Goal: Task Accomplishment & Management: Manage account settings

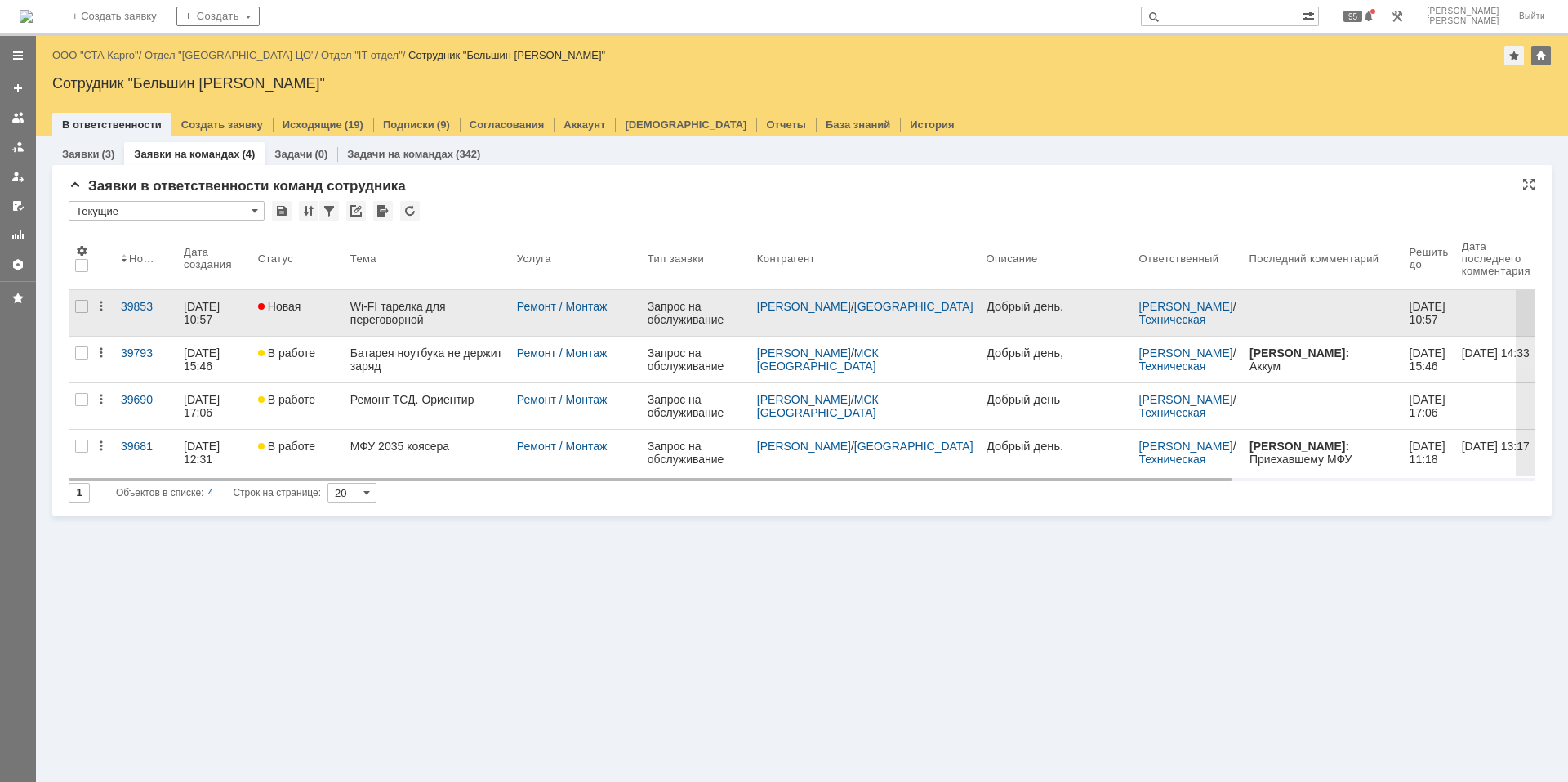
click at [418, 298] on link "Wi-FI тарелка для переговорной" at bounding box center [427, 312] width 166 height 46
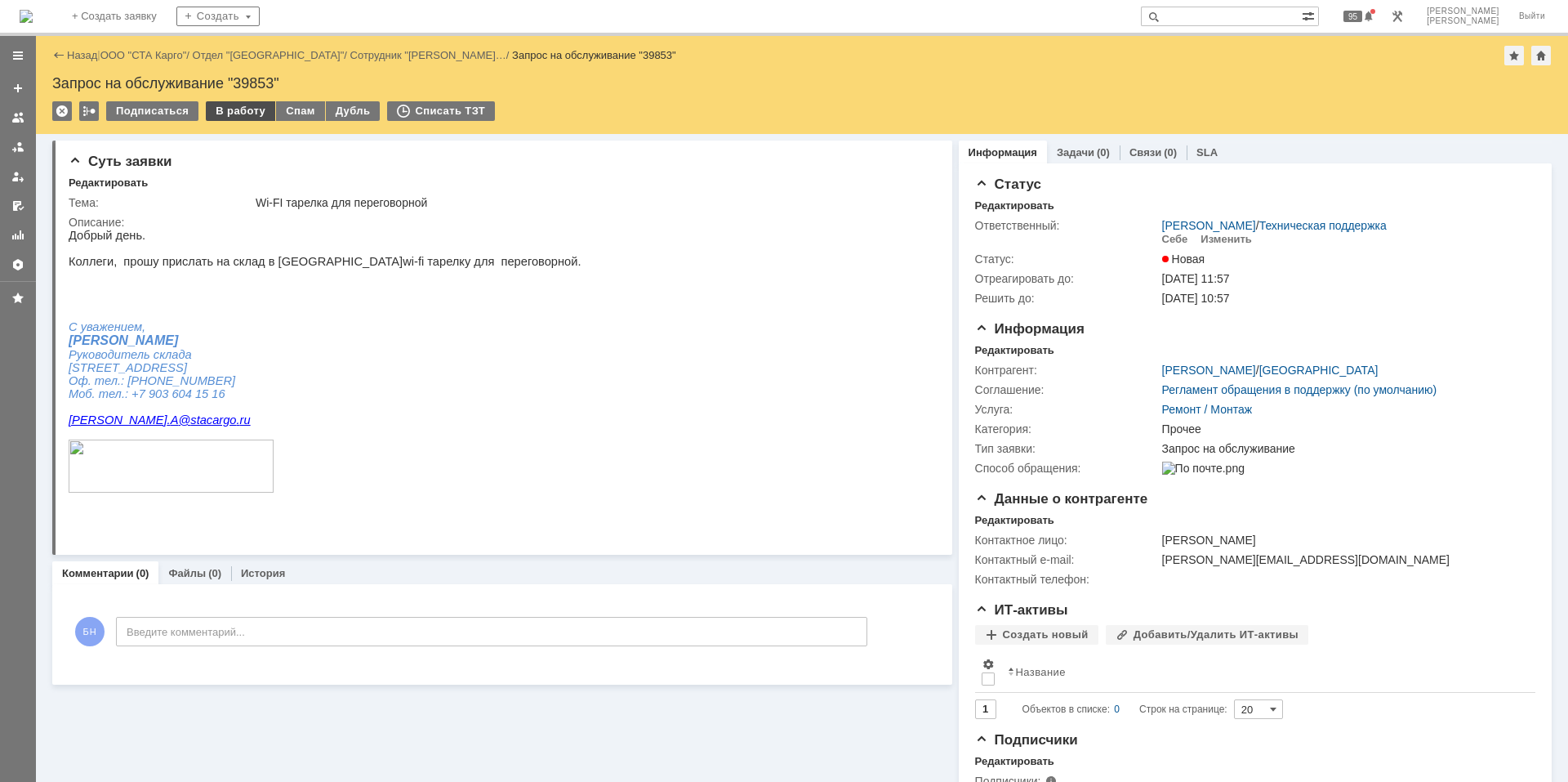
click at [238, 113] on div "В работу" at bounding box center [241, 111] width 70 height 20
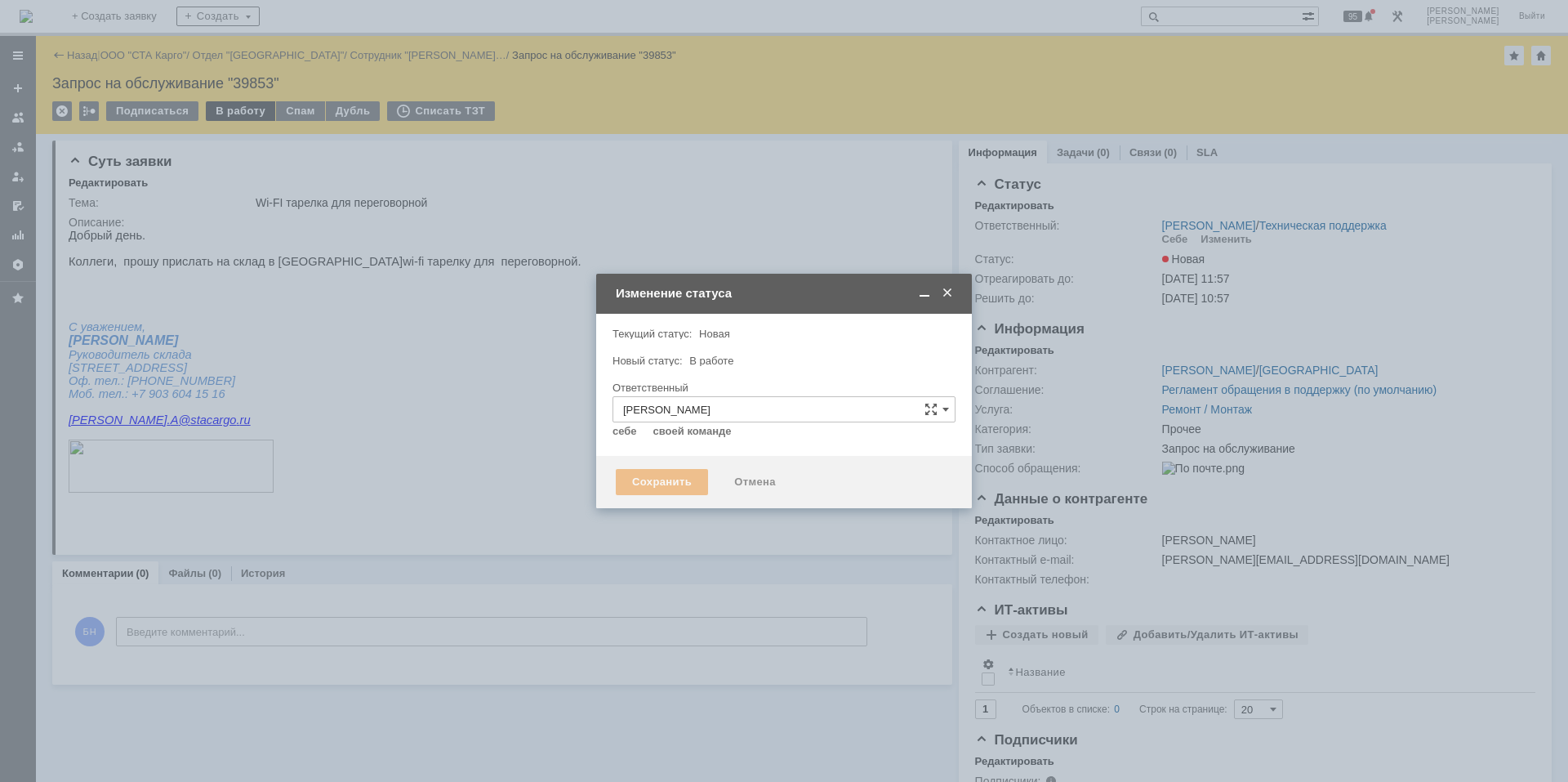
type input "Прочее"
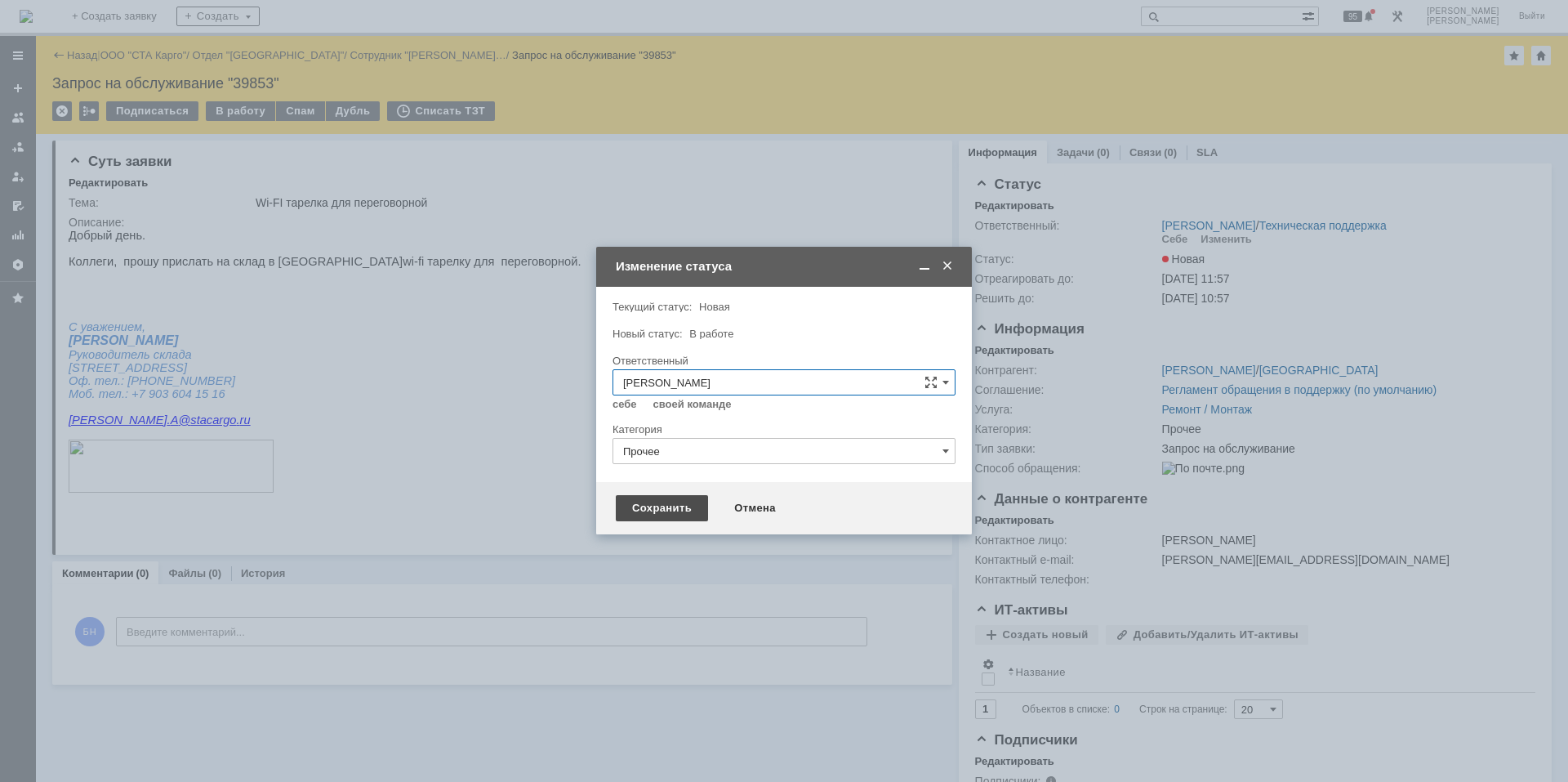
click at [651, 495] on div "Сохранить" at bounding box center [662, 508] width 92 height 26
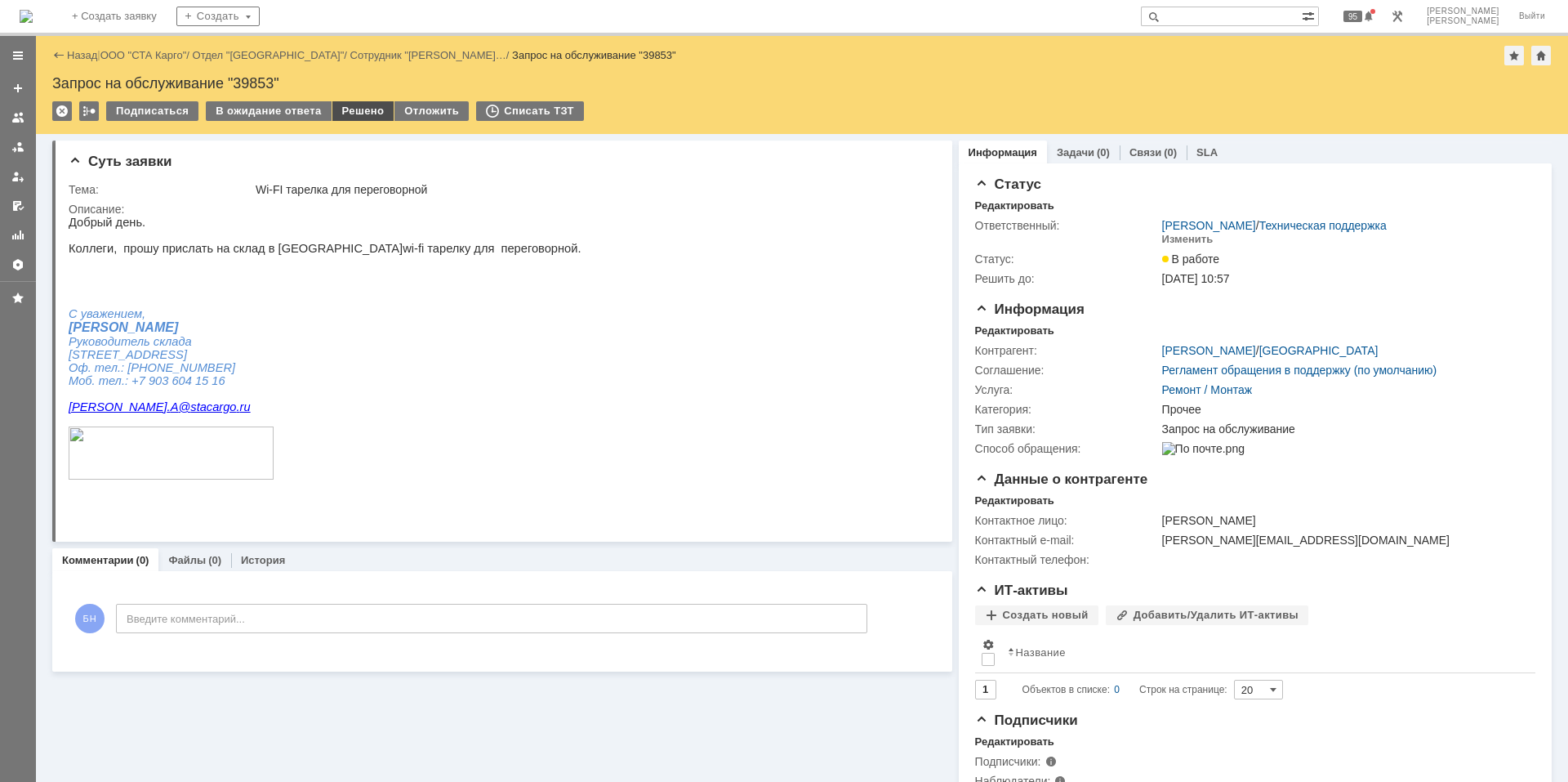
click at [363, 104] on div "Решено" at bounding box center [363, 111] width 62 height 20
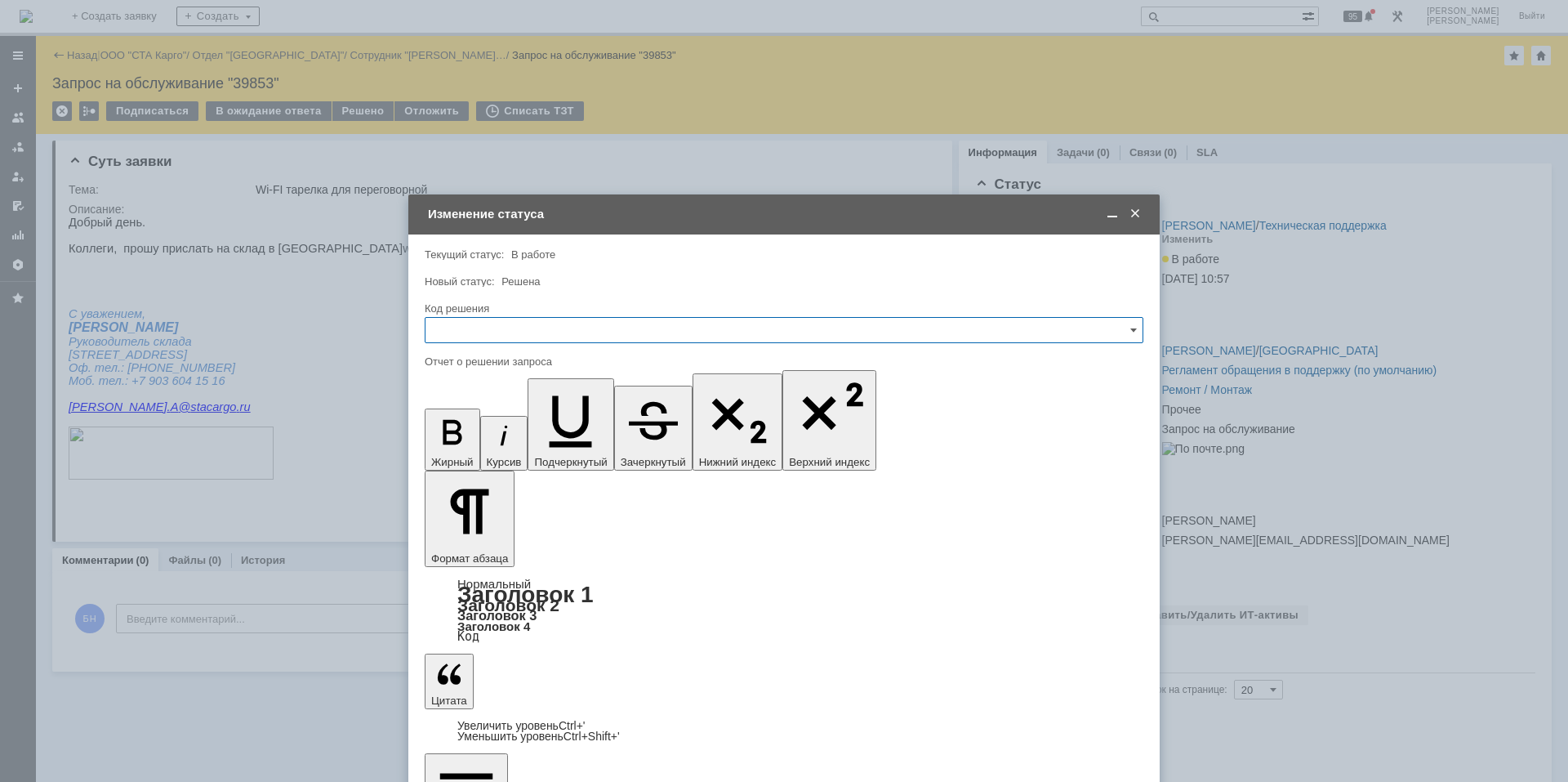
click at [618, 339] on input "text" at bounding box center [784, 330] width 719 height 26
click at [537, 499] on span "Отклонено" at bounding box center [784, 495] width 698 height 13
type input "Отклонено"
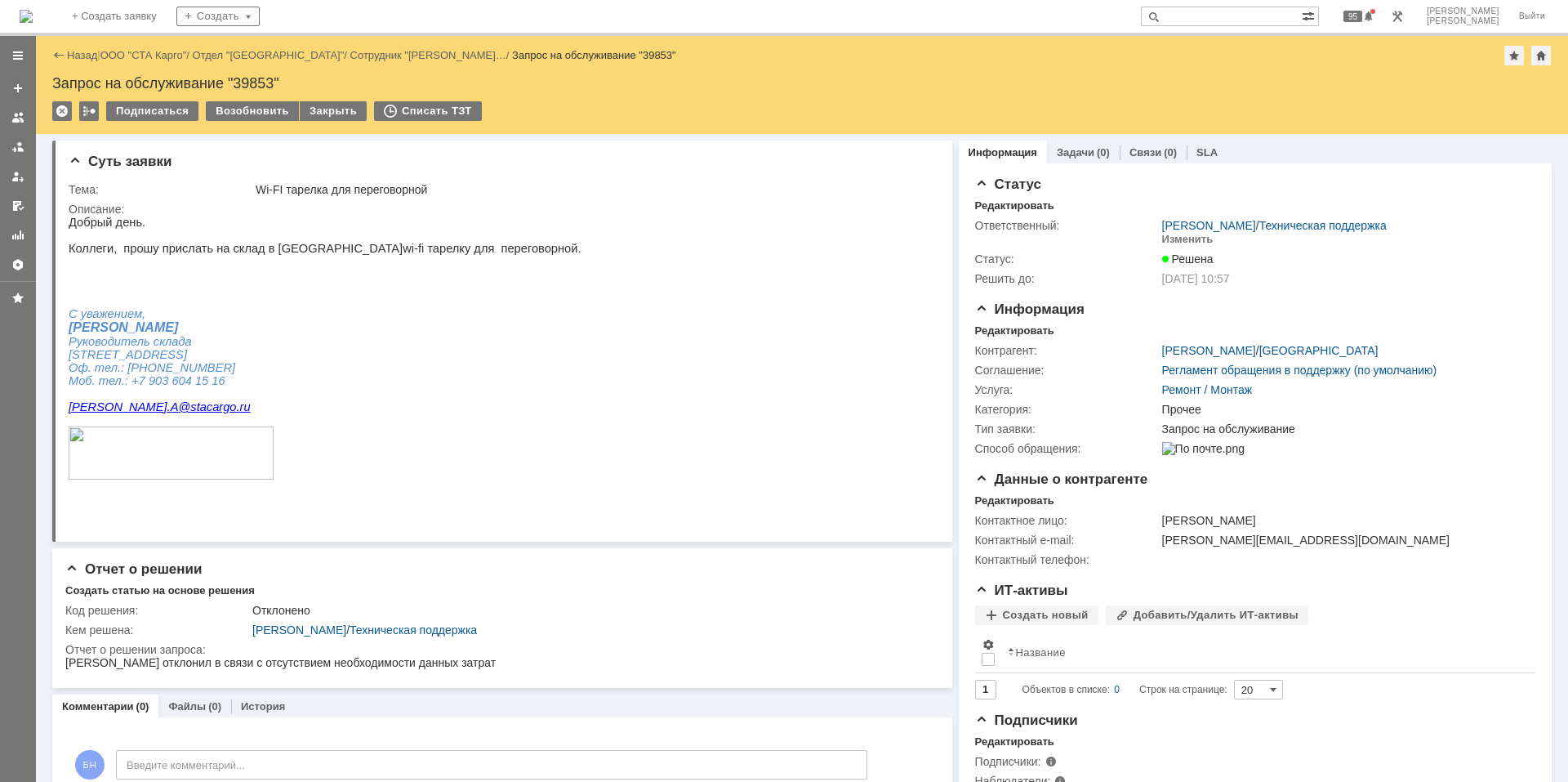
scroll to position [0, 0]
click at [33, 18] on img at bounding box center [26, 16] width 13 height 13
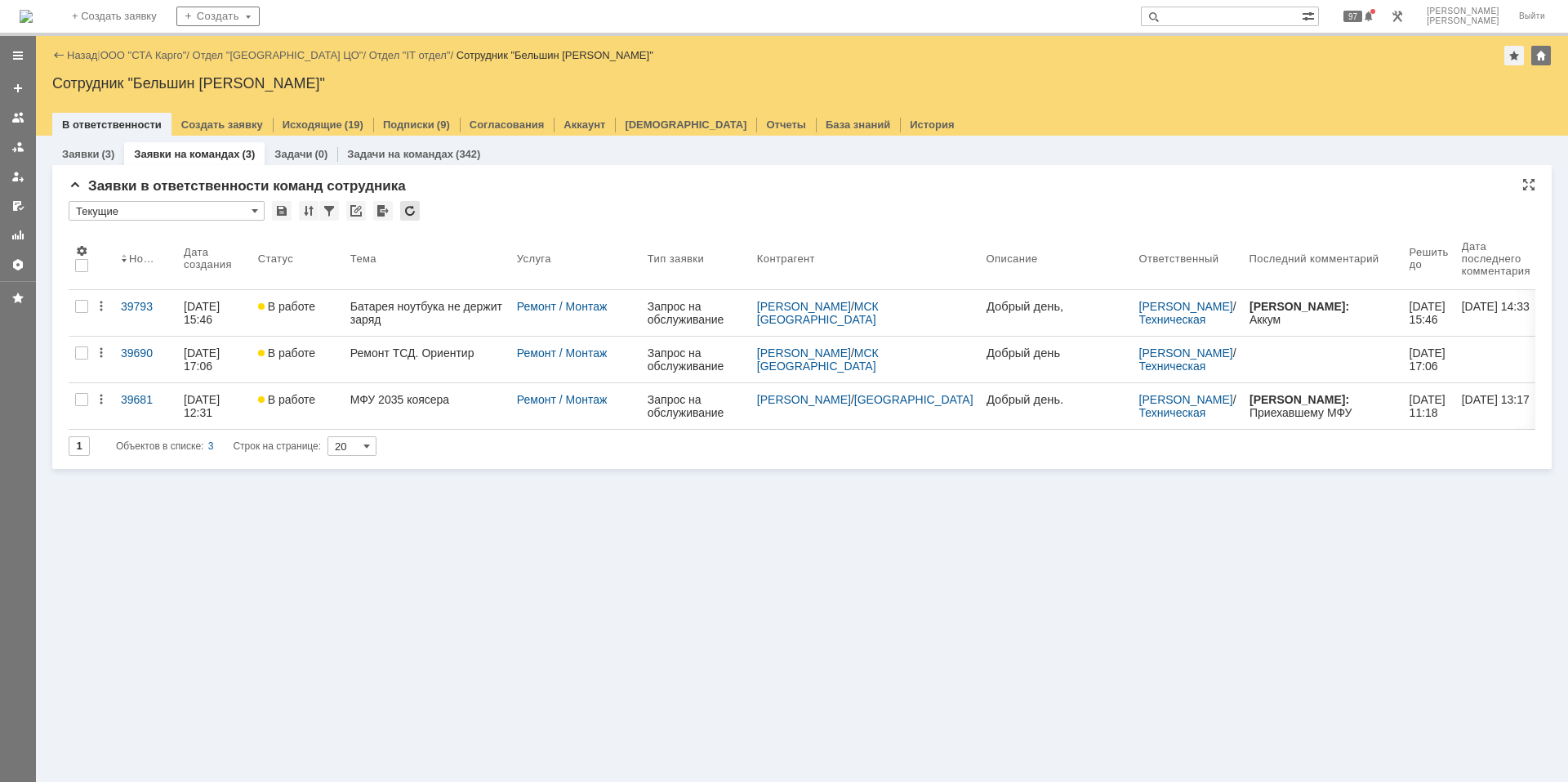
click at [401, 208] on div at bounding box center [410, 211] width 20 height 20
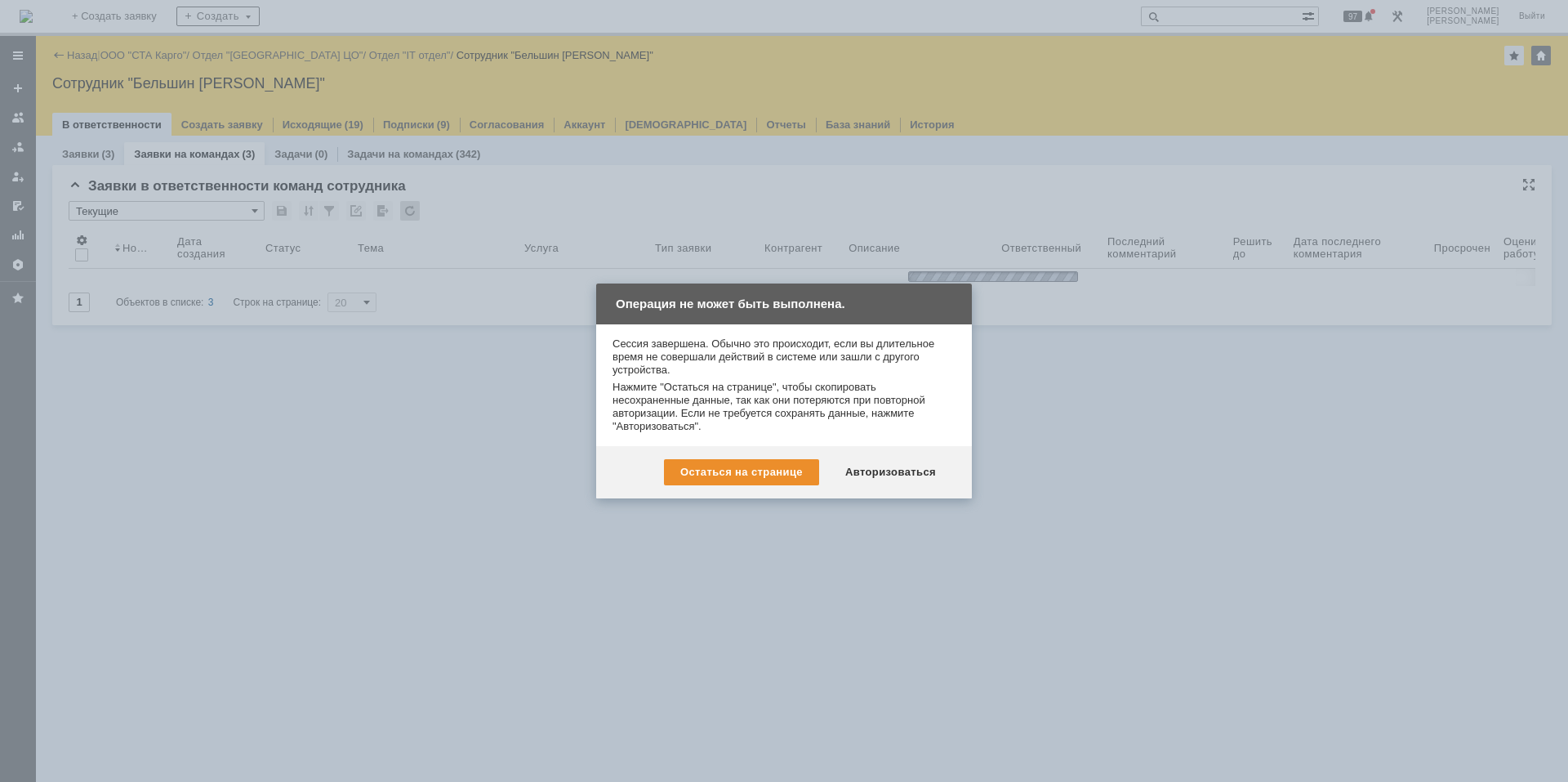
click at [871, 472] on div "Авторизоваться" at bounding box center [890, 472] width 123 height 26
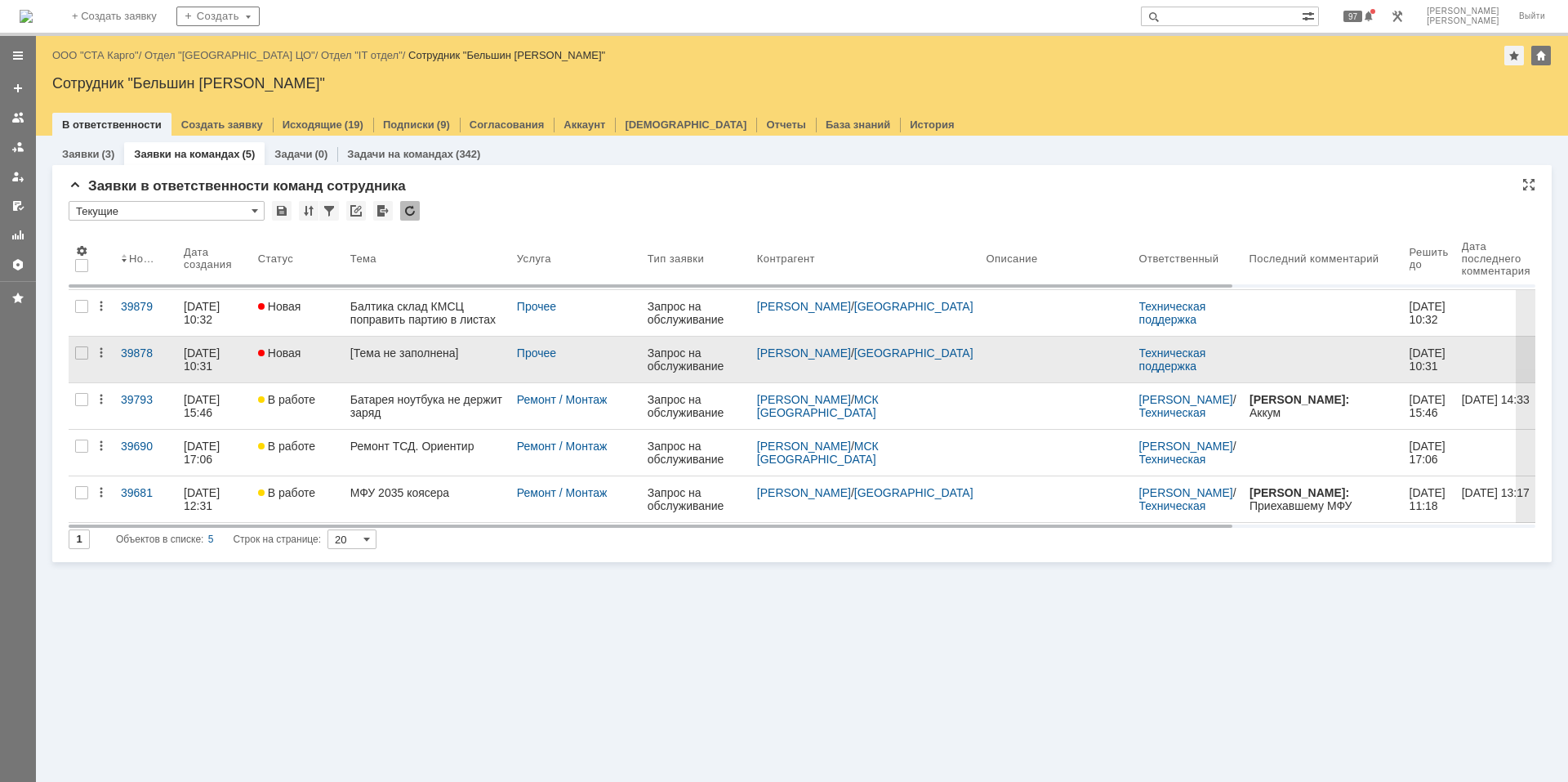
click at [390, 381] on link "[Тема не заполнена]" at bounding box center [427, 359] width 166 height 46
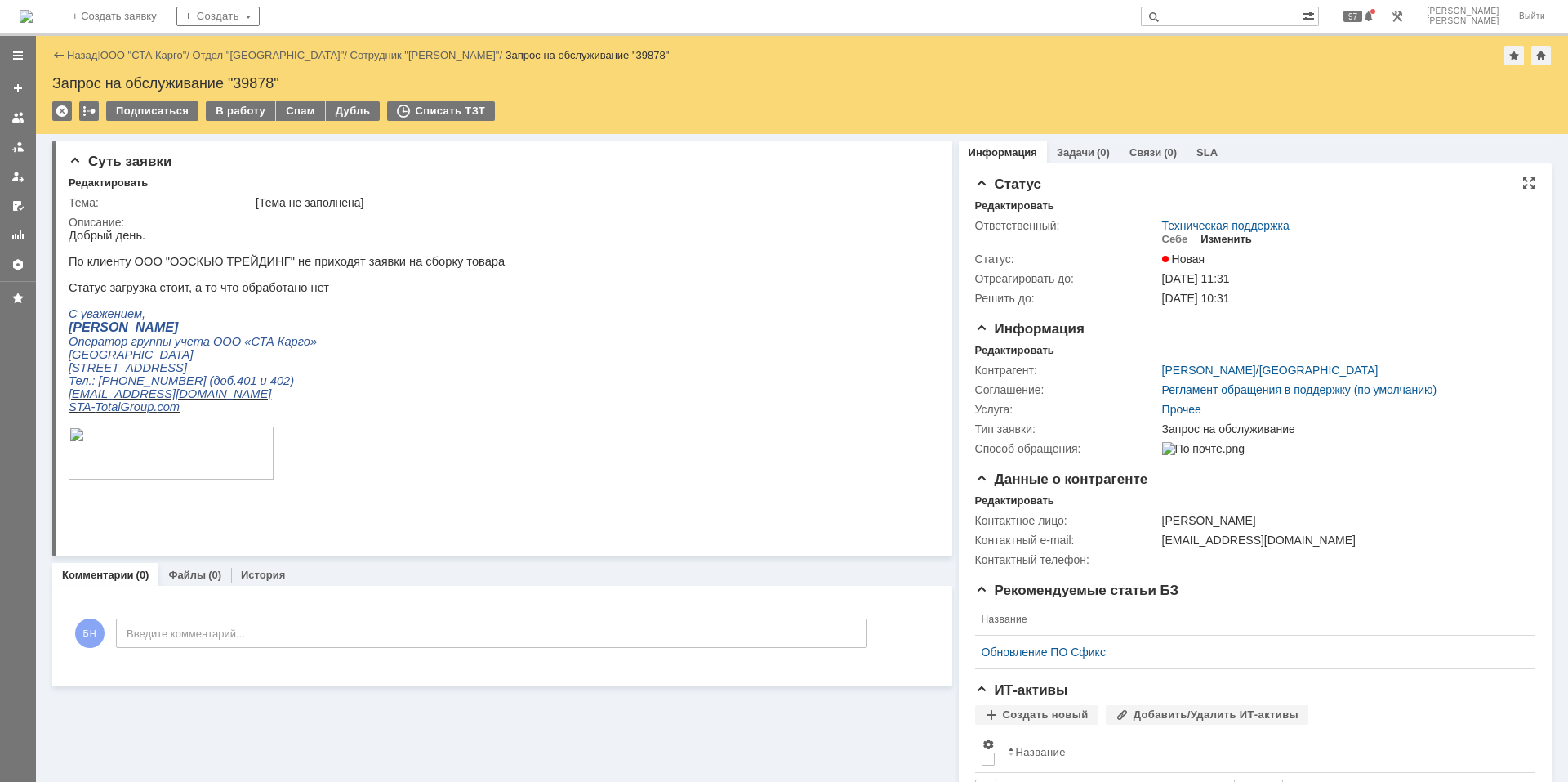
click at [1201, 234] on div "Изменить" at bounding box center [1227, 239] width 52 height 13
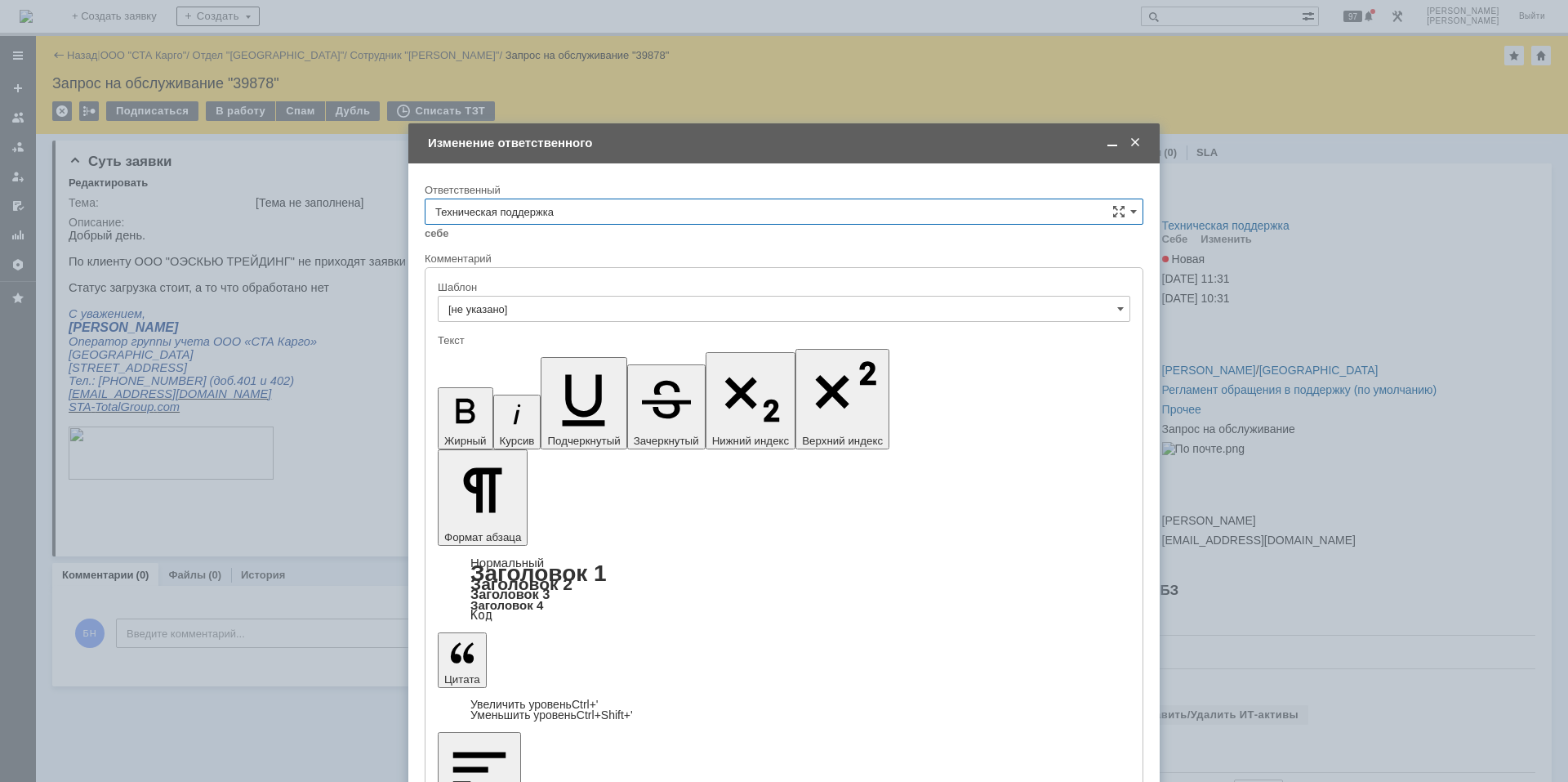
click at [542, 204] on input "Техническая поддержка" at bounding box center [784, 212] width 719 height 26
click at [573, 276] on div "Поддержка 1С" at bounding box center [784, 266] width 717 height 26
type input "Поддержка 1С"
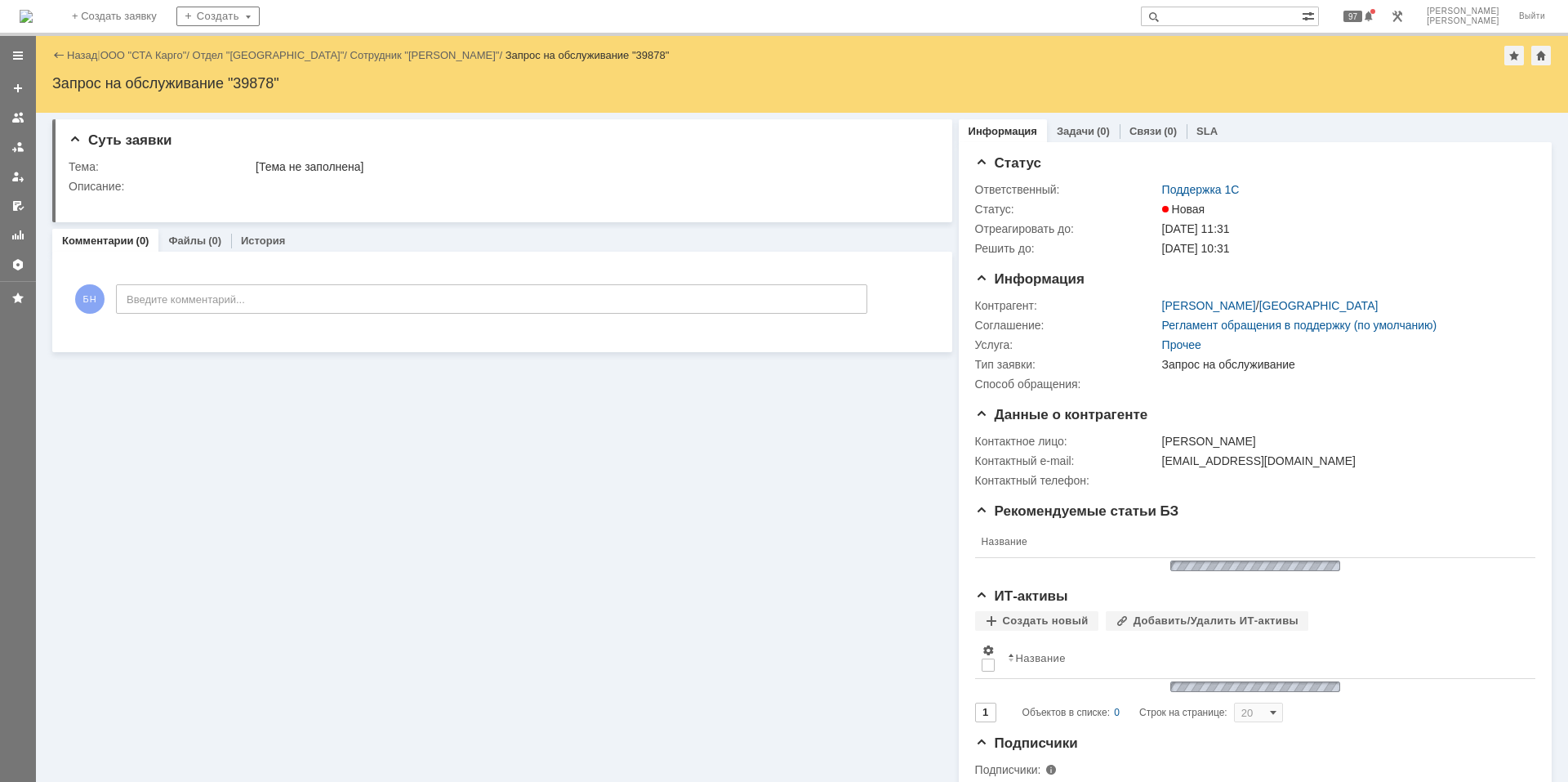
scroll to position [0, 0]
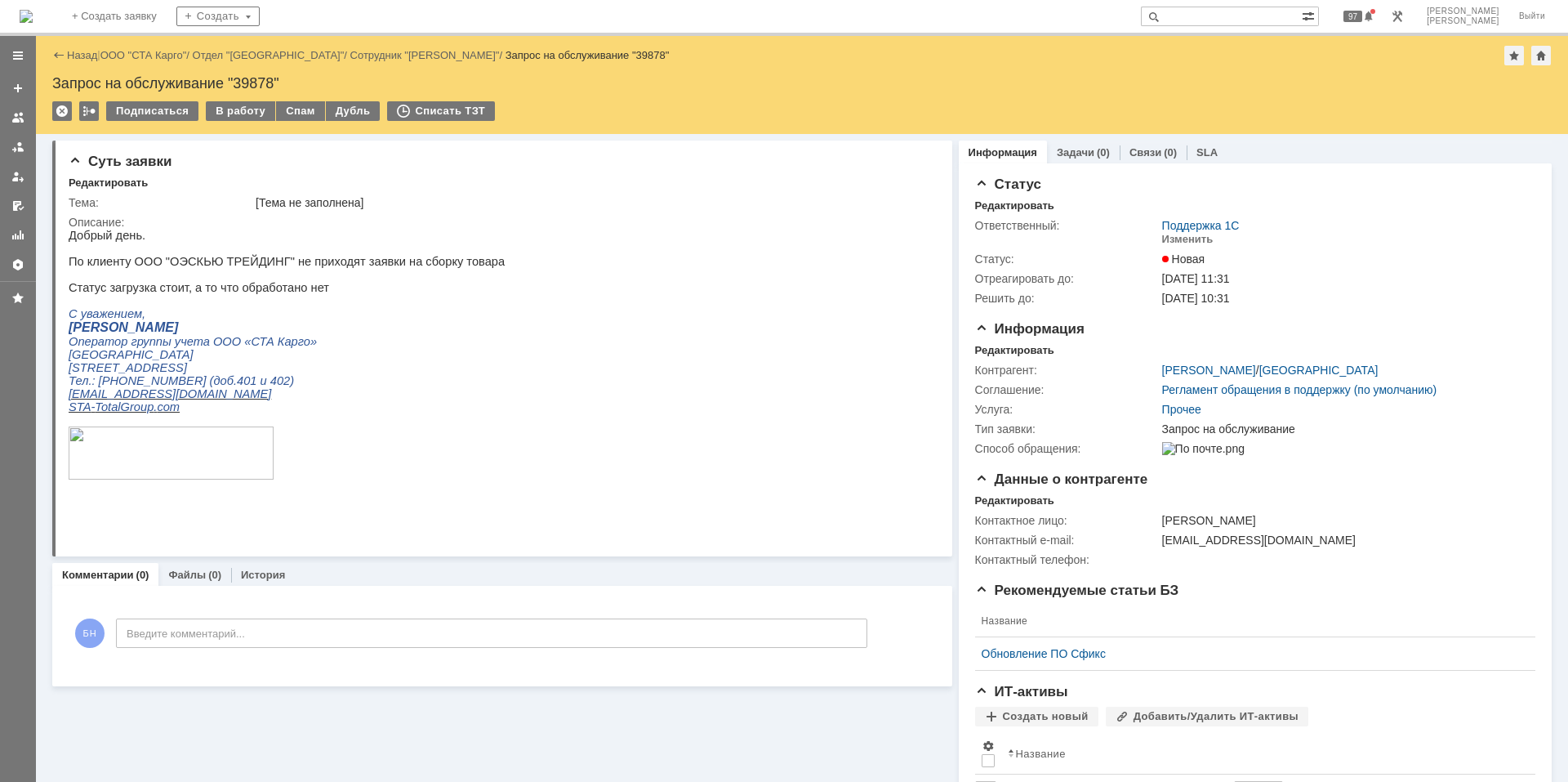
click at [33, 9] on img at bounding box center [26, 16] width 13 height 13
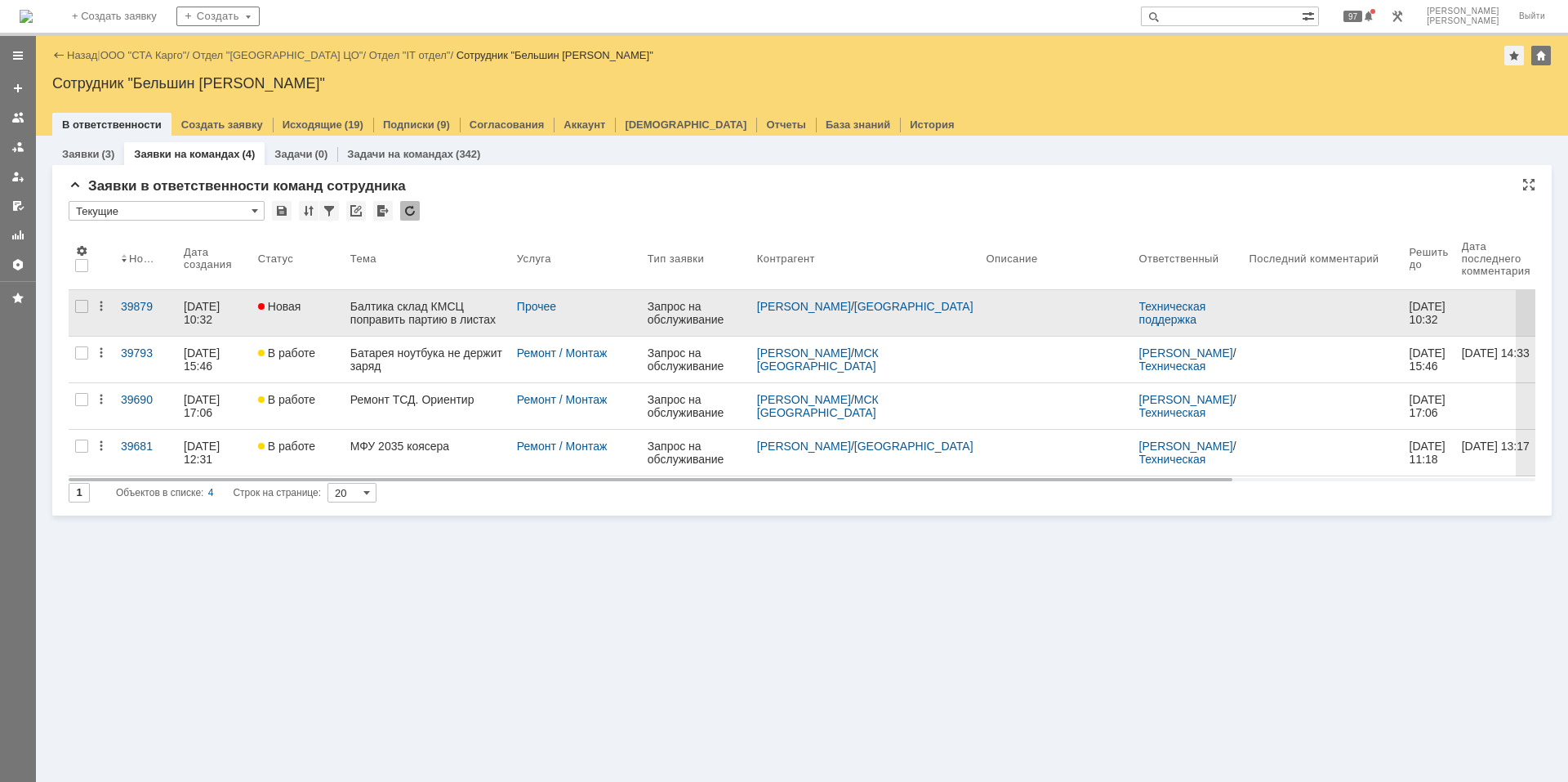
click at [450, 320] on div "Балтика склад КМСЦ поправить партию в листах размещения" at bounding box center [427, 313] width 153 height 26
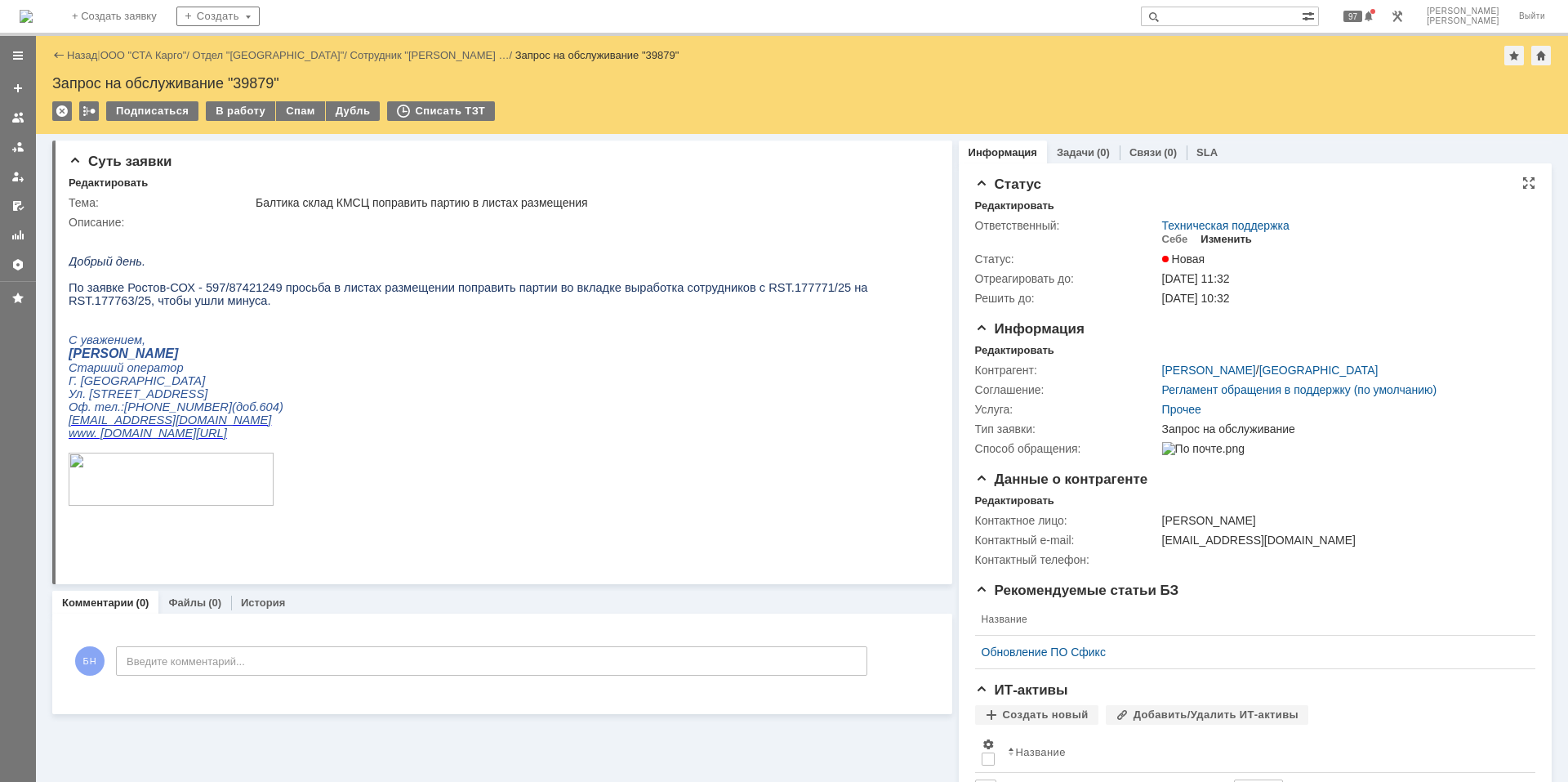
click at [1222, 241] on div "Изменить" at bounding box center [1227, 239] width 52 height 13
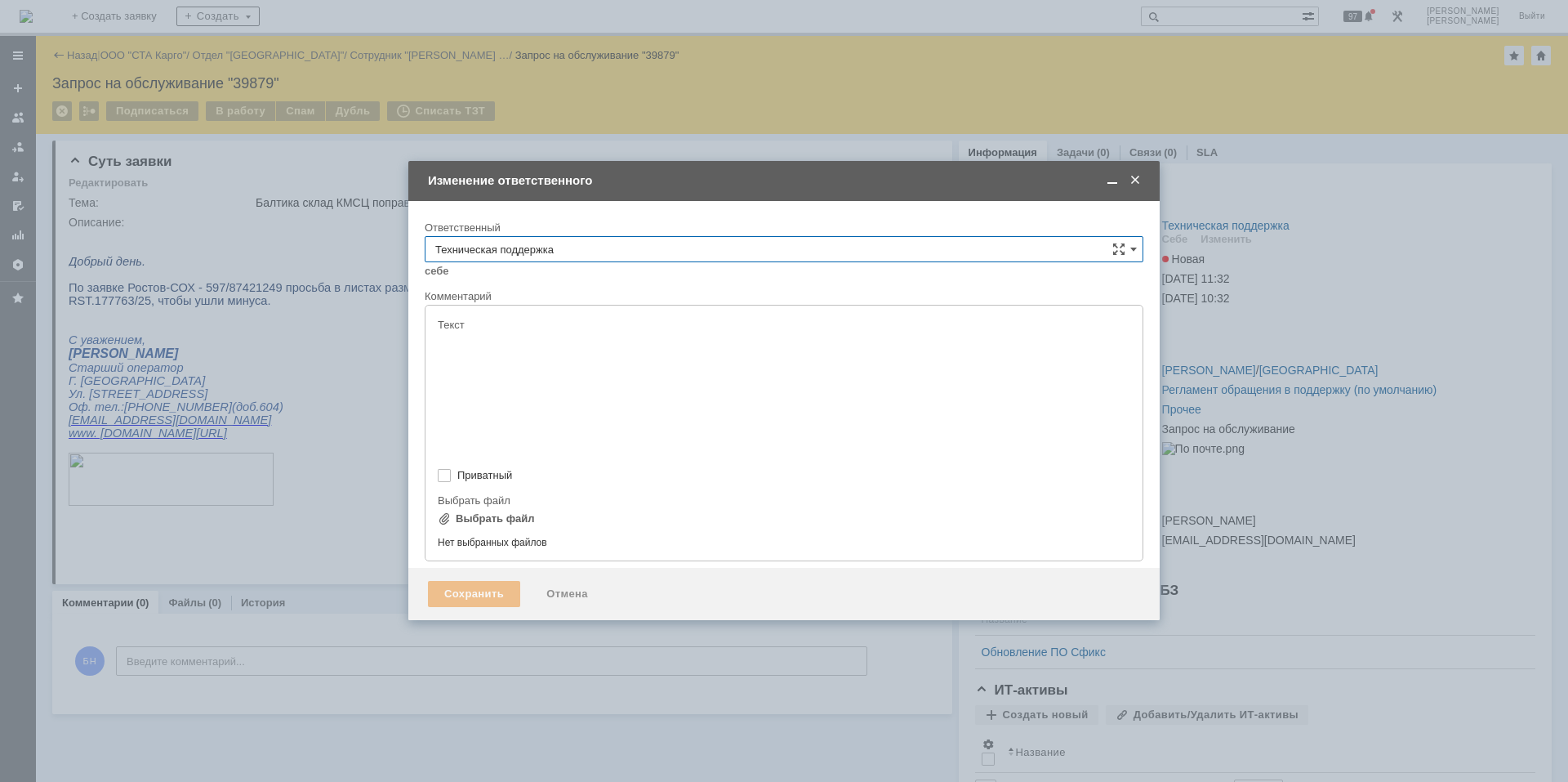
type input "[не указано]"
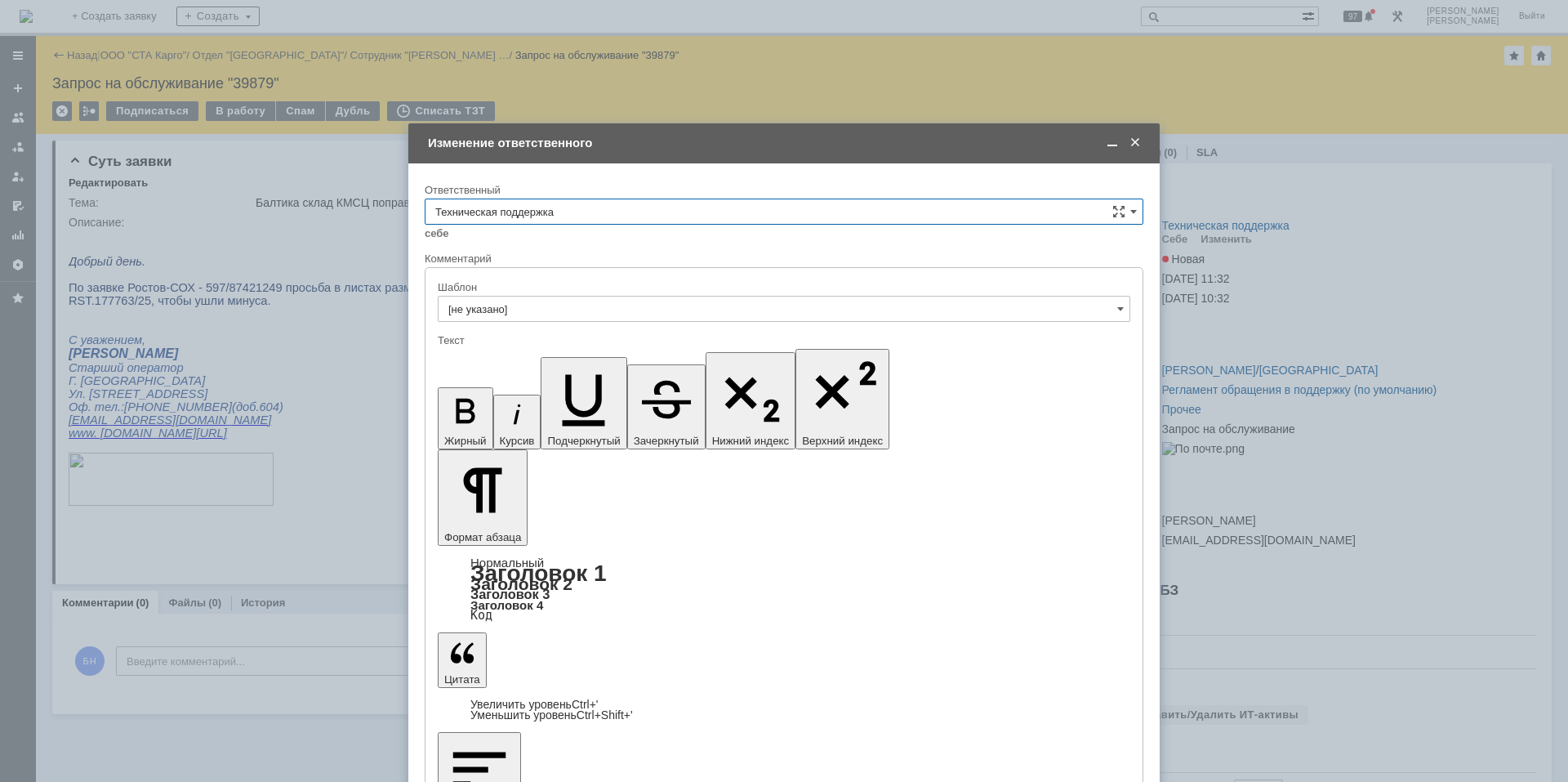
click at [624, 196] on div "Ответственный" at bounding box center [784, 191] width 719 height 15
click at [622, 204] on input "Техническая поддержка" at bounding box center [784, 212] width 719 height 26
click at [639, 339] on div "Поддержка 1С" at bounding box center [784, 348] width 717 height 26
type input "Поддержка 1С"
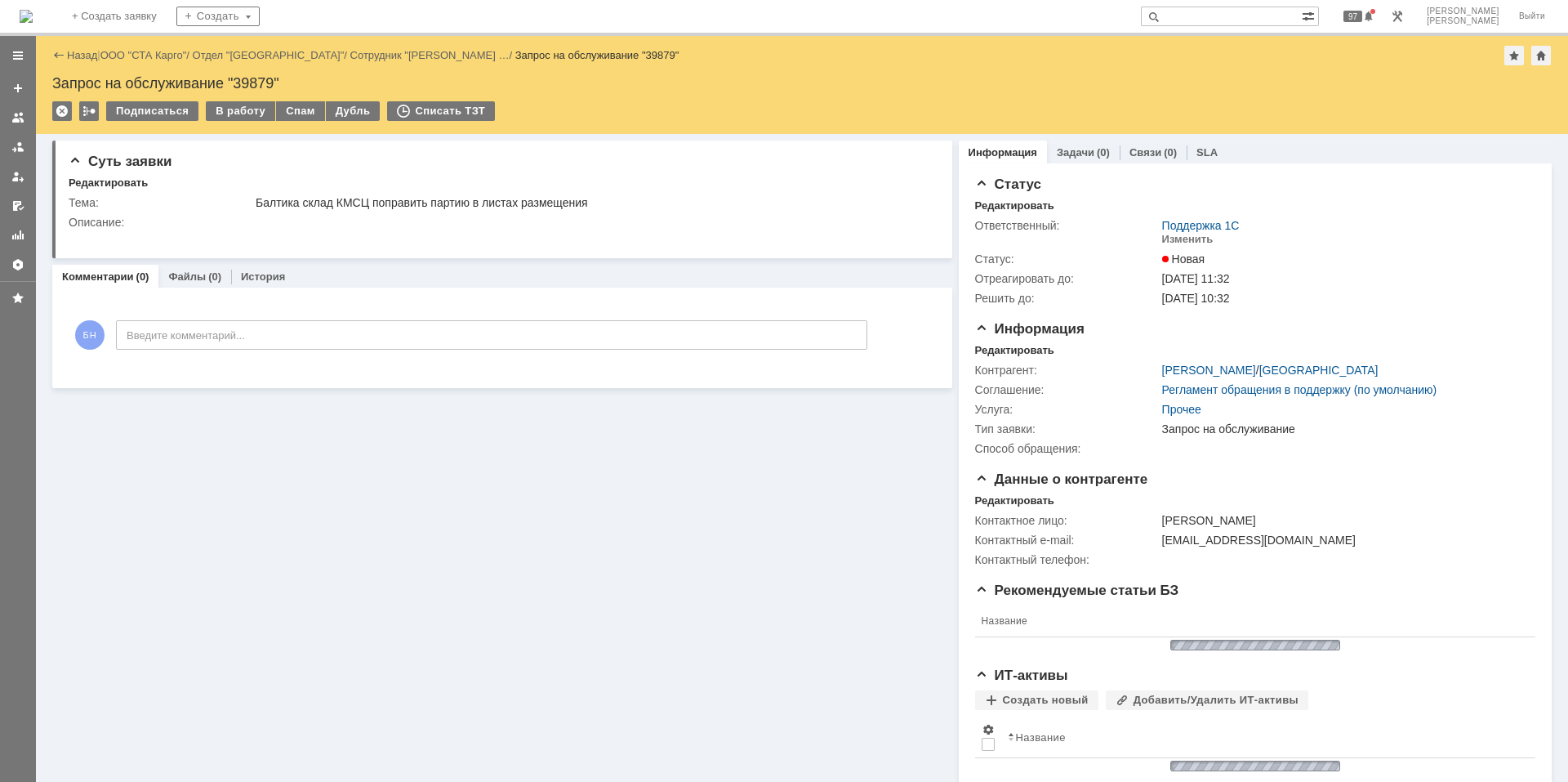
scroll to position [0, 0]
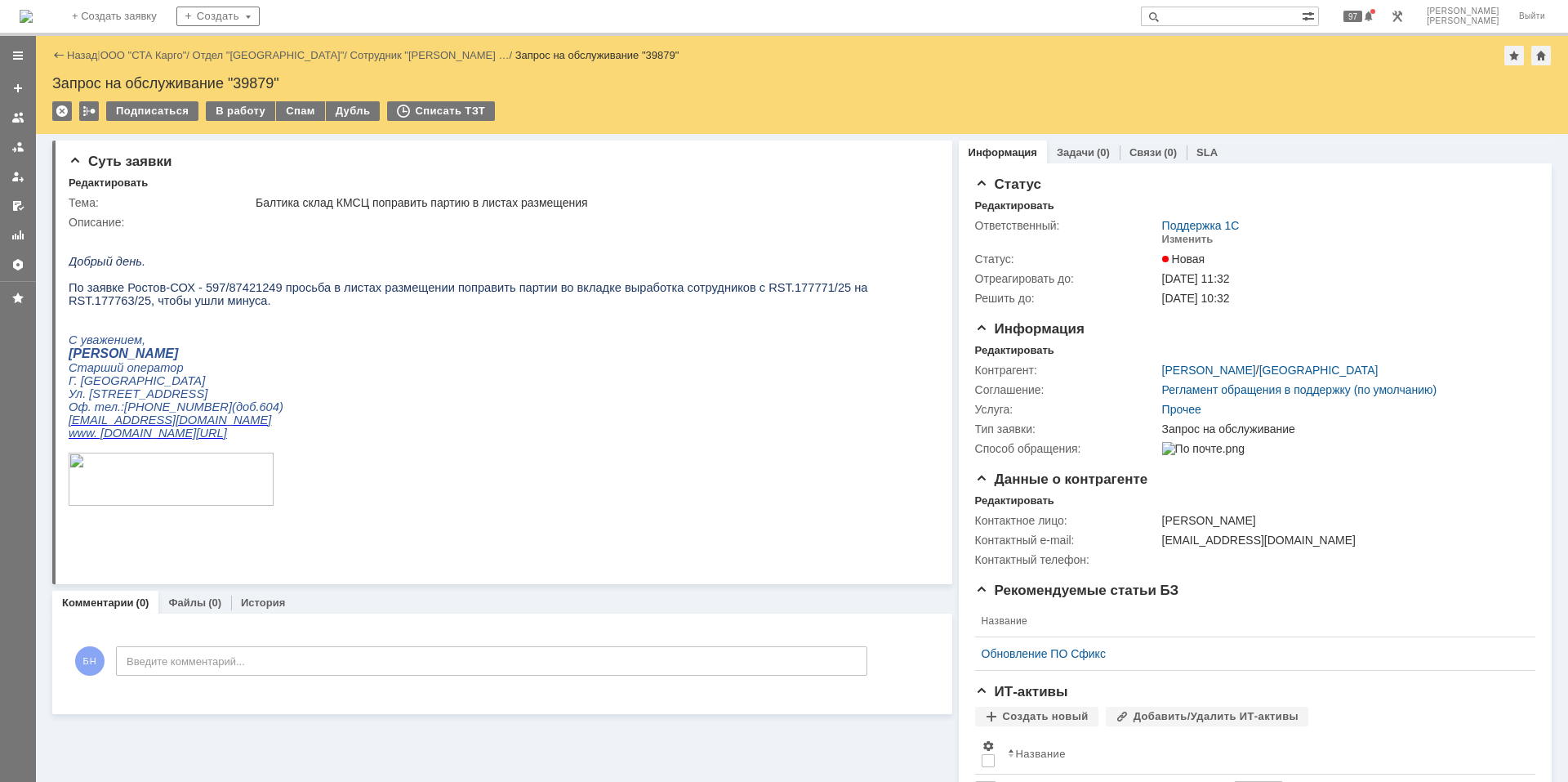
click at [33, 17] on img at bounding box center [26, 16] width 13 height 13
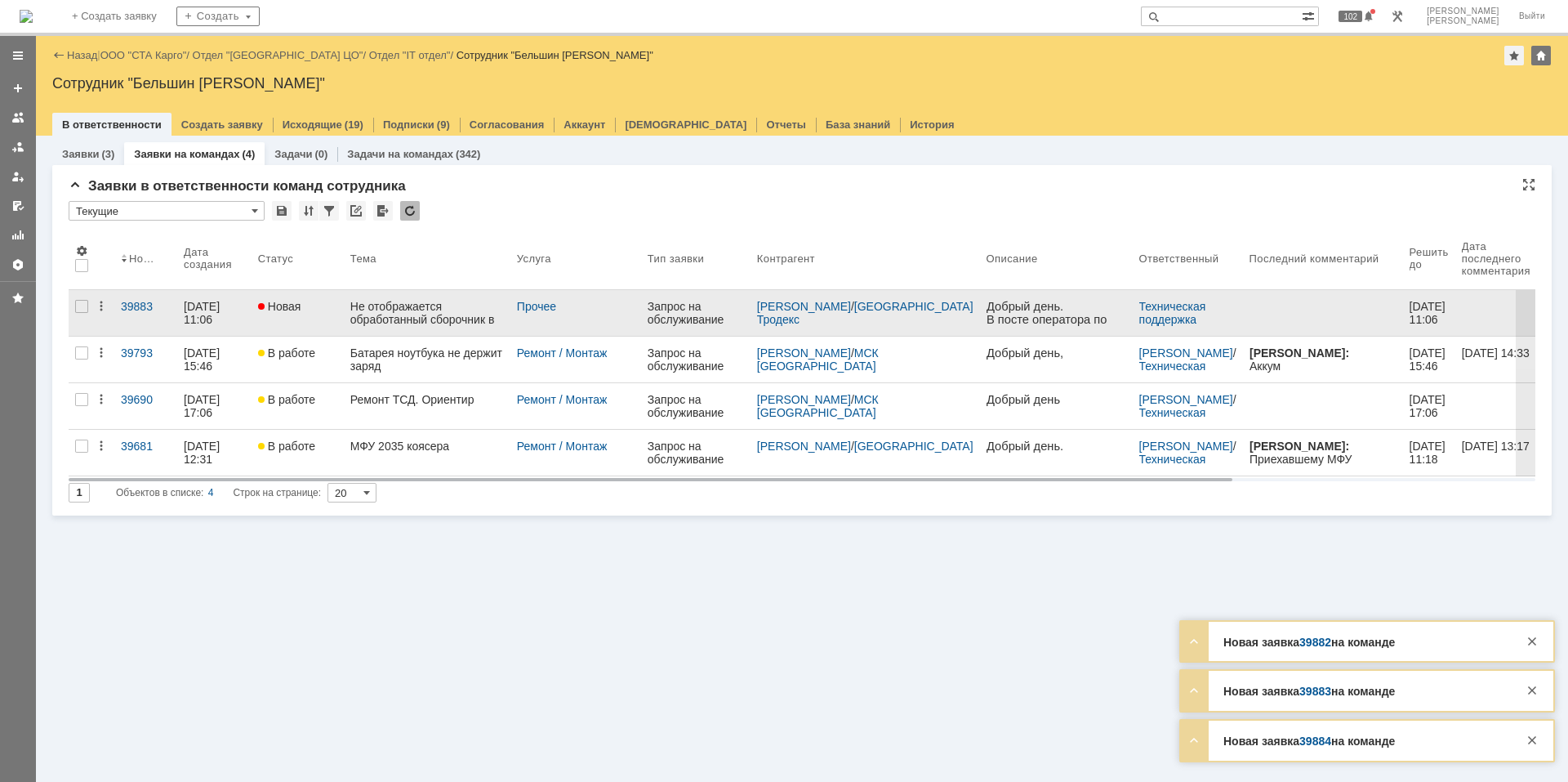
click at [394, 311] on div "Не отображается обработанный сборочник в посте оператора" at bounding box center [427, 313] width 153 height 26
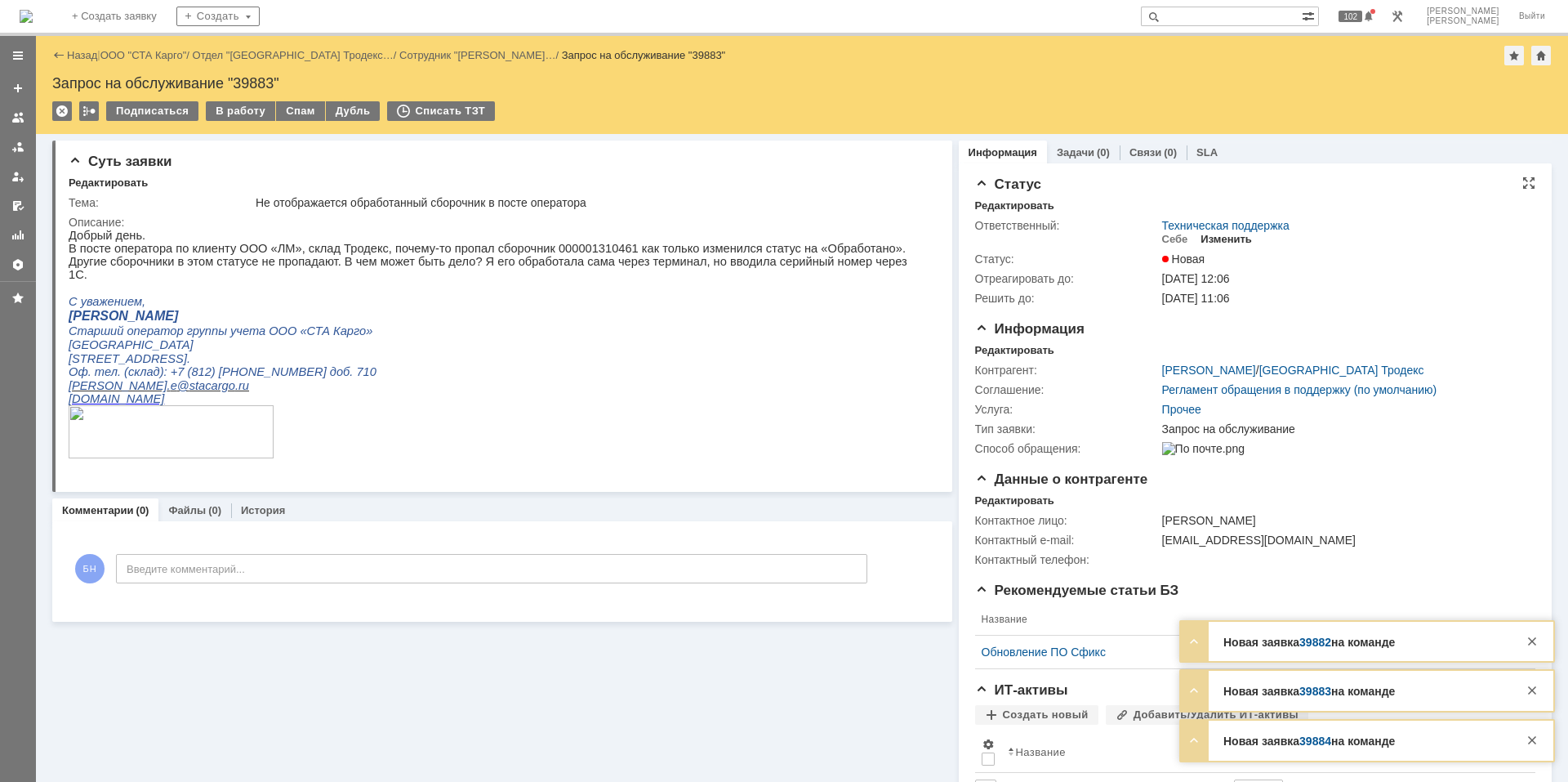
click at [1232, 242] on div "Изменить" at bounding box center [1227, 239] width 52 height 13
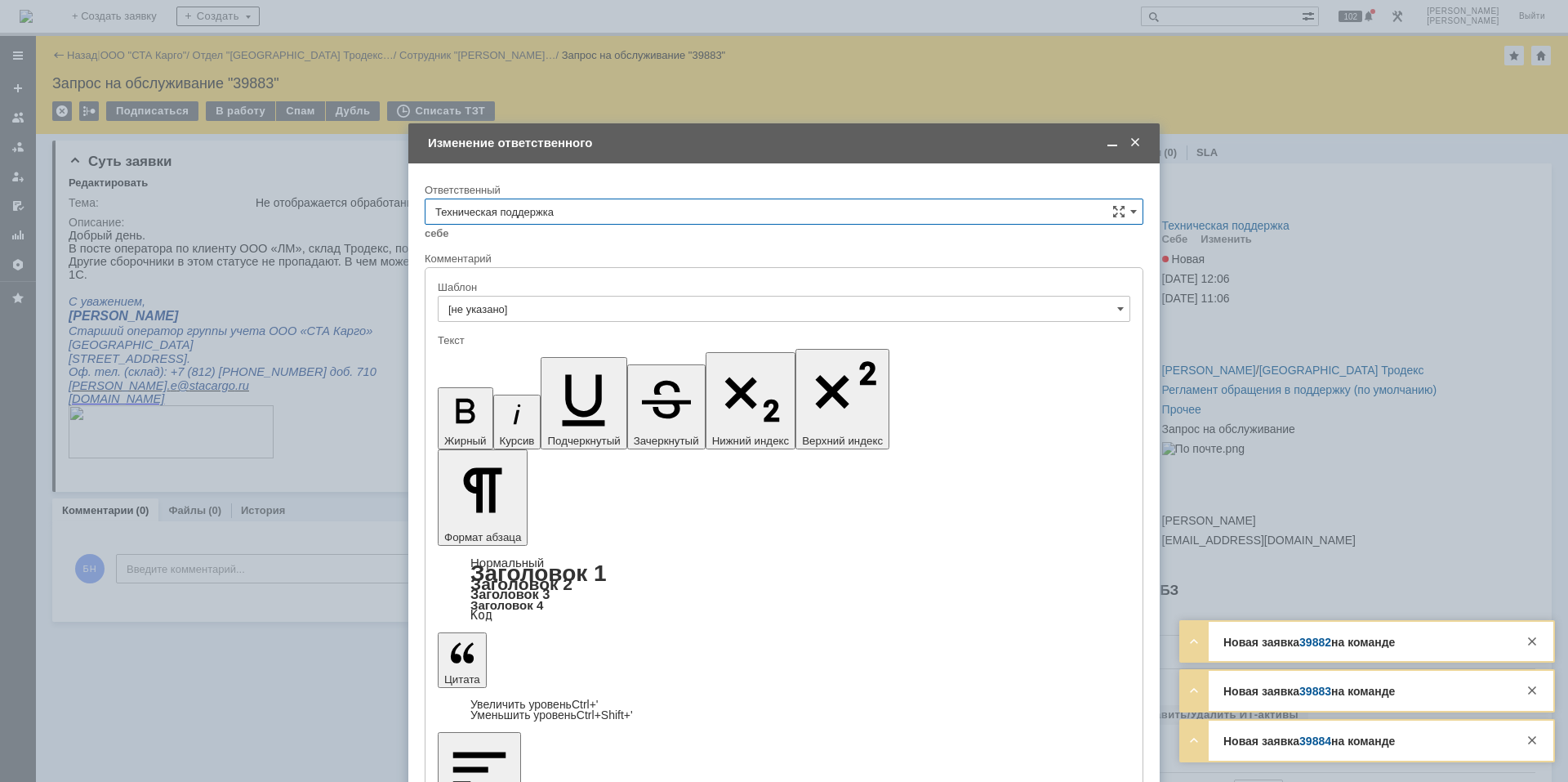
click at [611, 201] on div "Ответственный Техническая поддержка себе своей команде" at bounding box center [784, 217] width 719 height 69
click at [611, 210] on input "Техническая поддержка" at bounding box center [784, 212] width 719 height 26
click at [636, 340] on div "Поддержка 1С" at bounding box center [784, 348] width 717 height 26
type input "Поддержка 1С"
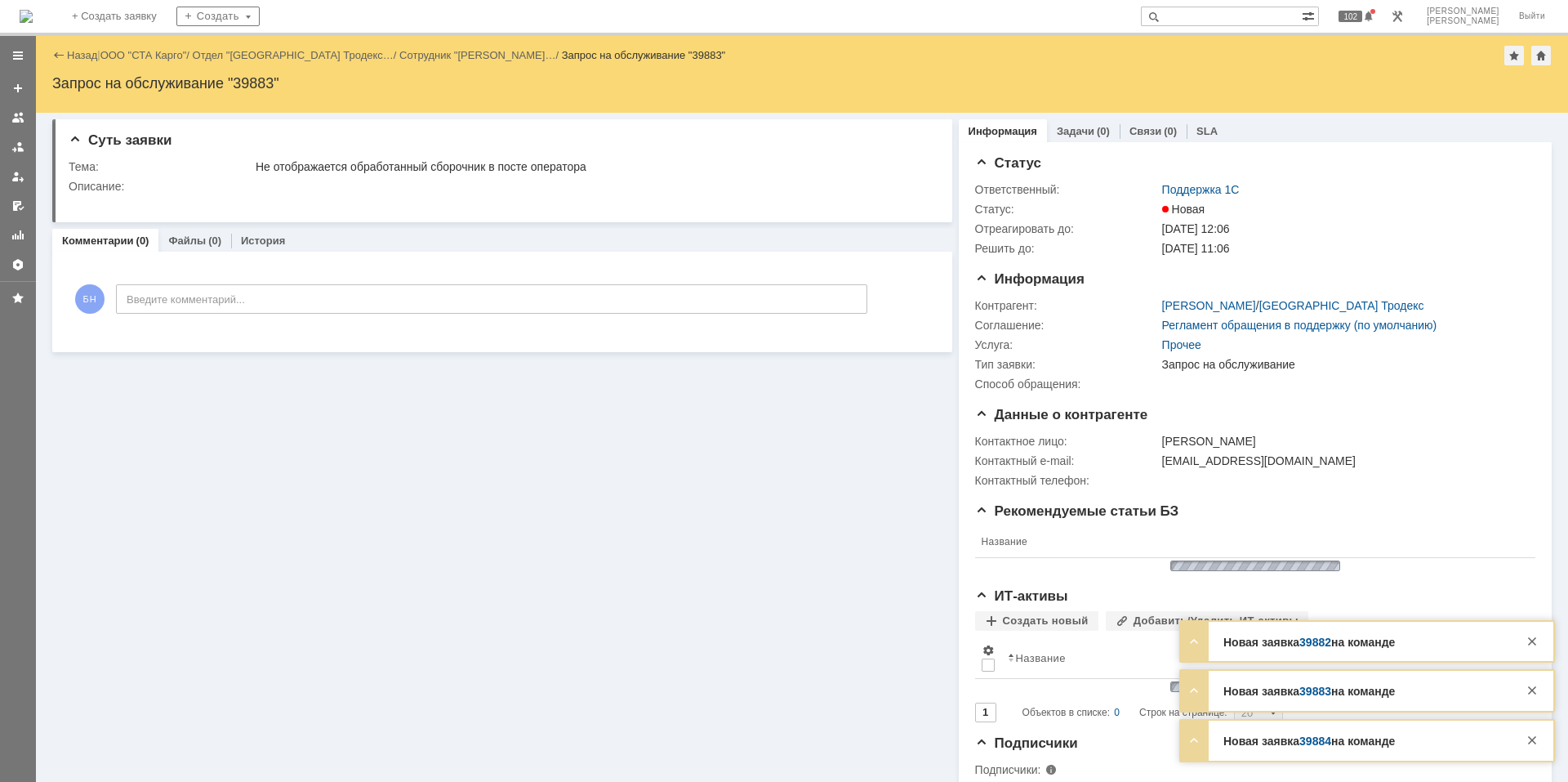
scroll to position [0, 0]
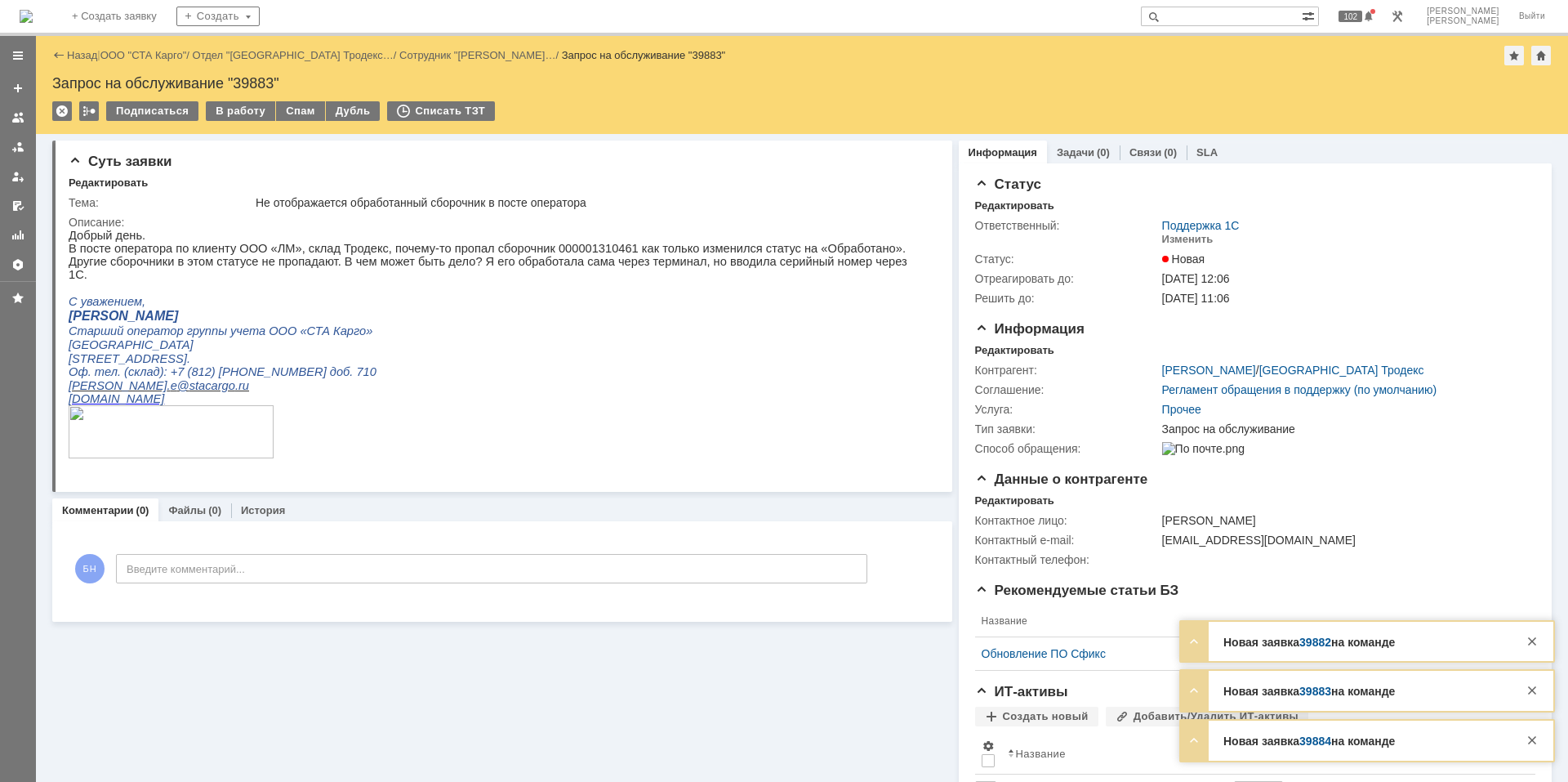
click at [33, 21] on img at bounding box center [26, 16] width 13 height 13
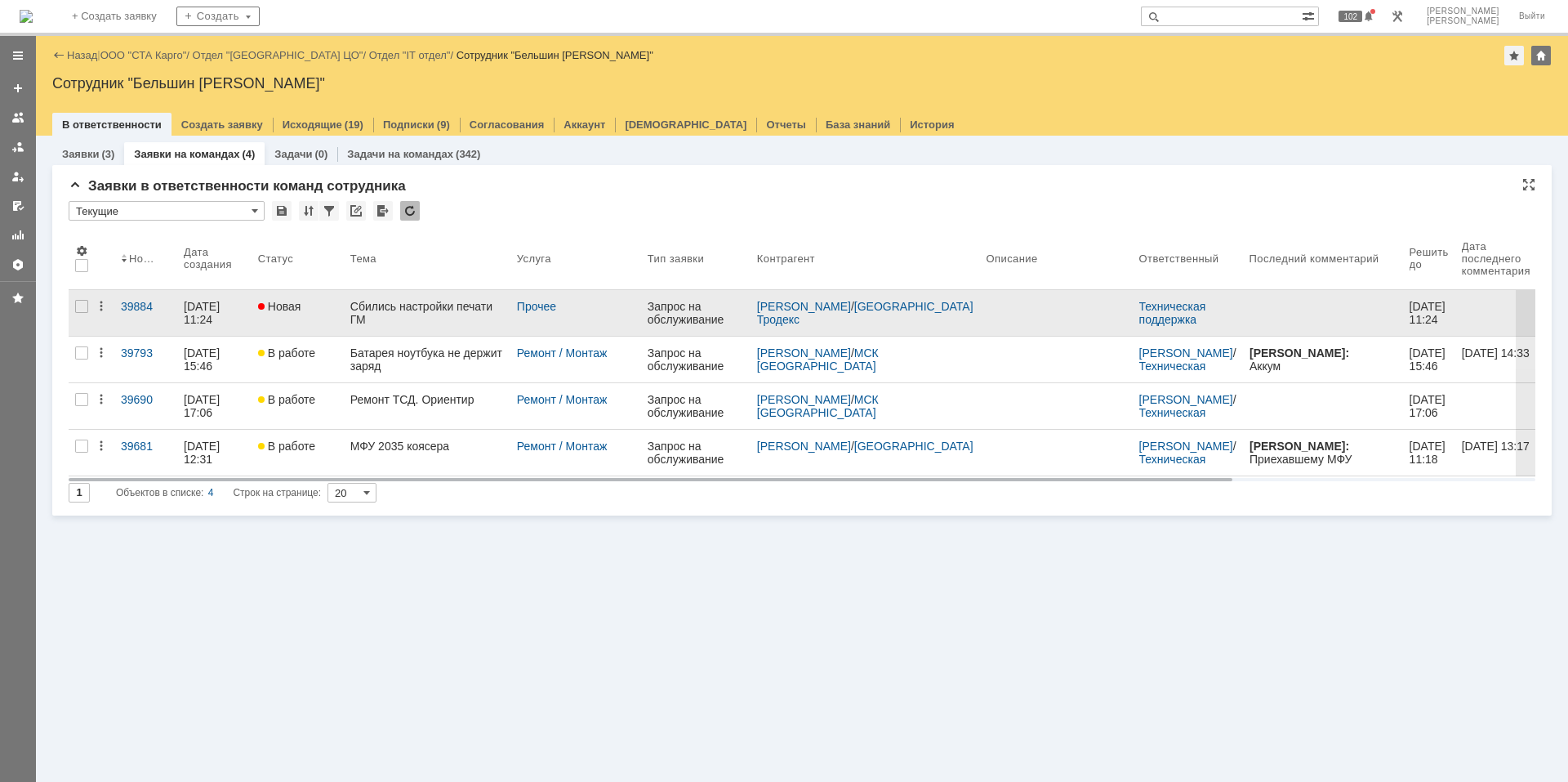
click at [367, 323] on div "Сбились настройки печати ГМ" at bounding box center [427, 313] width 153 height 26
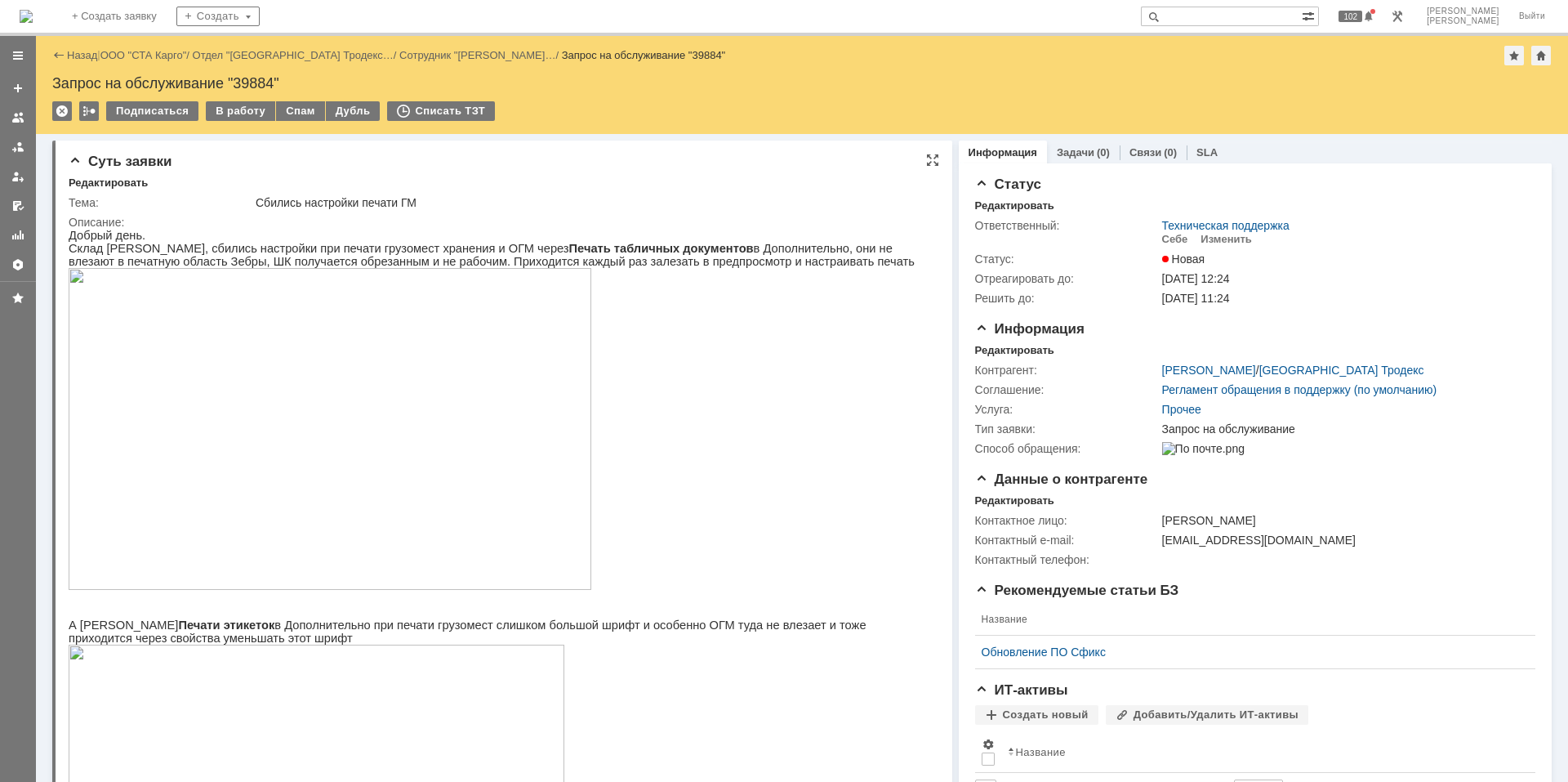
click at [351, 265] on p "Склад Тродекс, сбились настройки при печати грузомест хранения и ОГМ через Печа…" at bounding box center [495, 255] width 853 height 26
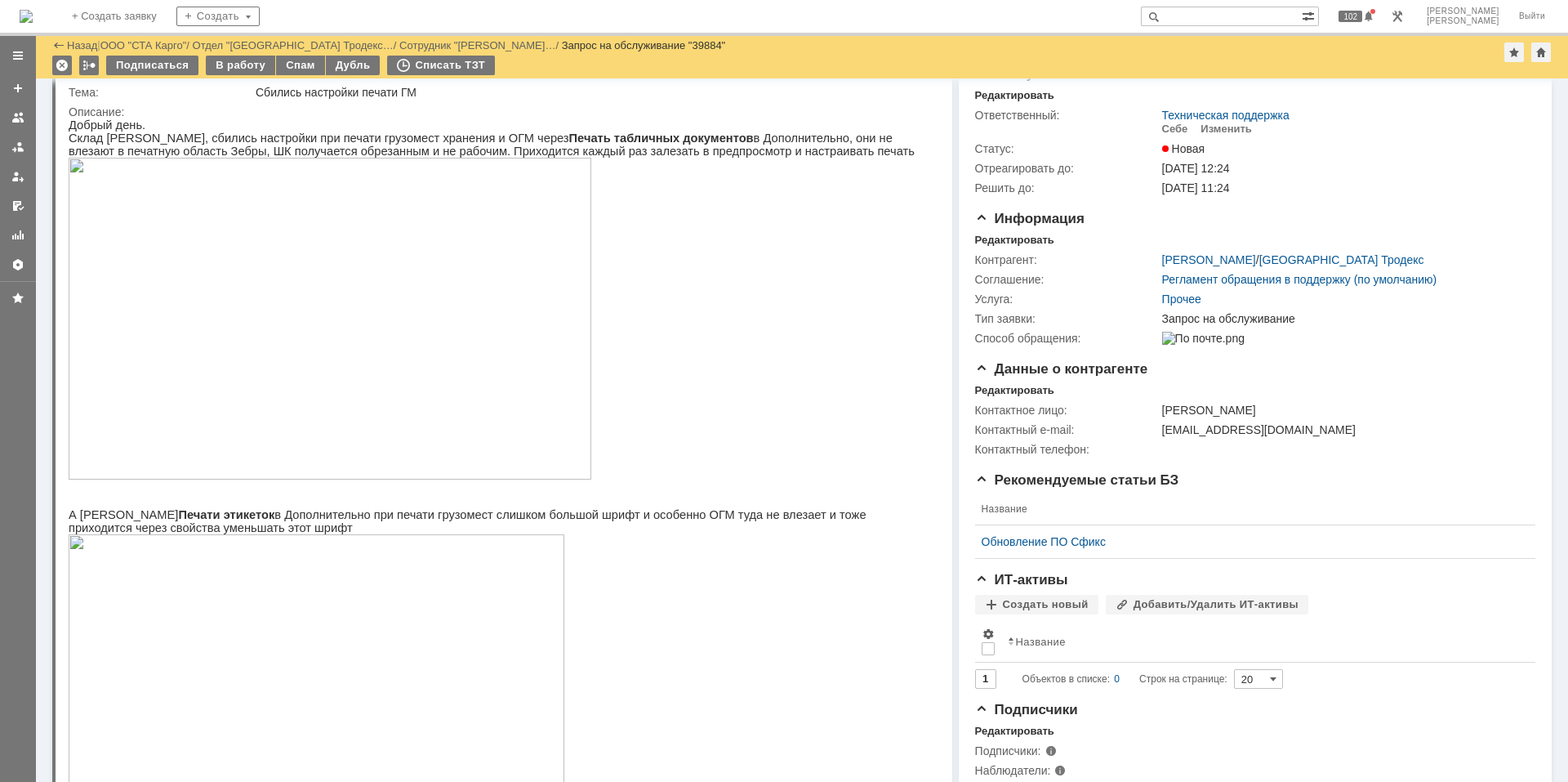
scroll to position [82, 0]
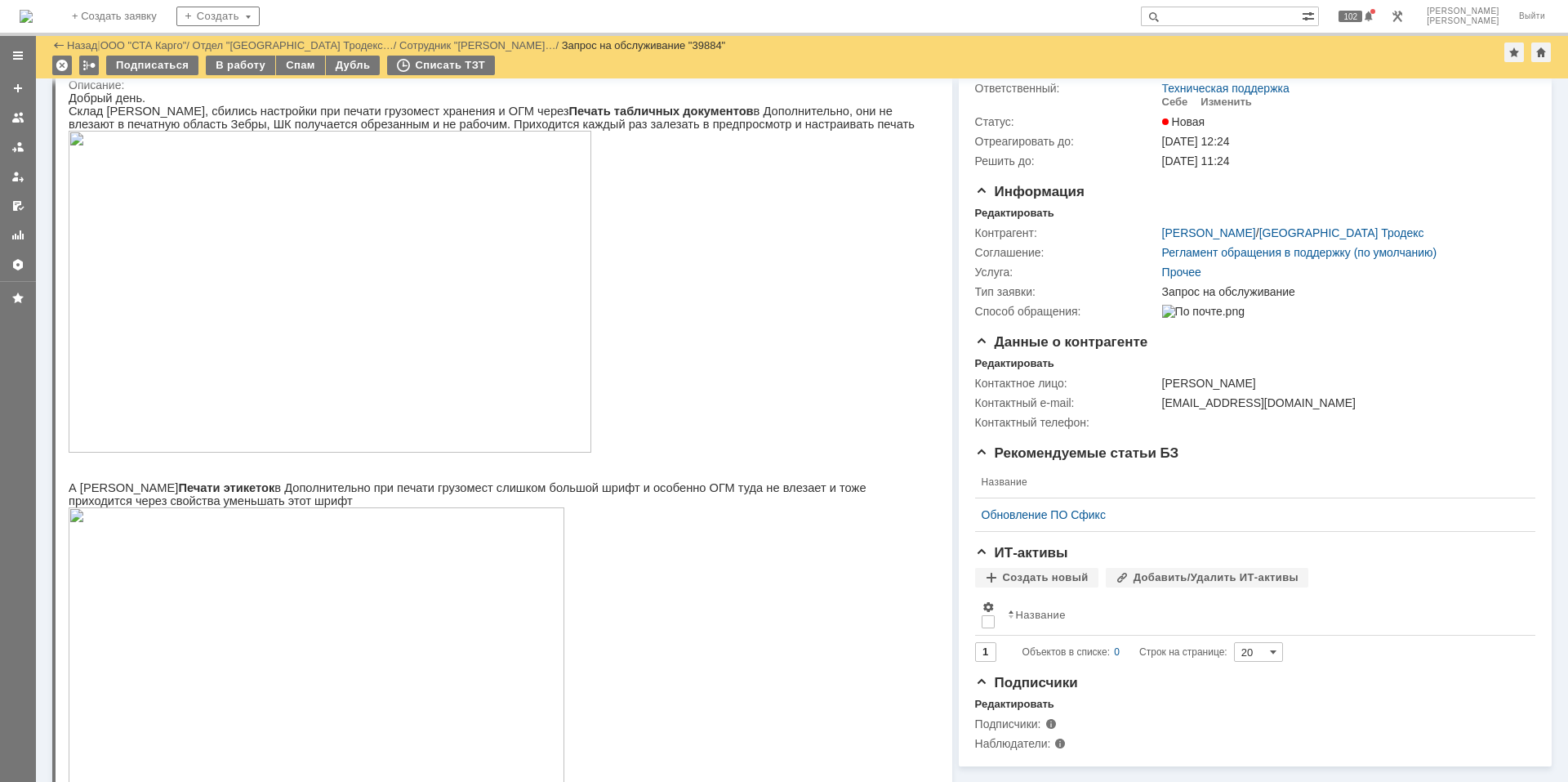
click at [405, 252] on img at bounding box center [330, 292] width 523 height 322
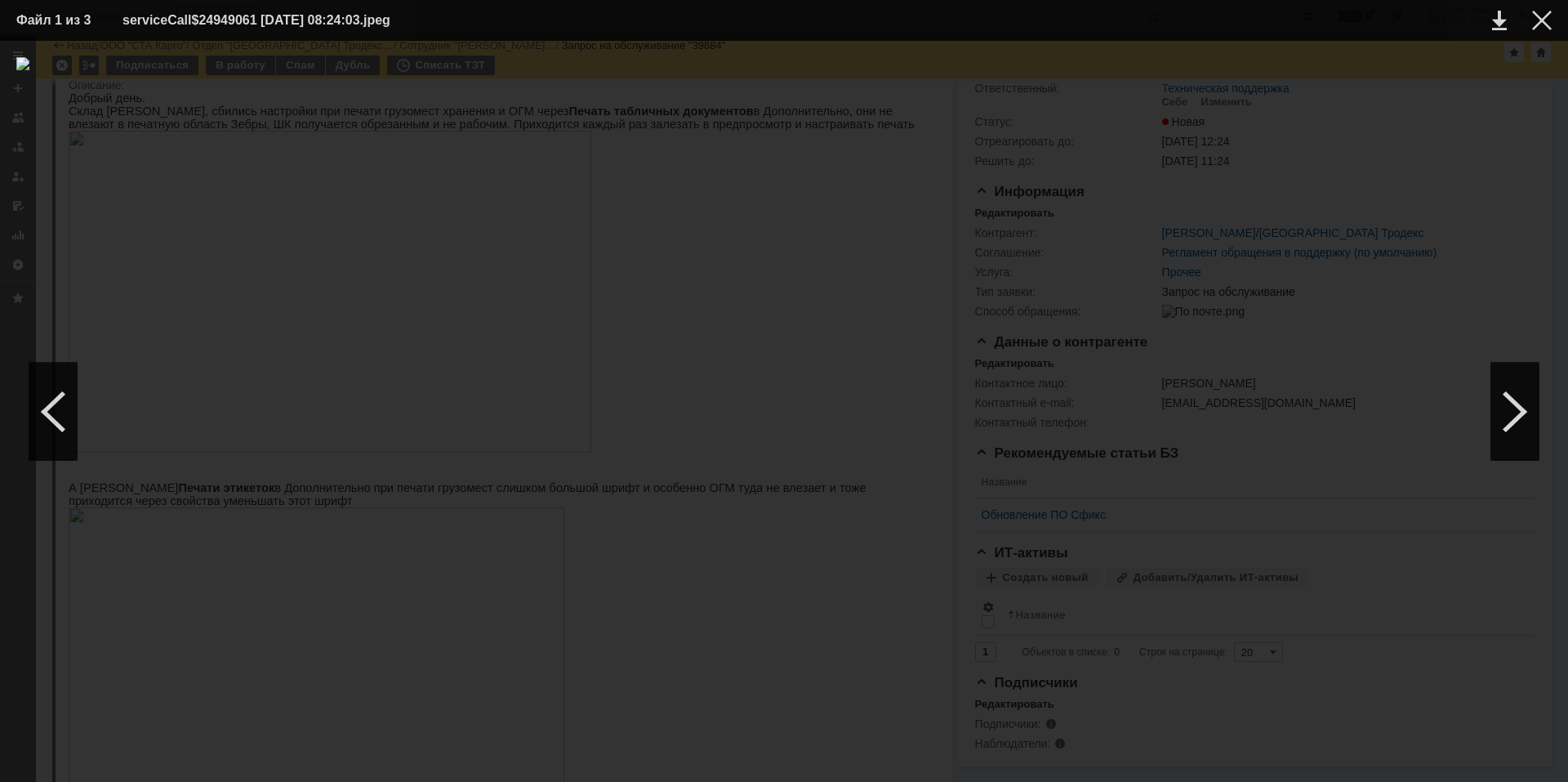
click at [366, 533] on div at bounding box center [784, 411] width 1536 height 709
click at [1543, 26] on div at bounding box center [1542, 20] width 20 height 20
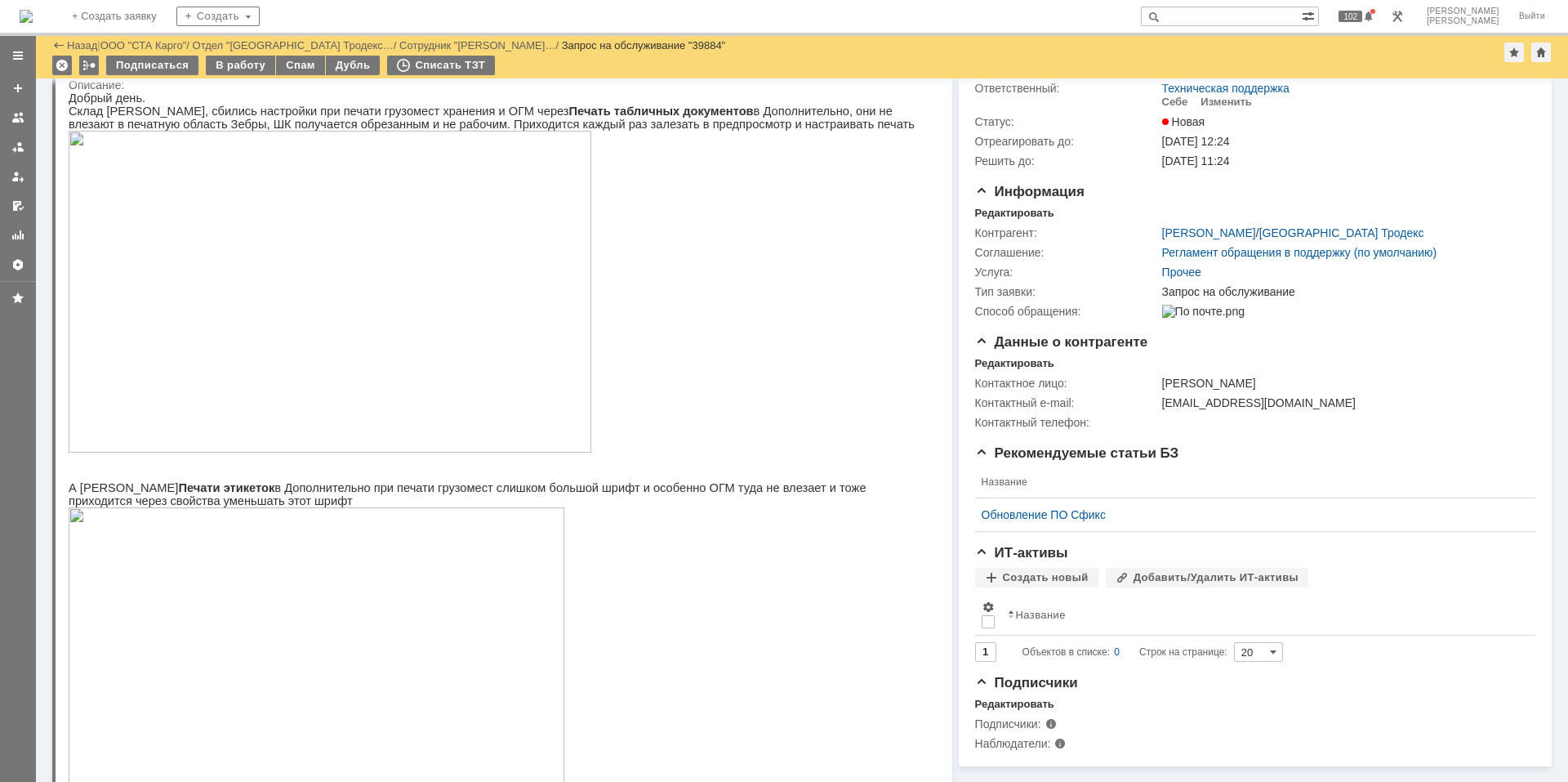
click at [655, 351] on p at bounding box center [495, 293] width 853 height 325
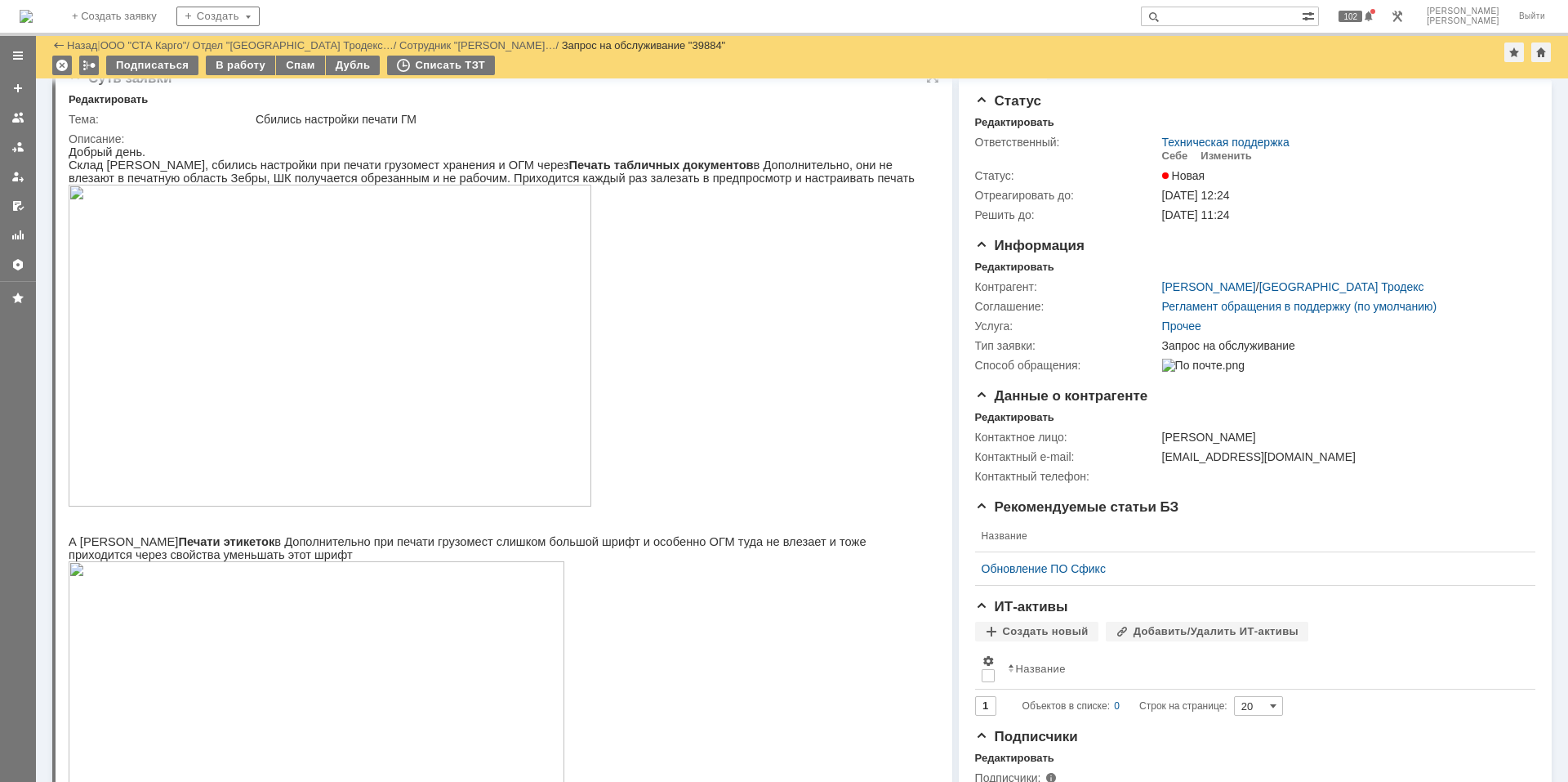
scroll to position [0, 0]
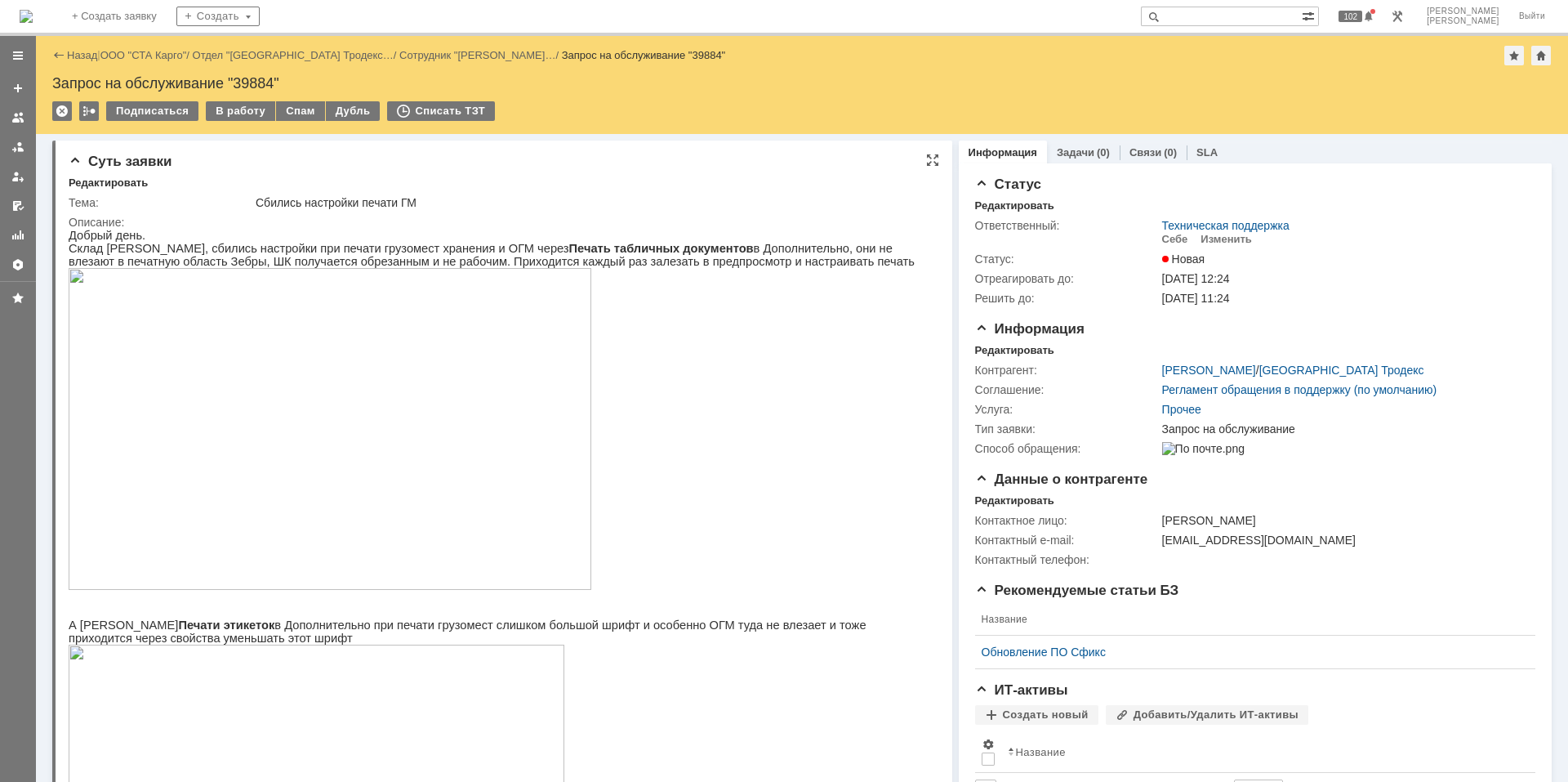
click at [510, 421] on img at bounding box center [330, 429] width 523 height 322
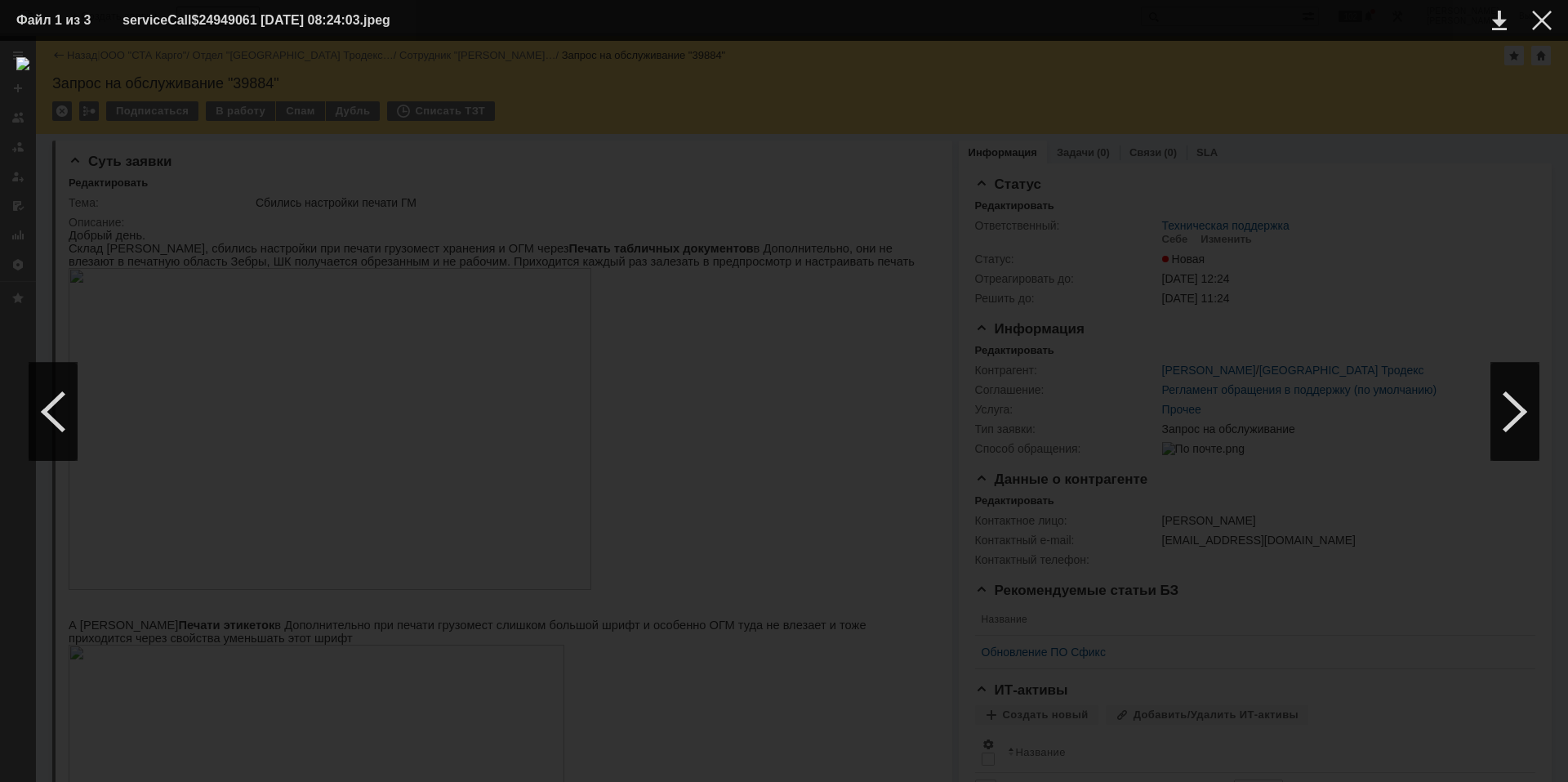
click at [1264, 283] on div at bounding box center [784, 411] width 1536 height 709
click at [1544, 21] on div at bounding box center [1542, 20] width 20 height 20
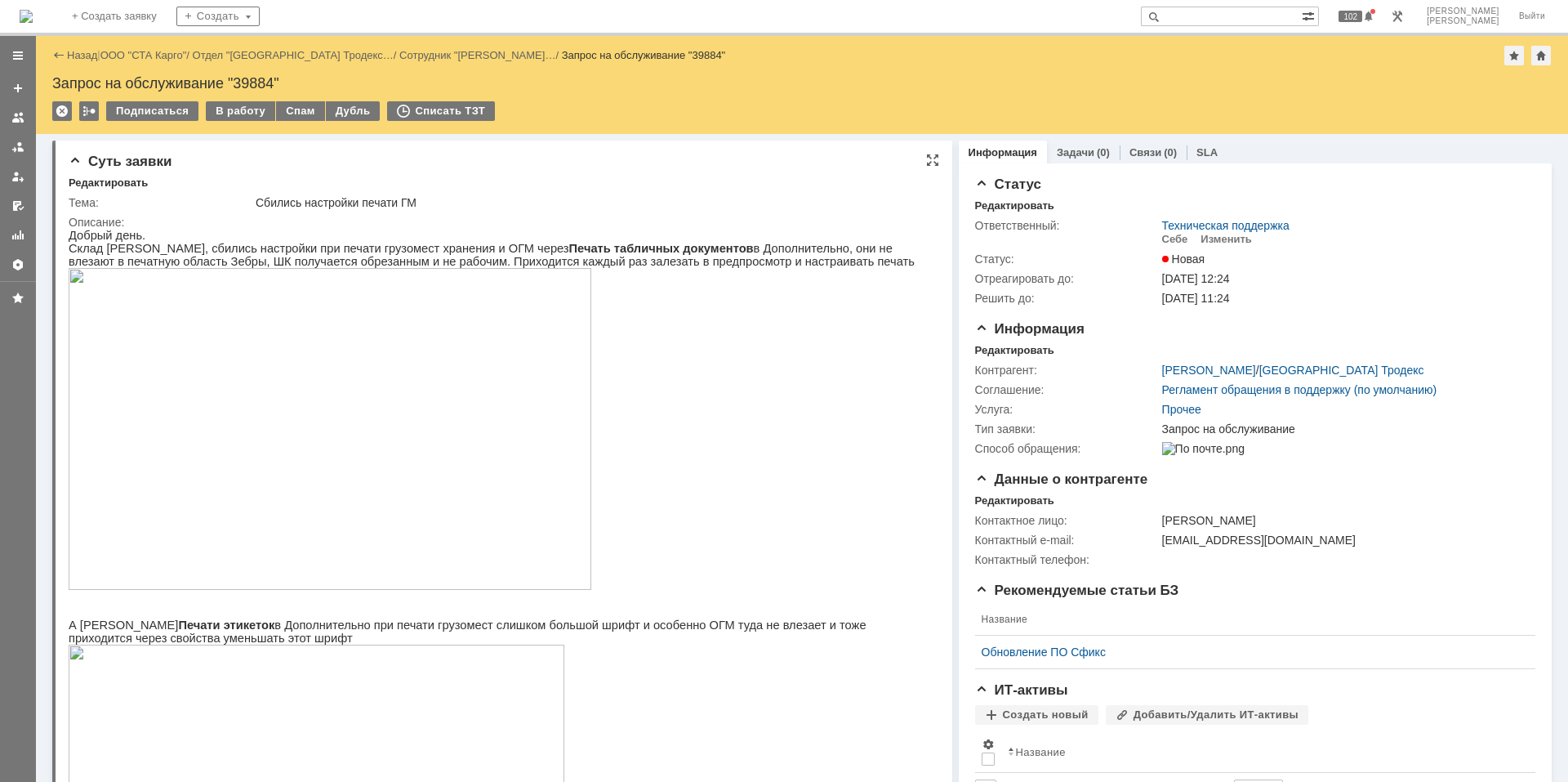
click at [673, 430] on p at bounding box center [495, 430] width 853 height 325
click at [647, 512] on p at bounding box center [495, 430] width 853 height 325
click at [494, 419] on img at bounding box center [330, 429] width 523 height 322
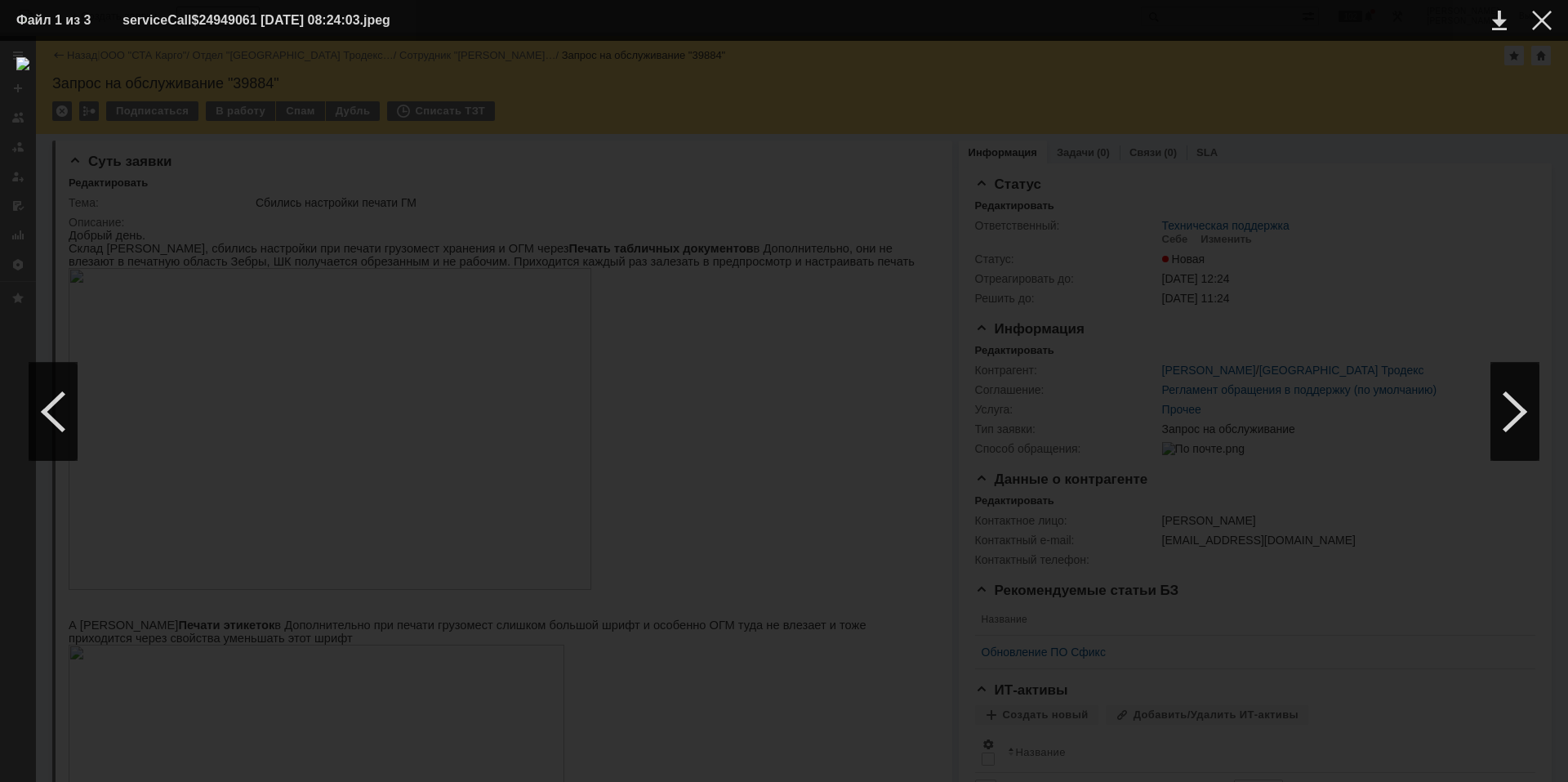
click at [1328, 246] on div at bounding box center [784, 411] width 1536 height 709
click at [1536, 16] on div at bounding box center [1542, 20] width 20 height 20
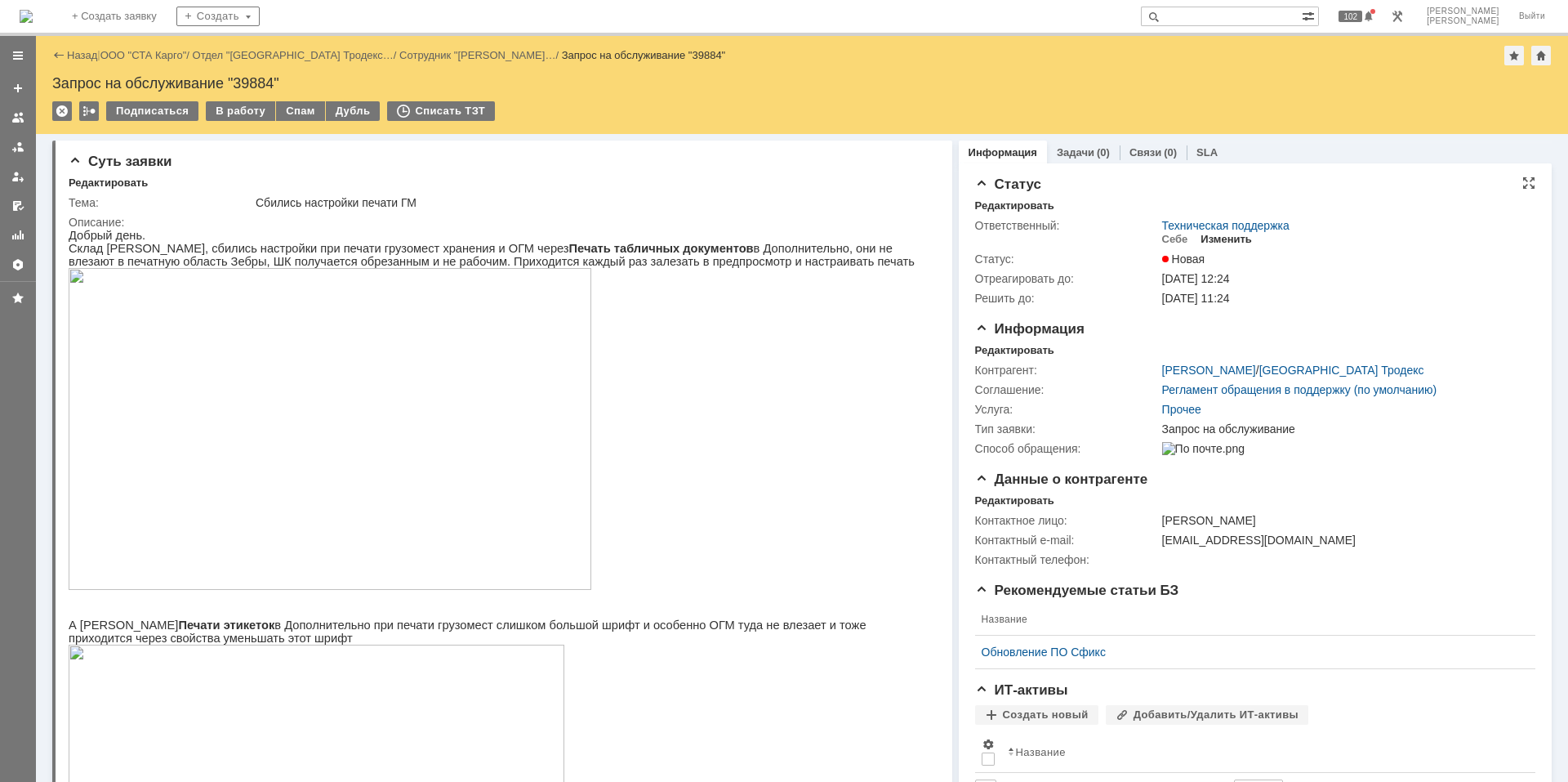
click at [1230, 239] on div "Изменить" at bounding box center [1227, 239] width 52 height 13
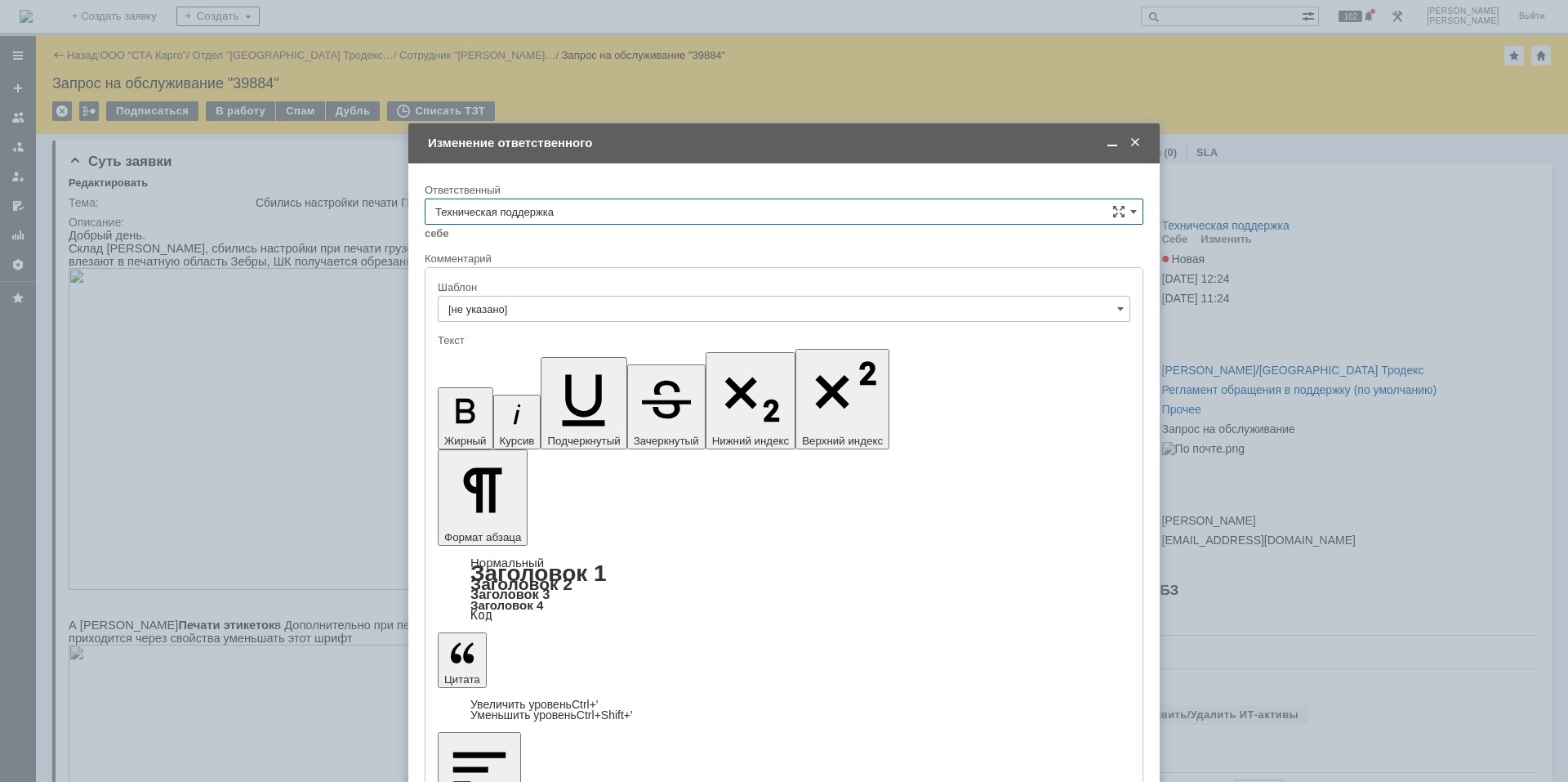
click at [667, 215] on input "Техническая поддержка" at bounding box center [784, 212] width 719 height 26
click at [619, 344] on span "Поддержка 1С" at bounding box center [784, 348] width 698 height 13
type input "Поддержка 1С"
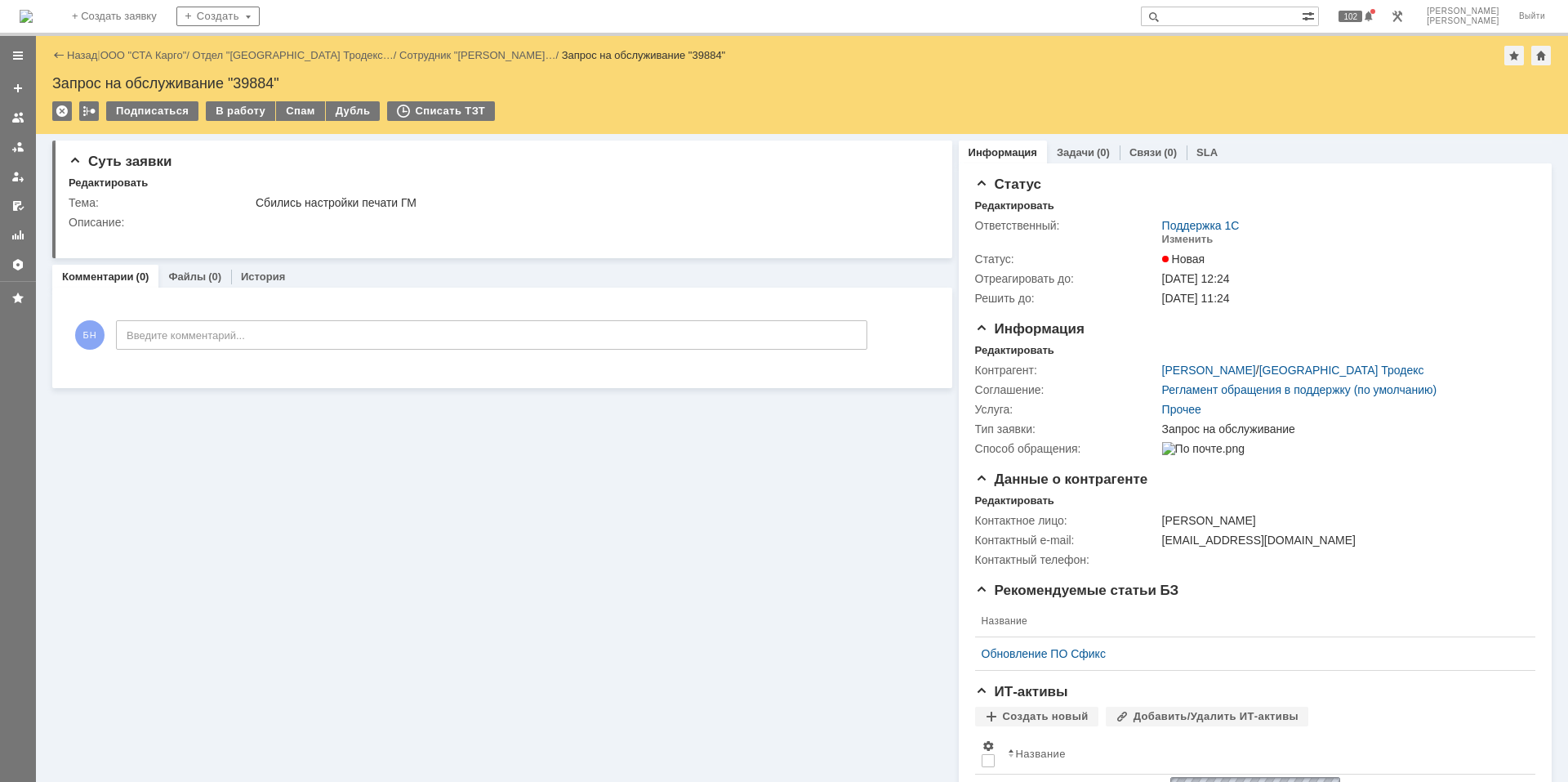
scroll to position [0, 0]
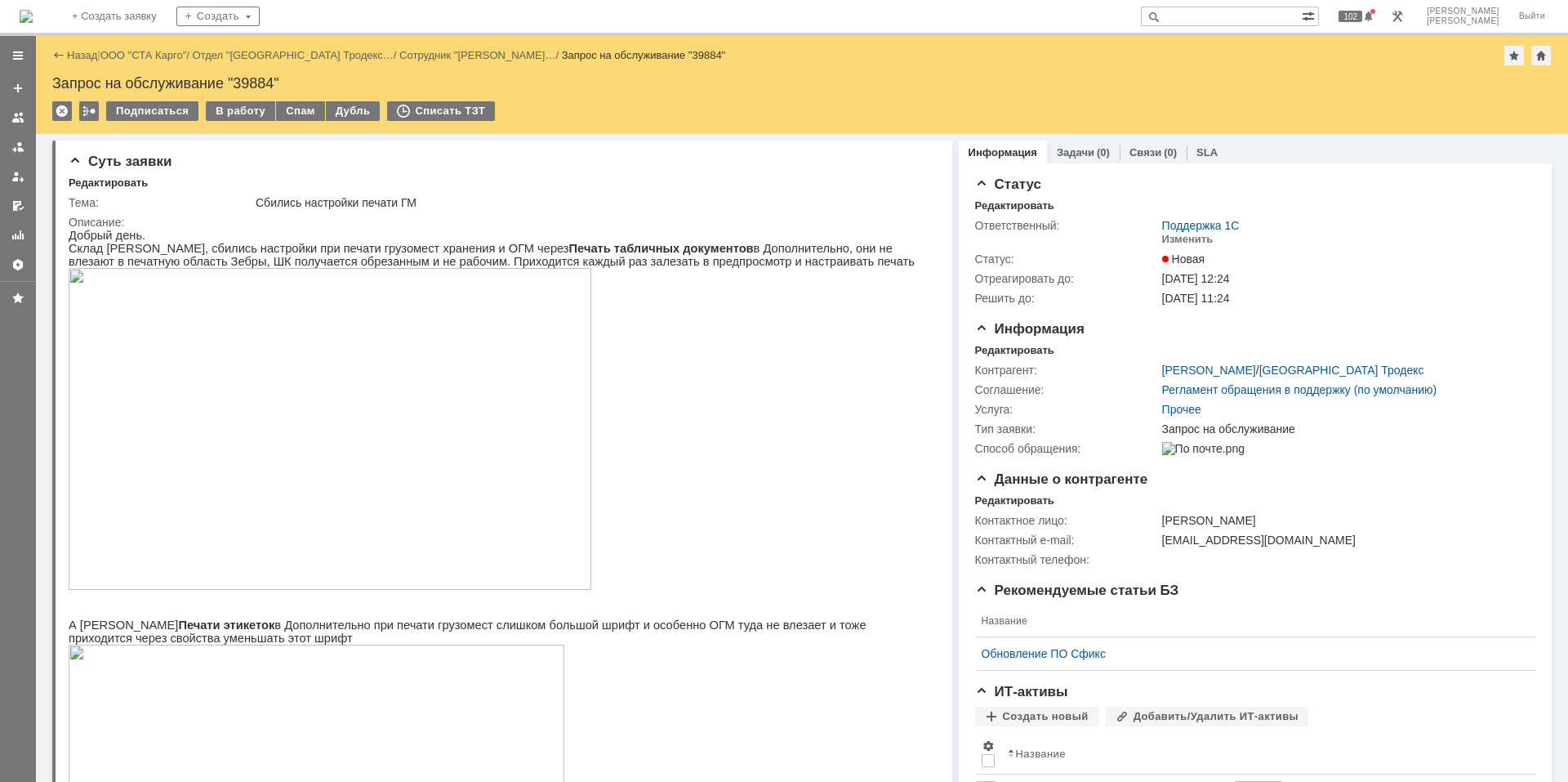
click at [33, 23] on img at bounding box center [26, 16] width 13 height 13
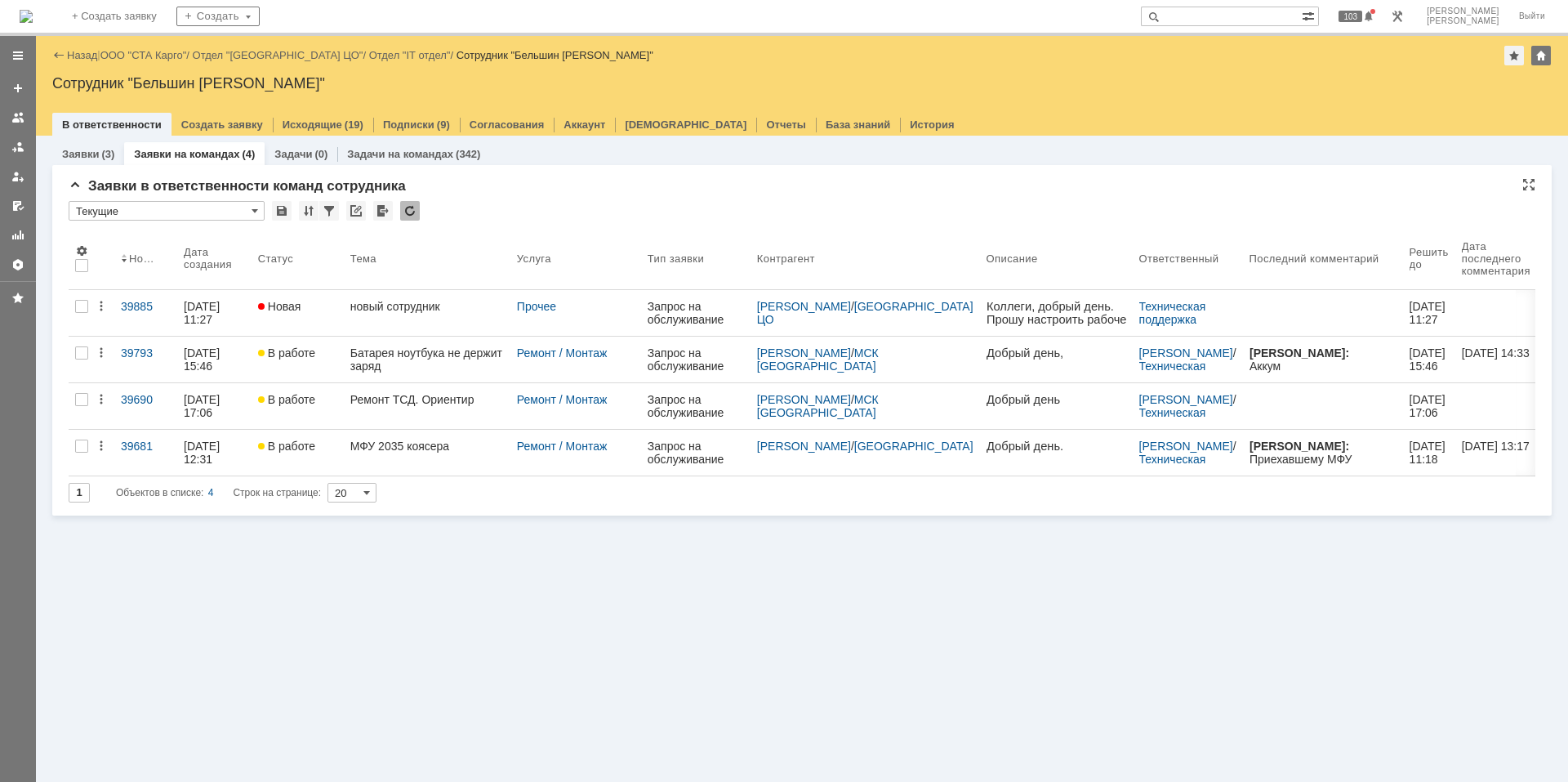
click at [404, 211] on div at bounding box center [410, 211] width 20 height 20
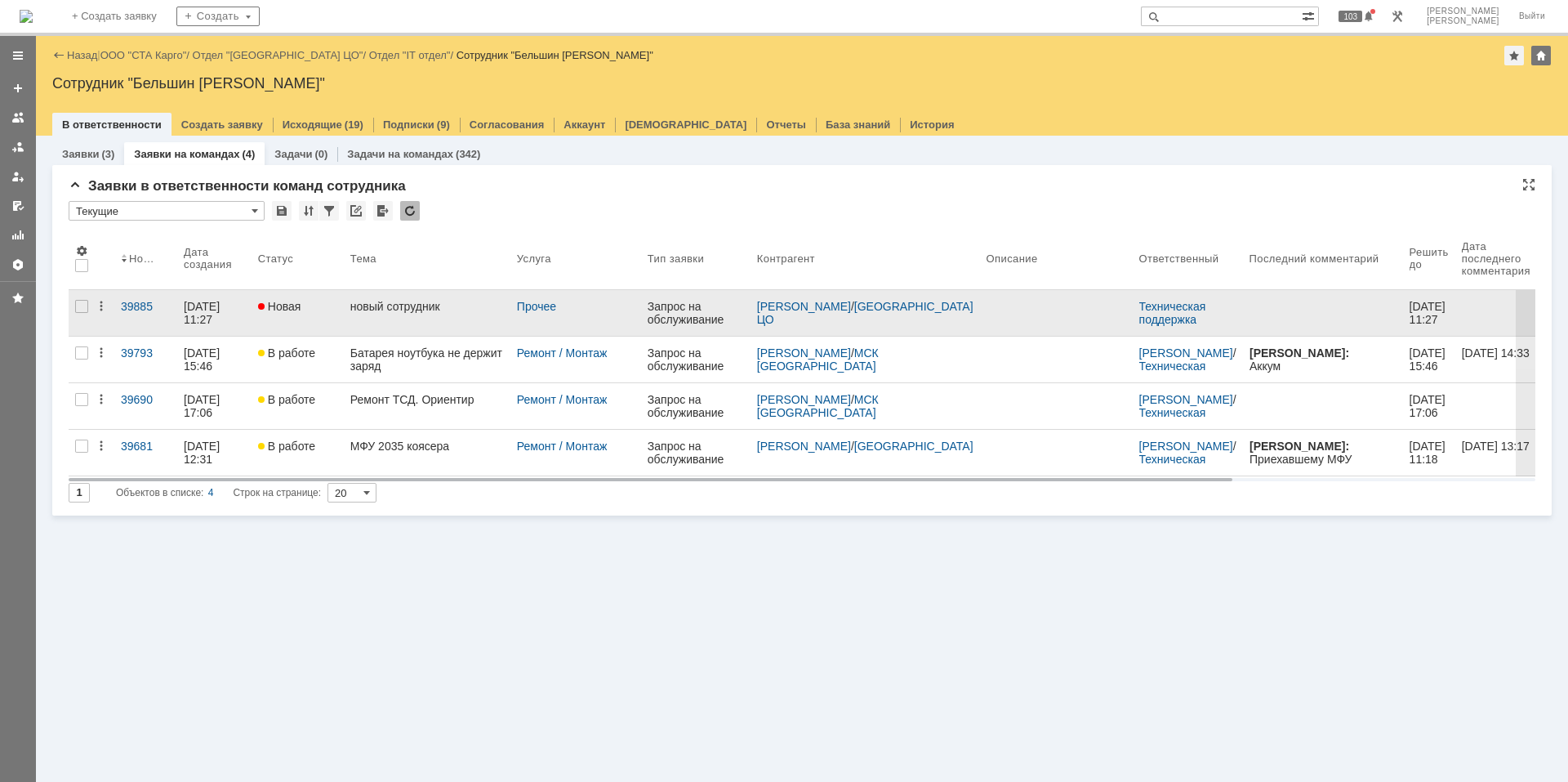
click at [401, 311] on div "новый сотрудник" at bounding box center [427, 307] width 153 height 13
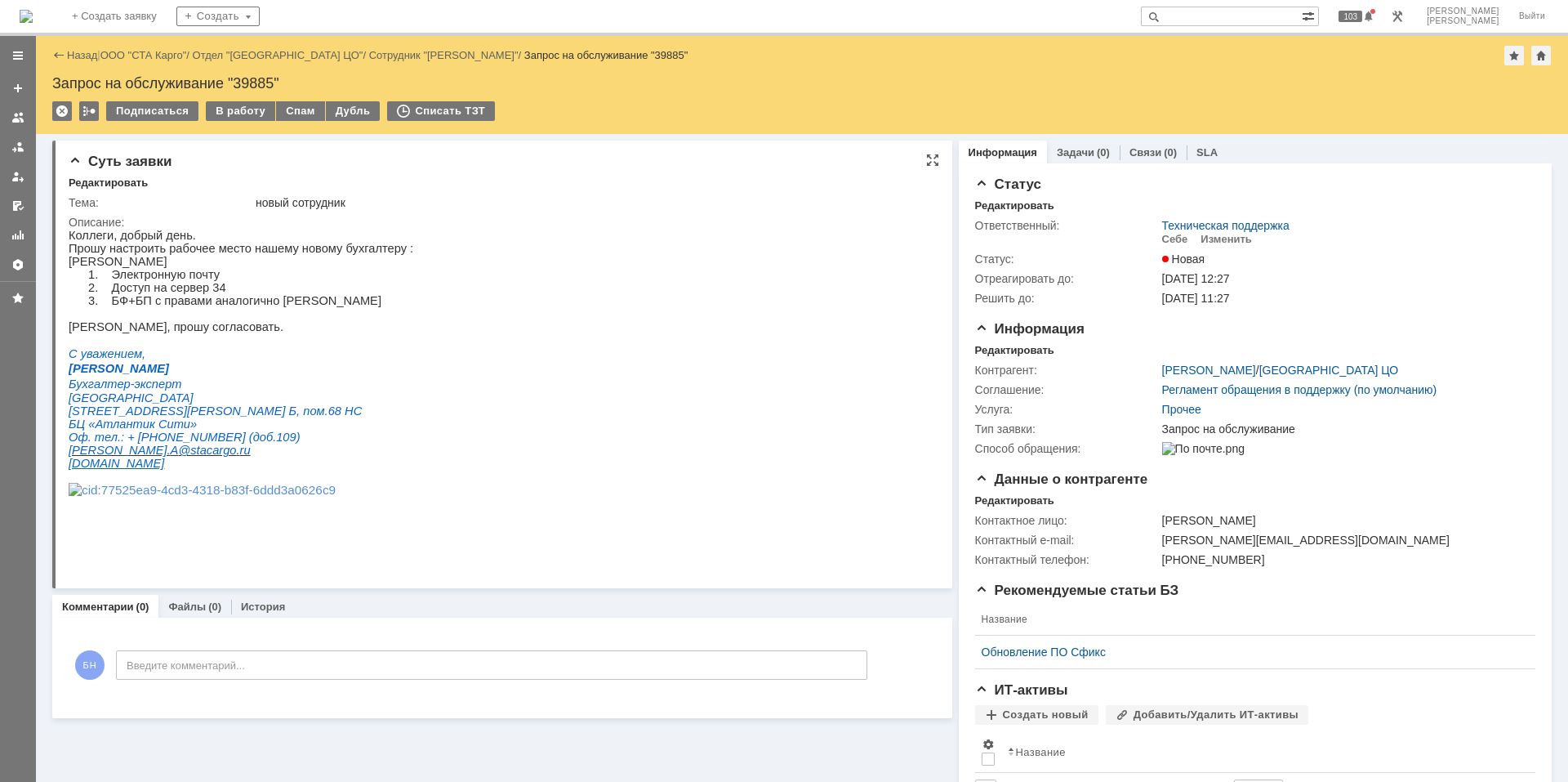
click at [401, 310] on html "Коллеги, добрый день. Прошу настроить рабочее место нашему новому бухгалтеру : …" at bounding box center [495, 370] width 853 height 282
click at [990, 355] on div "Редактировать" at bounding box center [1015, 351] width 79 height 13
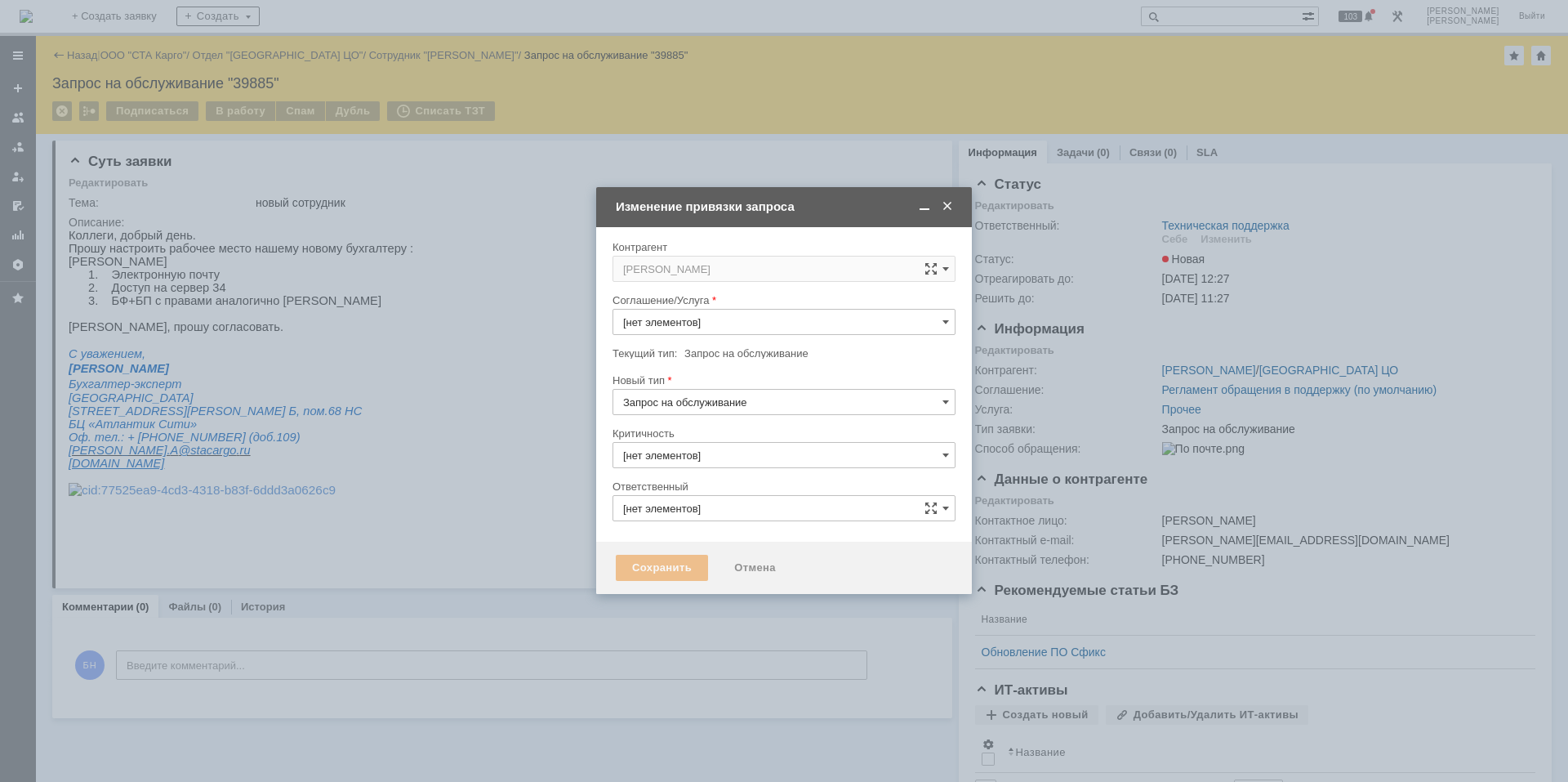
type input "Прочее"
type input "3. Низкая"
type input "Техническая поддержка"
type input "[не указано]"
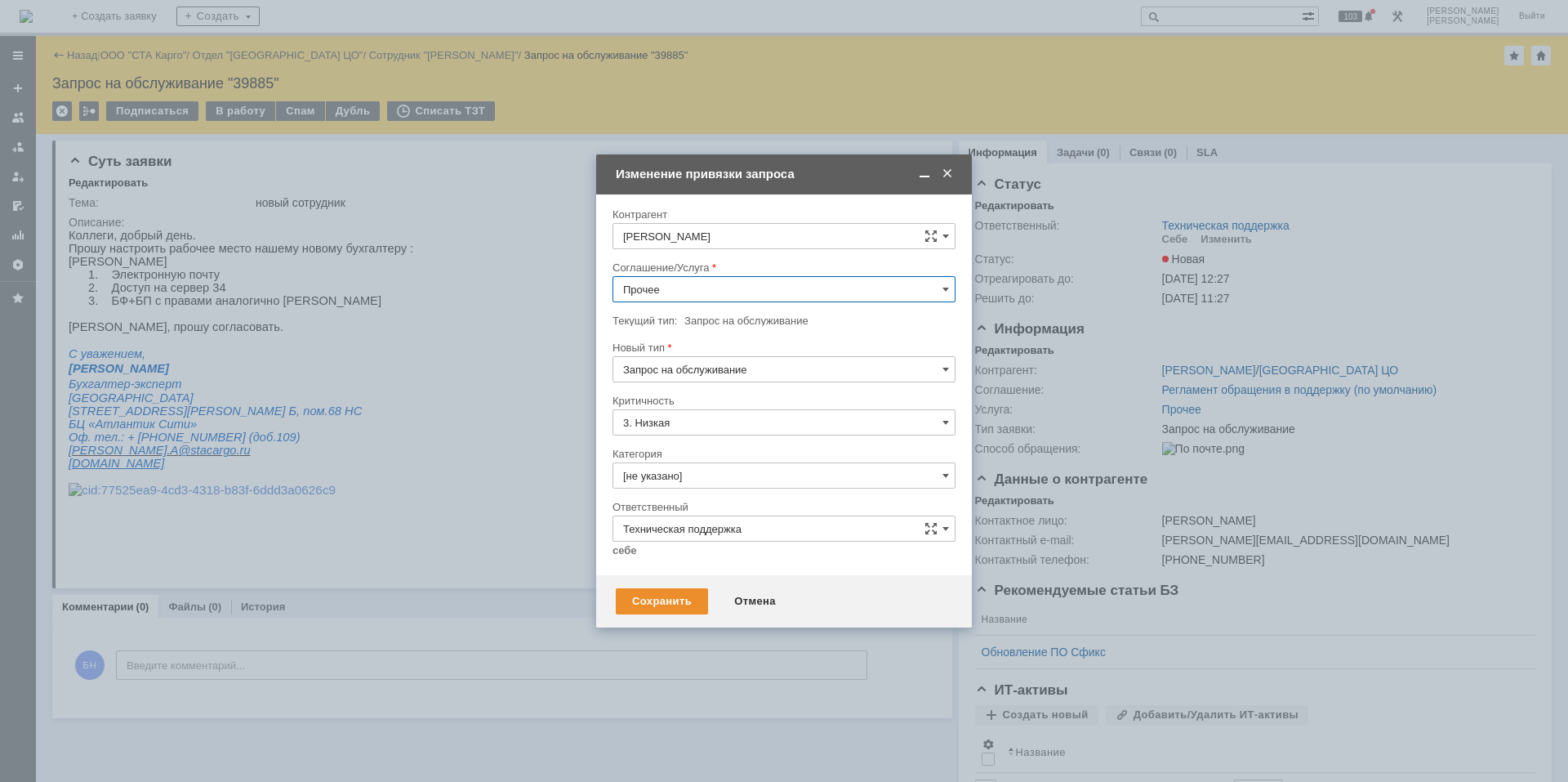
click at [649, 289] on input "Прочее" at bounding box center [784, 290] width 343 height 26
click at [704, 436] on span "Рабочее место" at bounding box center [784, 435] width 322 height 13
type input "Рабочее место"
click at [730, 480] on input "[не указано]" at bounding box center [784, 476] width 343 height 26
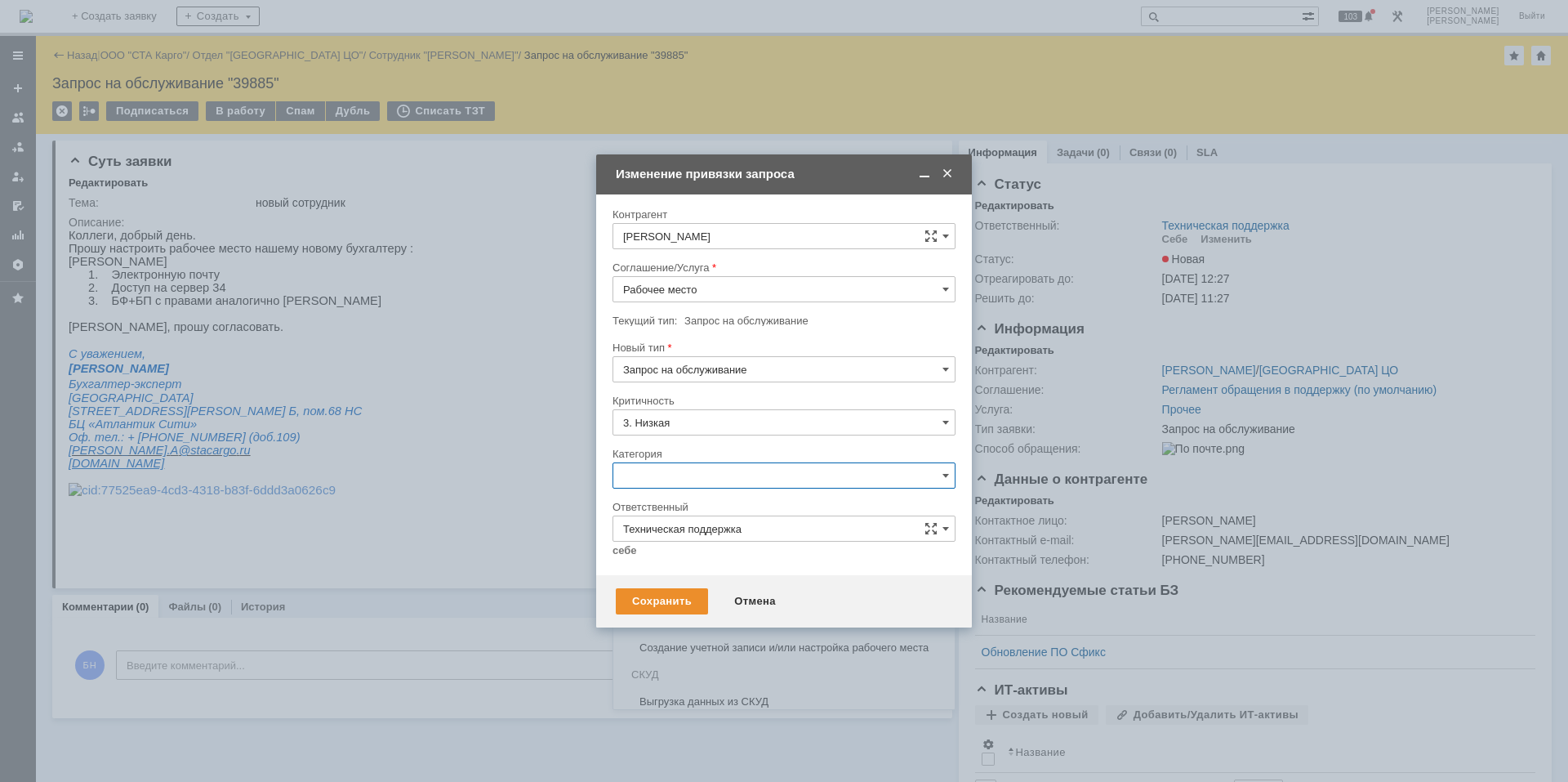
scroll to position [562, 0]
click at [736, 610] on div "Создание учетной записи и/или настройка рабочего места" at bounding box center [784, 618] width 341 height 26
type input "Создание учетной записи и/или настройка рабочего места"
click at [630, 549] on link "себе" at bounding box center [625, 551] width 24 height 13
type input "[PERSON_NAME]"
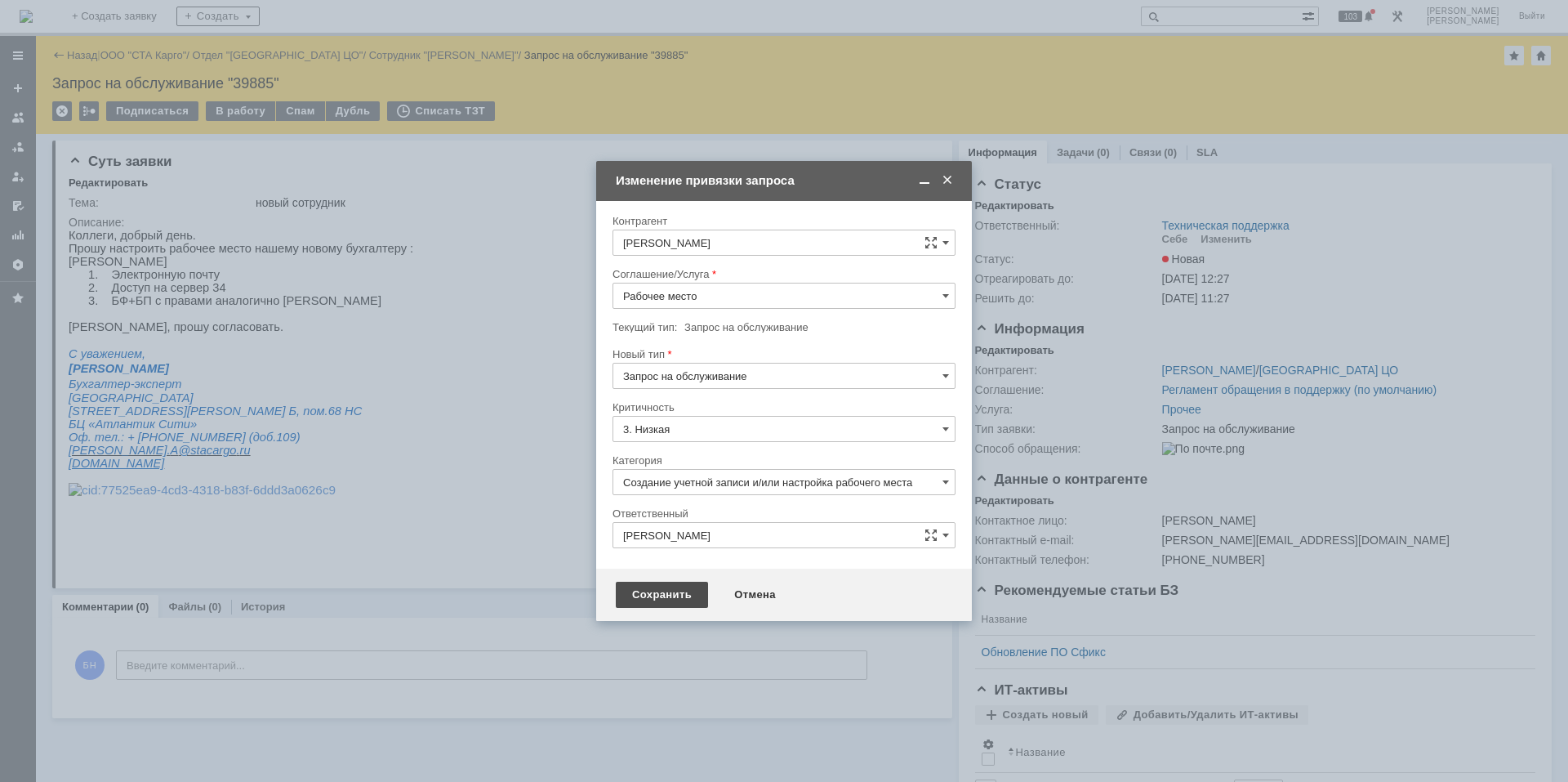
click at [645, 586] on div "Сохранить" at bounding box center [662, 595] width 92 height 26
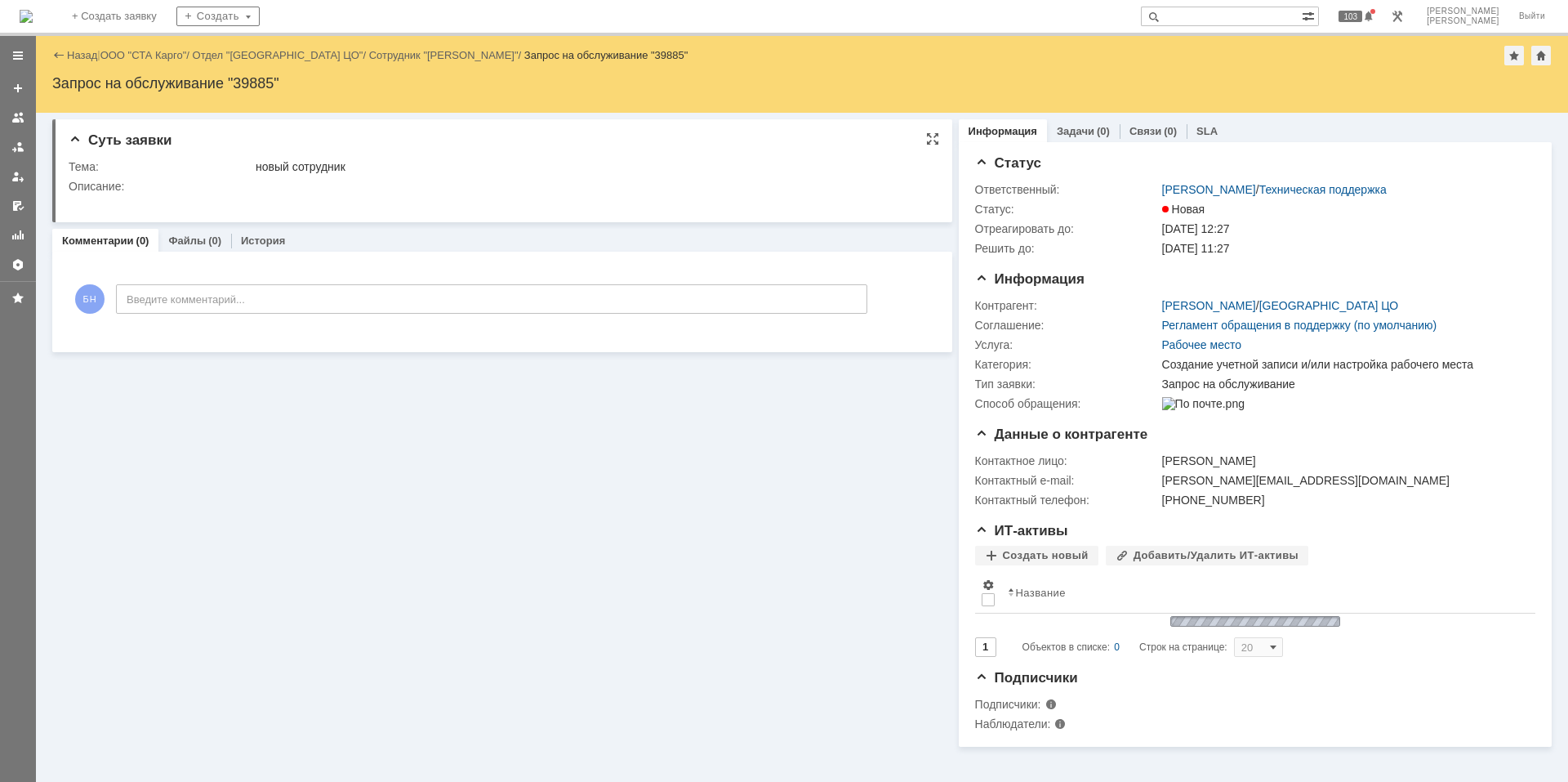
scroll to position [0, 0]
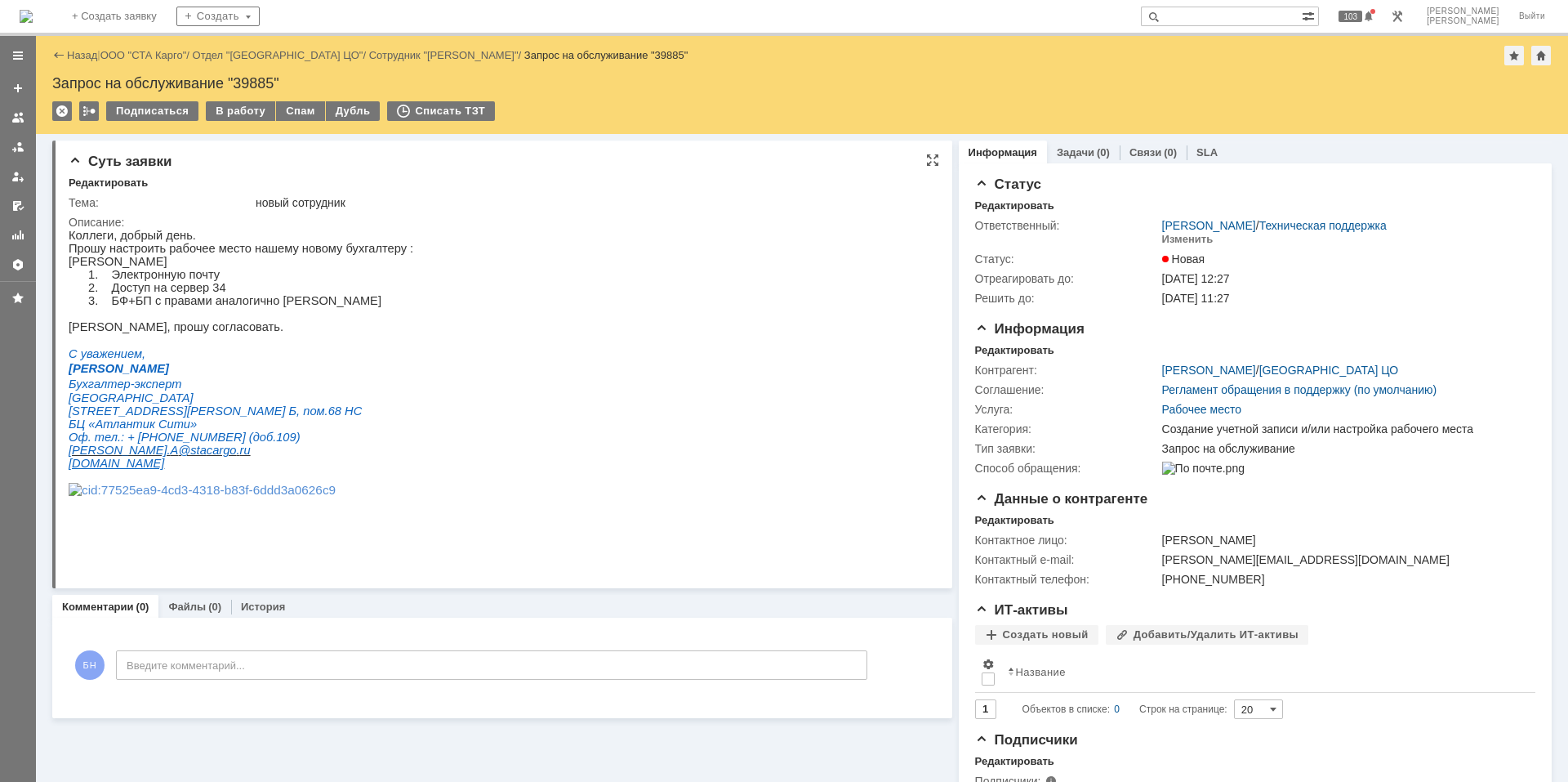
click at [243, 105] on div "В работу" at bounding box center [241, 111] width 70 height 20
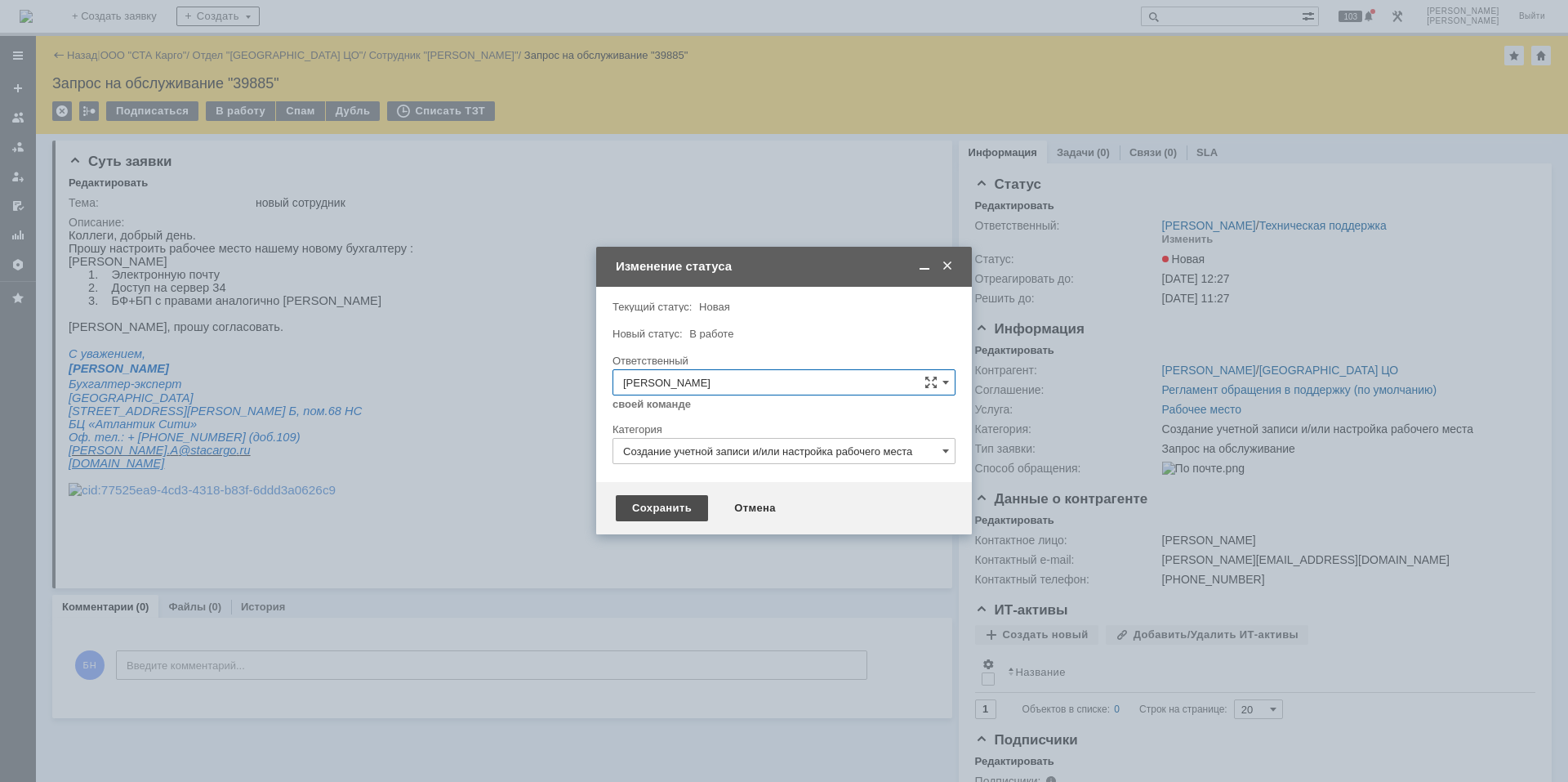
click at [649, 504] on div "Сохранить" at bounding box center [662, 508] width 92 height 26
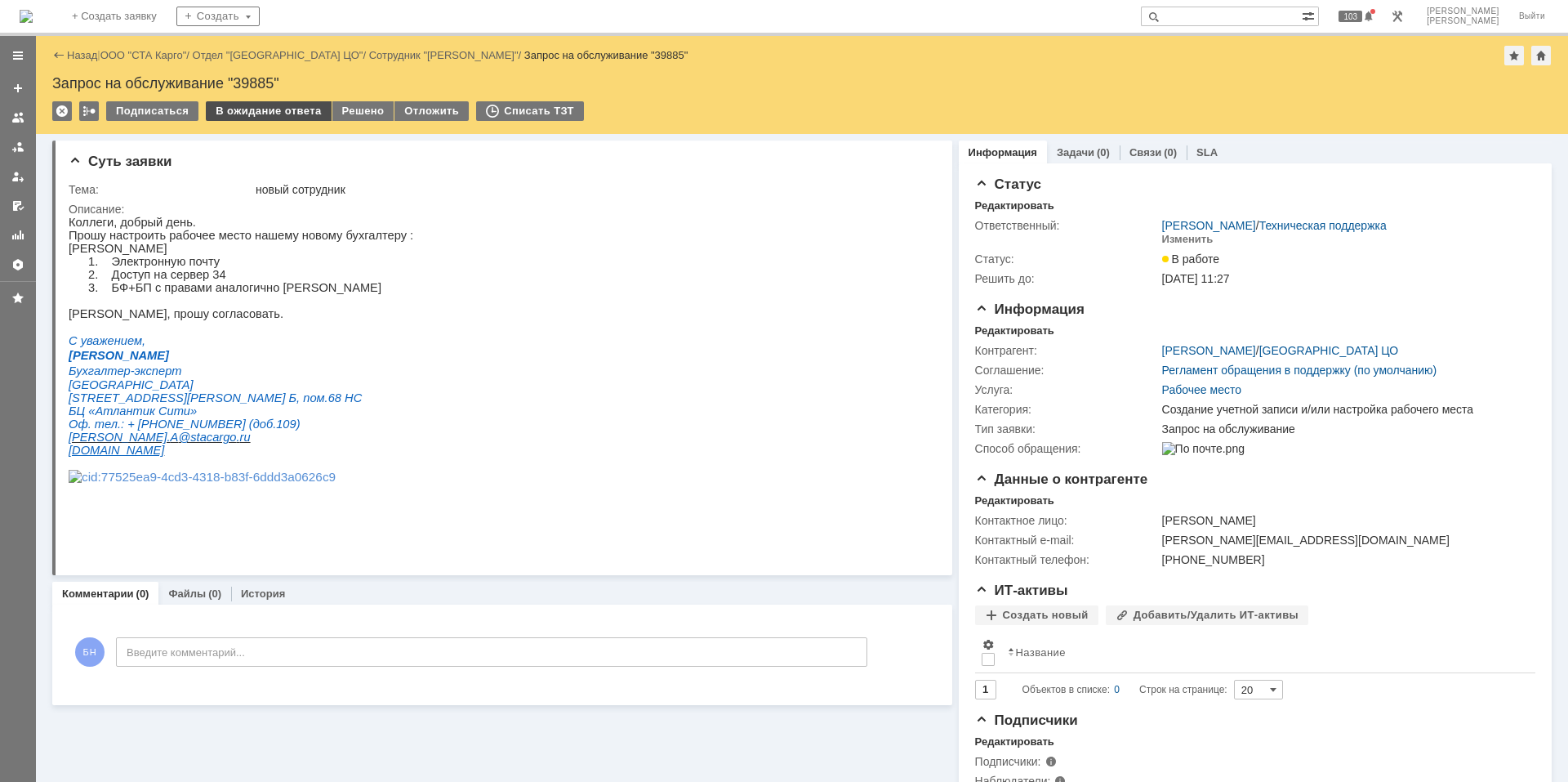
click at [263, 115] on div "В ожидание ответа" at bounding box center [268, 111] width 125 height 20
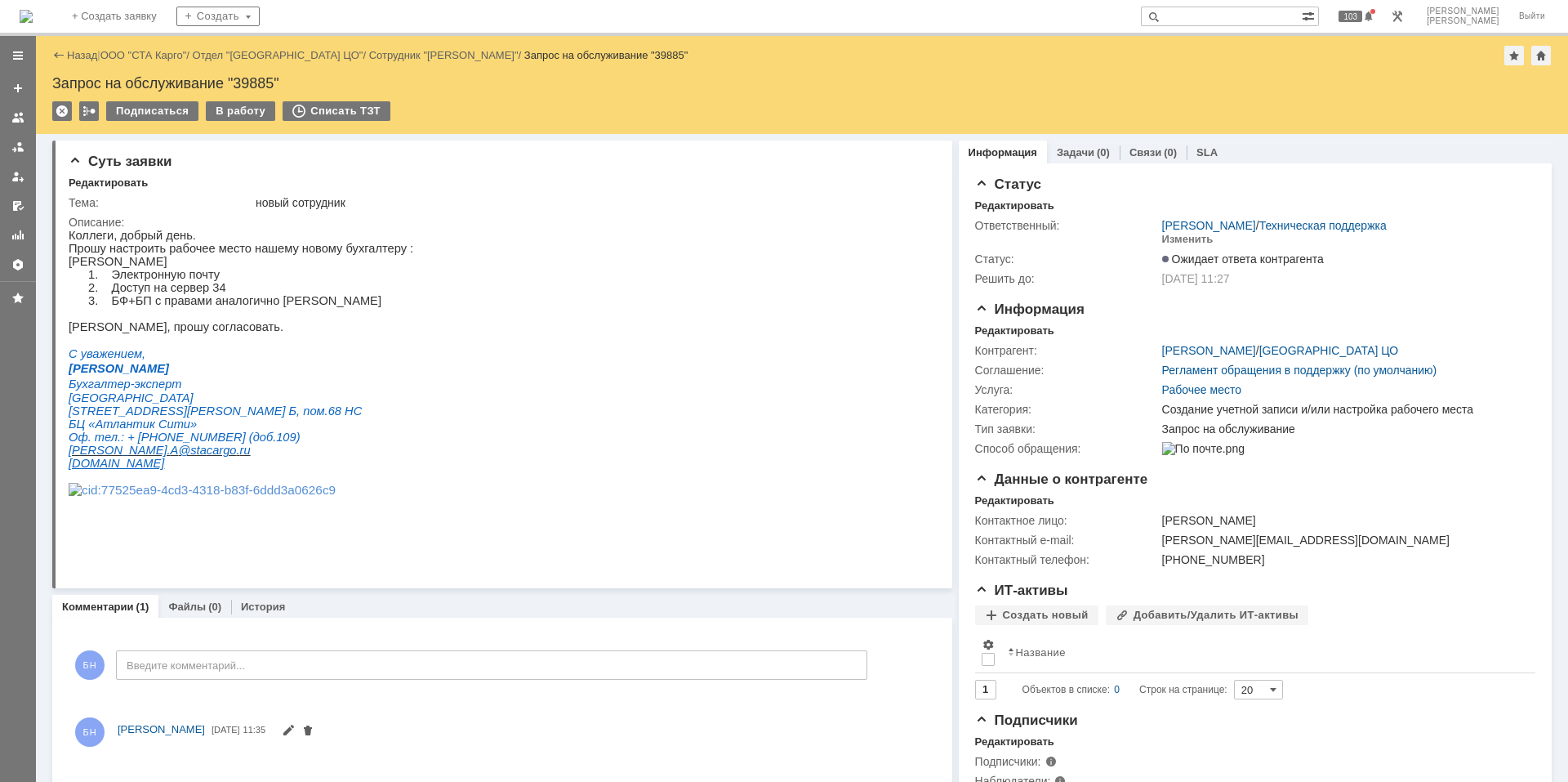
click at [33, 23] on img at bounding box center [26, 16] width 13 height 13
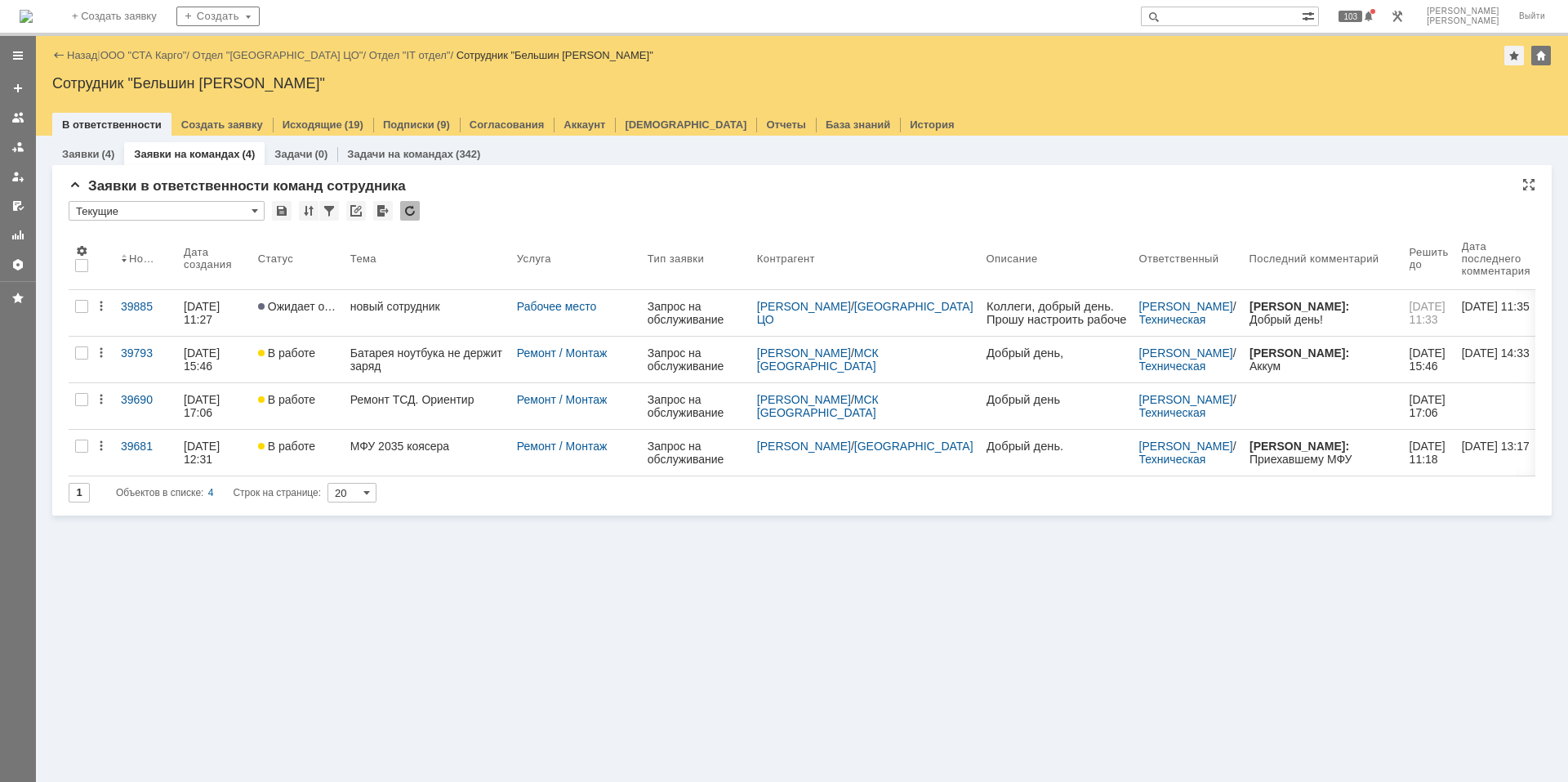
click at [406, 215] on div at bounding box center [410, 211] width 20 height 20
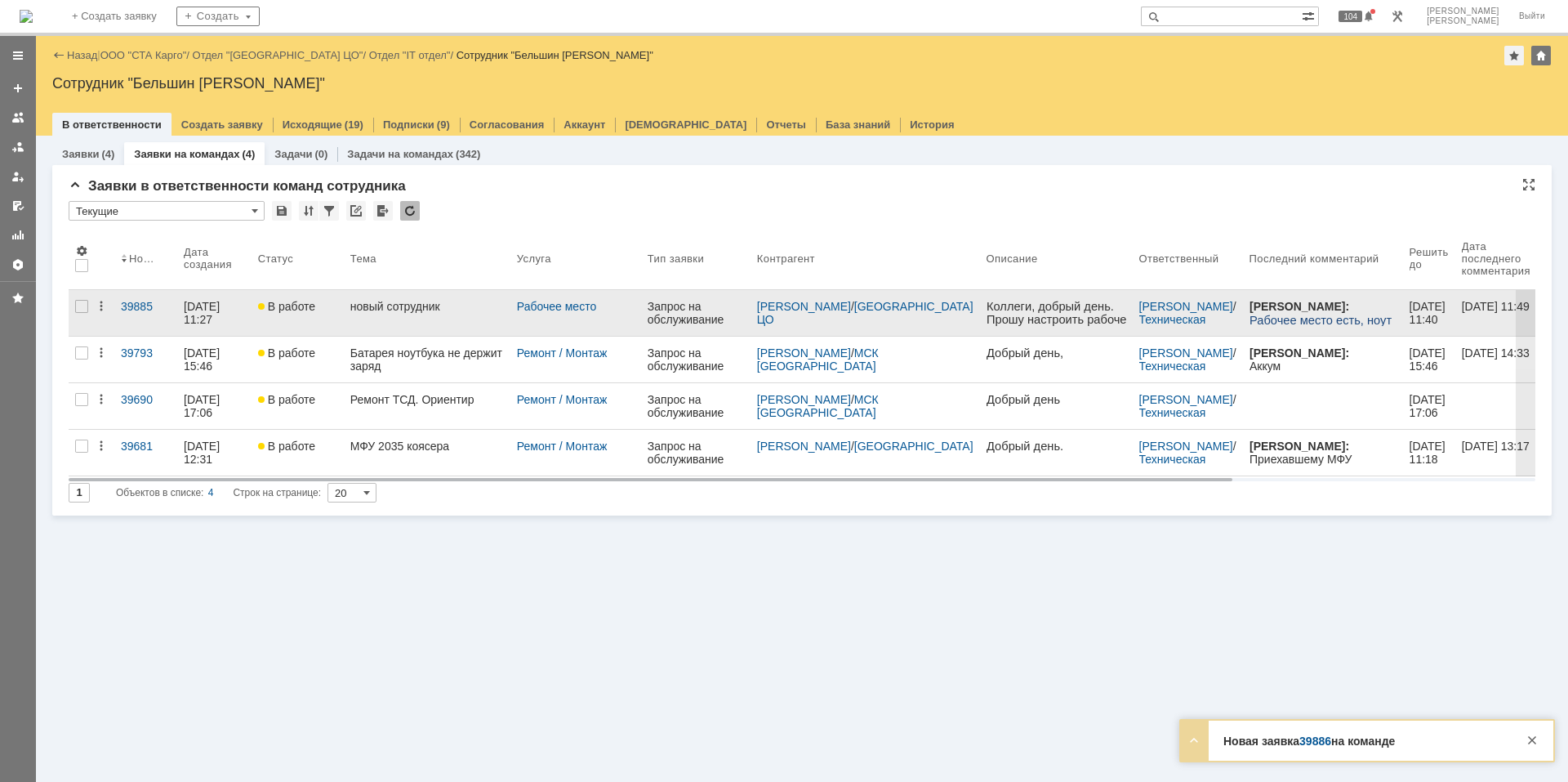
click at [426, 322] on link "новый сотрудник" at bounding box center [427, 312] width 166 height 46
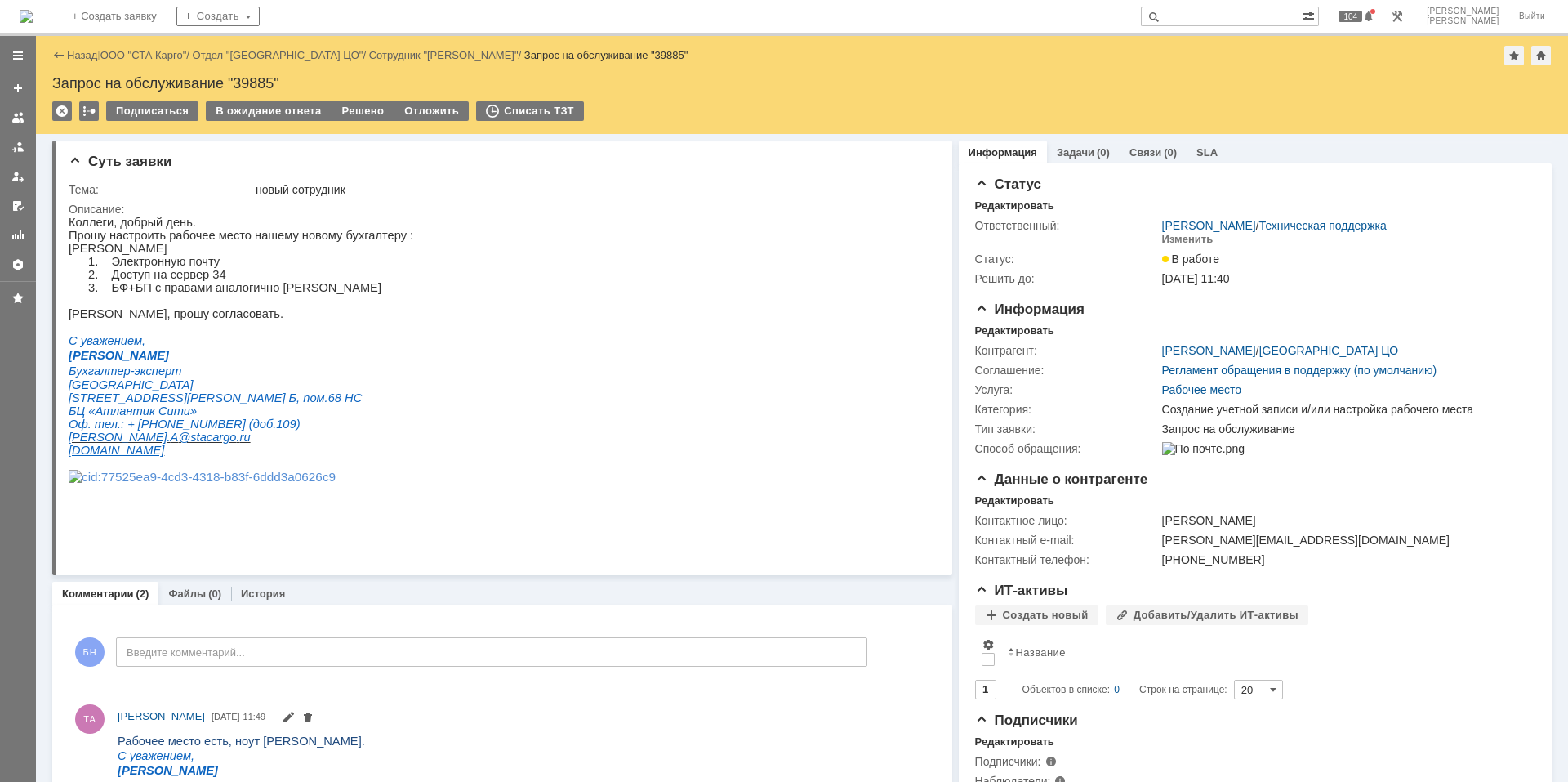
click at [33, 9] on img at bounding box center [26, 16] width 13 height 13
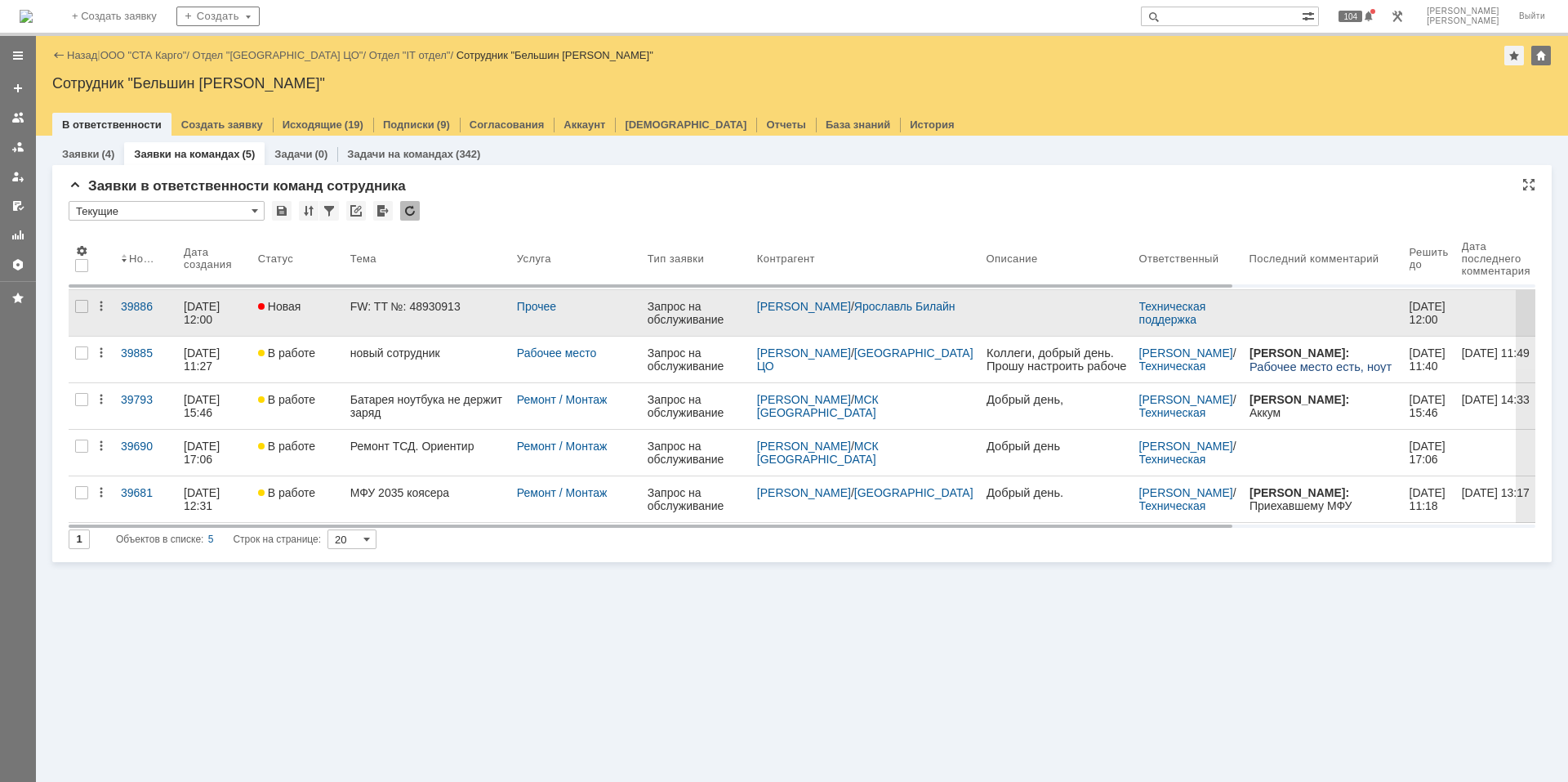
click at [356, 318] on link "FW: TT №: 48930913" at bounding box center [427, 312] width 166 height 46
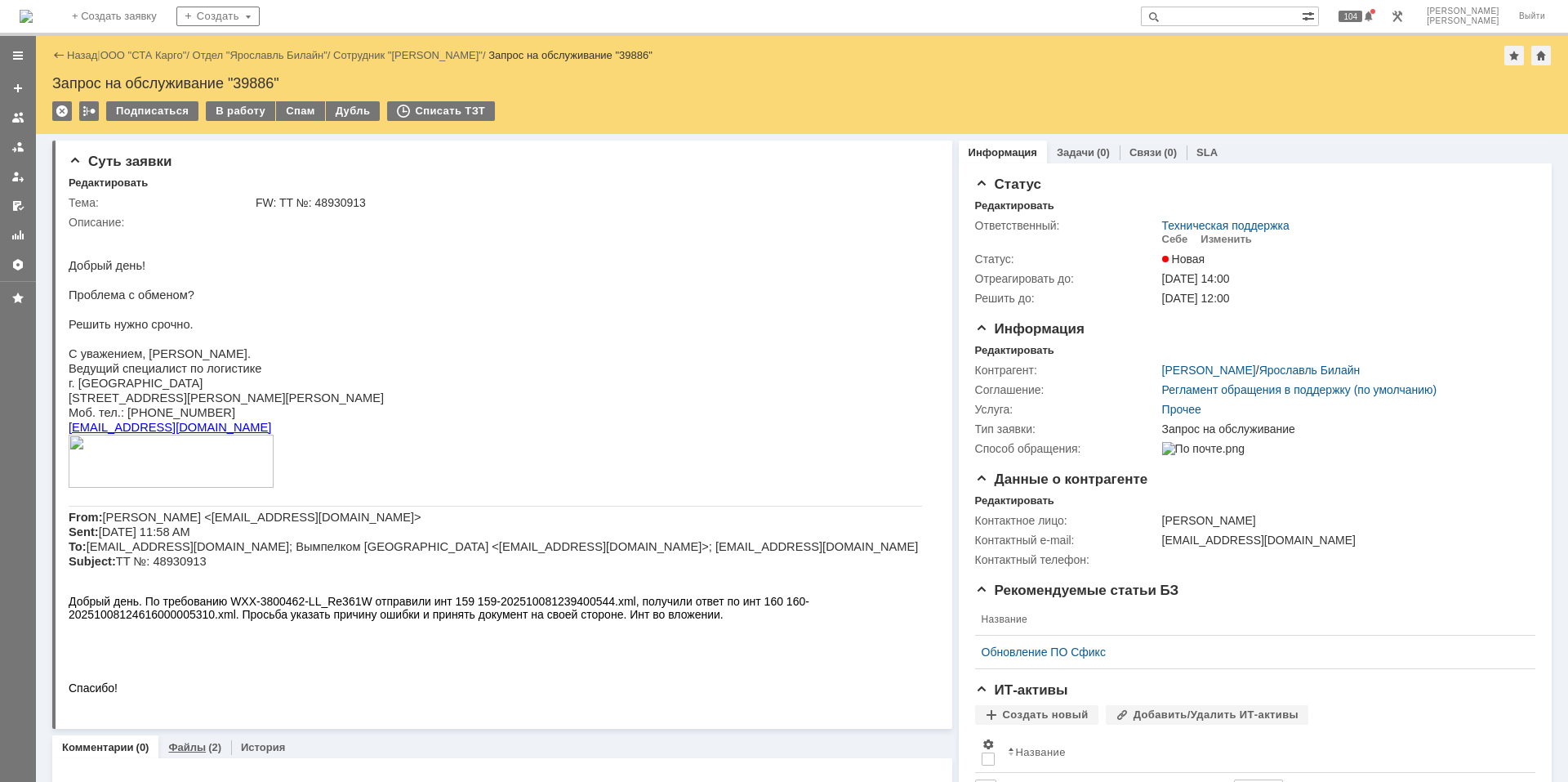
click at [208, 754] on div "(2)" at bounding box center [214, 747] width 13 height 12
click at [1227, 246] on td "Изменить" at bounding box center [1227, 240] width 65 height 15
click at [1214, 237] on div "Изменить" at bounding box center [1227, 239] width 52 height 13
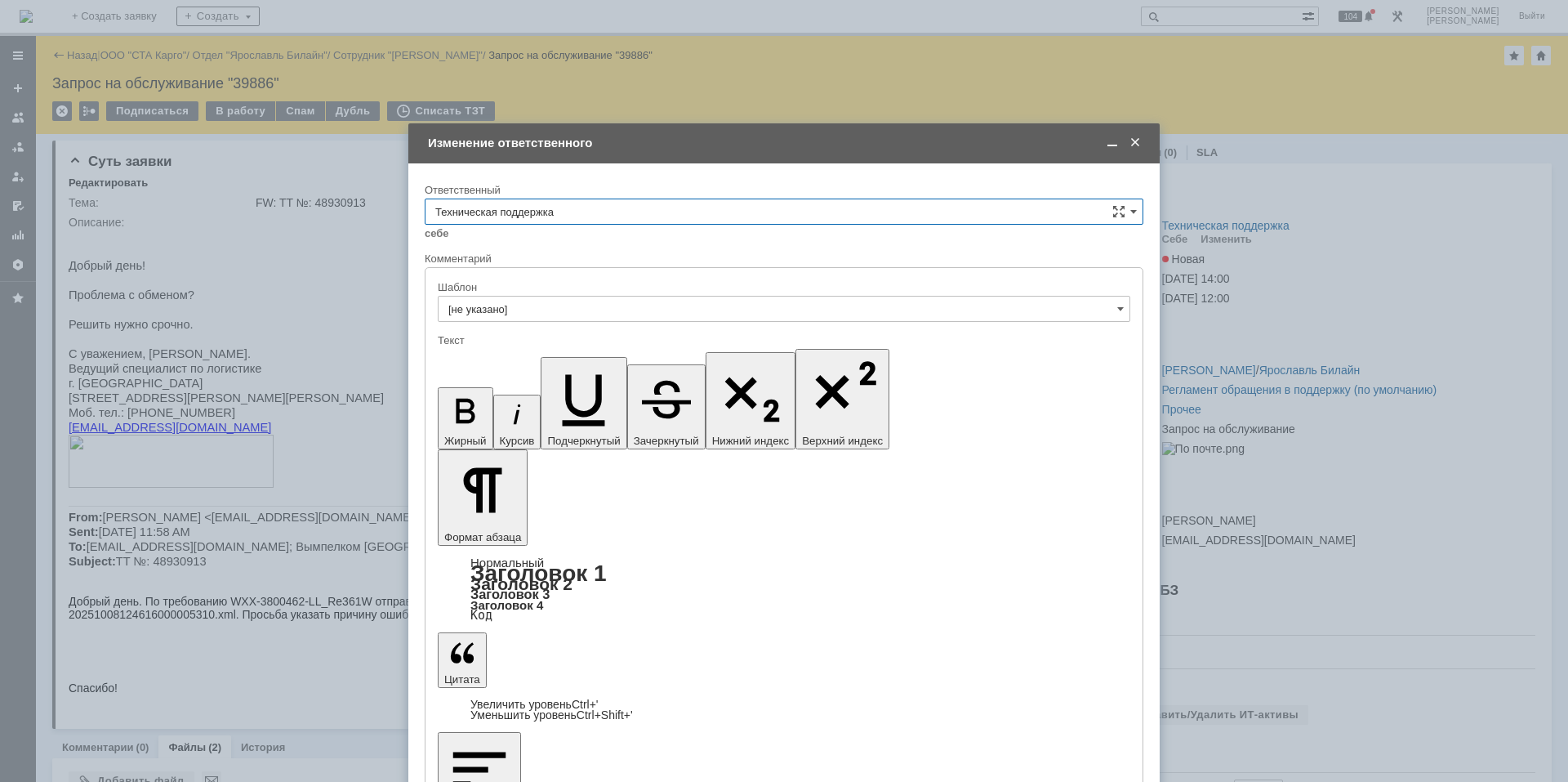
click at [664, 206] on input "Техническая поддержка" at bounding box center [784, 212] width 719 height 26
click at [635, 260] on span "Поддержка 1С" at bounding box center [784, 266] width 698 height 13
type input "Поддержка 1С"
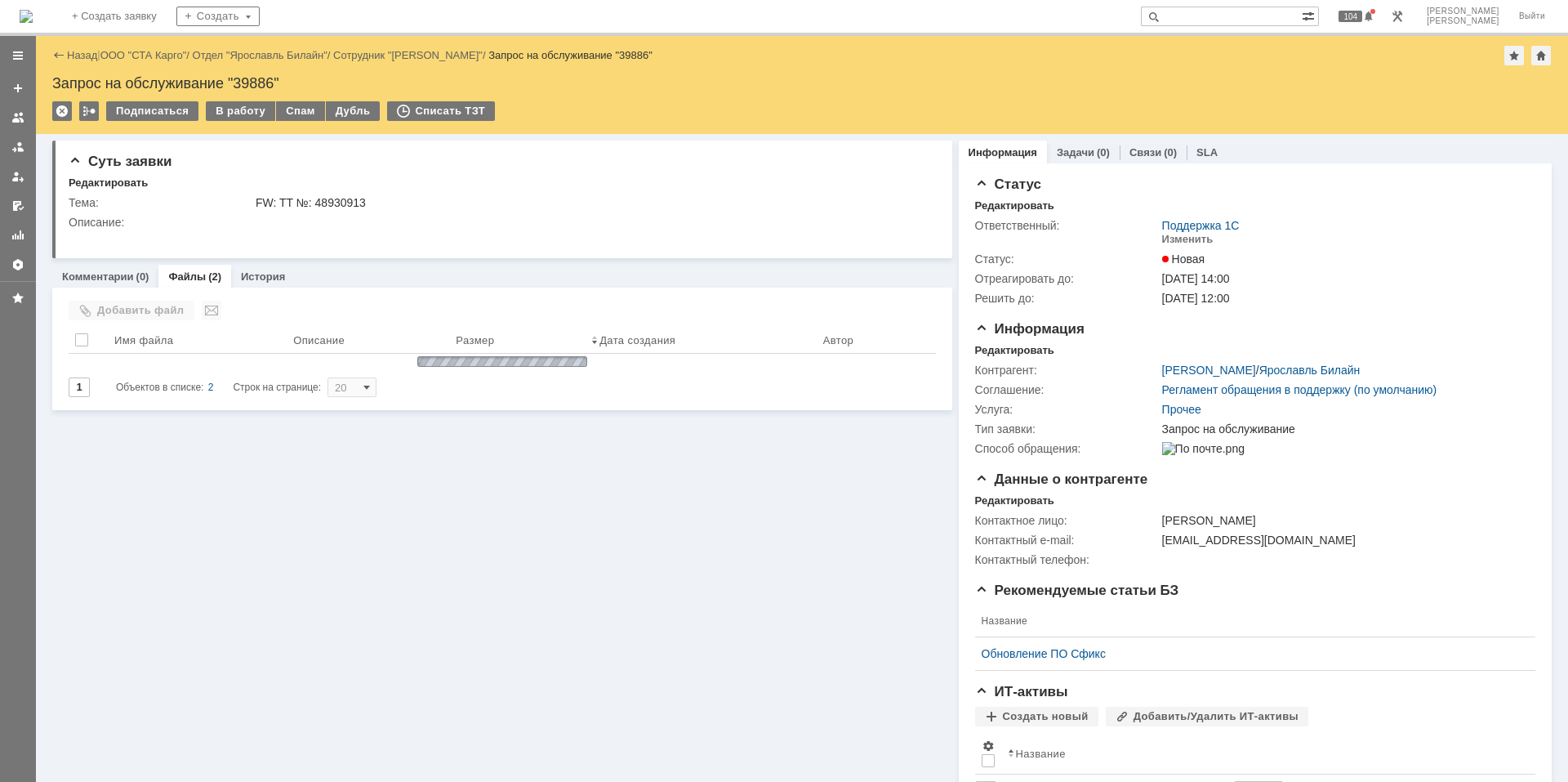
scroll to position [0, 0]
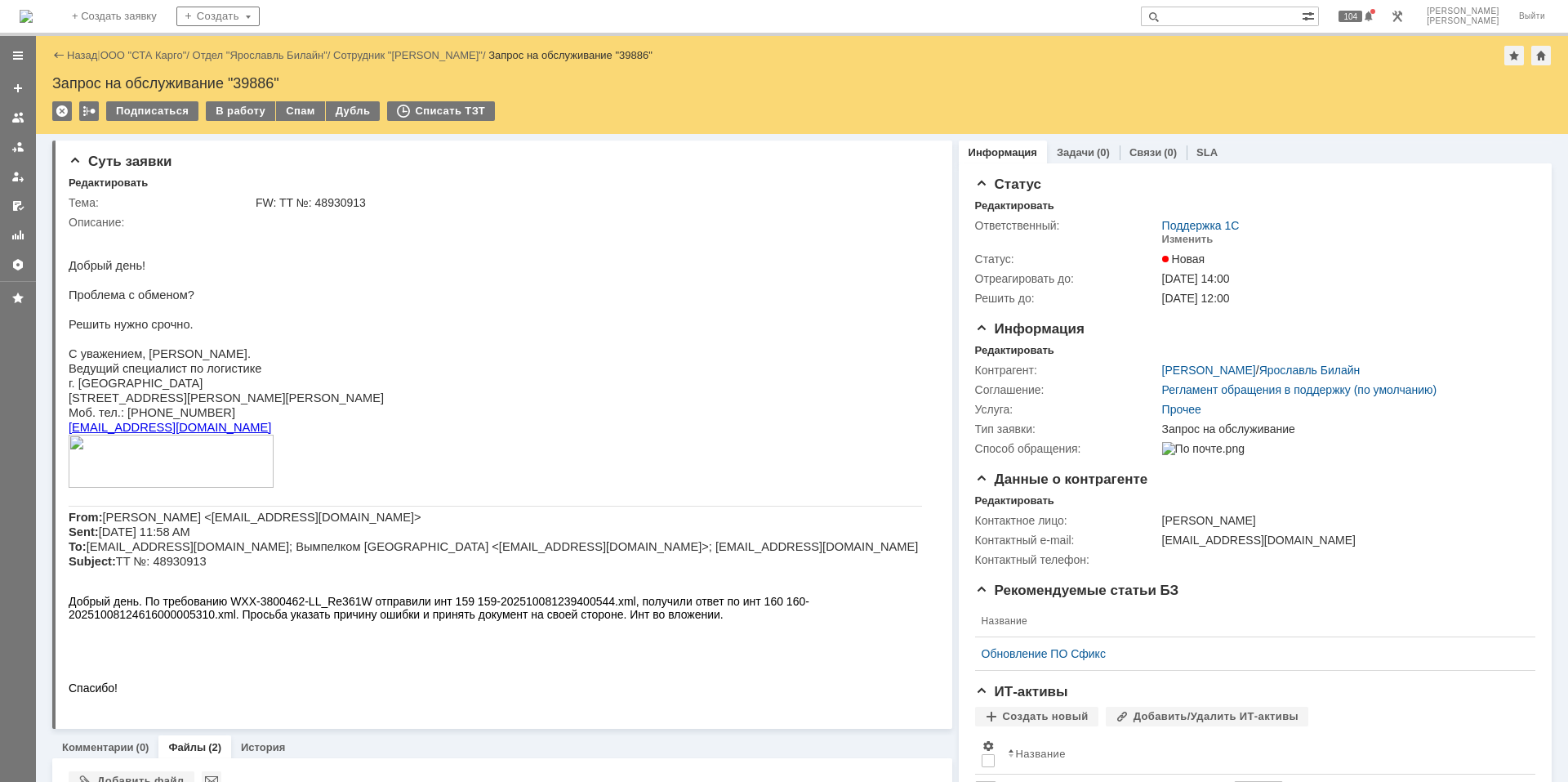
click at [33, 17] on img at bounding box center [26, 16] width 13 height 13
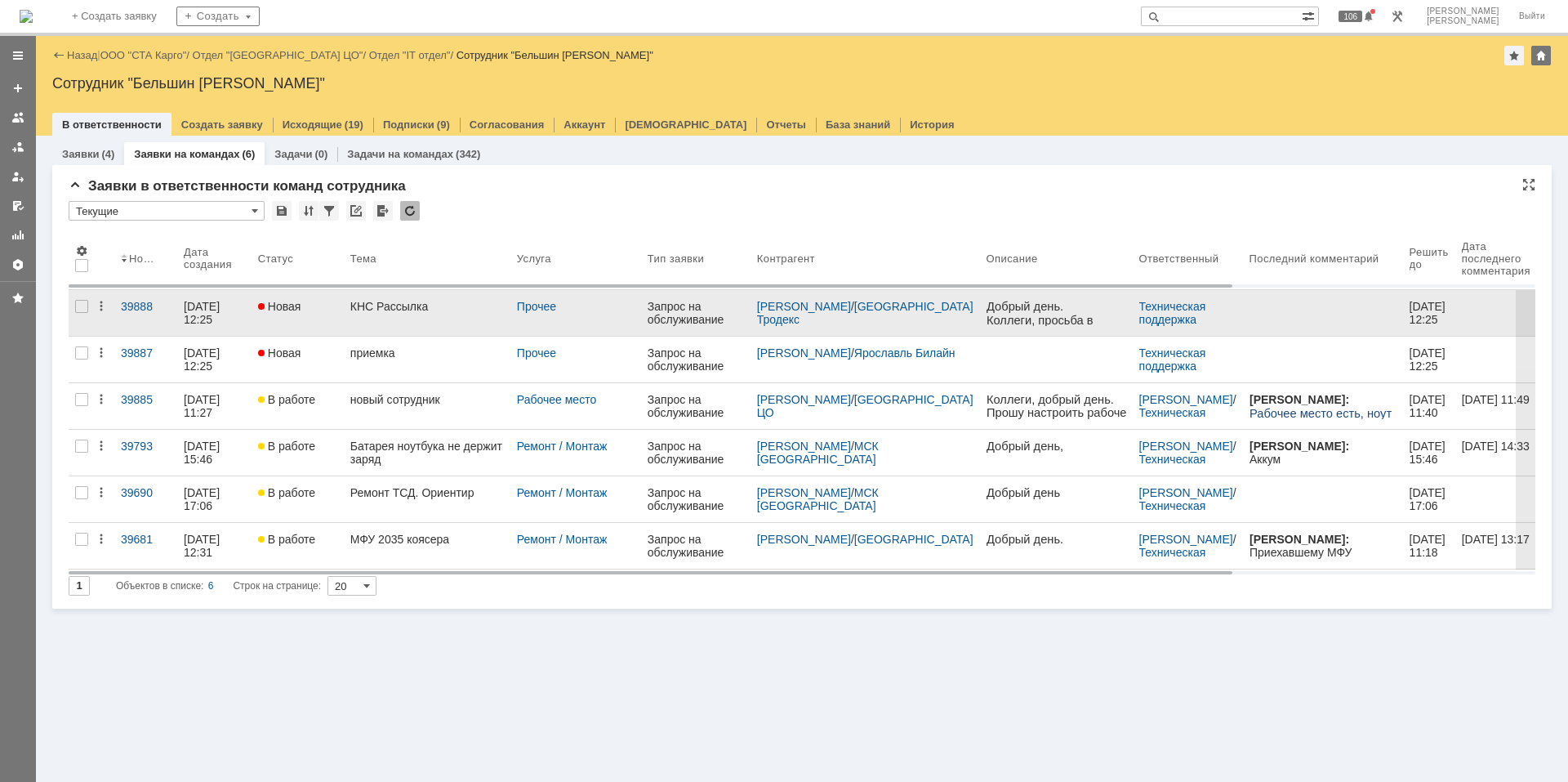
click at [403, 311] on div "КНС Рассылка" at bounding box center [427, 307] width 153 height 13
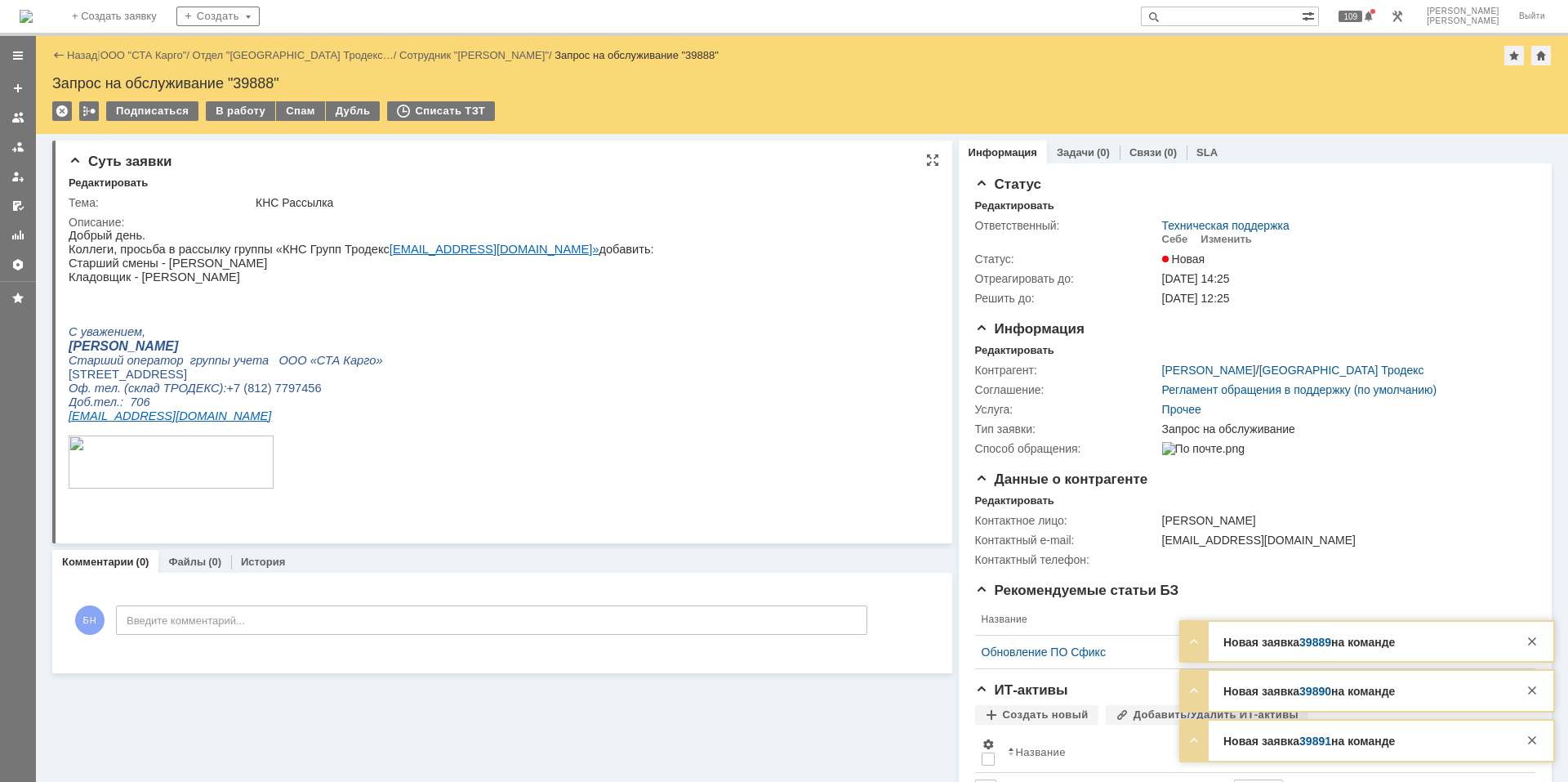
click at [177, 265] on span "Старший смены - [PERSON_NAME]" at bounding box center [167, 263] width 198 height 13
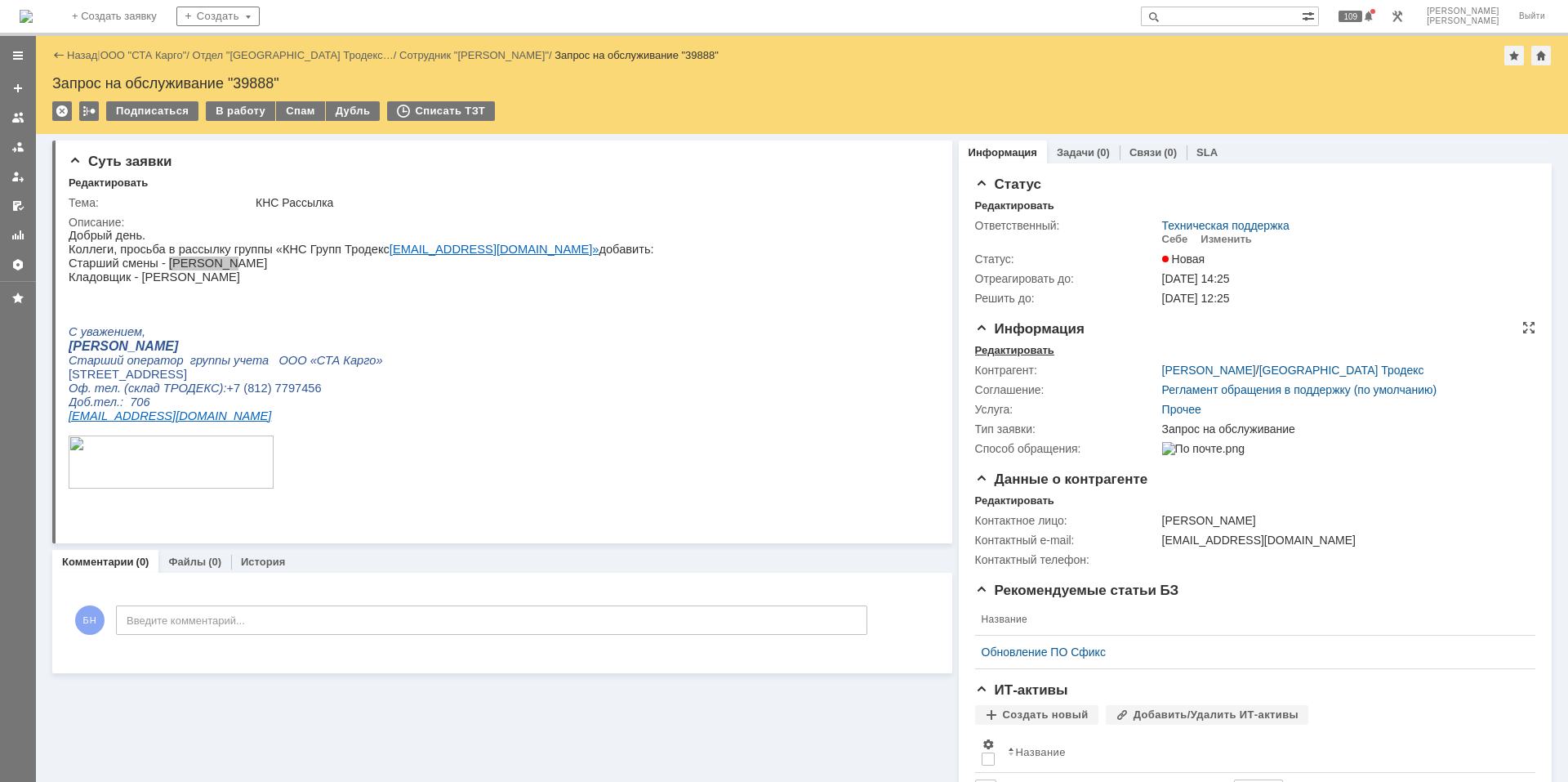
click at [1001, 352] on div "Редактировать" at bounding box center [1015, 351] width 79 height 13
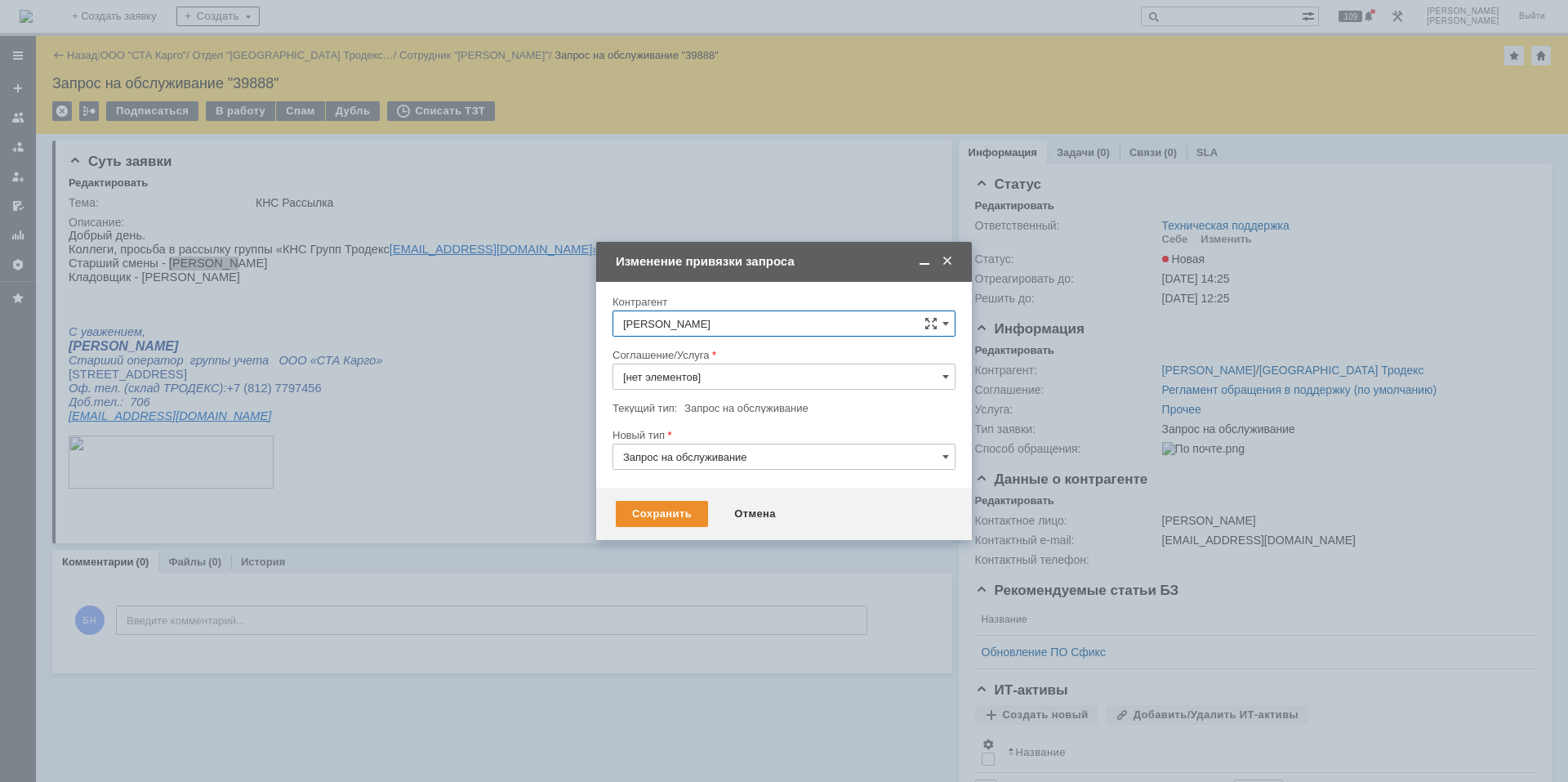
type input "Прочее"
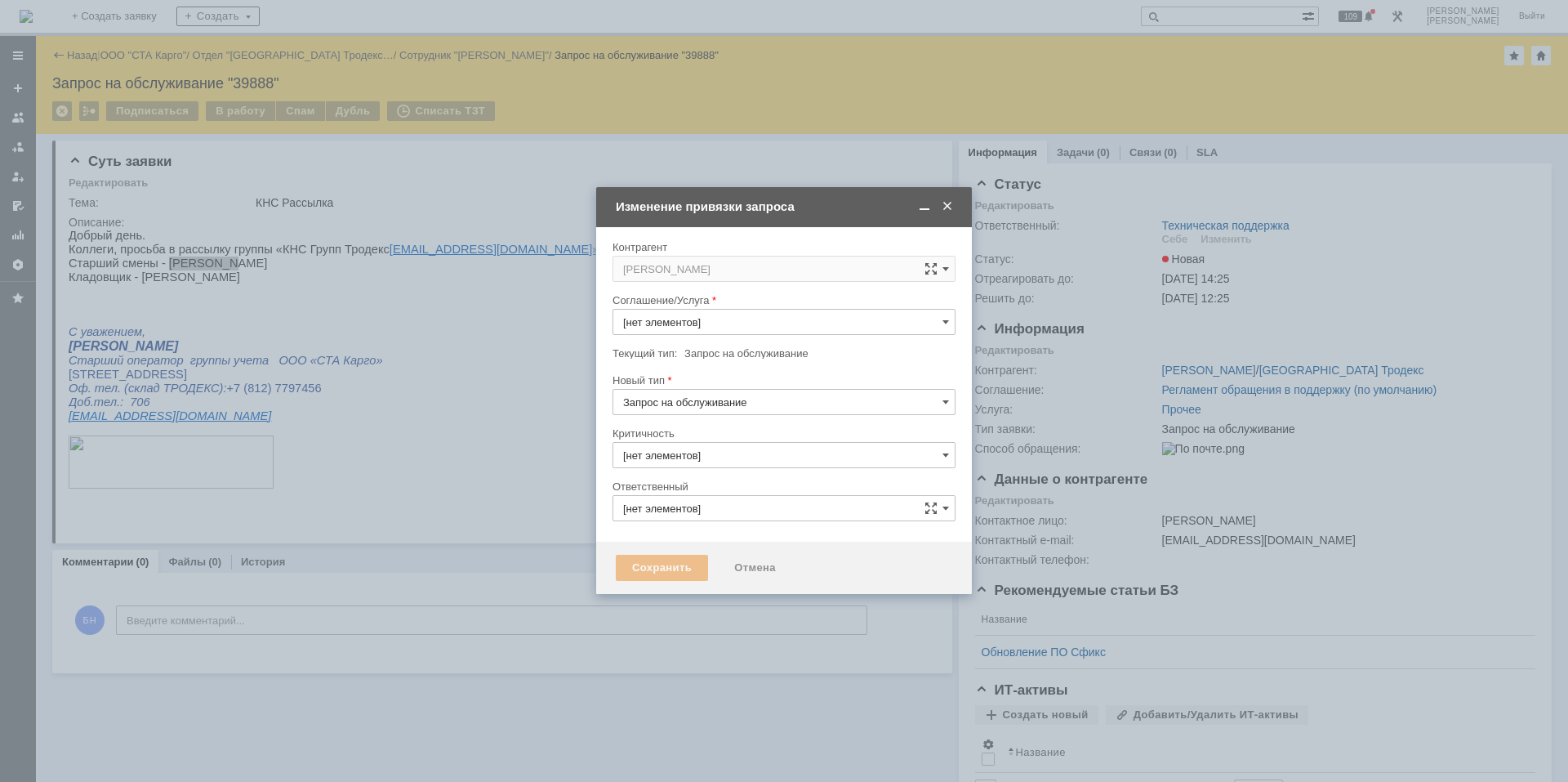
type input "3. Низкая"
type input "Техническая поддержка"
type input "Прочее"
type input "[не указано]"
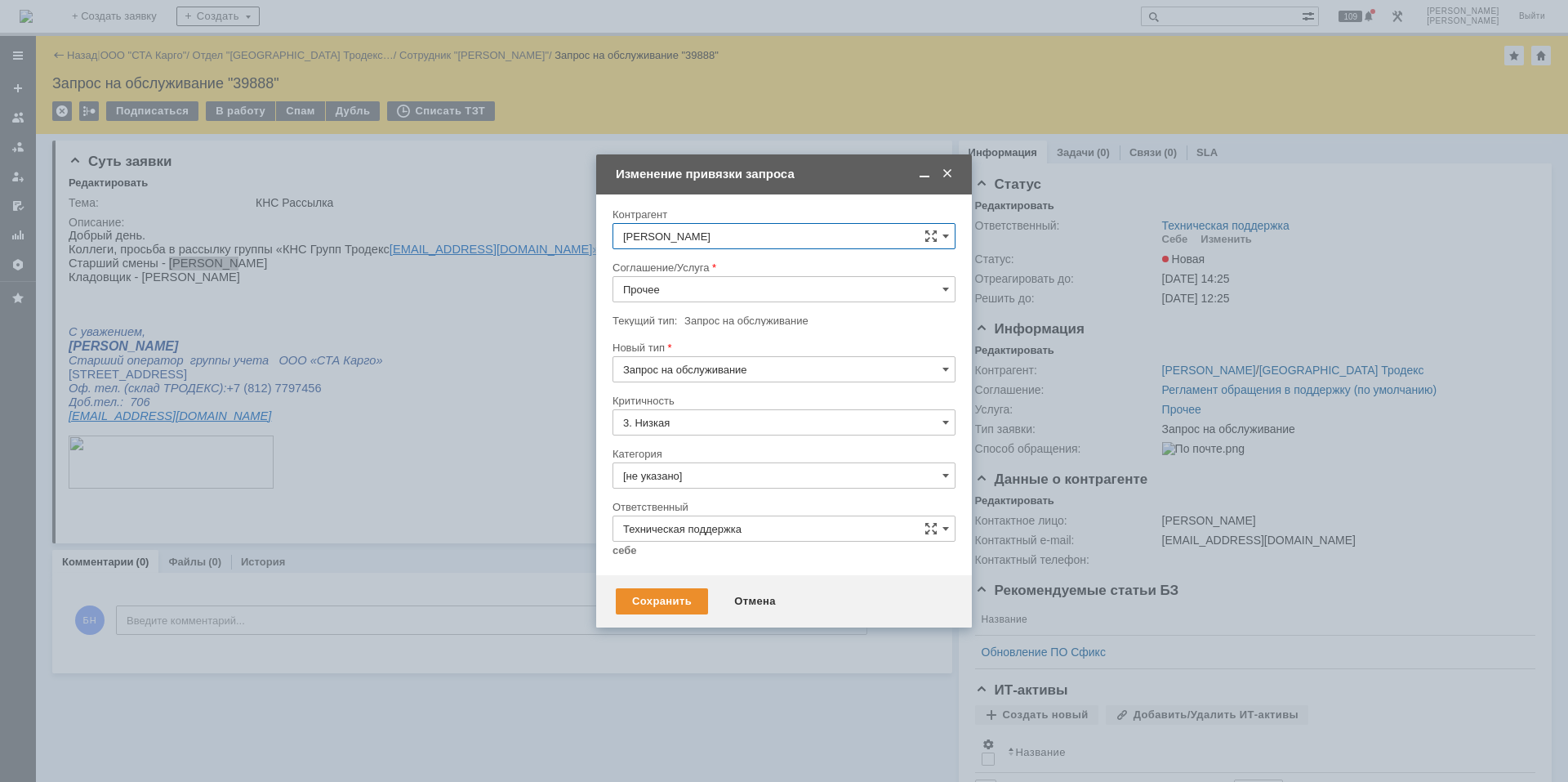
click at [679, 296] on input "Прочее" at bounding box center [784, 290] width 343 height 26
click at [698, 480] on div "Электронная почта" at bounding box center [784, 487] width 341 height 26
type input "Электронная почта"
click at [698, 471] on input "[не указано]" at bounding box center [784, 476] width 343 height 26
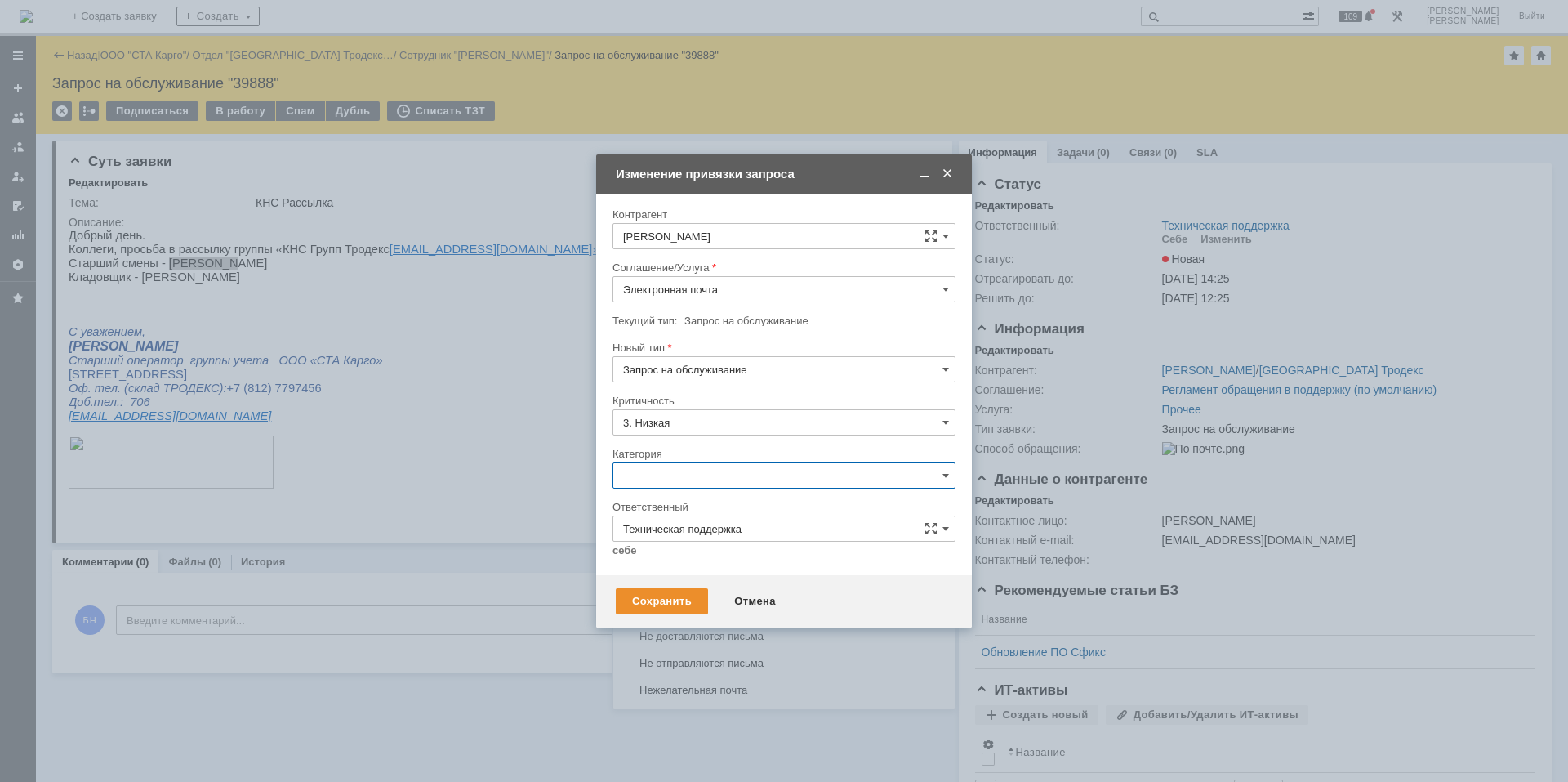
scroll to position [1086, 0]
click at [703, 569] on span "Группы Рассылки" at bounding box center [784, 566] width 322 height 13
type input "Группы Рассылки"
click at [624, 545] on link "себе" at bounding box center [625, 551] width 24 height 13
type input "[PERSON_NAME]"
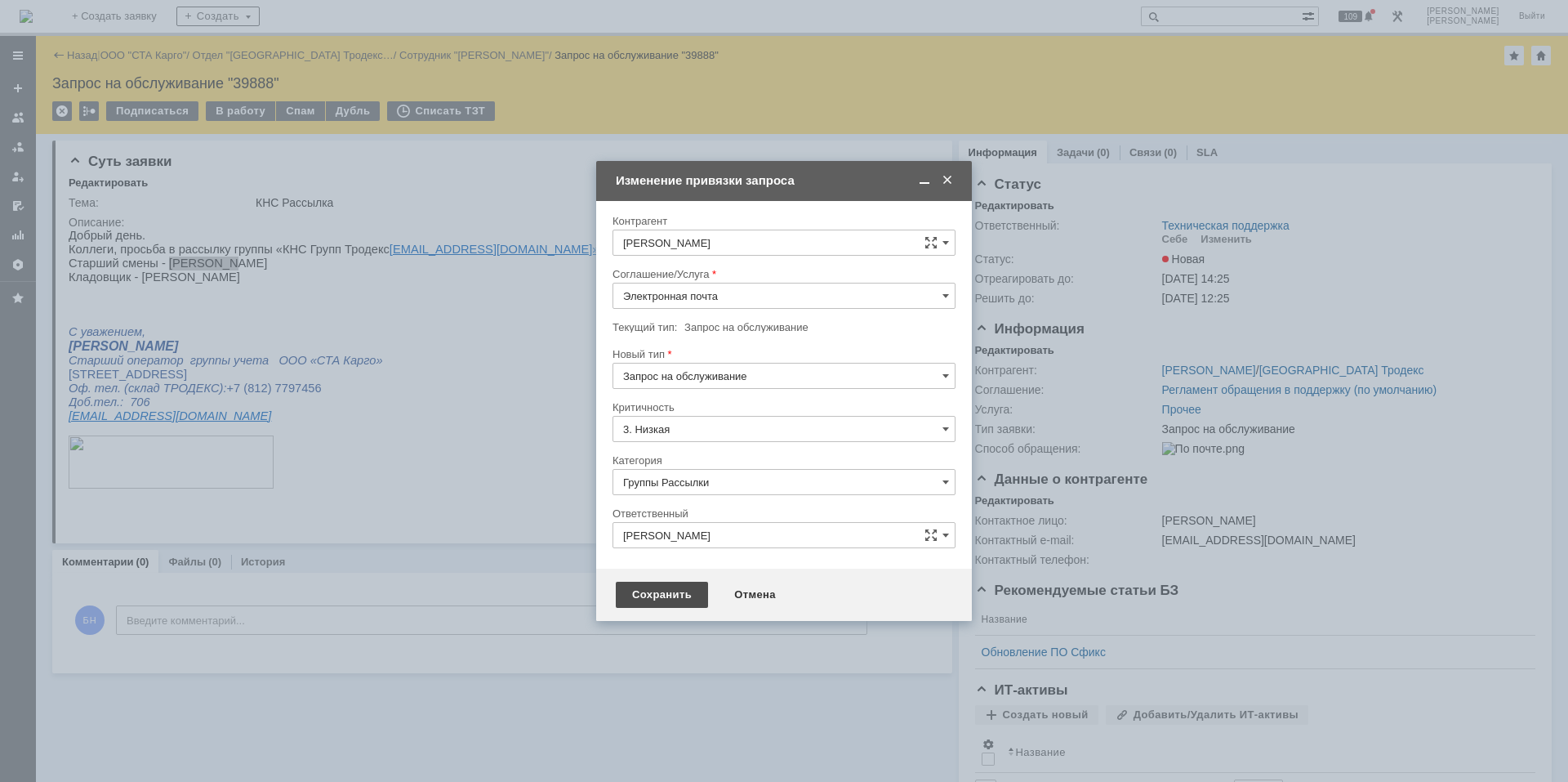
click at [642, 583] on div "Сохранить" at bounding box center [662, 595] width 92 height 26
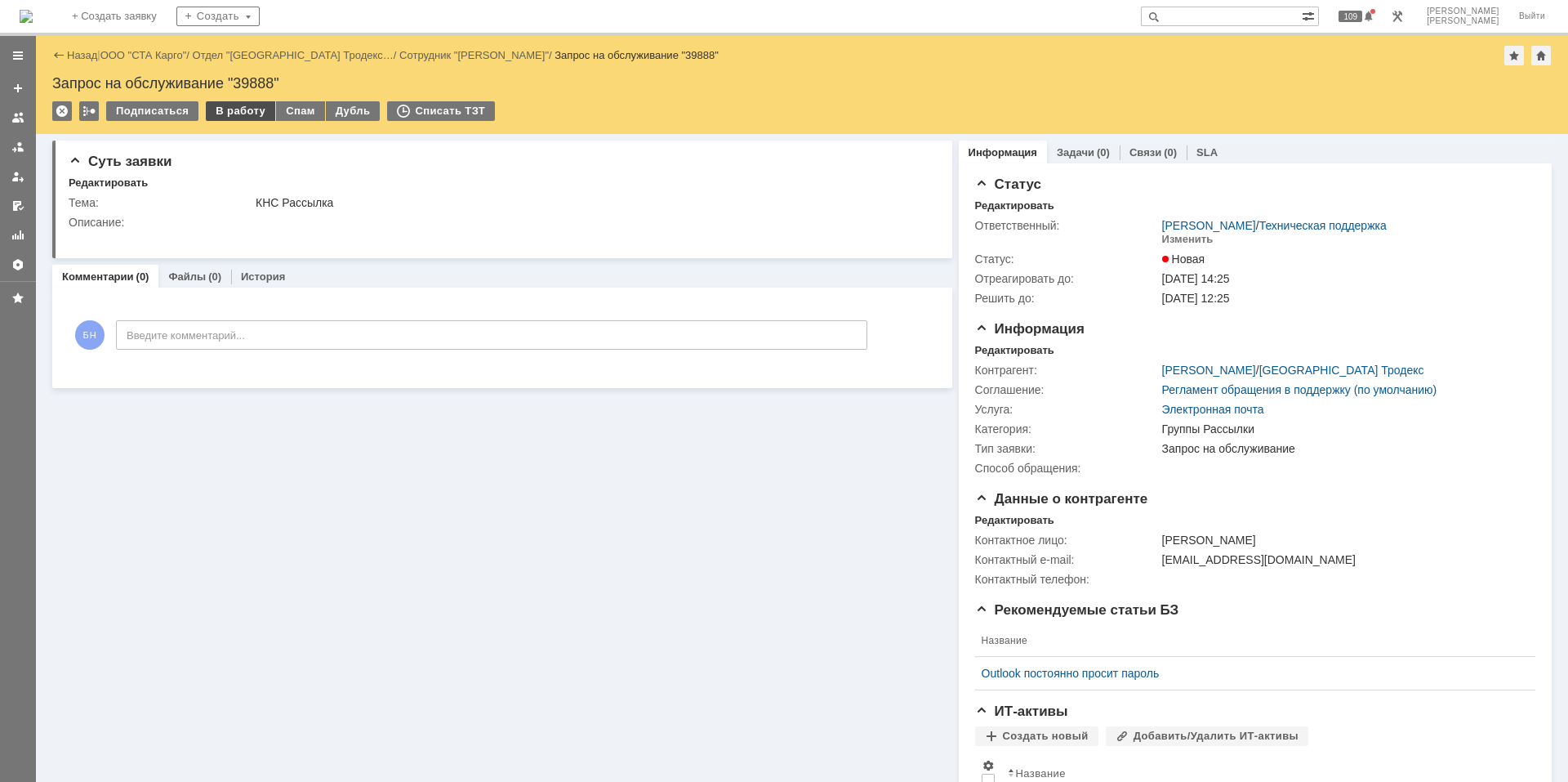
scroll to position [0, 0]
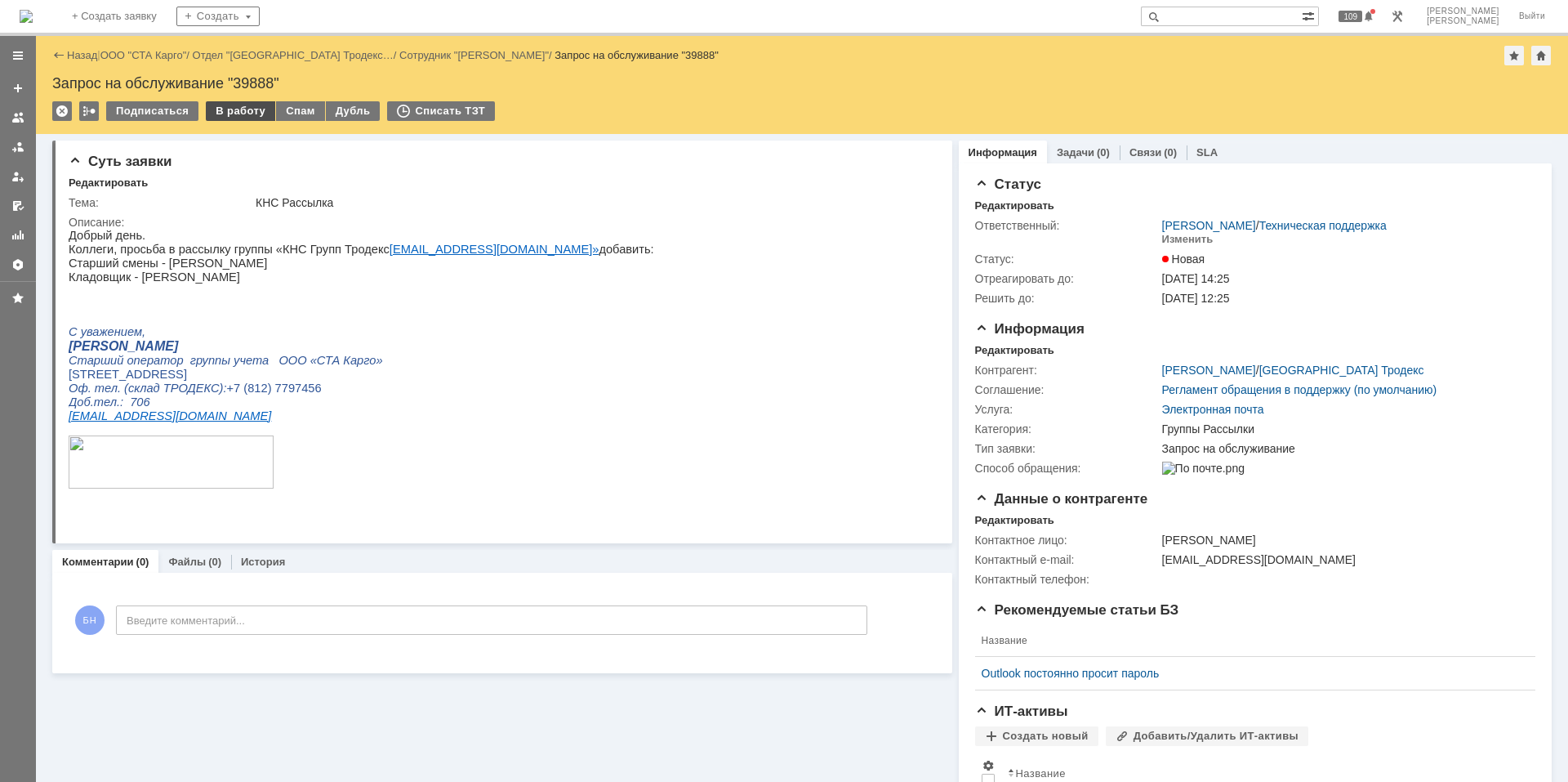
click at [252, 113] on div "В работу" at bounding box center [241, 111] width 70 height 20
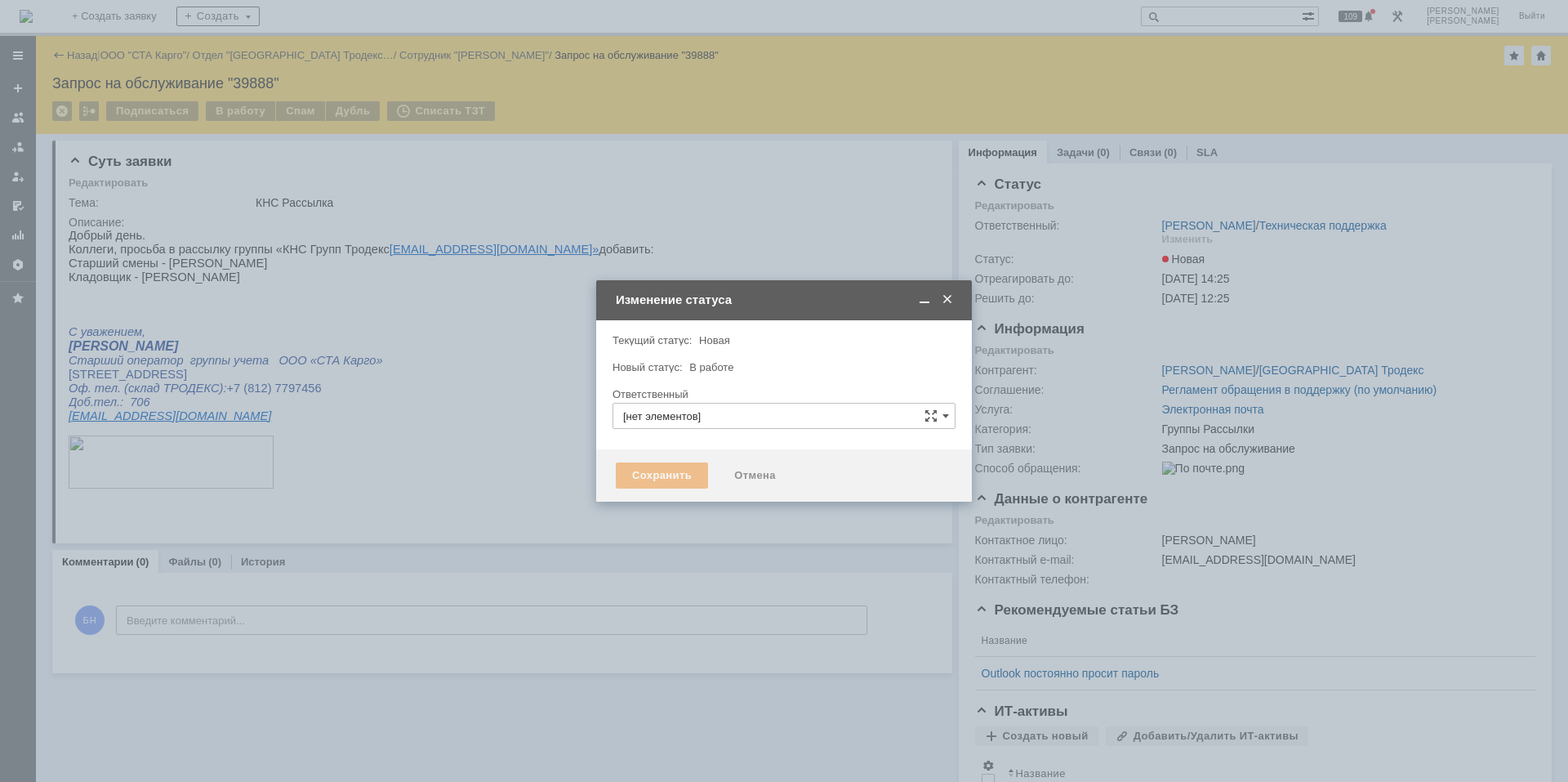
type input "[PERSON_NAME]"
type input "Группы Рассылки"
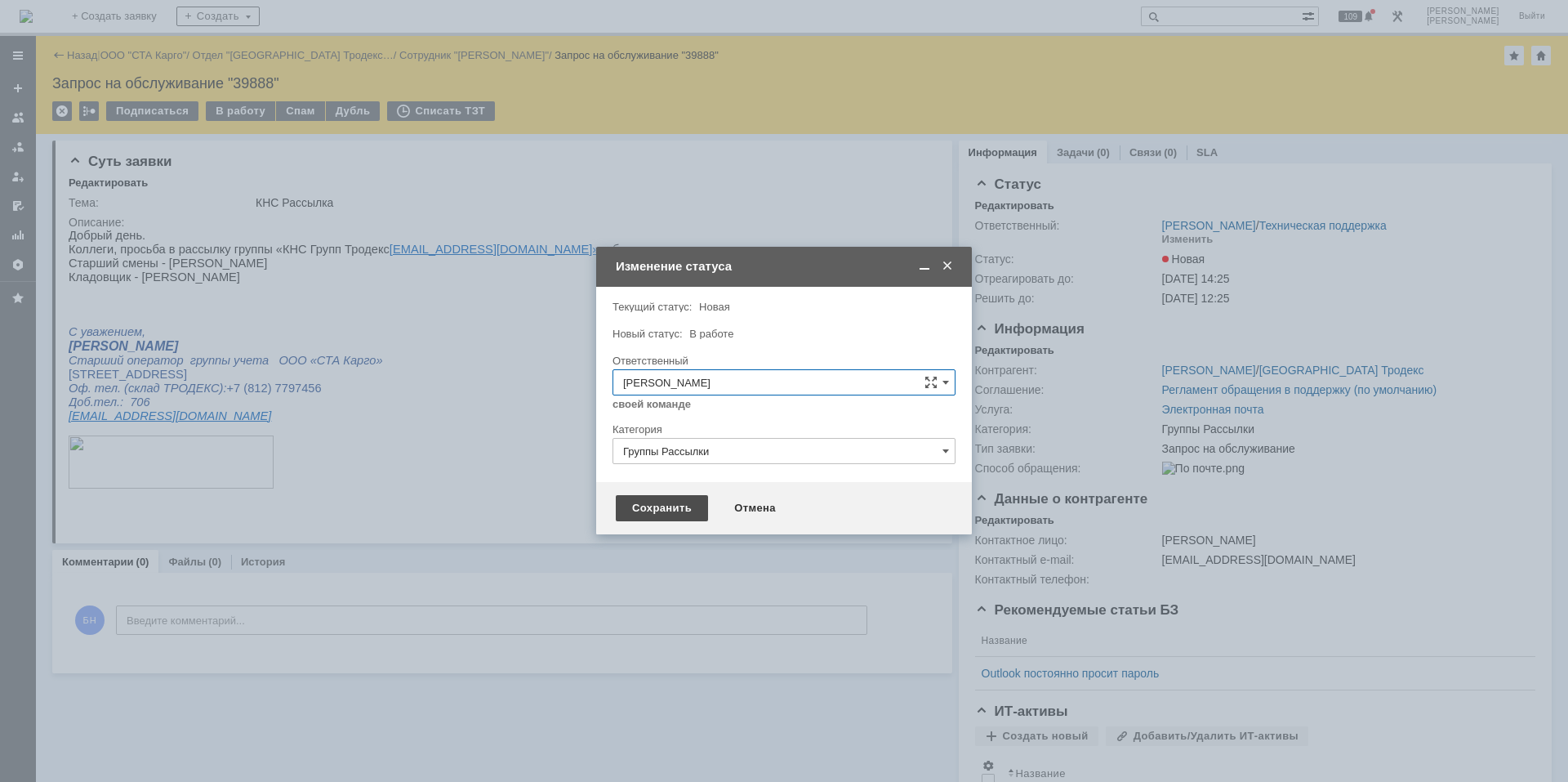
click at [677, 505] on div "Сохранить" at bounding box center [662, 508] width 92 height 26
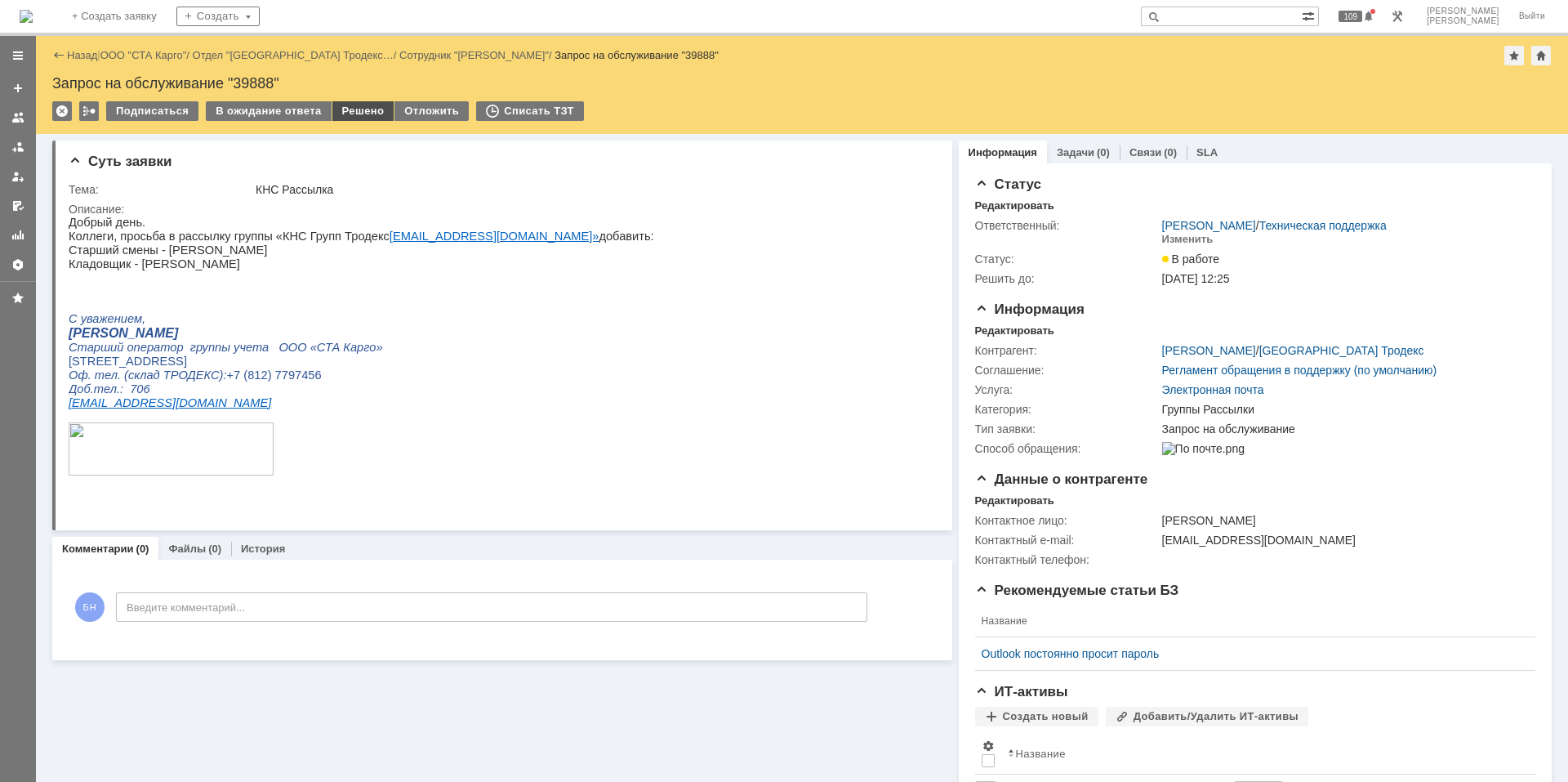
click at [362, 111] on div "Решено" at bounding box center [363, 111] width 62 height 20
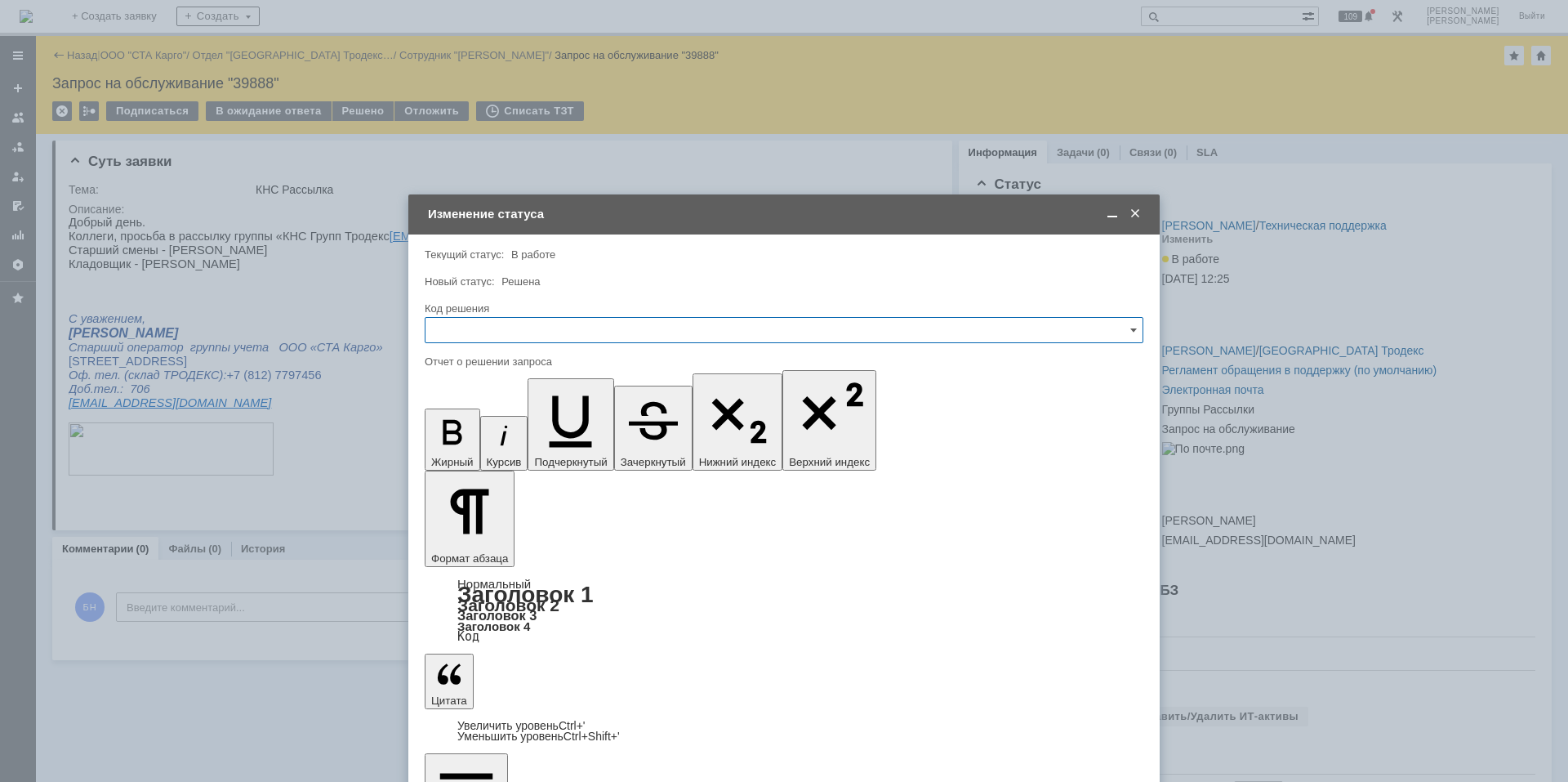
click at [631, 334] on input "text" at bounding box center [784, 330] width 719 height 26
click at [531, 539] on div "Решено" at bounding box center [784, 550] width 717 height 26
type input "Решено"
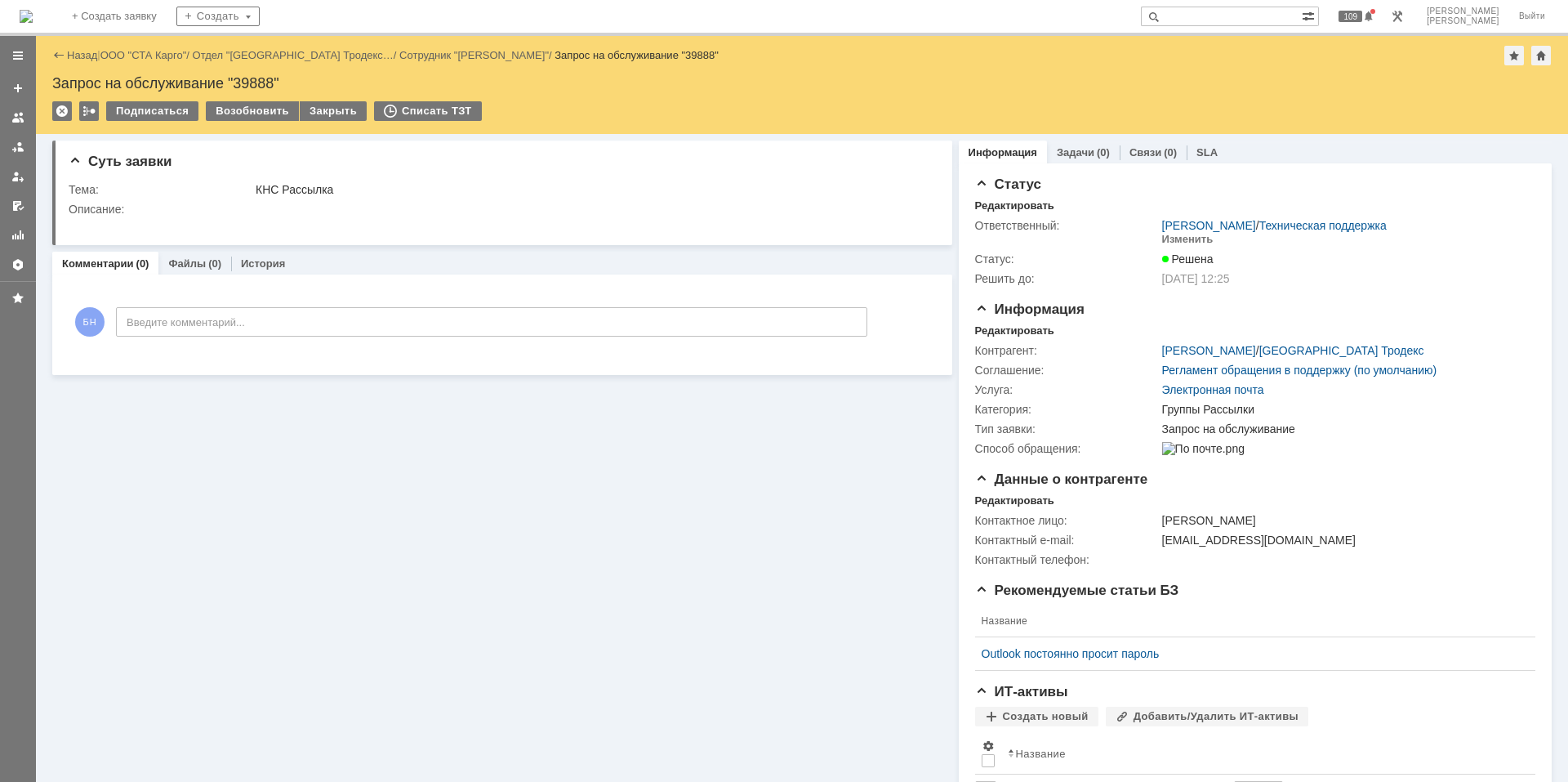
click at [87, 35] on div "На домашнюю + Создать заявку Создать 109 Бельшин Никита Выйти Меню Создать заяв…" at bounding box center [784, 391] width 1568 height 782
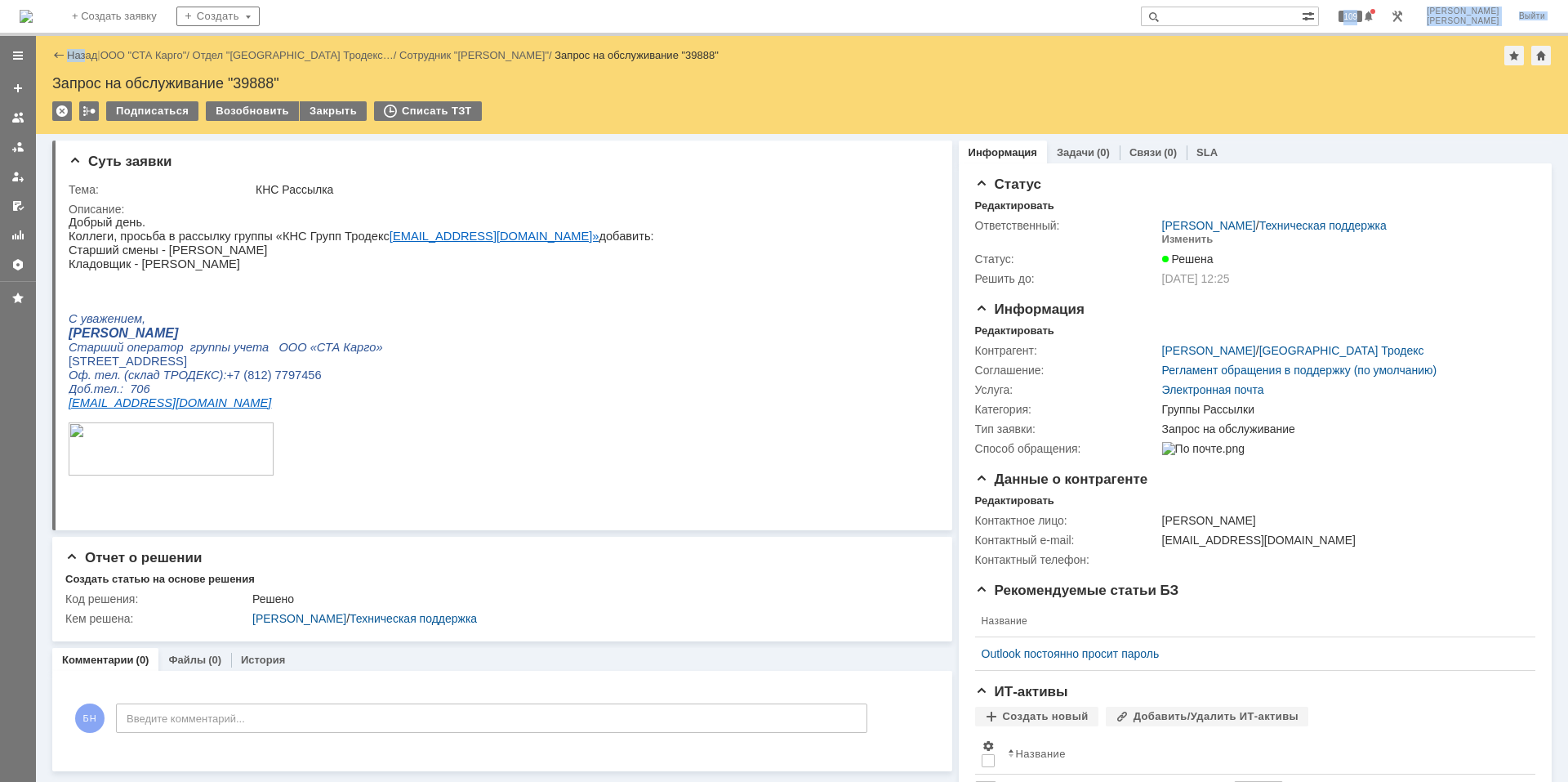
click at [33, 23] on img at bounding box center [26, 16] width 13 height 13
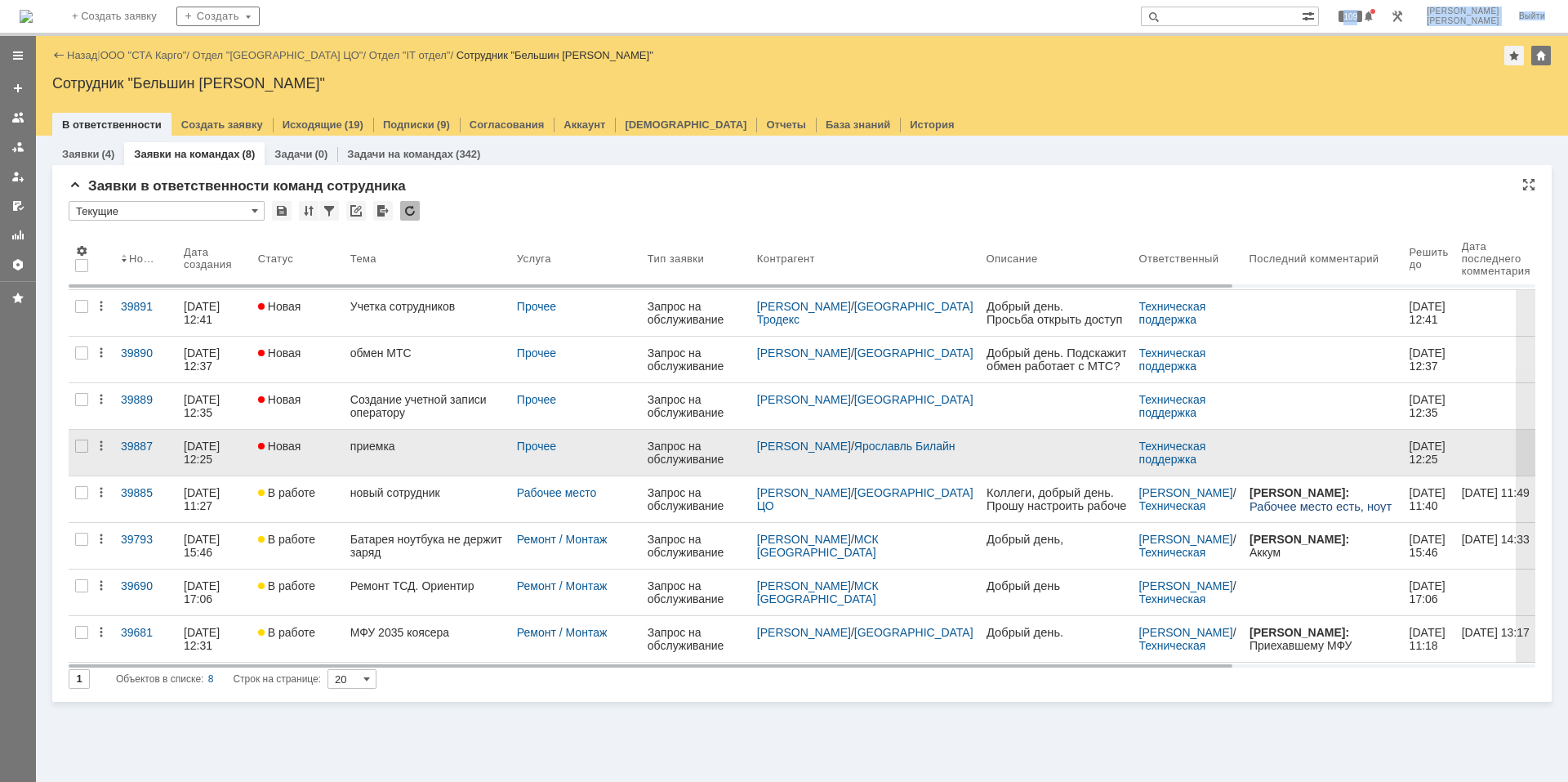
click at [396, 461] on link "приемка" at bounding box center [427, 453] width 166 height 46
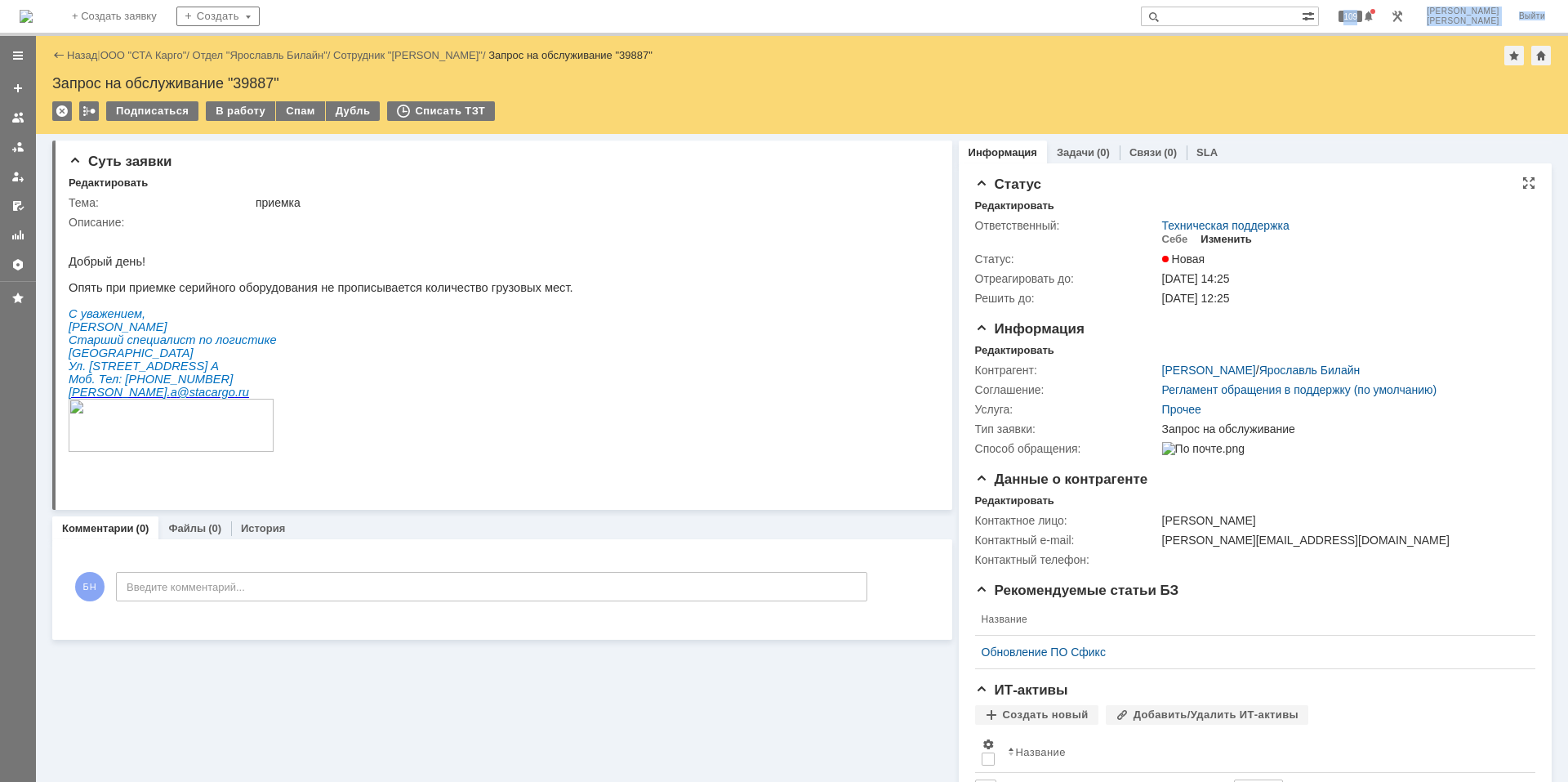
click at [1218, 241] on div "Изменить" at bounding box center [1227, 239] width 52 height 13
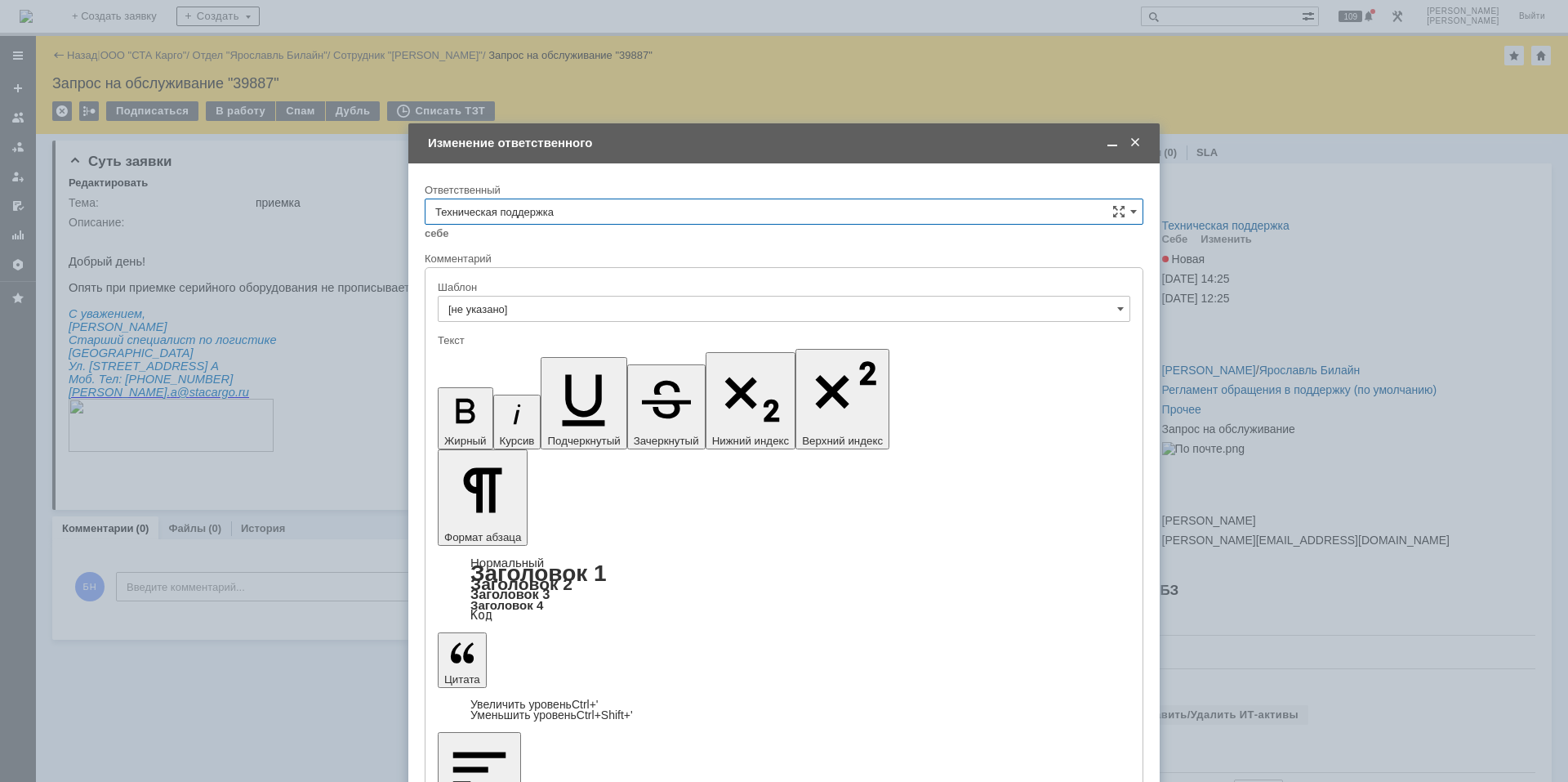
click at [585, 214] on input "Техническая поддержка" at bounding box center [784, 212] width 719 height 26
click at [575, 355] on div "Поддержка 1С" at bounding box center [784, 348] width 717 height 26
type input "Поддержка 1С"
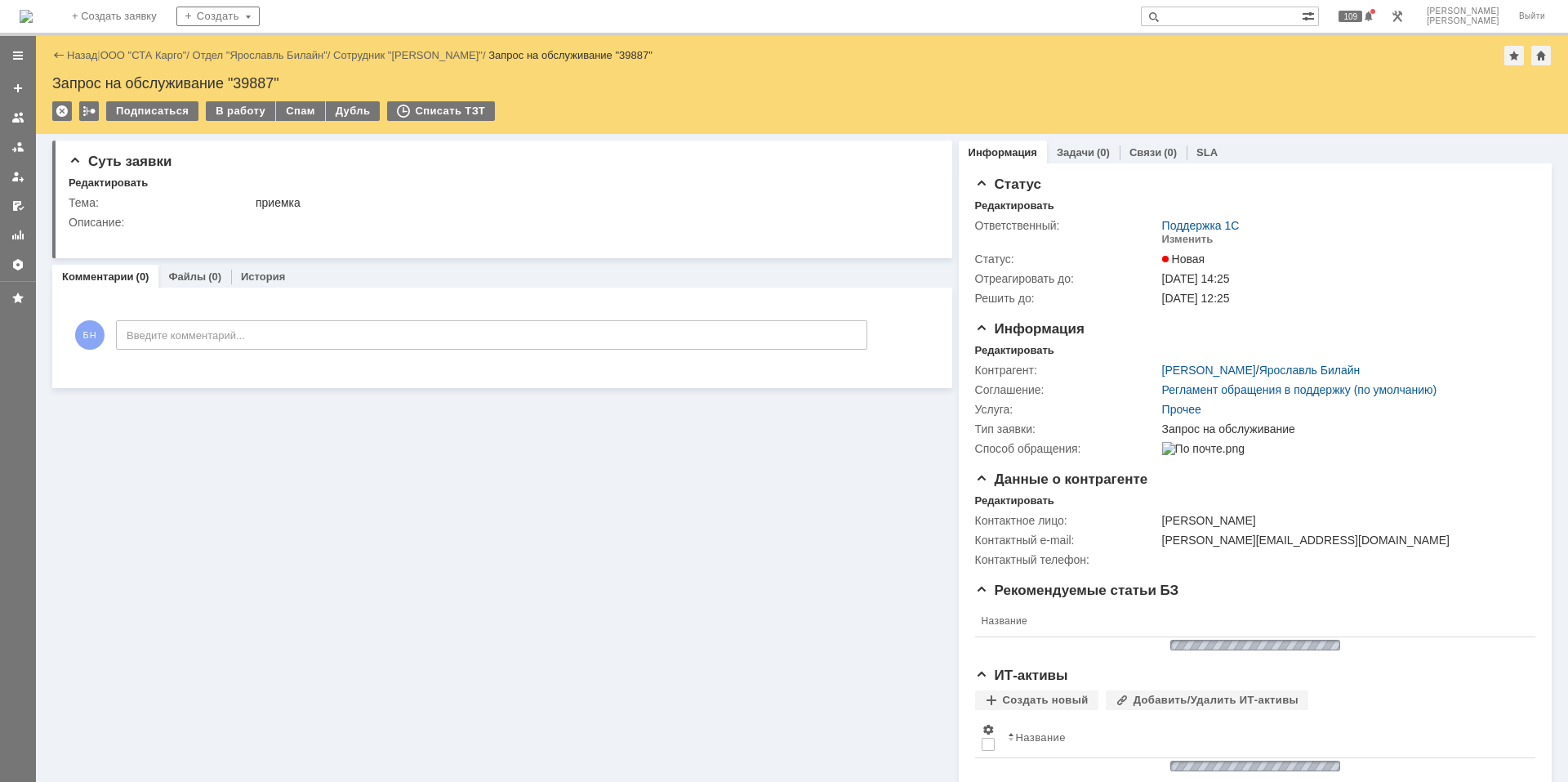
scroll to position [0, 0]
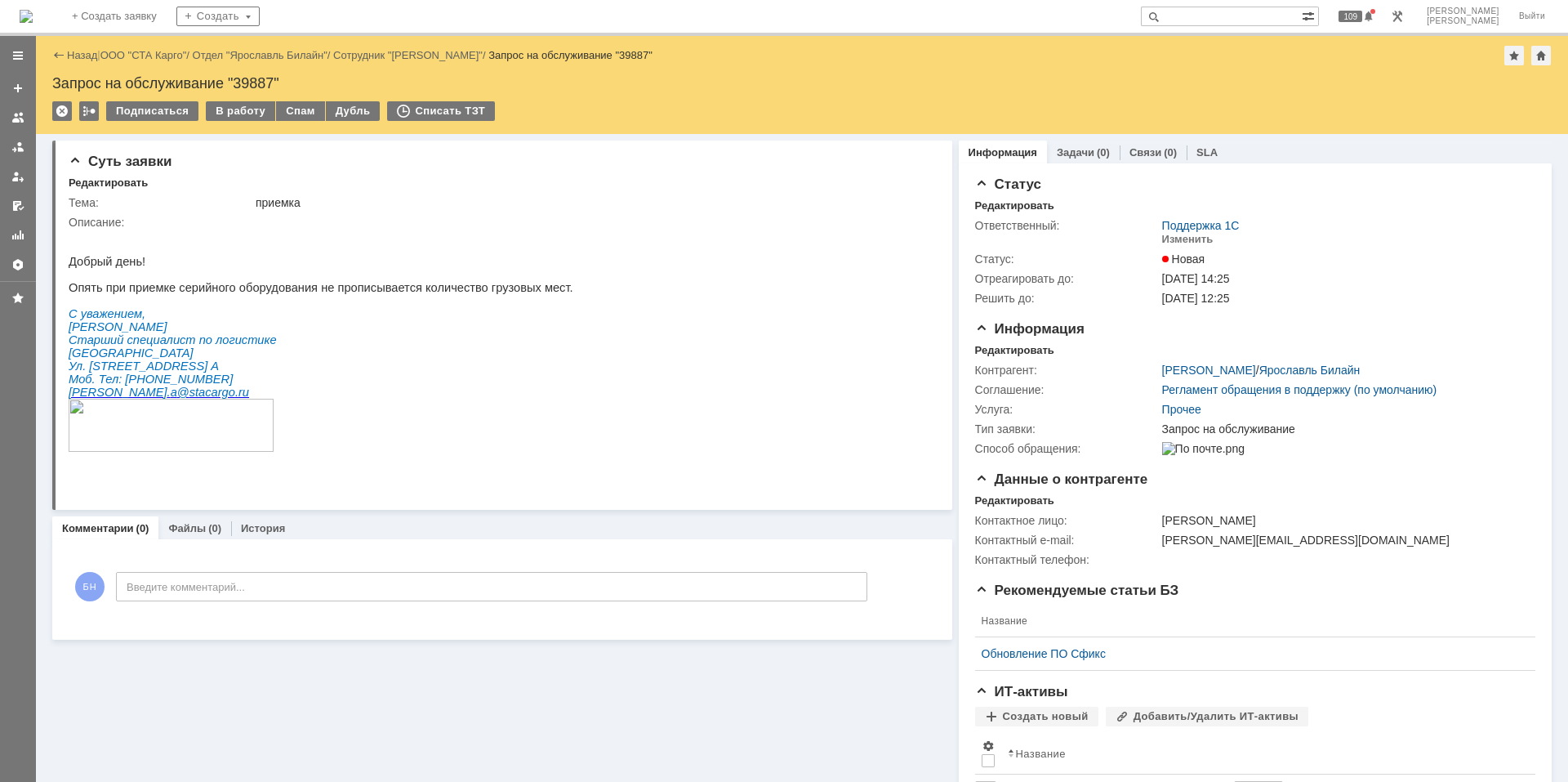
click at [33, 13] on img at bounding box center [26, 16] width 13 height 13
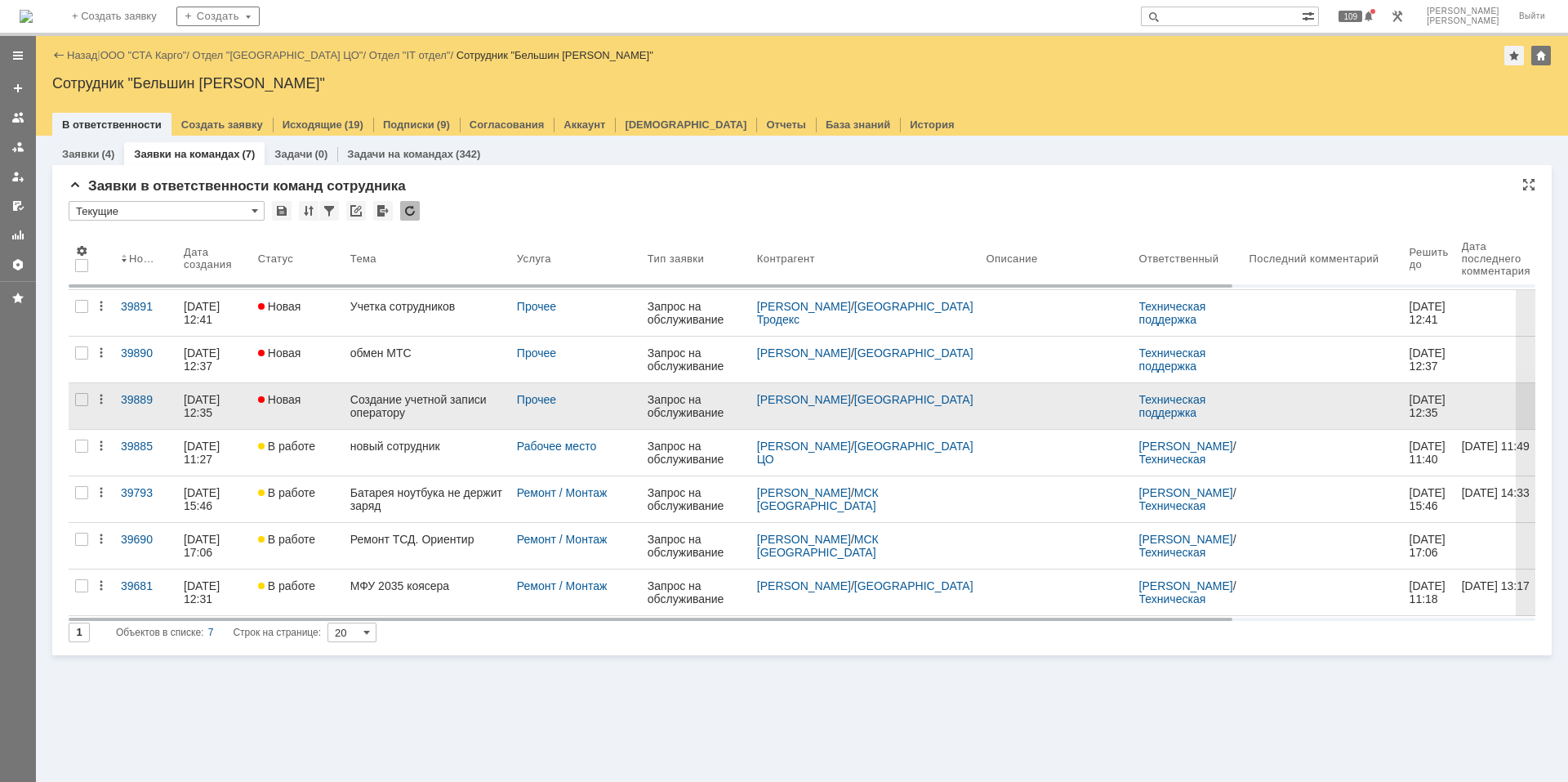
click at [318, 401] on div "Новая" at bounding box center [297, 400] width 79 height 13
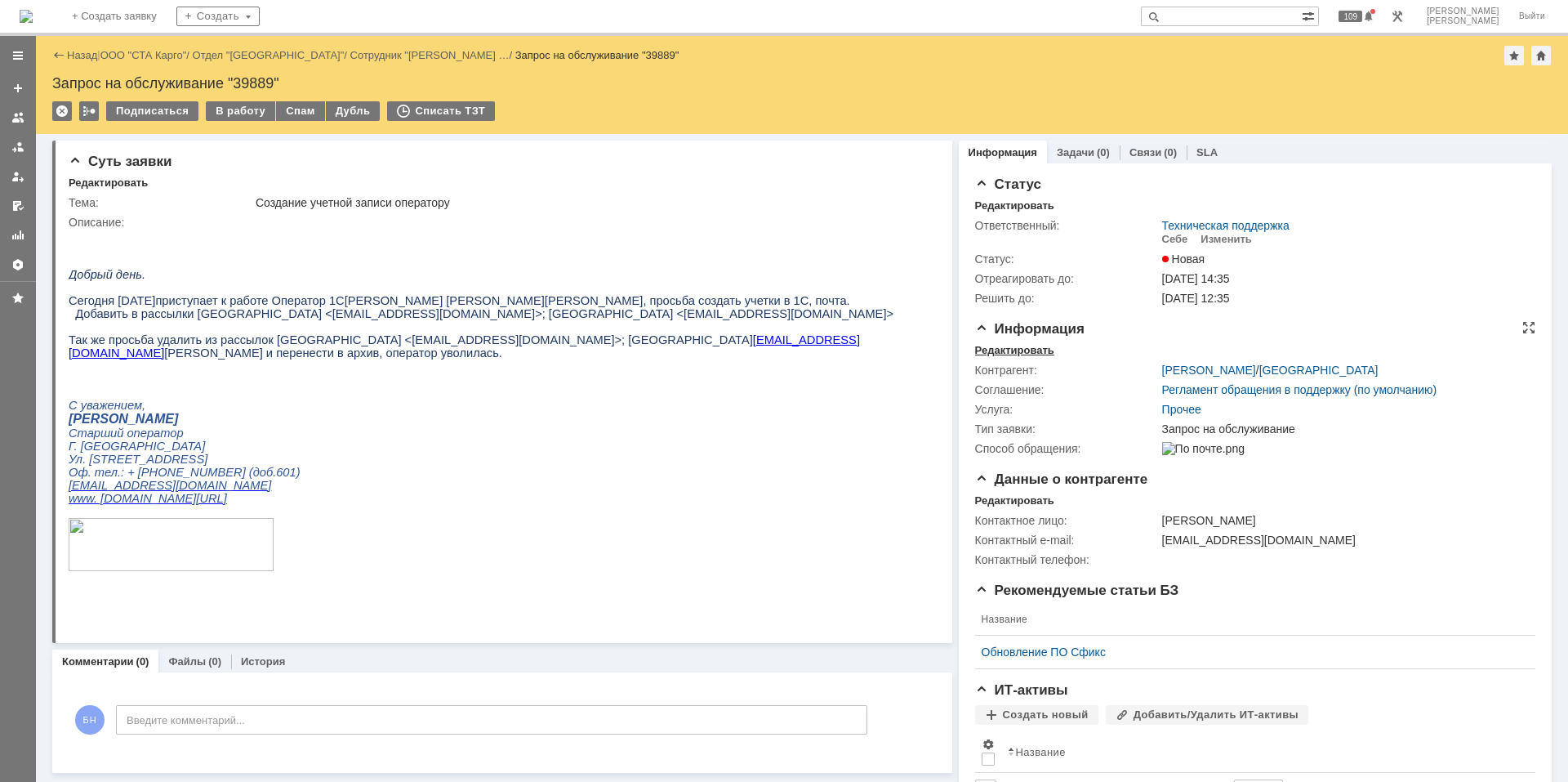
click at [1017, 351] on div "Редактировать" at bounding box center [1015, 351] width 79 height 13
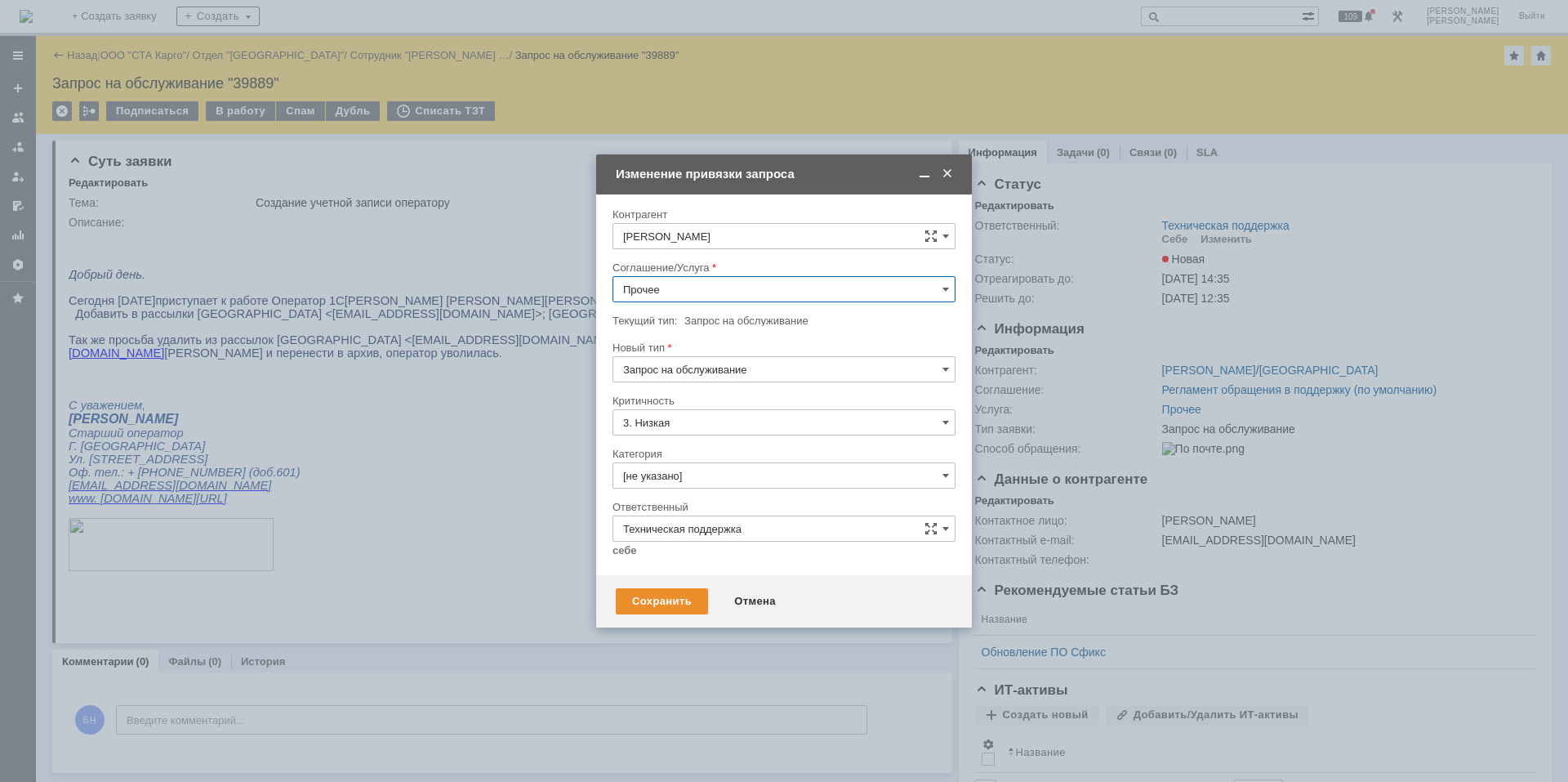
click at [793, 287] on input "Прочее" at bounding box center [784, 290] width 343 height 26
click at [702, 356] on span "Рабочее место" at bounding box center [784, 353] width 322 height 13
type input "Рабочее место"
click at [701, 476] on input "[не указано]" at bounding box center [784, 476] width 343 height 26
click at [709, 691] on div "Создание учетной записи и/или настройка рабочего места" at bounding box center [784, 700] width 341 height 26
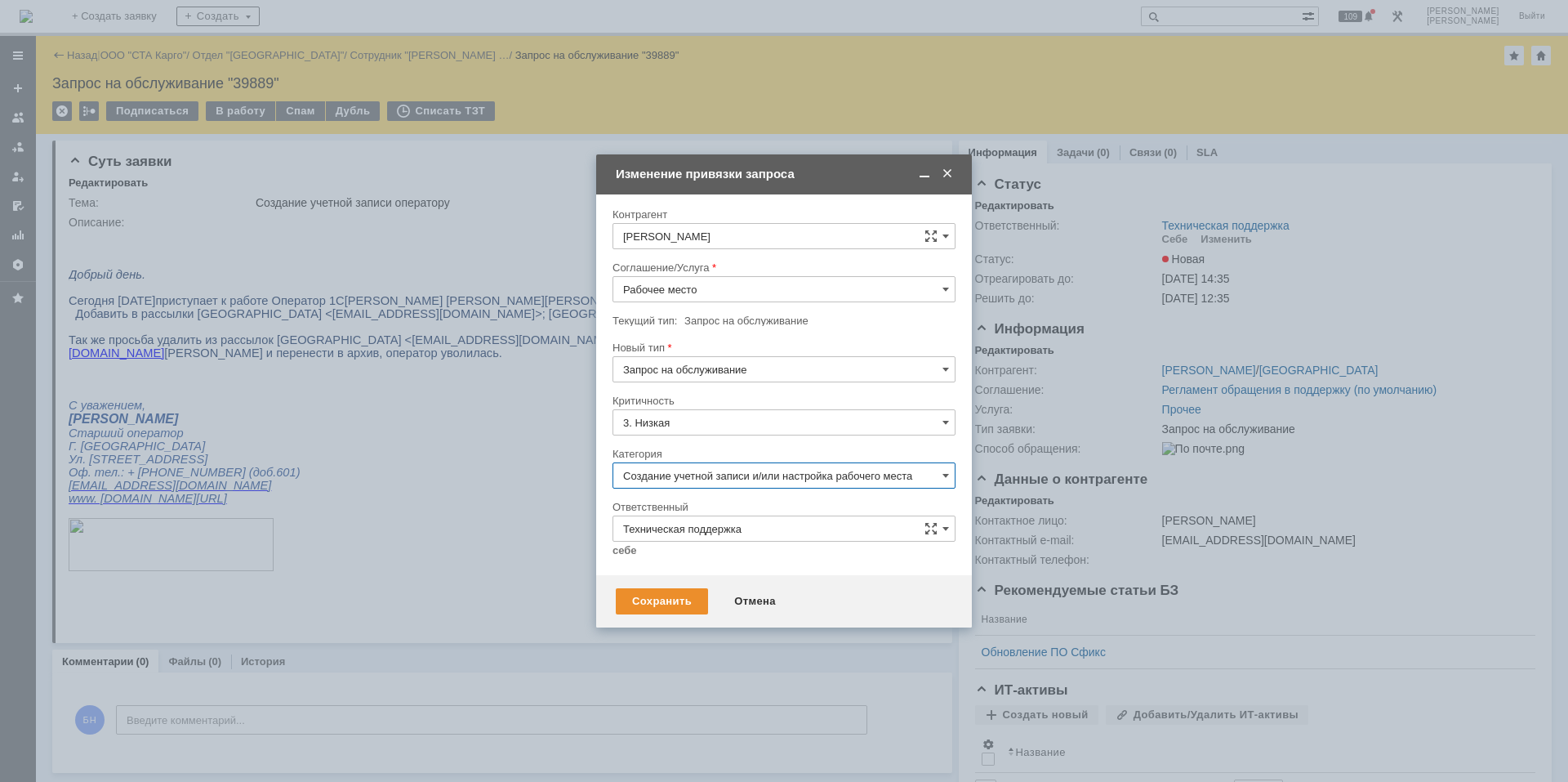
type input "Создание учетной записи и/или настройка рабочего места"
click at [626, 559] on div at bounding box center [784, 563] width 343 height 11
click at [628, 555] on link "себе" at bounding box center [625, 551] width 24 height 13
type input "[PERSON_NAME]"
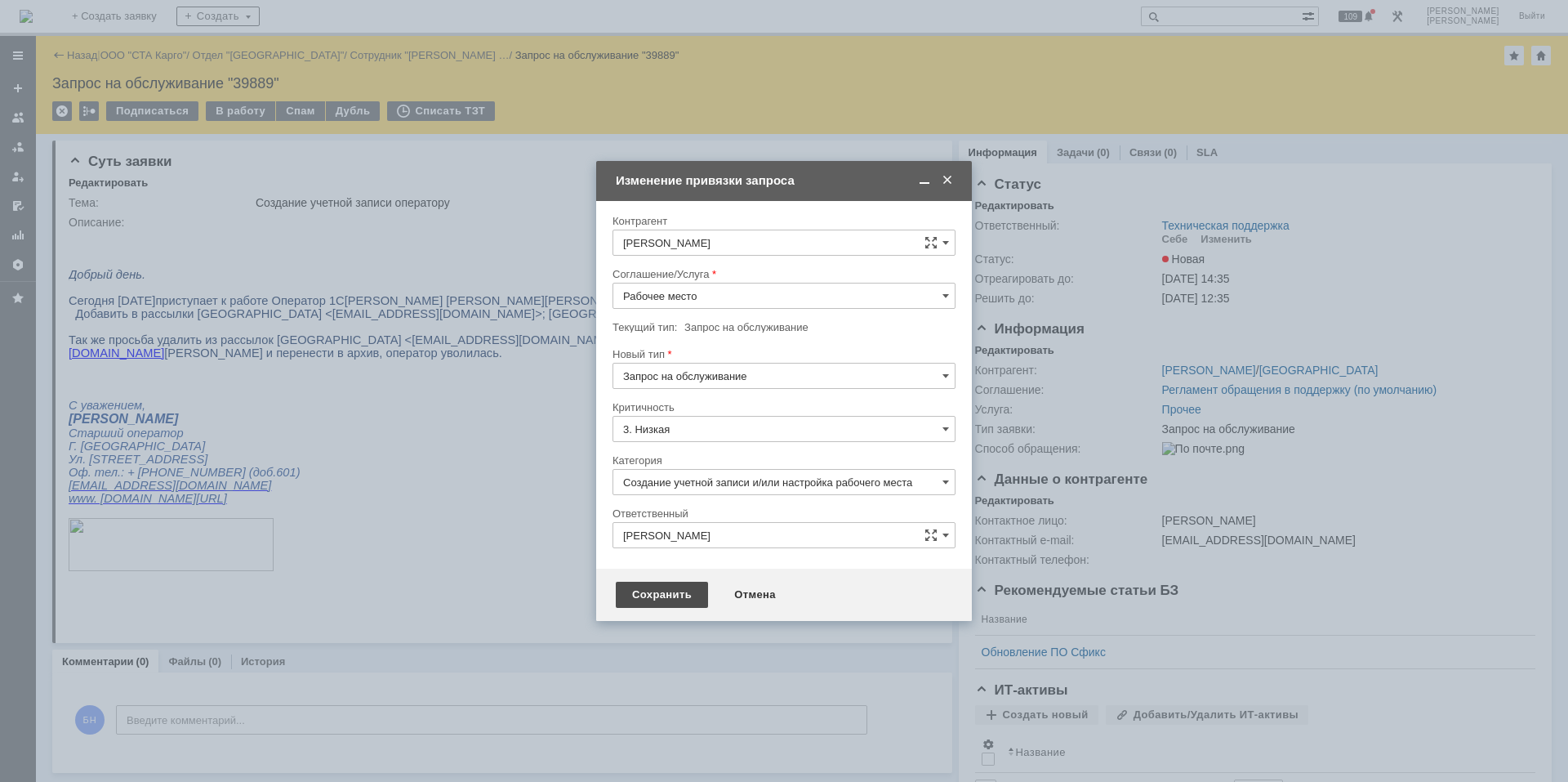
click at [634, 594] on div "Сохранить" at bounding box center [662, 595] width 92 height 26
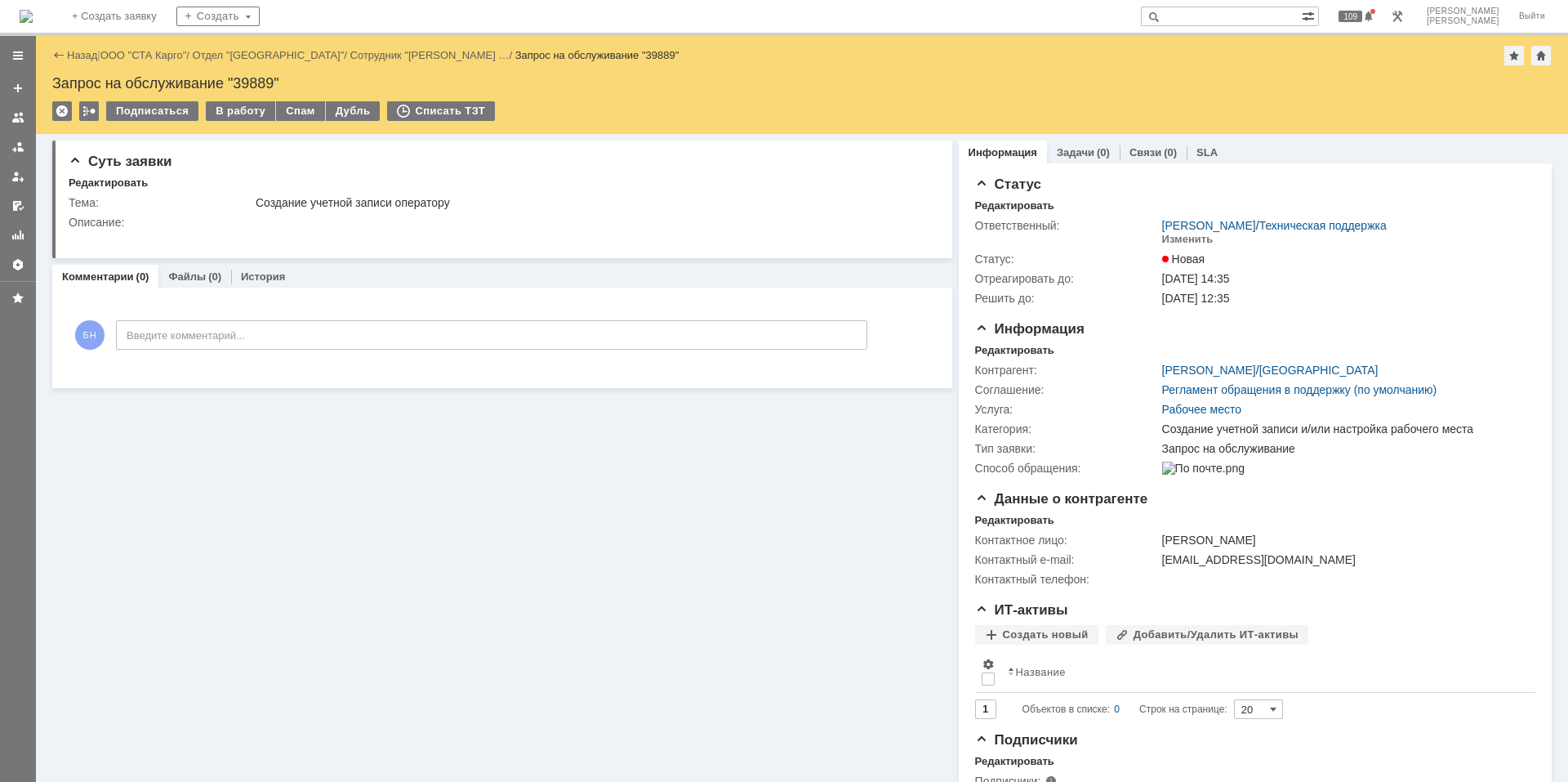
click at [243, 108] on div "В работу" at bounding box center [241, 111] width 70 height 20
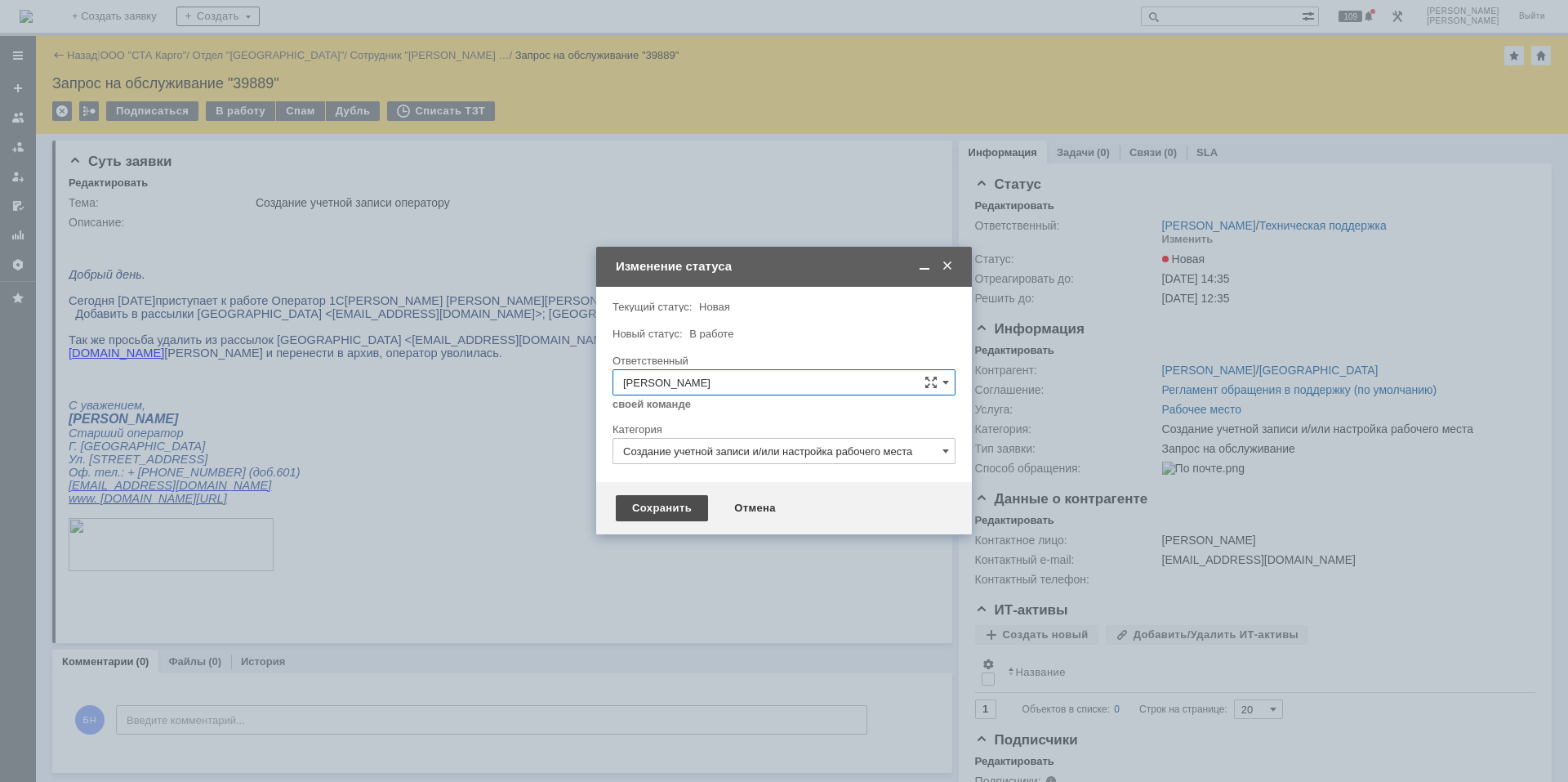
click at [649, 503] on div "Сохранить" at bounding box center [662, 508] width 92 height 26
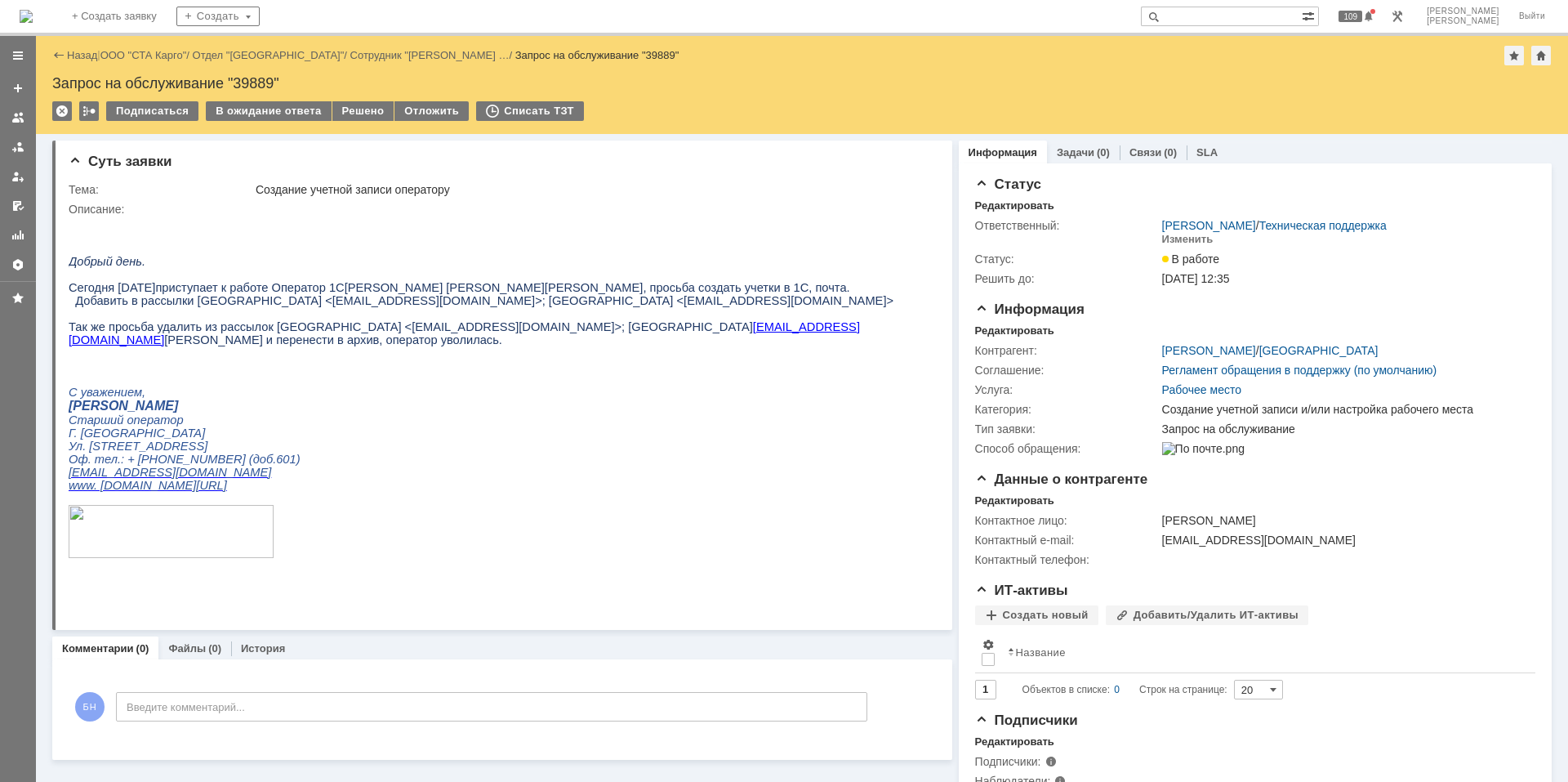
click at [33, 23] on img at bounding box center [26, 16] width 13 height 13
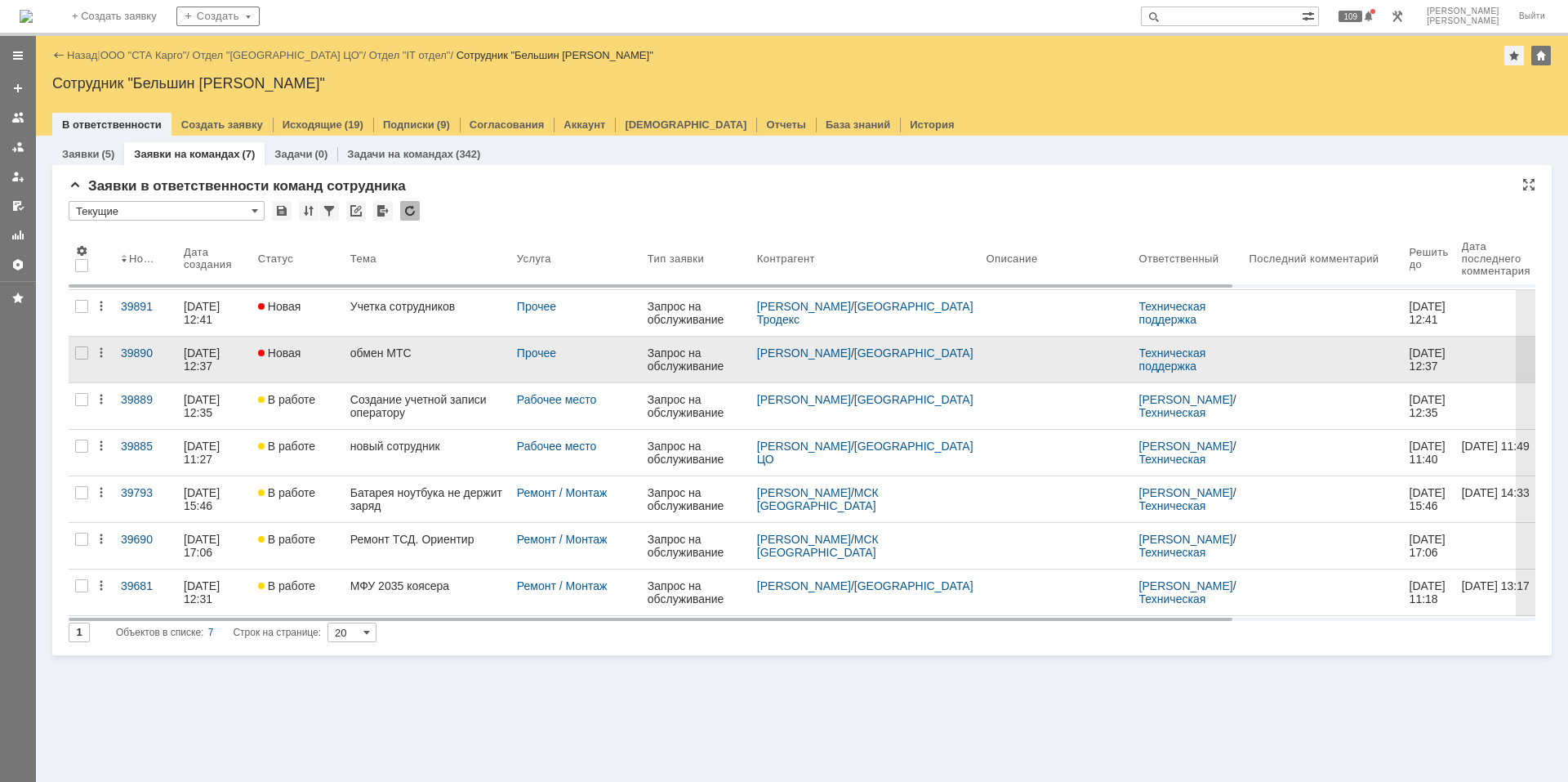
click at [398, 351] on div "обмен МТС" at bounding box center [427, 353] width 153 height 13
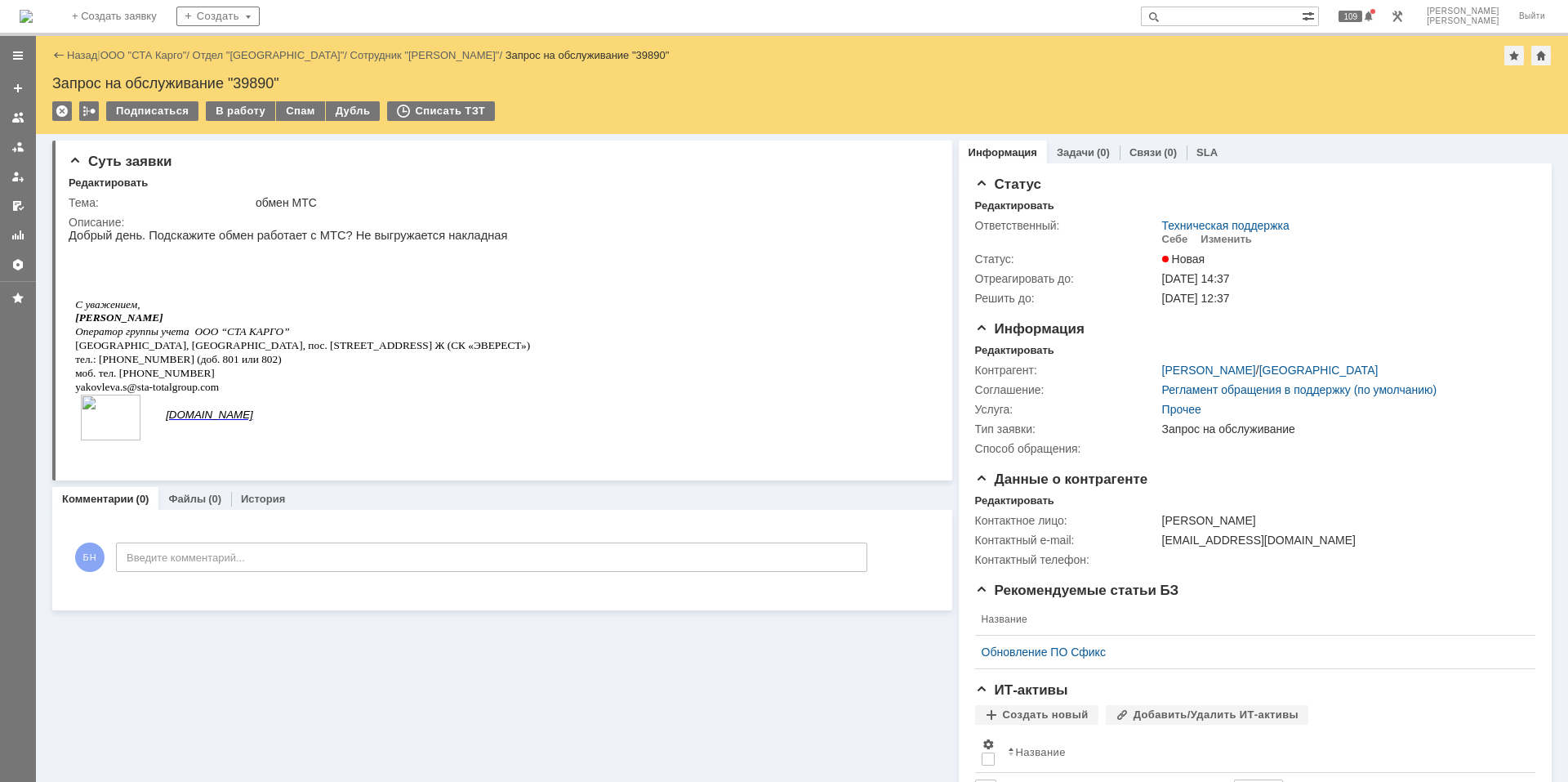
click at [250, 261] on p at bounding box center [336, 263] width 522 height 14
click at [1231, 240] on div "Изменить" at bounding box center [1227, 239] width 52 height 13
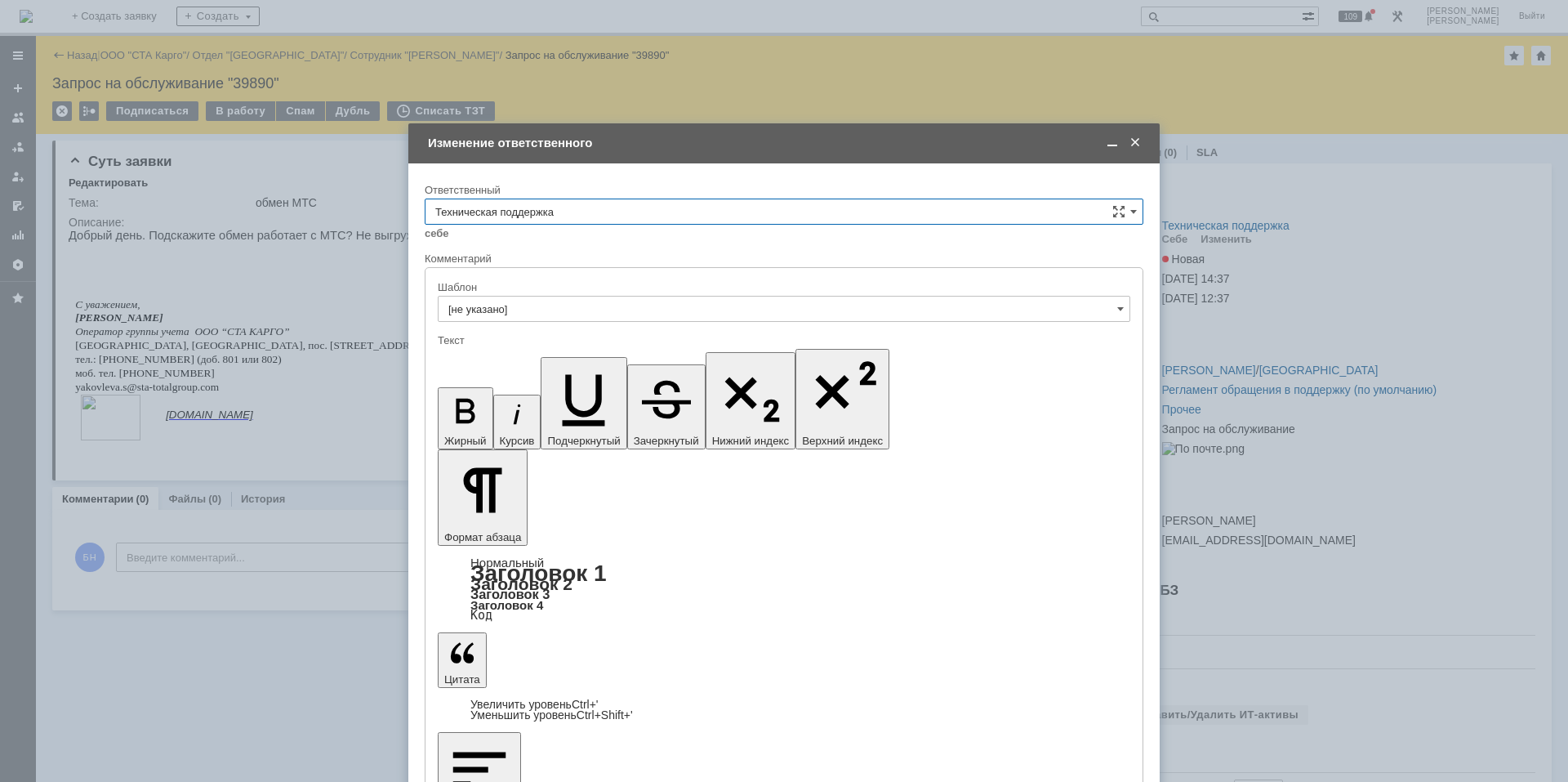
click at [527, 202] on input "Техническая поддержка" at bounding box center [784, 212] width 719 height 26
click at [548, 257] on div "Поддержка 1С" at bounding box center [784, 266] width 717 height 26
type input "Поддержка 1С"
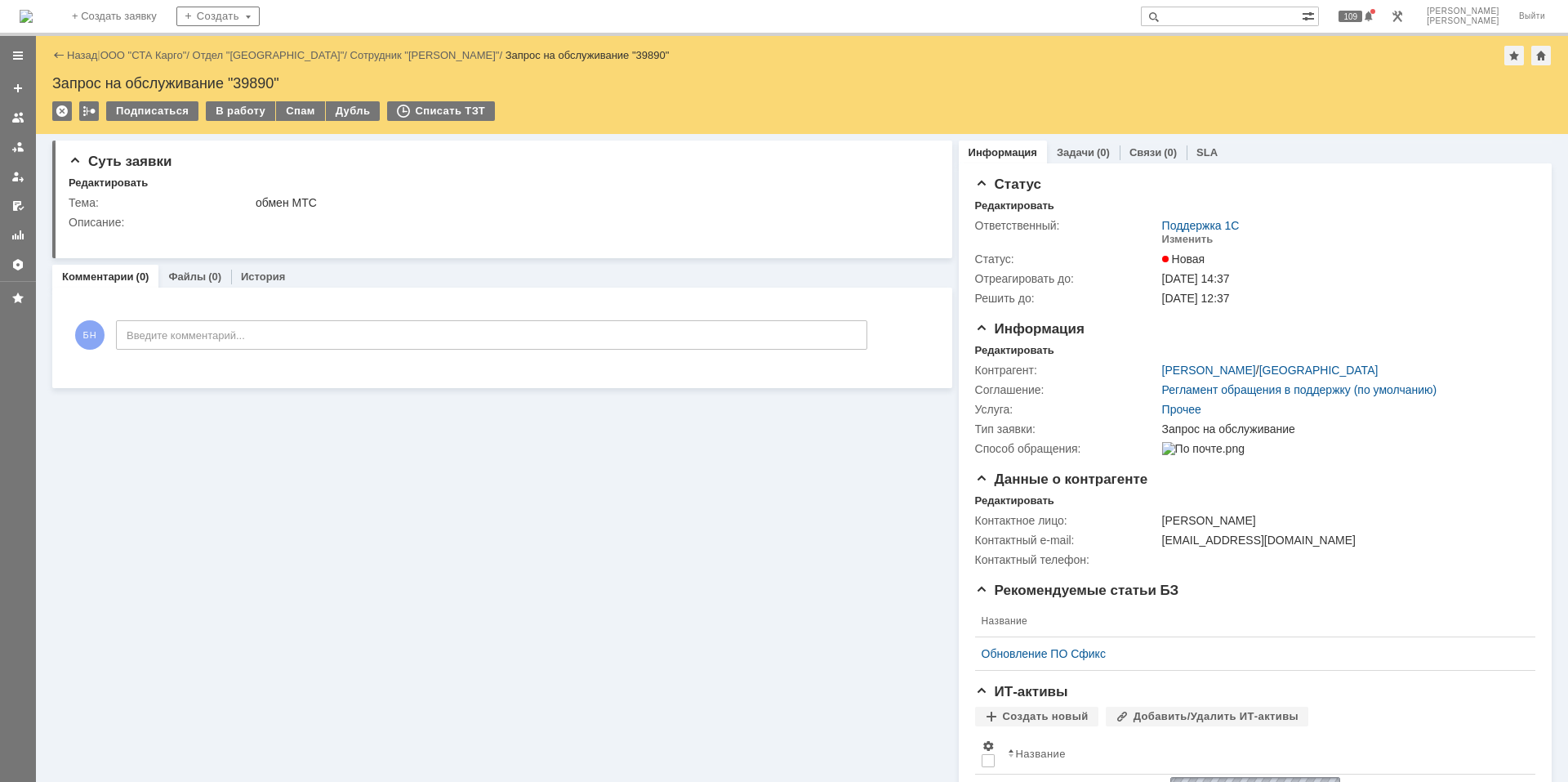
click at [33, 17] on img at bounding box center [26, 16] width 13 height 13
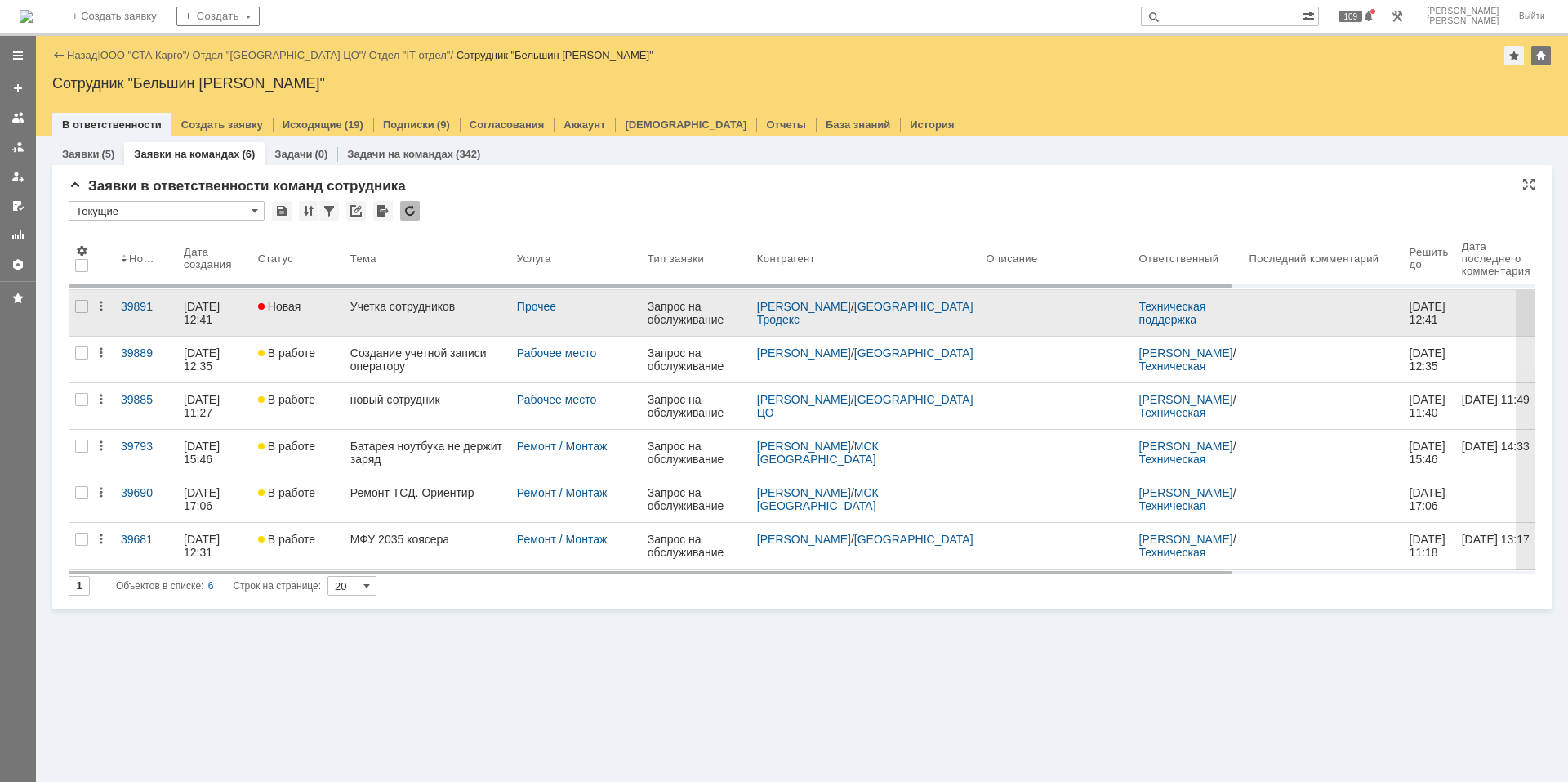
click at [319, 320] on link "Новая" at bounding box center [297, 312] width 92 height 46
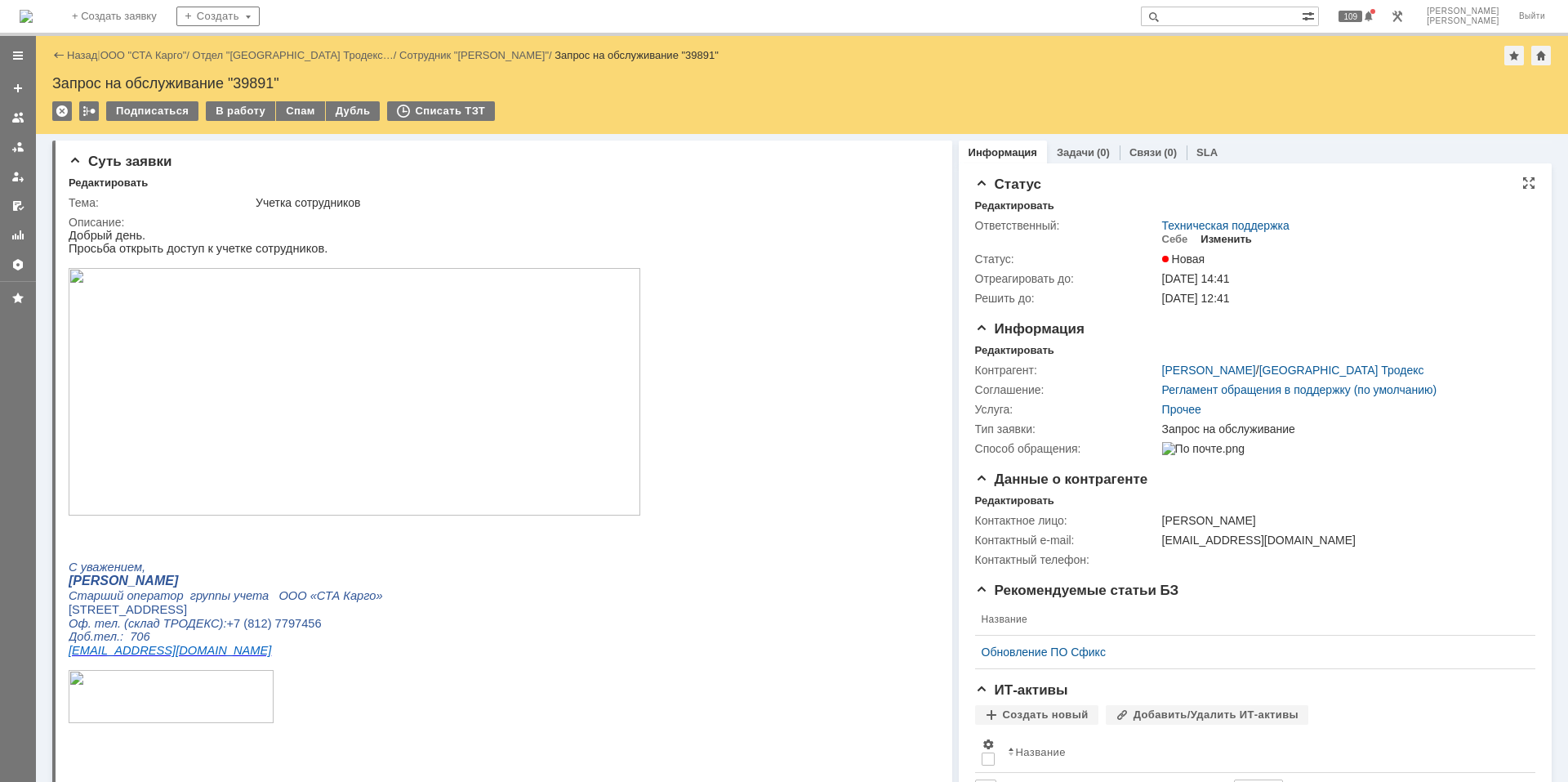
click at [1227, 238] on div "Изменить" at bounding box center [1227, 239] width 52 height 13
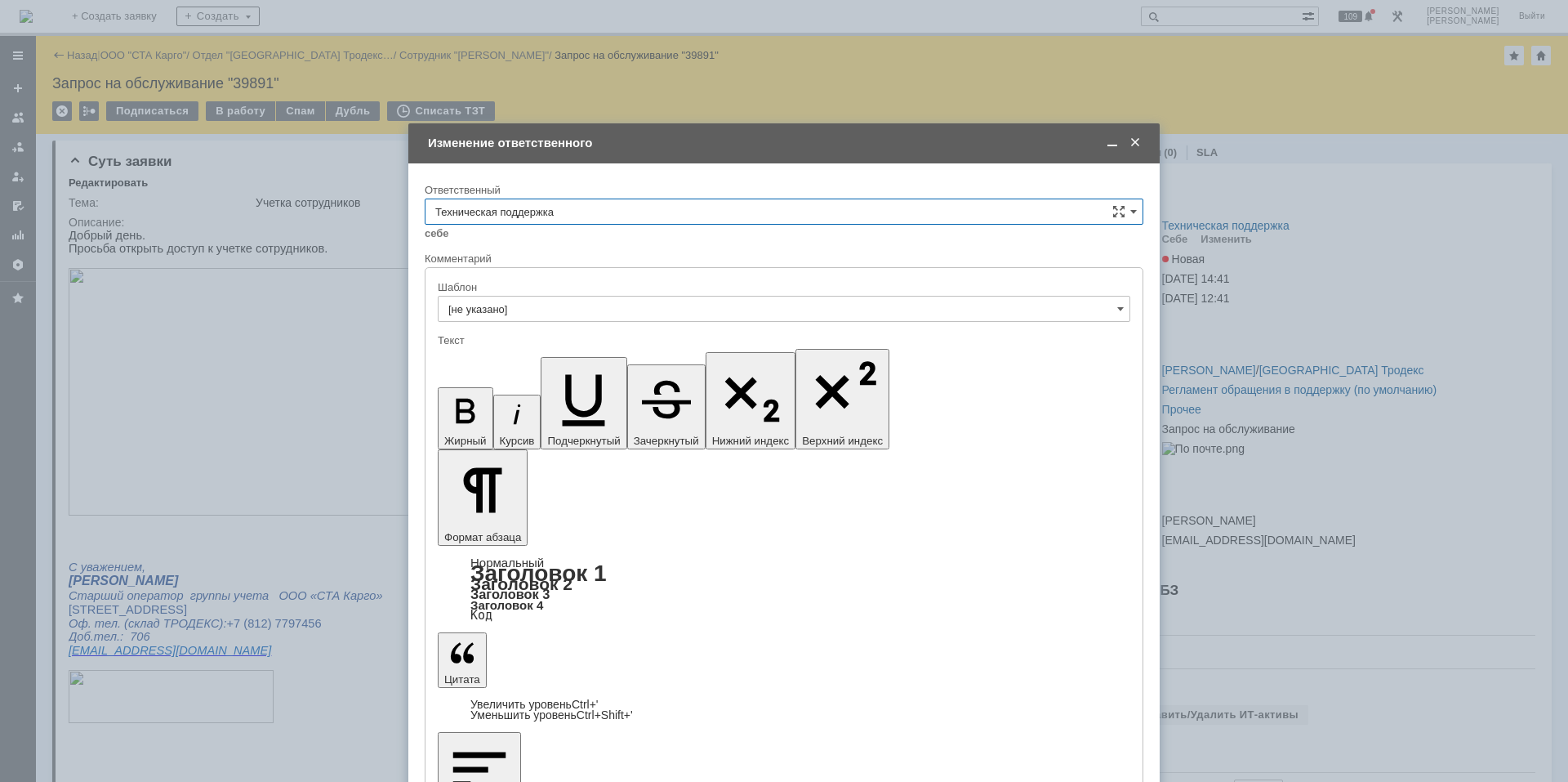
click at [531, 196] on div "Ответственный" at bounding box center [784, 191] width 719 height 15
click at [531, 200] on input "Техническая поддержка" at bounding box center [784, 212] width 719 height 26
click at [546, 339] on div "Поддержка 1С" at bounding box center [784, 348] width 717 height 26
type input "Поддержка 1С"
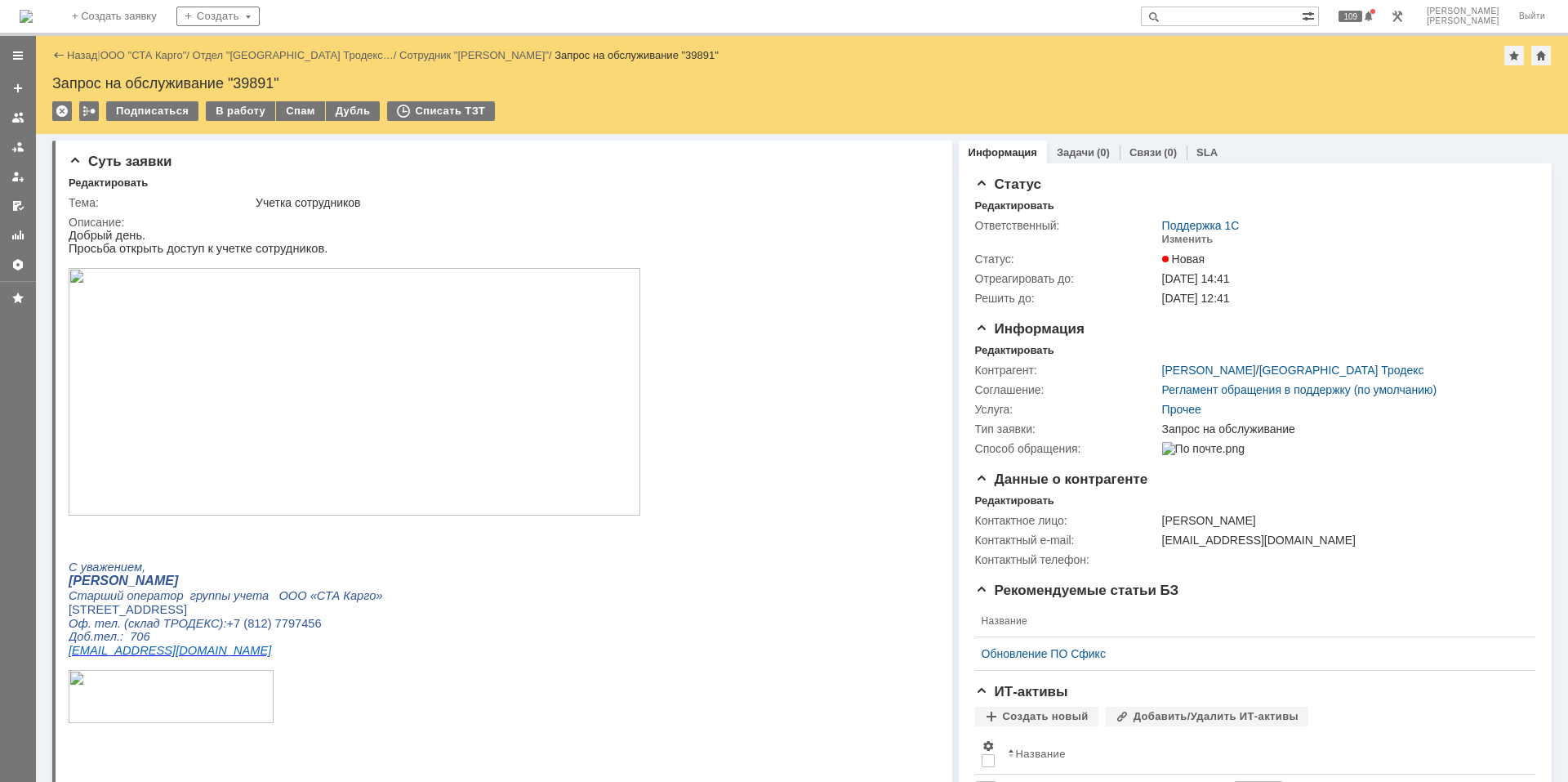
click at [33, 31] on div "На домашнюю" at bounding box center [26, 16] width 13 height 33
click at [33, 11] on img at bounding box center [26, 16] width 13 height 13
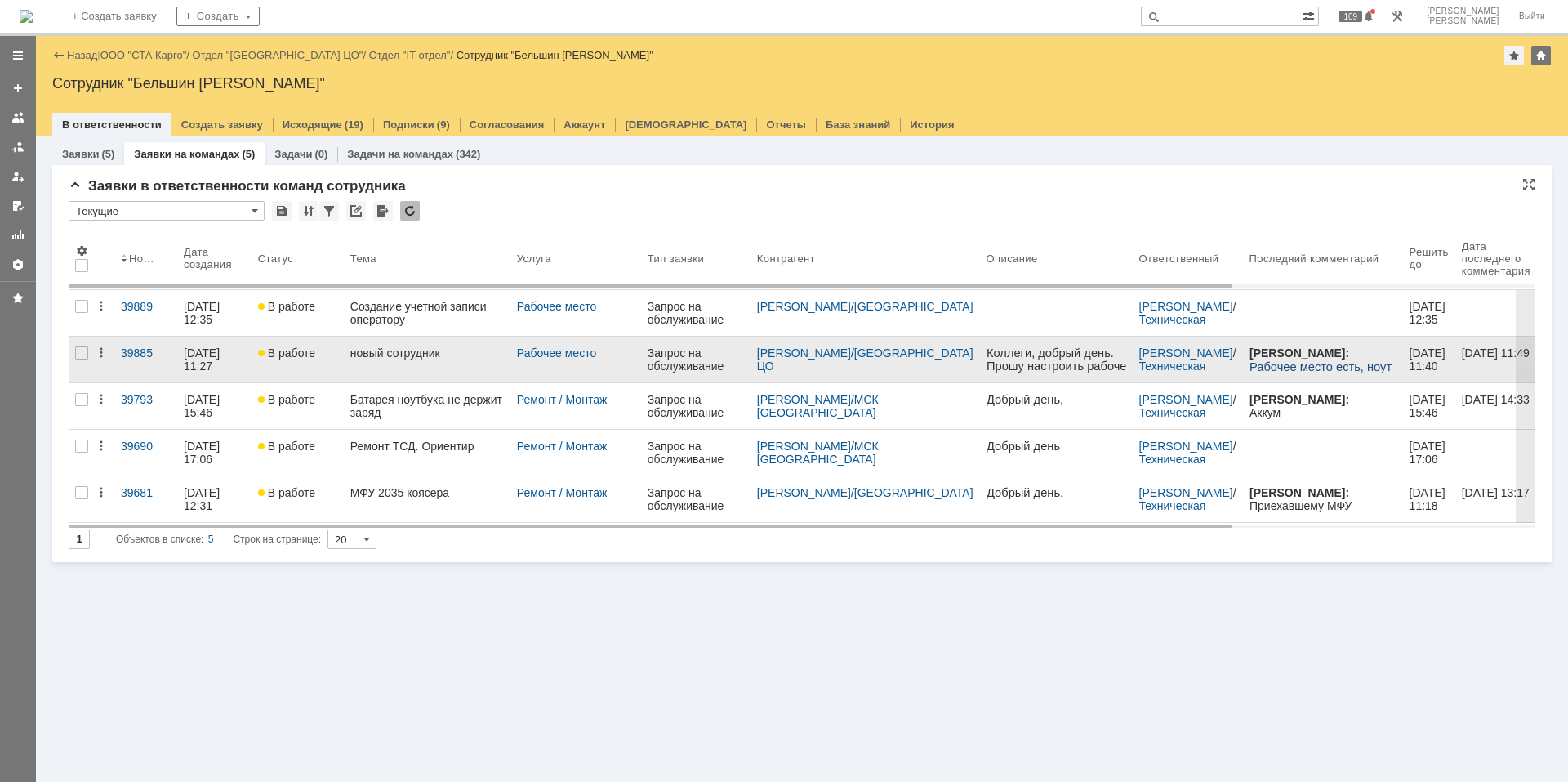
click at [372, 375] on link "новый сотрудник" at bounding box center [427, 359] width 166 height 46
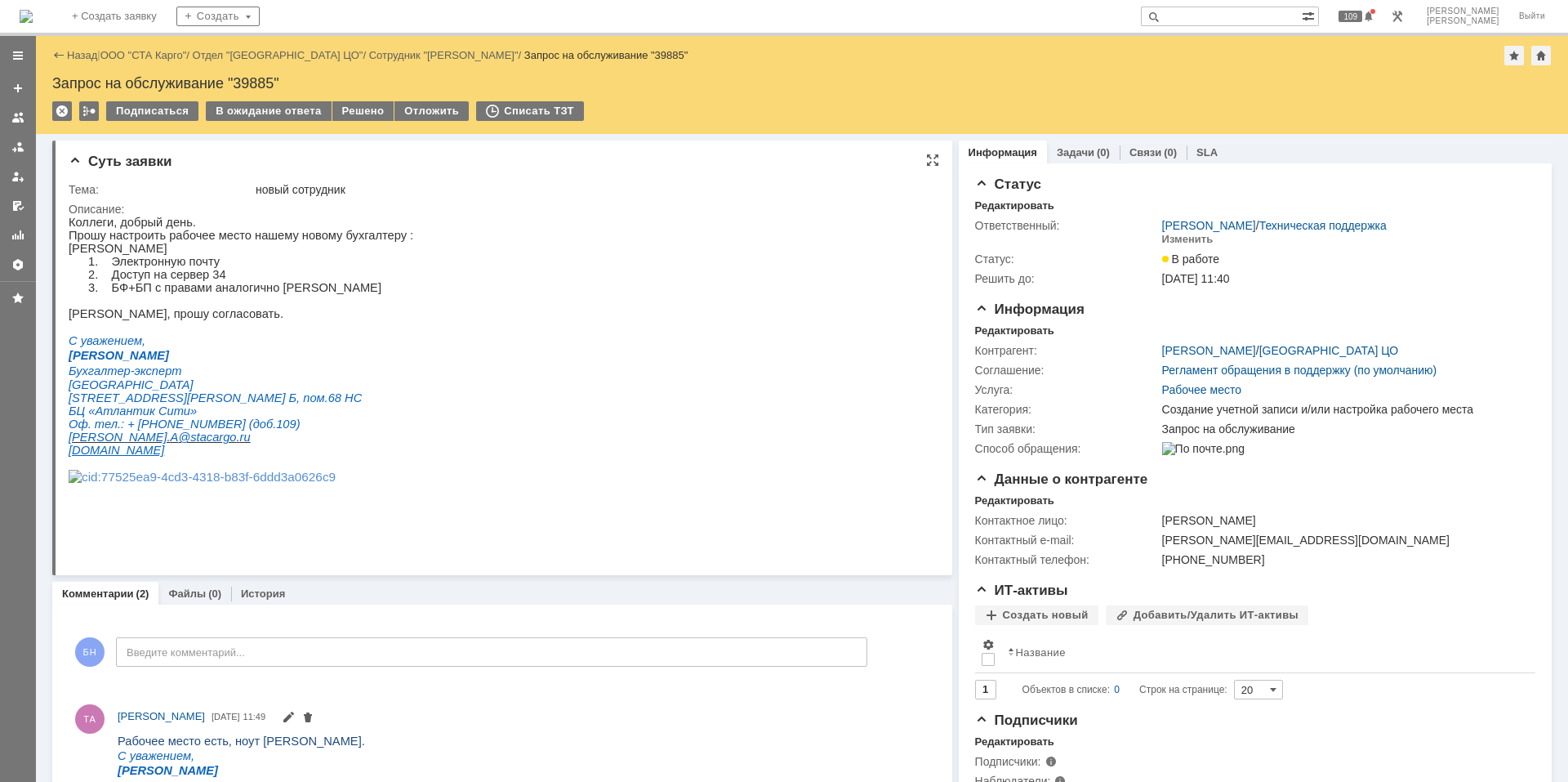
click at [102, 253] on p "[PERSON_NAME]" at bounding box center [241, 248] width 344 height 13
copy div "[PERSON_NAME]"
click at [598, 373] on html "Коллеги, добрый день. Прошу настроить рабочее место нашему новому бухгалтеру : …" at bounding box center [495, 357] width 853 height 282
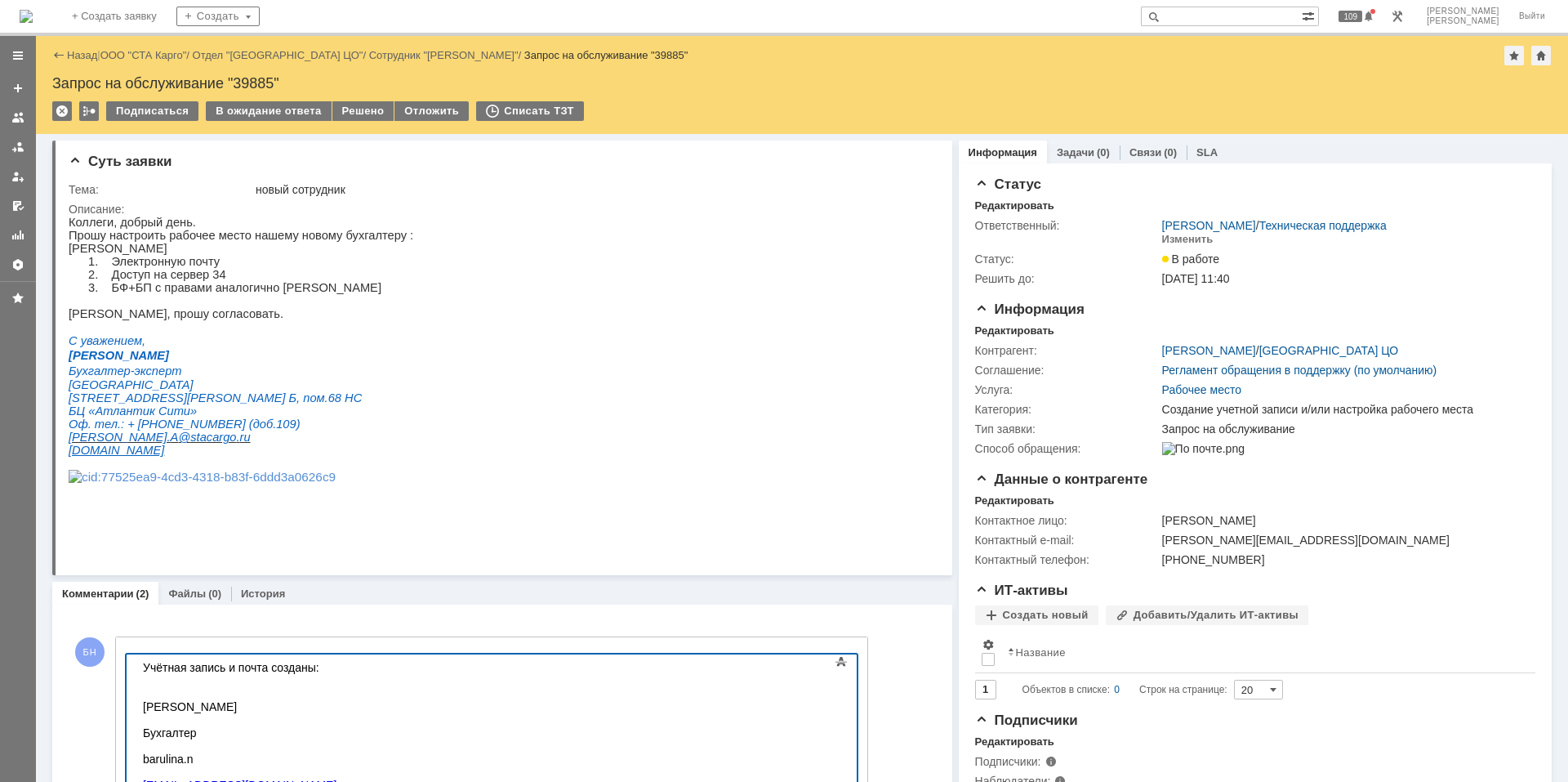
scroll to position [1208, 0]
click at [185, 669] on div "Учётная запись и почта созданы:" at bounding box center [259, 681] width 232 height 40
click at [226, 665] on div "Учётная запись и почта созданы:" at bounding box center [259, 681] width 232 height 40
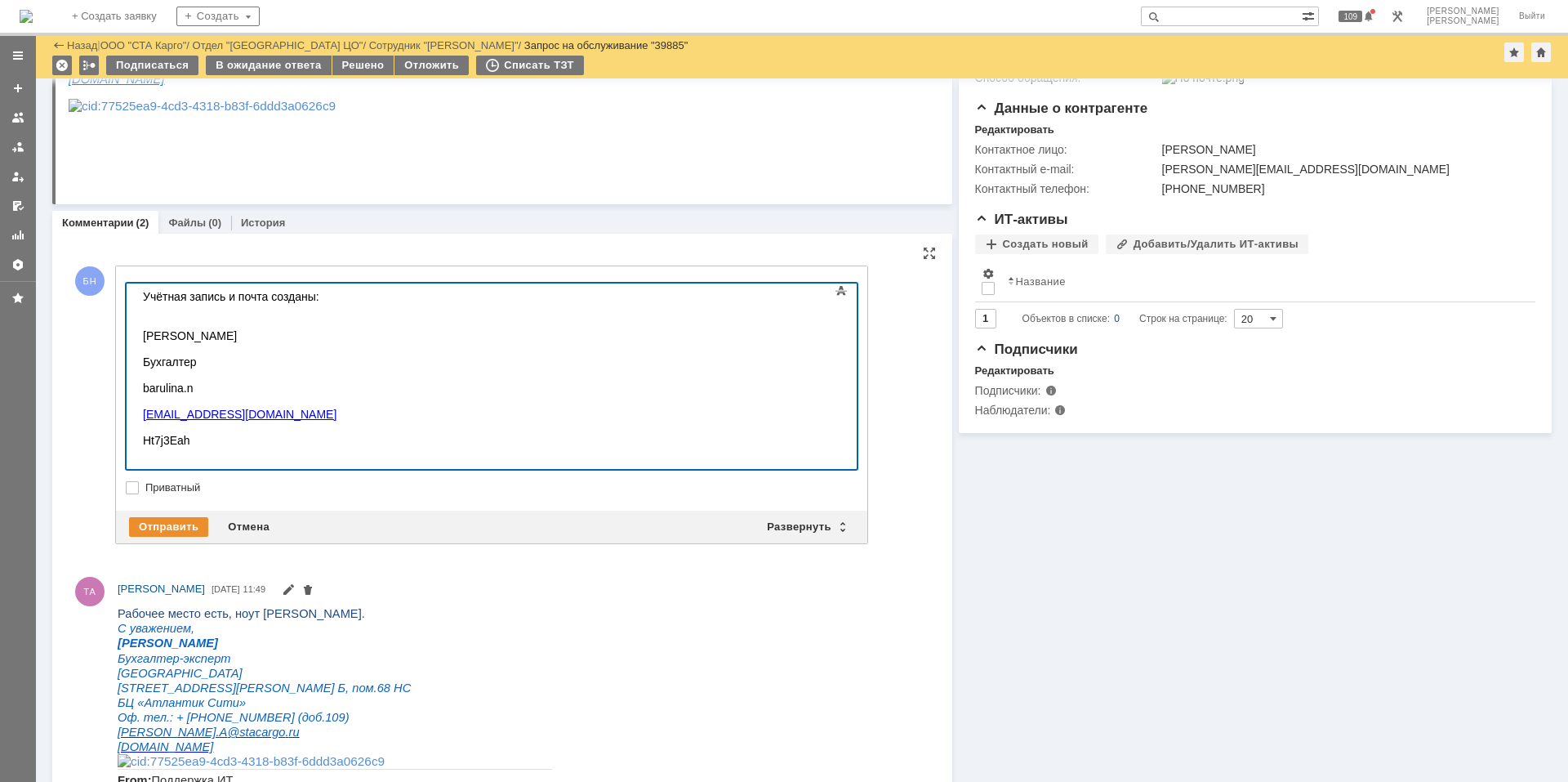
scroll to position [327, 0]
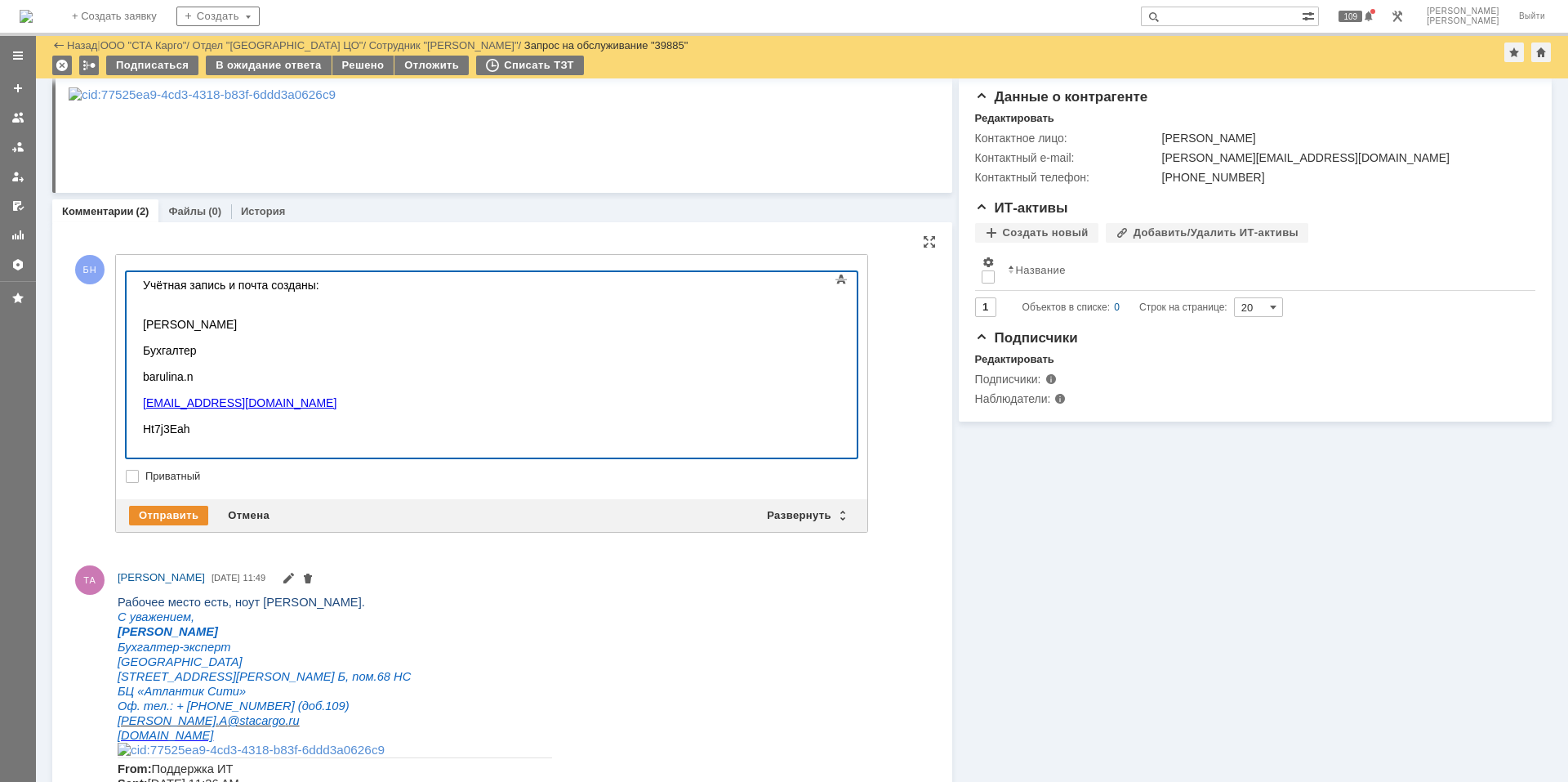
click at [221, 375] on div "barulina.n" at bounding box center [259, 376] width 232 height 13
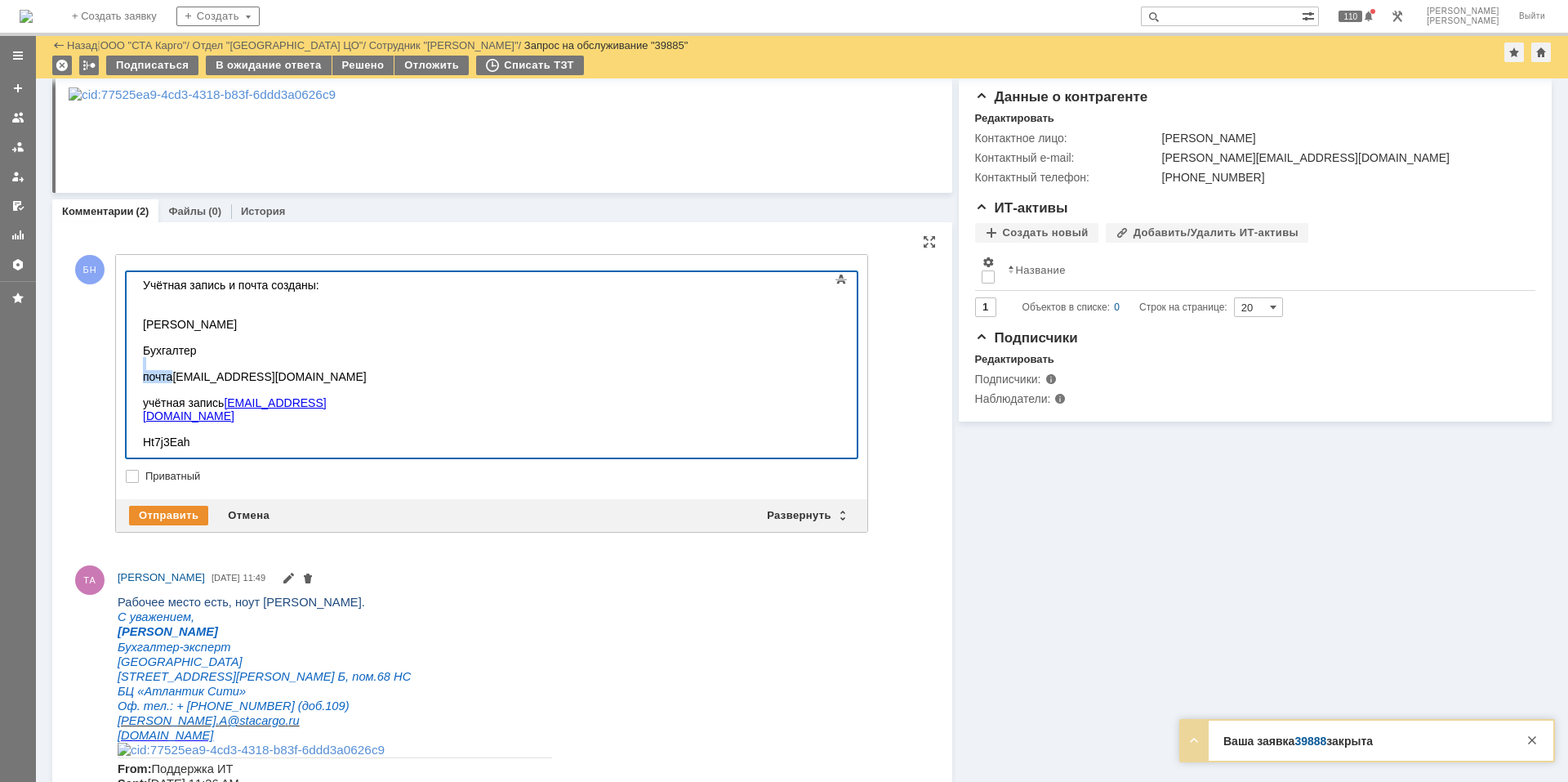
drag, startPoint x: 174, startPoint y: 380, endPoint x: 70, endPoint y: 360, distance: 105.9
click at [136, 360] on html "Учётная запись и почта созданы: Барулина Наталья Бухгалтер почта barulina.n@sta…" at bounding box center [259, 370] width 245 height 196
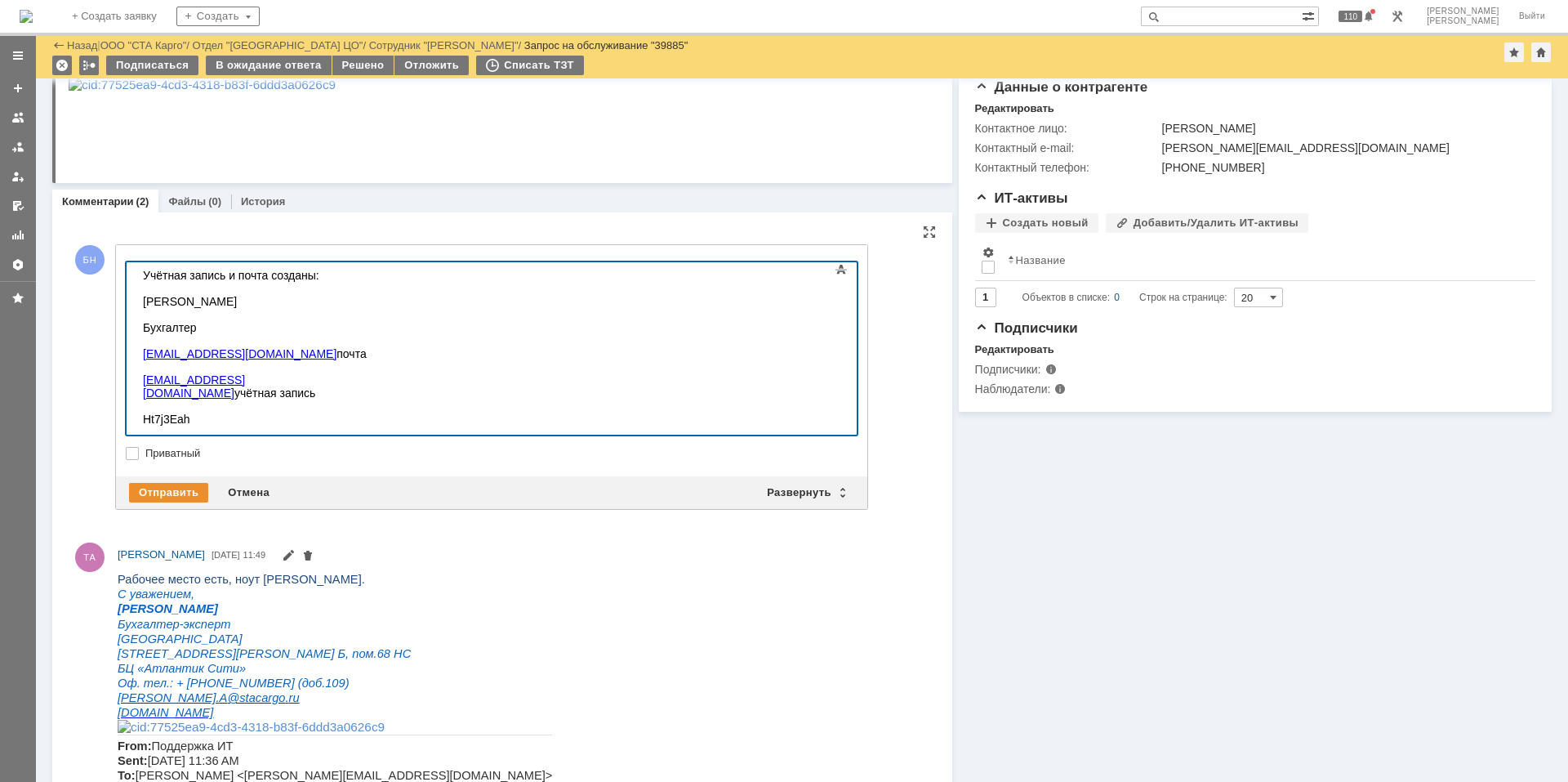
scroll to position [490, 0]
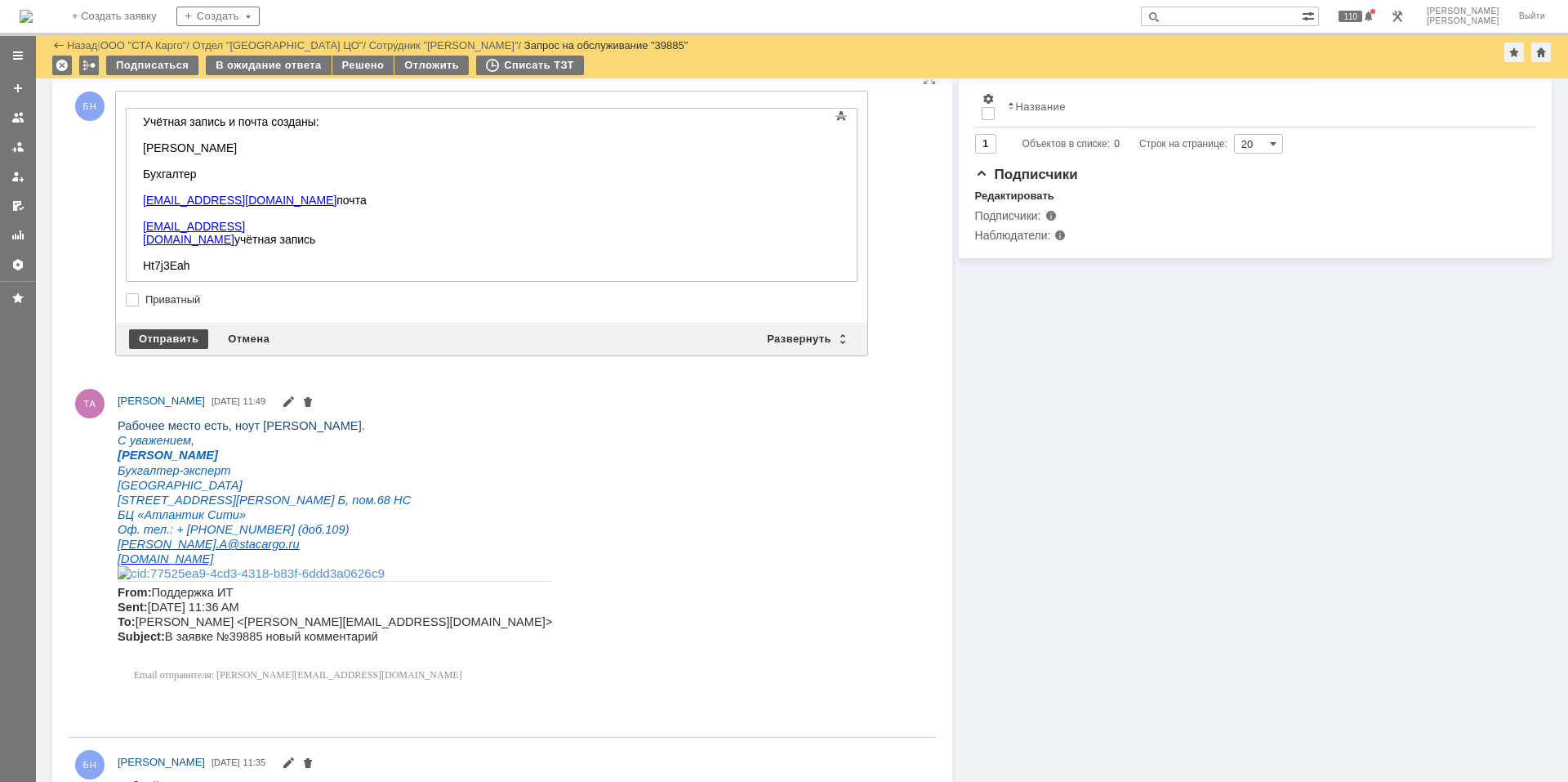
click at [161, 339] on div "Отправить" at bounding box center [168, 339] width 79 height 20
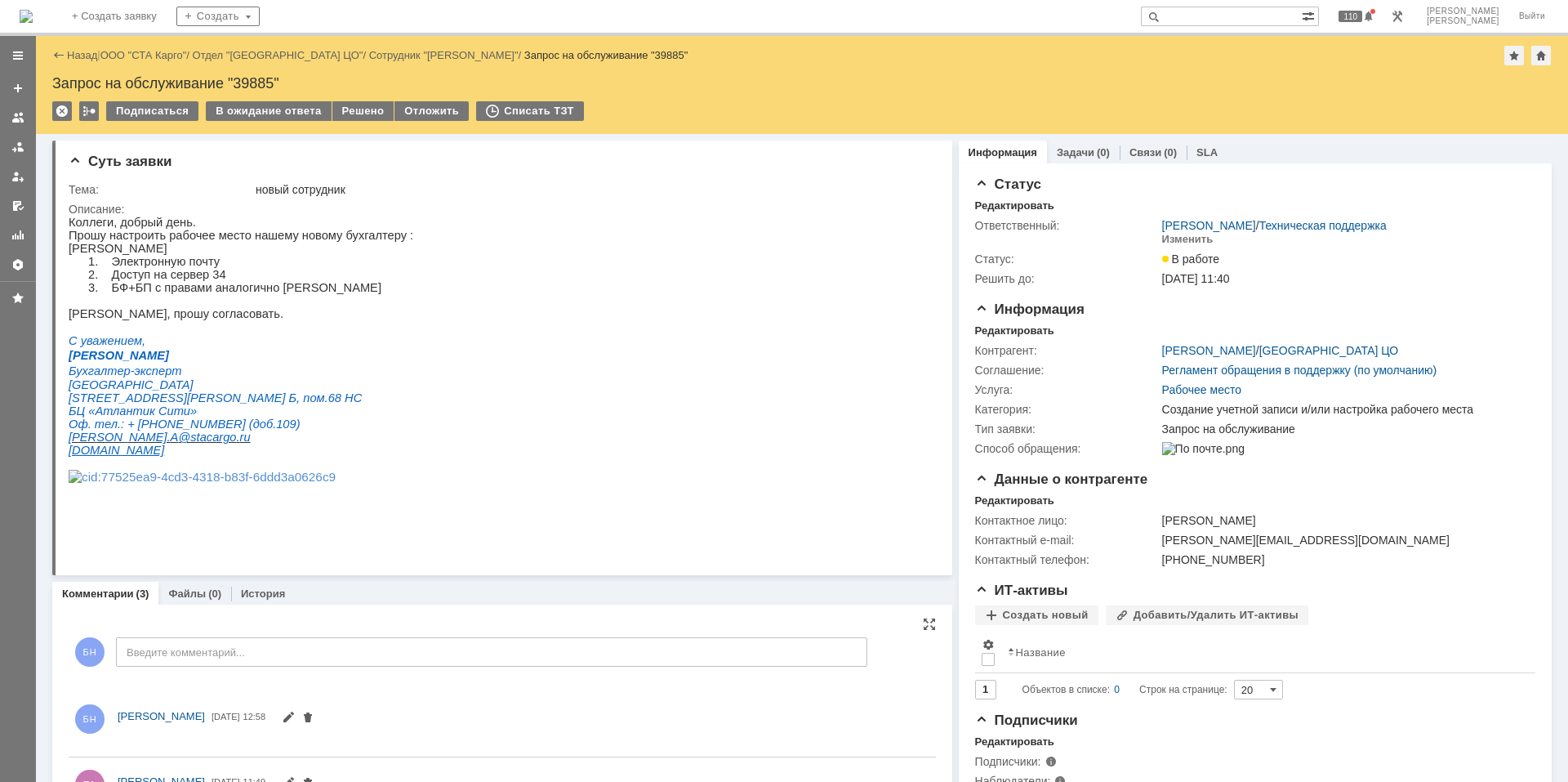
scroll to position [0, 0]
click at [266, 333] on p at bounding box center [241, 327] width 344 height 13
click at [1198, 240] on div "Изменить" at bounding box center [1188, 239] width 52 height 13
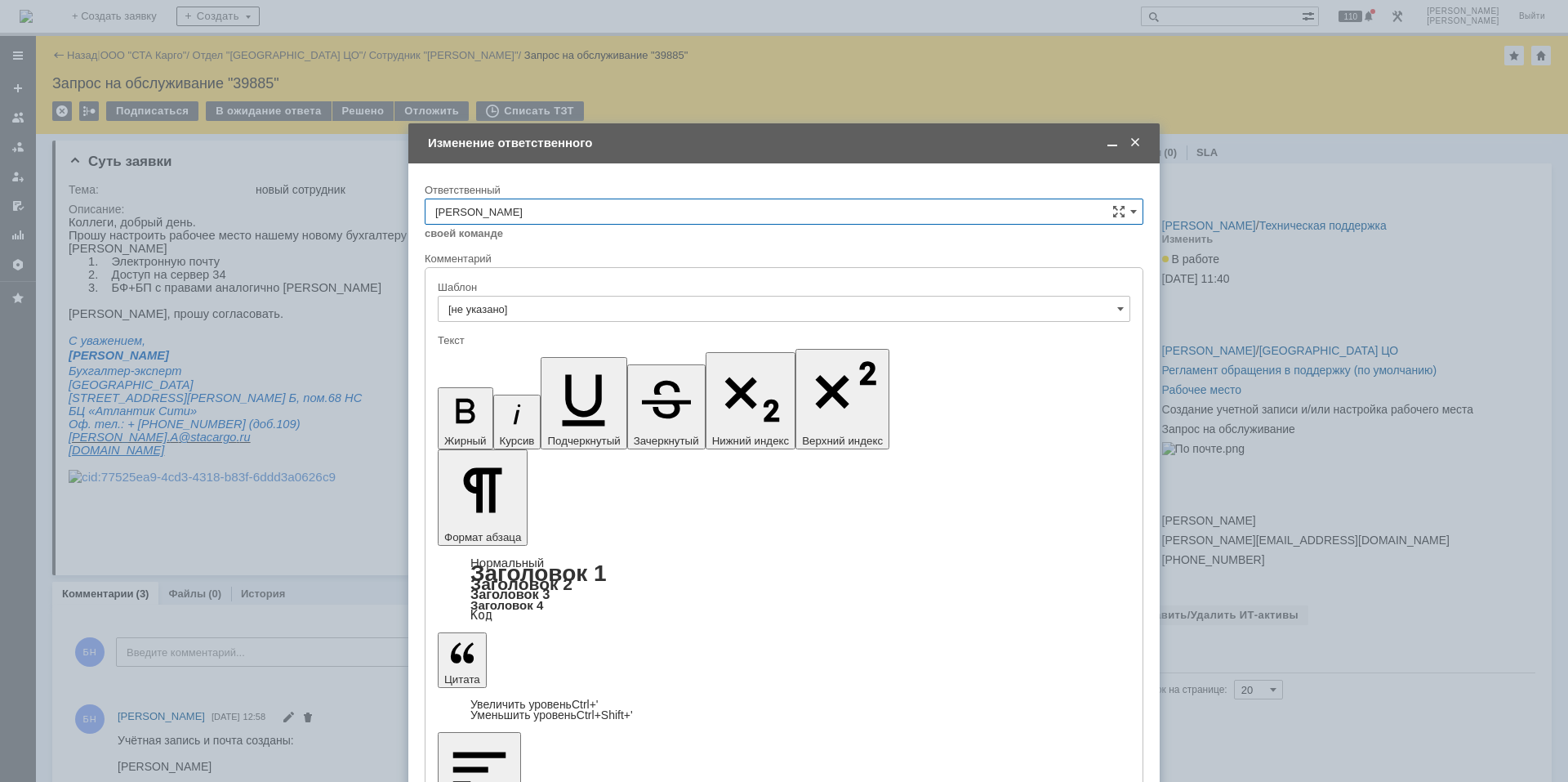
click at [588, 217] on input "[PERSON_NAME]" at bounding box center [784, 212] width 719 height 26
click at [534, 340] on div "Поддержка 1С" at bounding box center [784, 348] width 717 height 26
click at [515, 208] on input "Поддержка 1С" at bounding box center [784, 212] width 719 height 26
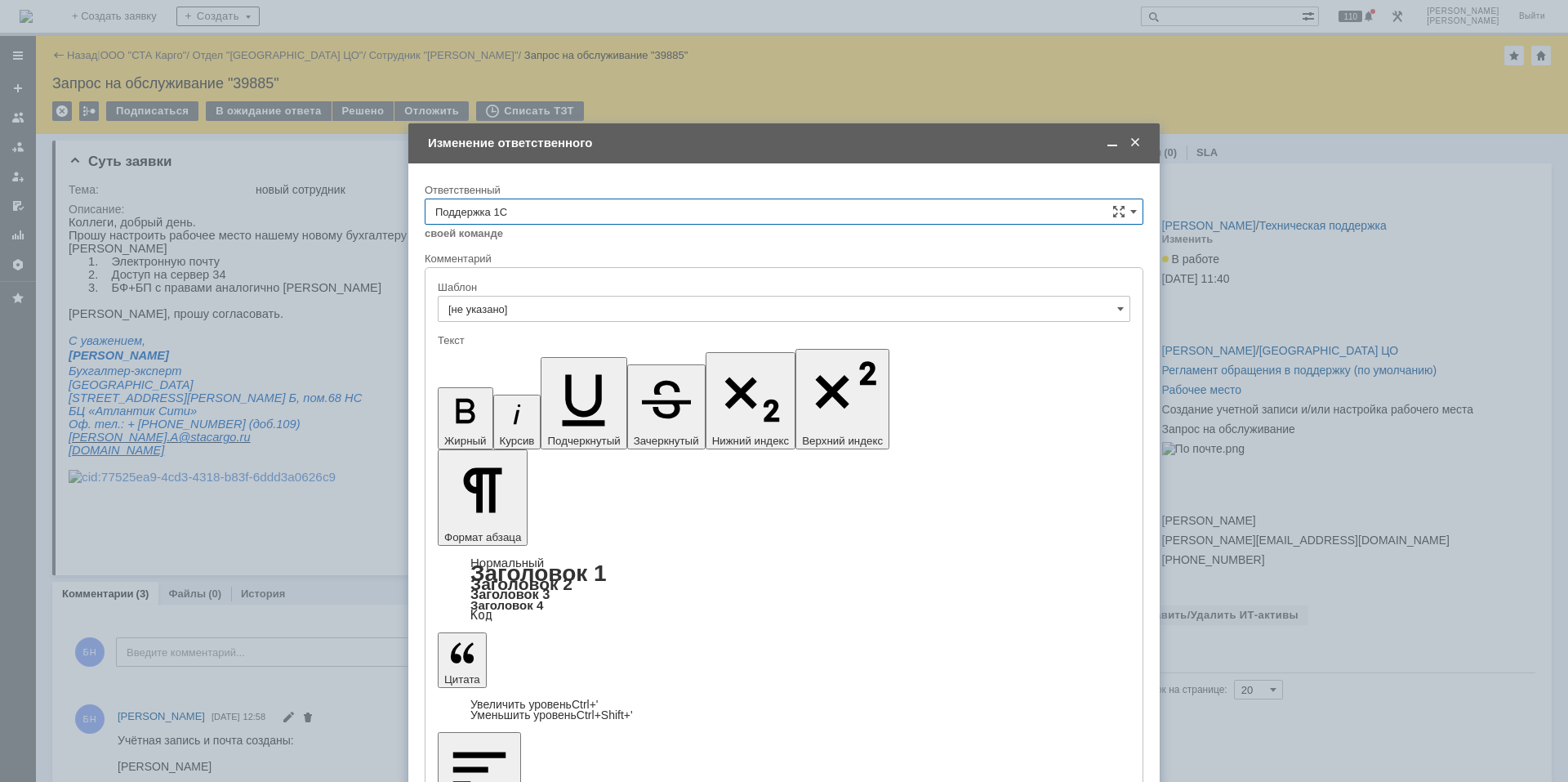
click at [568, 380] on span "[PERSON_NAME]" at bounding box center [784, 382] width 698 height 13
type input "[PERSON_NAME]"
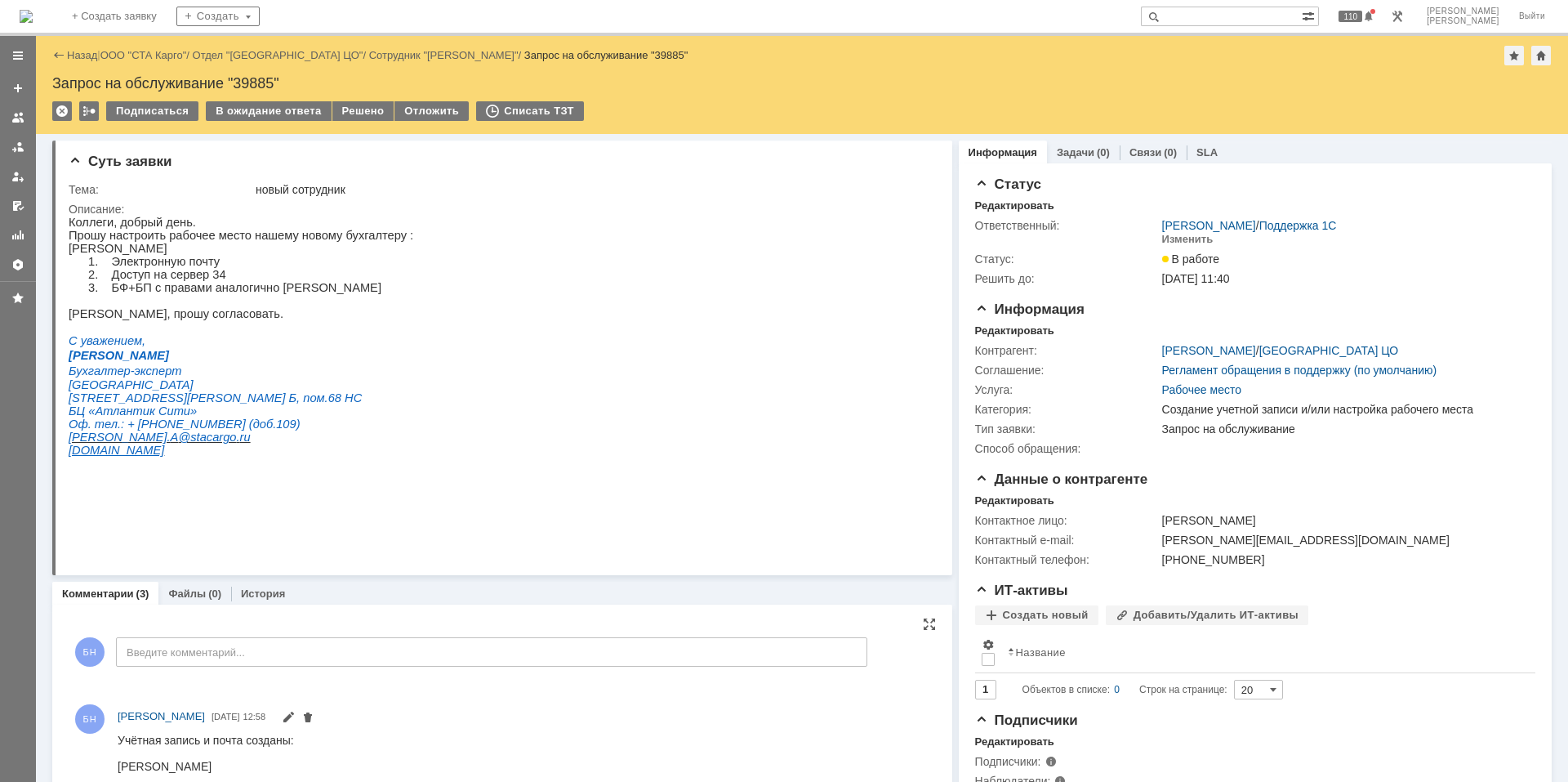
scroll to position [0, 0]
click at [174, 281] on p "2. Доступ на сервер 34" at bounding box center [261, 275] width 306 height 13
click at [172, 295] on p "3. БФ+БП с правами аналогично Токмановой Натальи" at bounding box center [261, 288] width 306 height 13
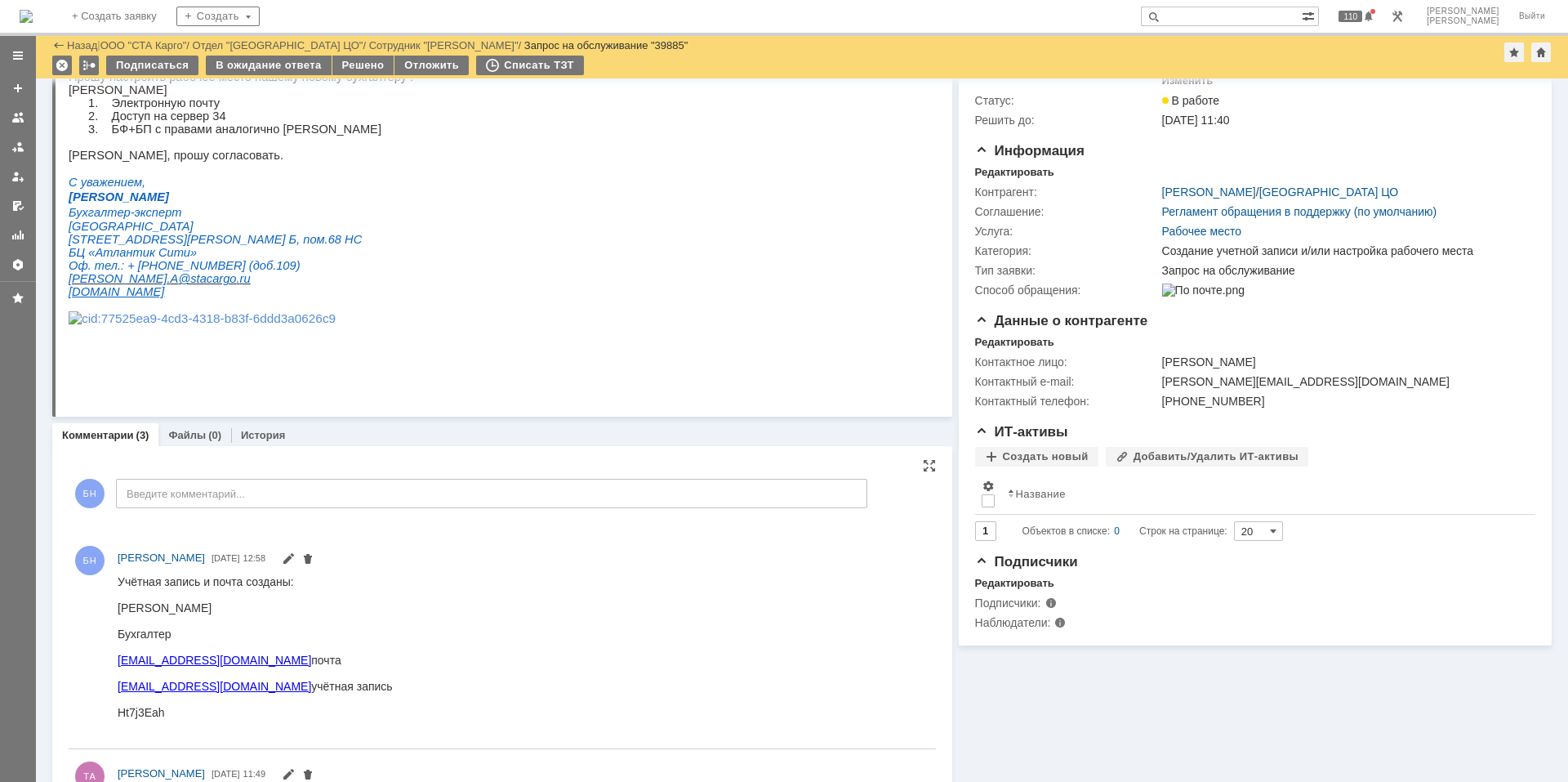
scroll to position [164, 0]
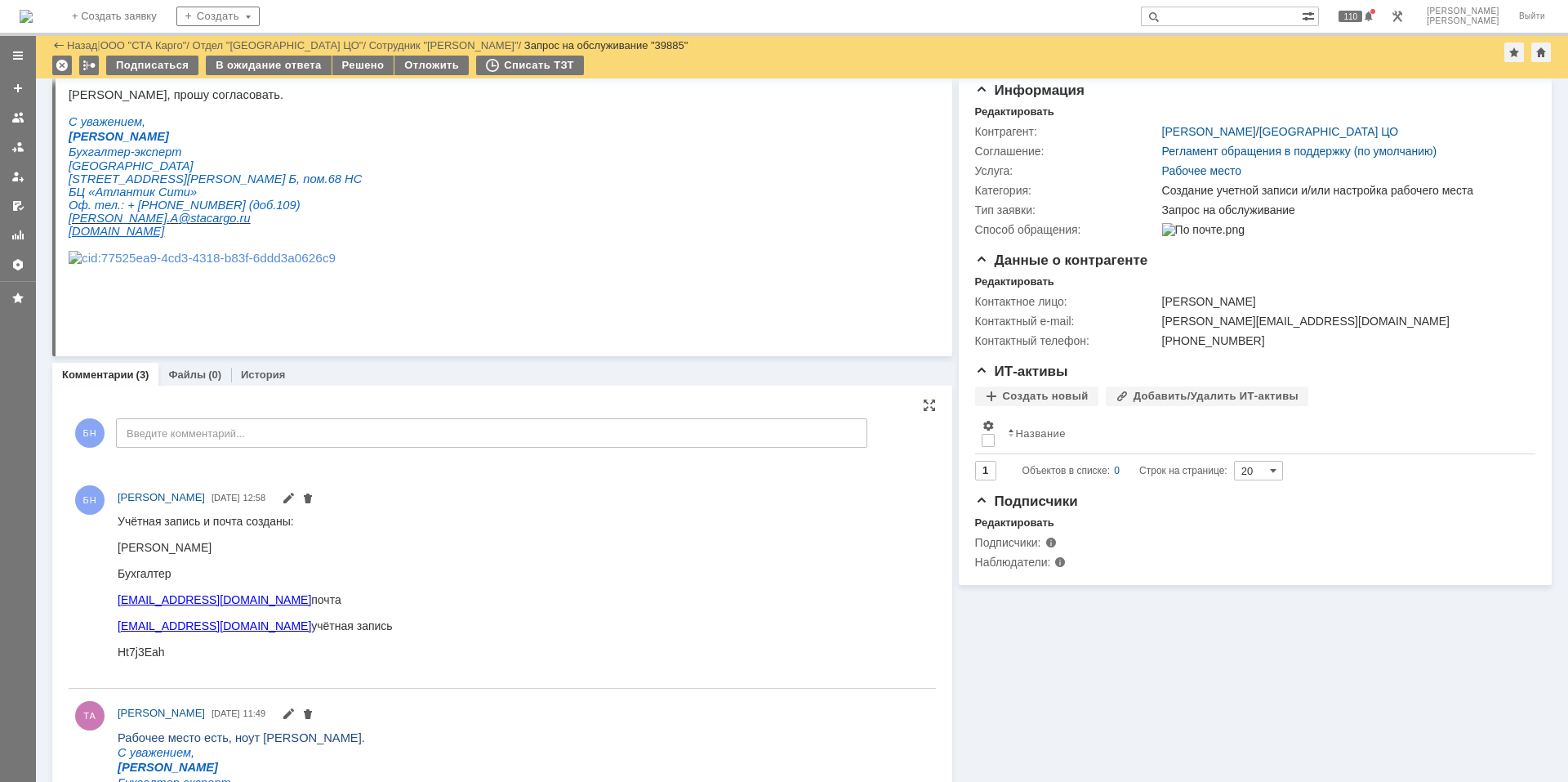
drag, startPoint x: 276, startPoint y: 626, endPoint x: 119, endPoint y: 626, distance: 157.0
click at [119, 626] on div "barulina.n@sta-totalgroup.com учётная запись" at bounding box center [255, 625] width 276 height 13
copy link "barulina.n@sta-totalgroup.com"
click at [129, 649] on div "Ht7j3Eah" at bounding box center [255, 651] width 276 height 13
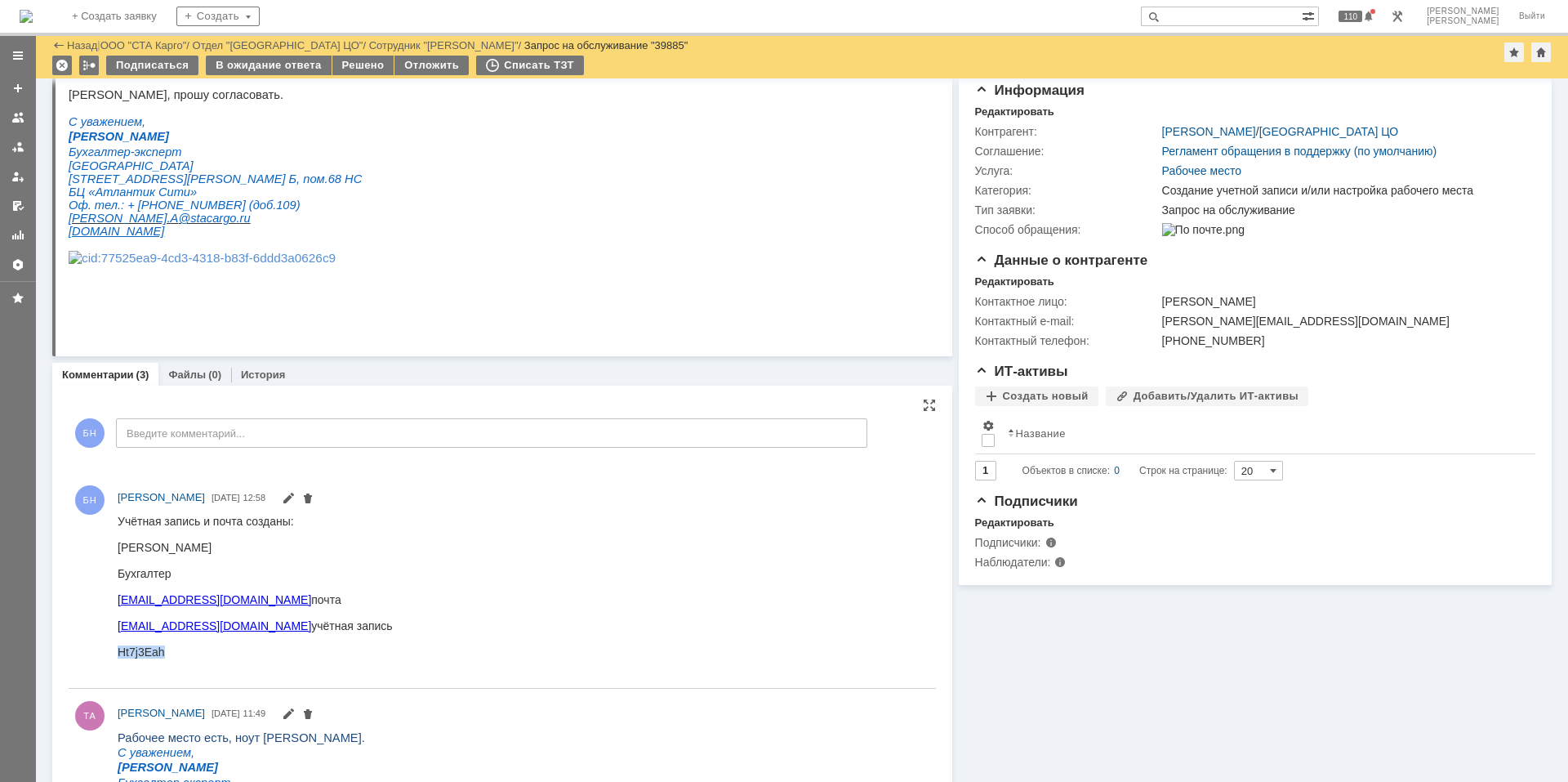
copy div "Ht7j3Eah"
click at [442, 557] on html "Учётная запись и почта созданы: Барулина Наталья Бухгалтер barulina.n@stacargo.…" at bounding box center [519, 592] width 804 height 157
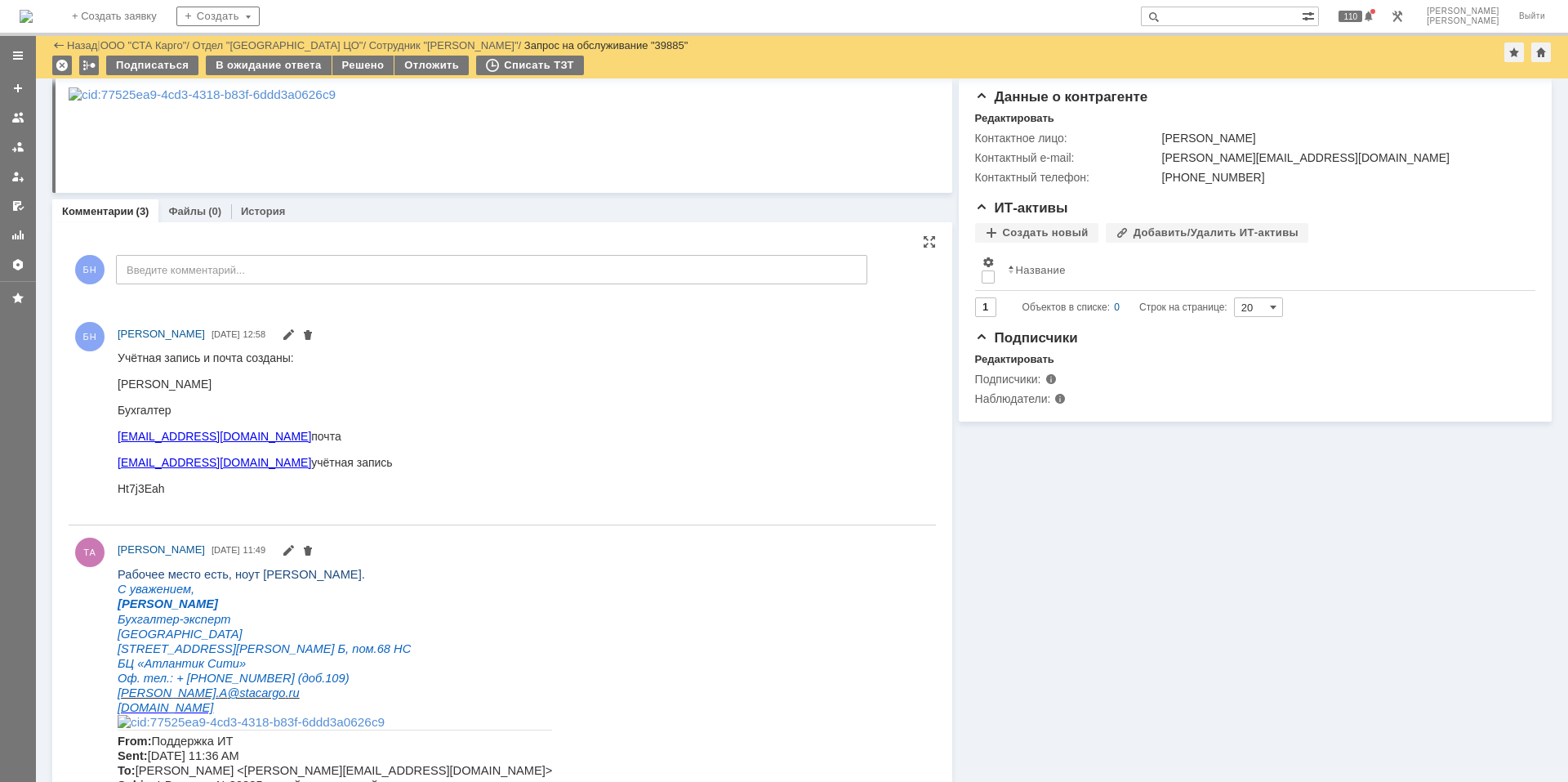
scroll to position [0, 0]
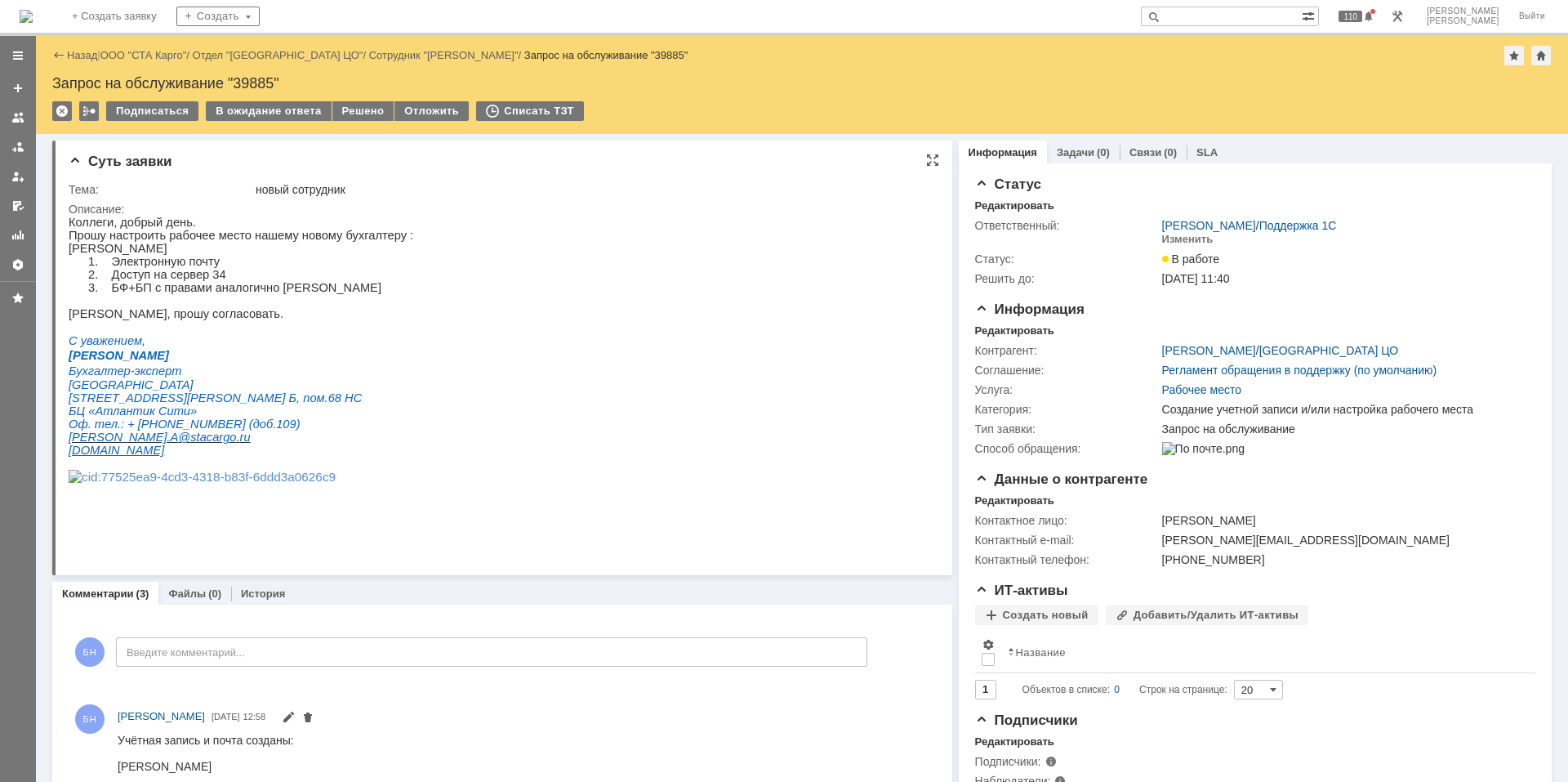
click at [623, 313] on html "Коллеги, добрый день. Прошу настроить рабочее место нашему новому бухгалтеру : …" at bounding box center [495, 357] width 853 height 282
click at [579, 300] on html "Коллеги, добрый день. Прошу настроить рабочее место нашему новому бухгалтеру : …" at bounding box center [495, 357] width 853 height 282
click at [462, 326] on html "Коллеги, добрый день. Прошу настроить рабочее место нашему новому бухгалтеру : …" at bounding box center [495, 357] width 853 height 282
drag, startPoint x: 448, startPoint y: 423, endPoint x: 401, endPoint y: 455, distance: 56.9
click at [447, 423] on html "Коллеги, добрый день. Прошу настроить рабочее место нашему новому бухгалтеру : …" at bounding box center [495, 357] width 853 height 282
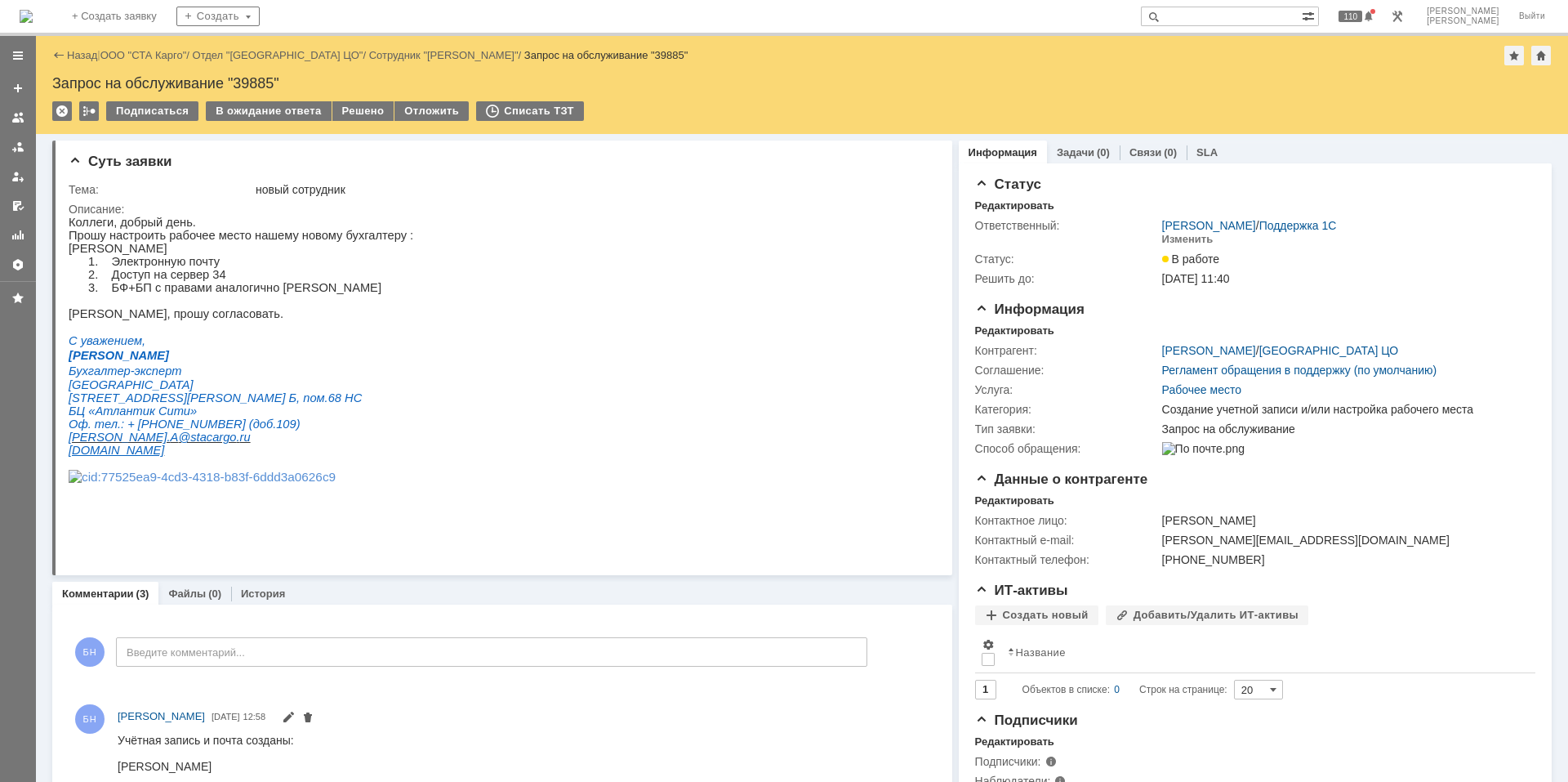
click at [33, 9] on img at bounding box center [26, 16] width 13 height 13
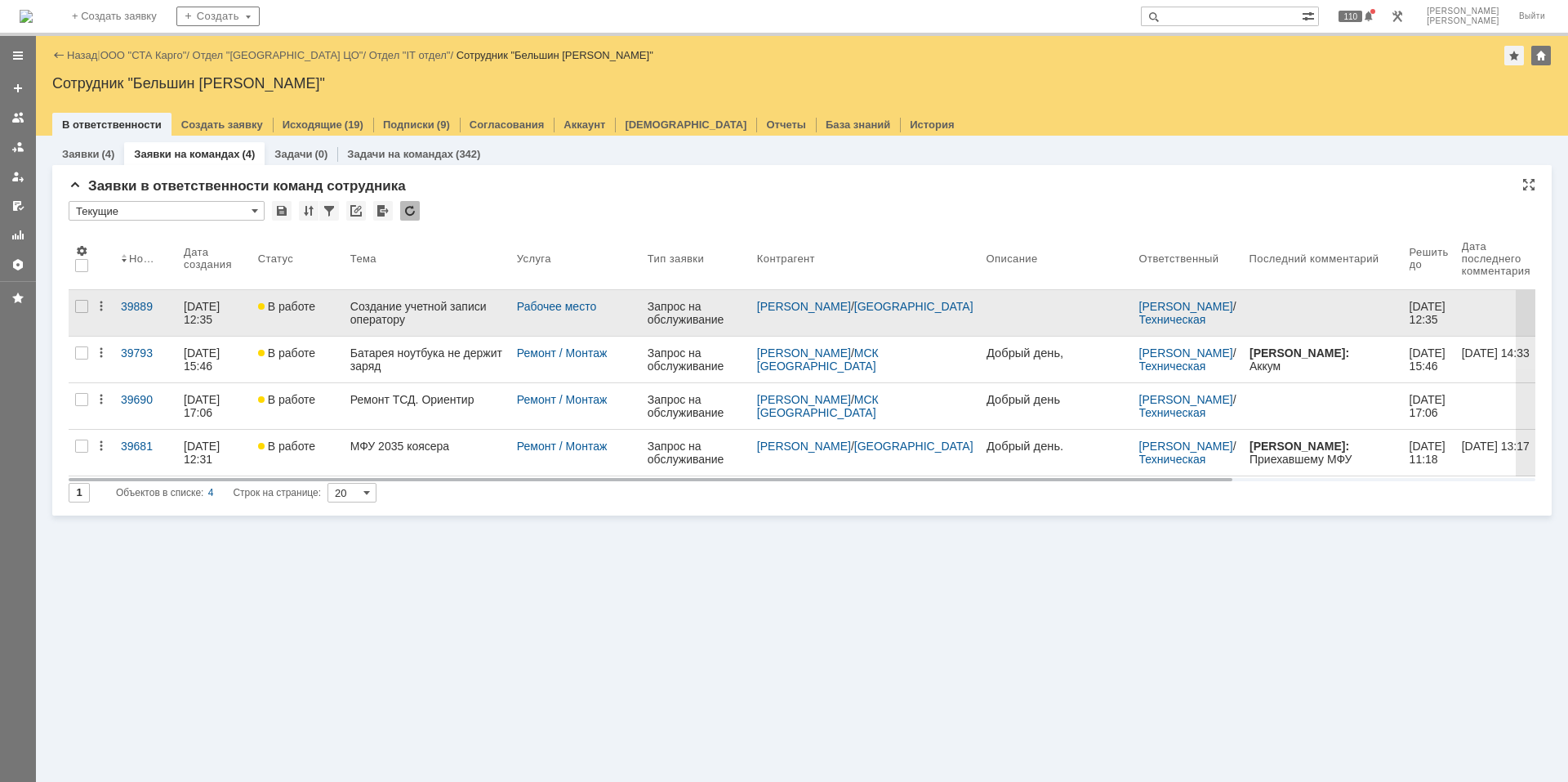
click at [381, 319] on div "Создание учетной записи оператору" at bounding box center [427, 313] width 153 height 26
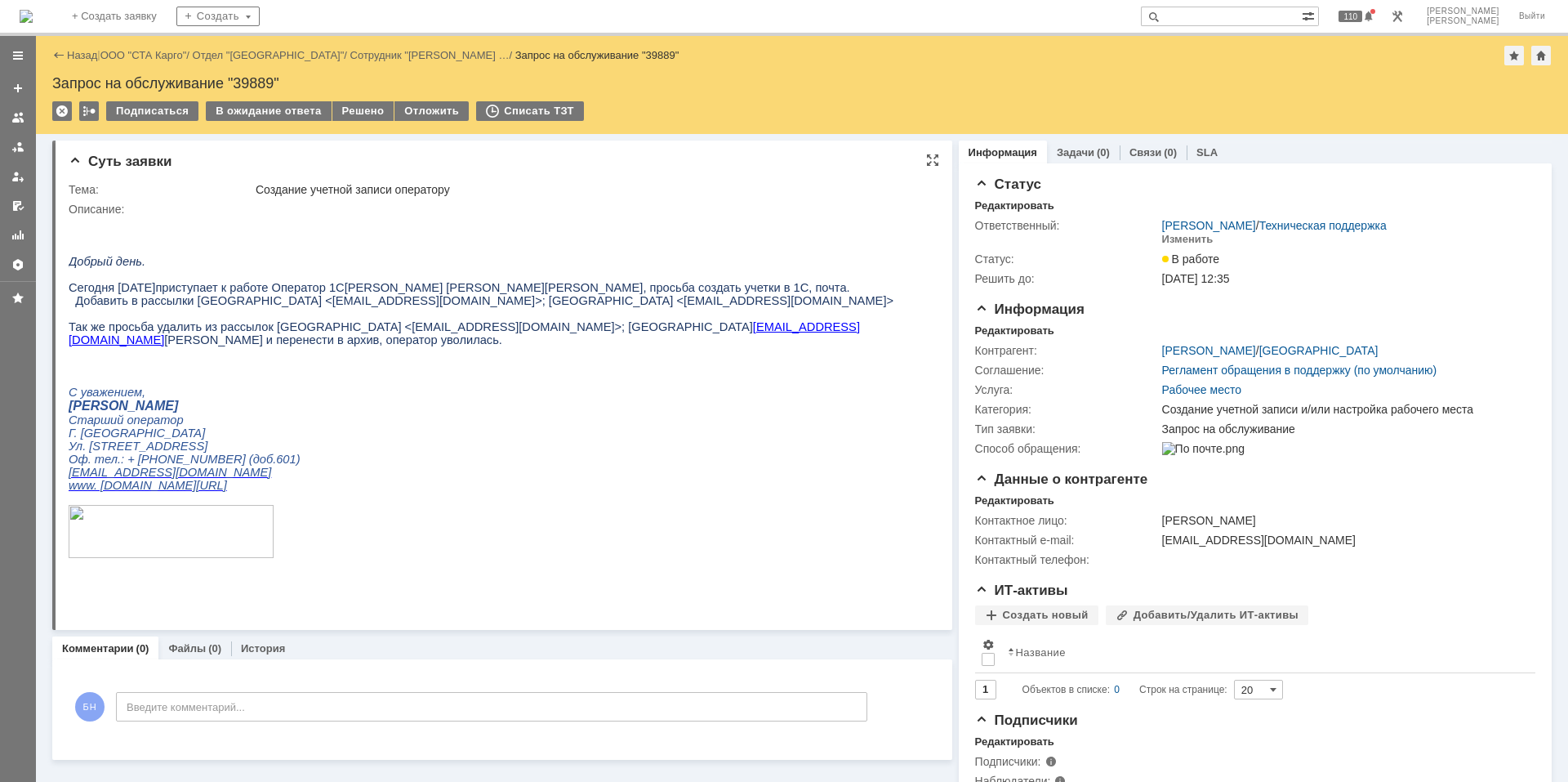
click at [709, 344] on span "Так же просьба удалить из рассылок Ростов СТА Карго <rostov_cargo@stacargo.ru>;…" at bounding box center [464, 333] width 791 height 26
copy span "Ткаченко"
click at [466, 339] on span "Так же просьба удалить из рассылок Ростов СТА Карго <rostov_cargo@stacargo.ru>;…" at bounding box center [464, 333] width 791 height 26
click at [446, 295] on span "[PERSON_NAME]" at bounding box center [495, 288] width 99 height 13
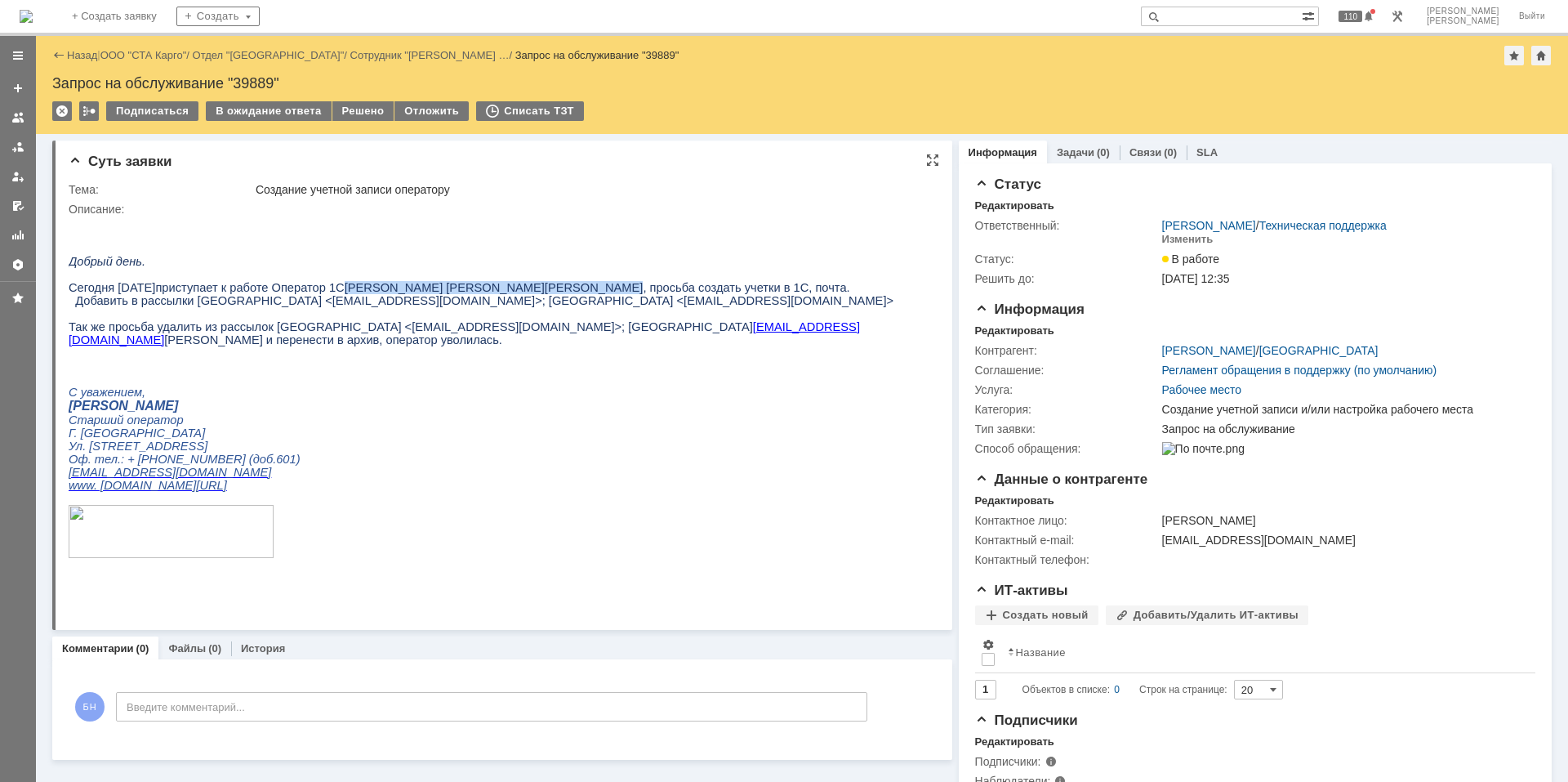
drag, startPoint x: 330, startPoint y: 295, endPoint x: 499, endPoint y: 296, distance: 169.0
click at [499, 295] on p "Сегодня 09.10.25 приступает к работе Оператор 1С Кольцова Татьяна Александровна…" at bounding box center [495, 288] width 853 height 13
click at [545, 295] on span "[PERSON_NAME], просьба создать учетки в 1С, почта." at bounding box center [697, 288] width 306 height 13
copy p "Кольцова Татьяна Александровна"
click at [230, 295] on span "приступает к работе Оператор 1С" at bounding box center [249, 288] width 189 height 13
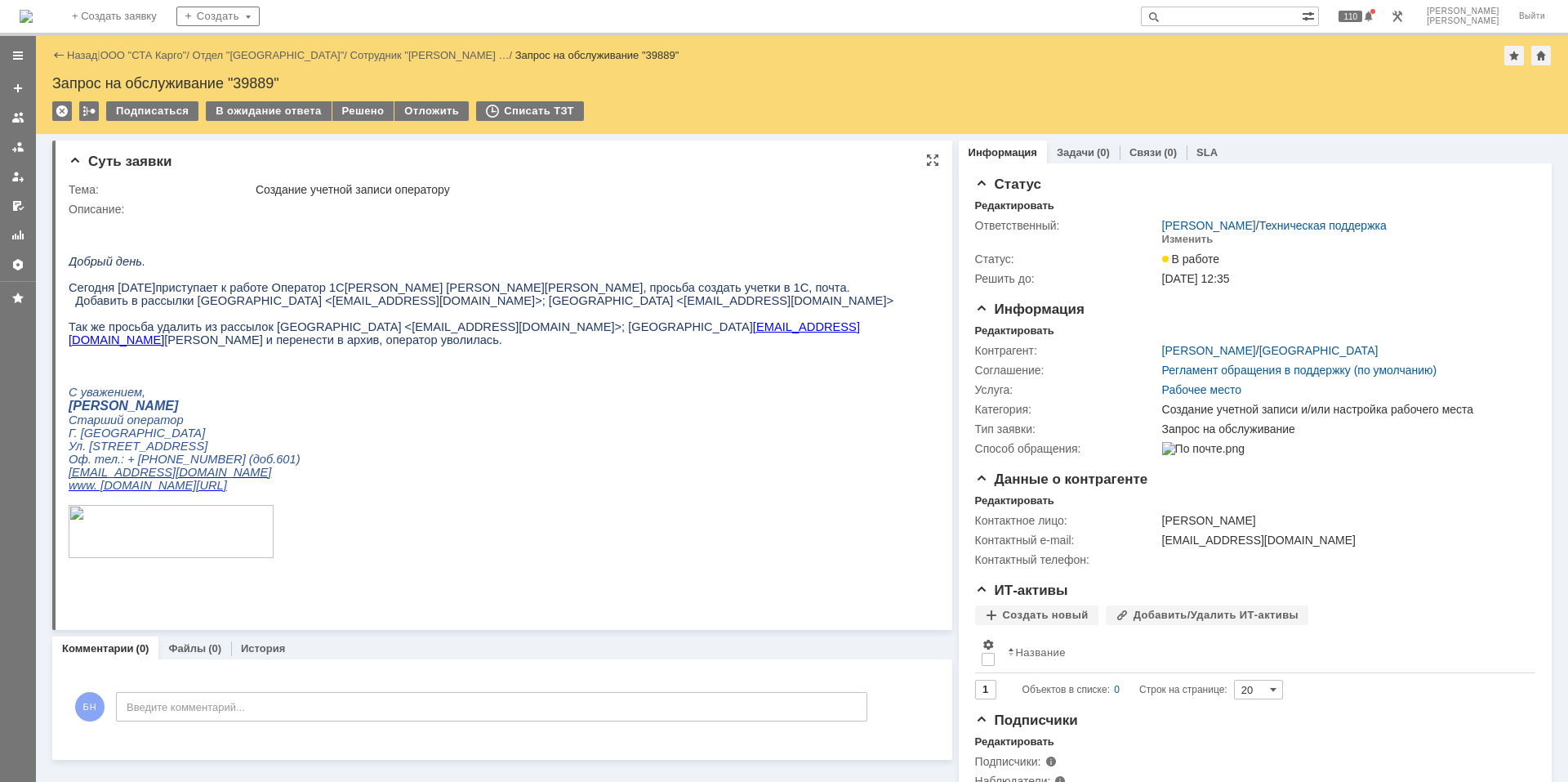
click at [696, 453] on p "Ул. [STREET_ADDRESS]" at bounding box center [495, 446] width 853 height 13
click at [318, 399] on p "С уважением," at bounding box center [495, 392] width 853 height 13
click at [493, 319] on p at bounding box center [495, 314] width 853 height 13
click at [437, 320] on p at bounding box center [495, 314] width 853 height 13
click at [227, 81] on div "Запрос на обслуживание "39889"" at bounding box center [802, 83] width 1499 height 16
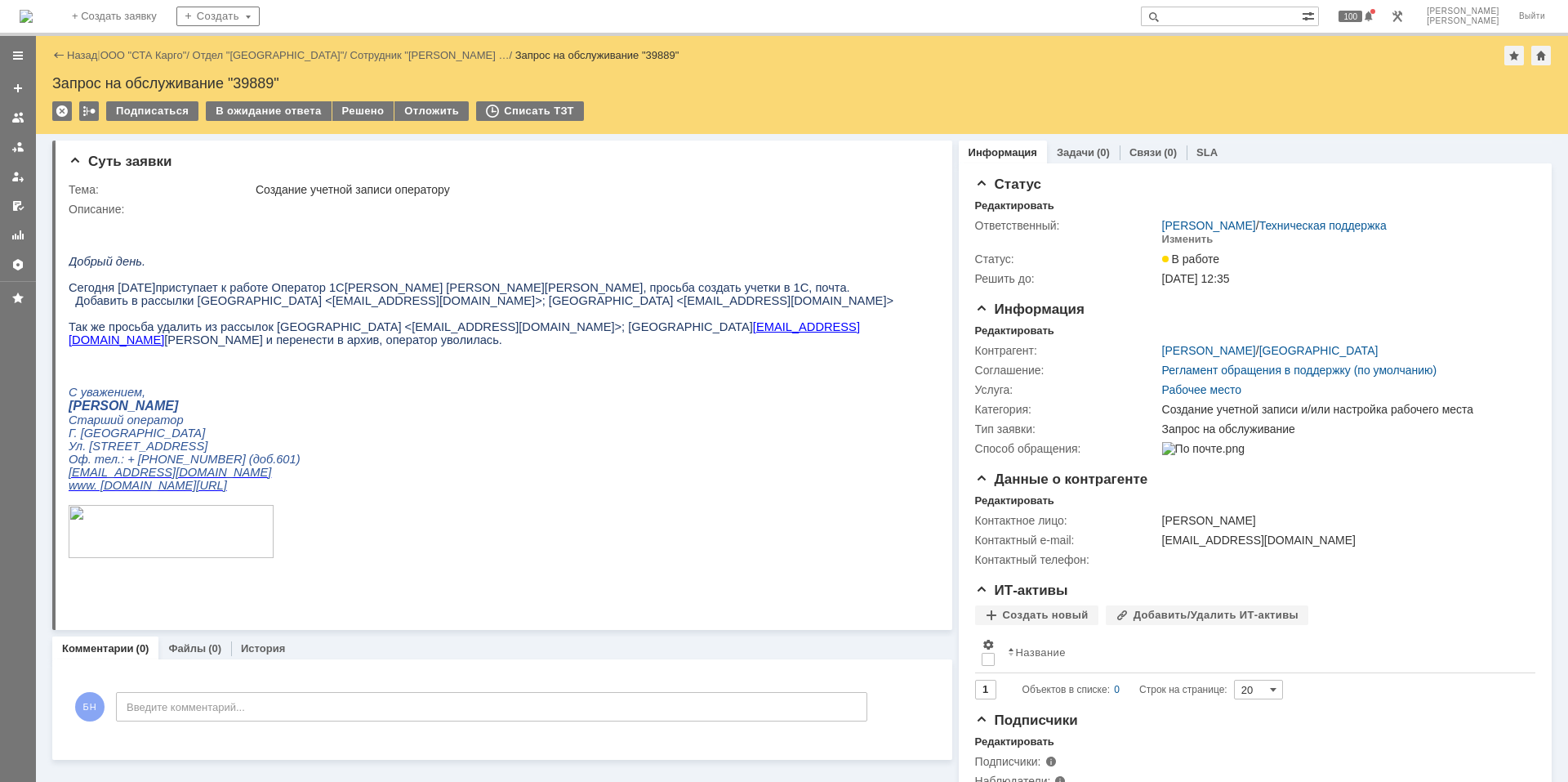
click at [33, 9] on img at bounding box center [26, 16] width 13 height 13
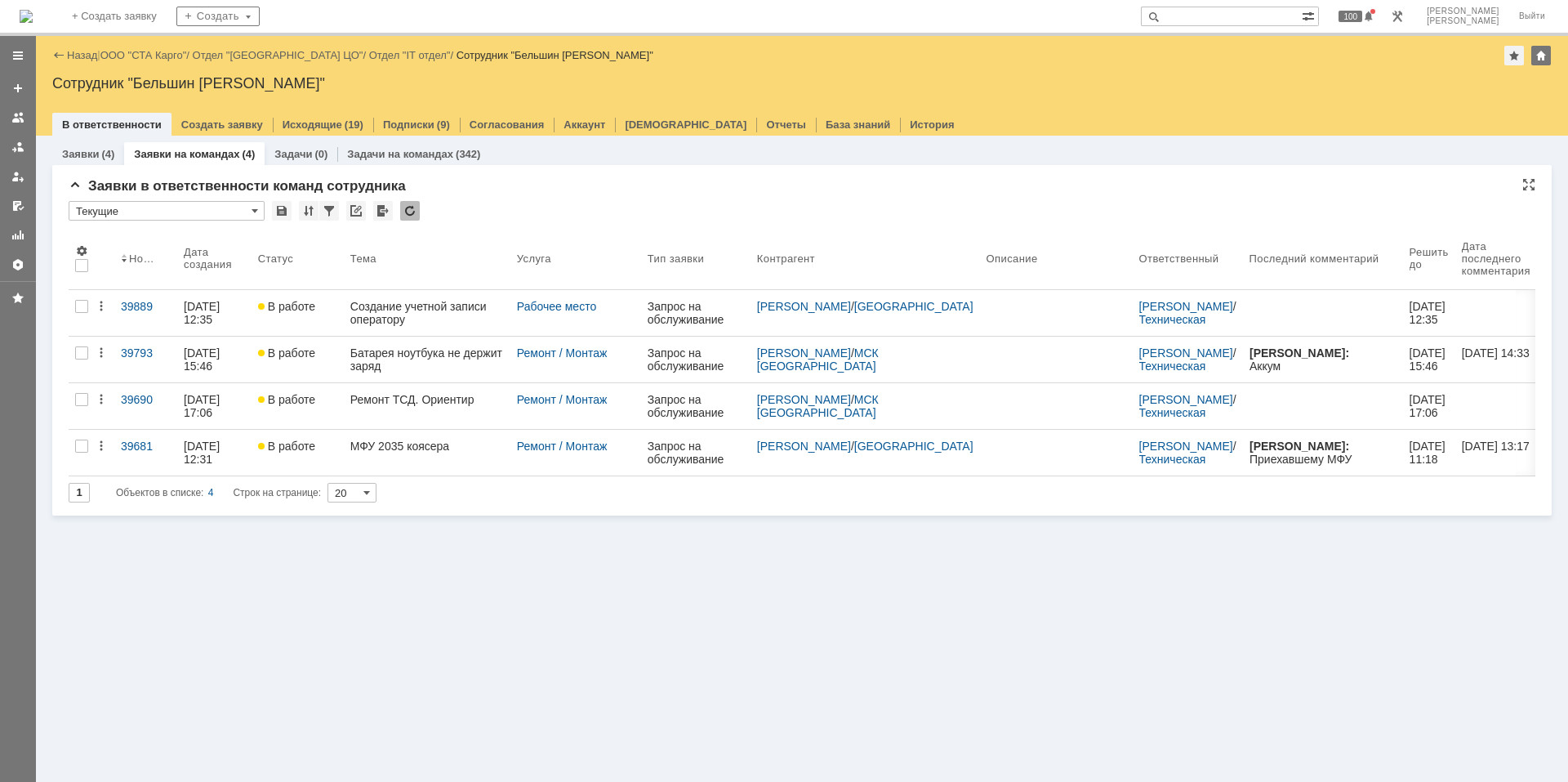
click at [467, 201] on div "* Текущие" at bounding box center [802, 212] width 1467 height 22
click at [364, 574] on div "Заявки (4) Заявки на командах (4) Задачи (0) Задачи на командах (342) Заявки в …" at bounding box center [801, 458] width 1532 height 646
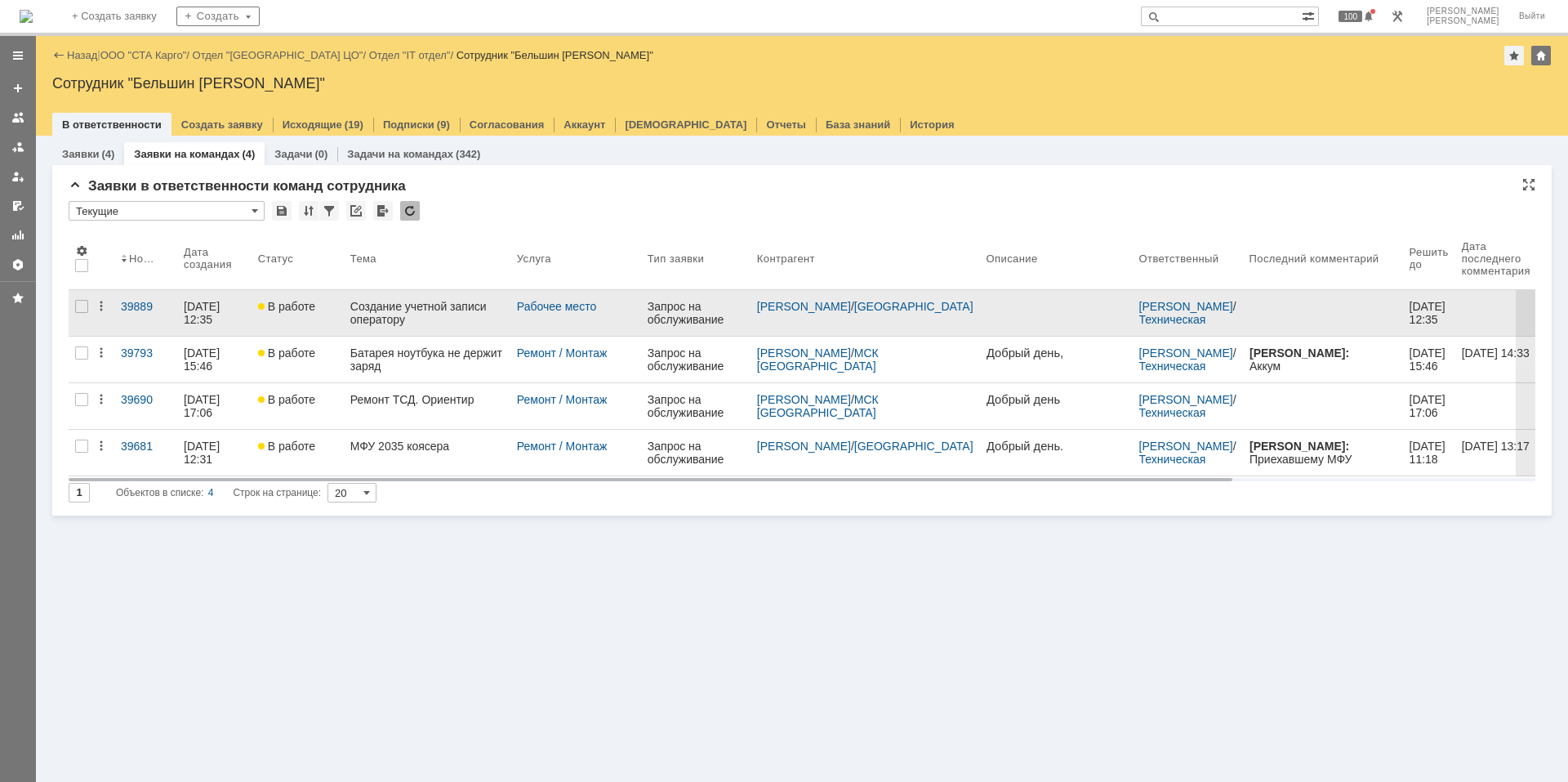
click at [420, 301] on div "Создание учетной записи оператору" at bounding box center [427, 313] width 153 height 26
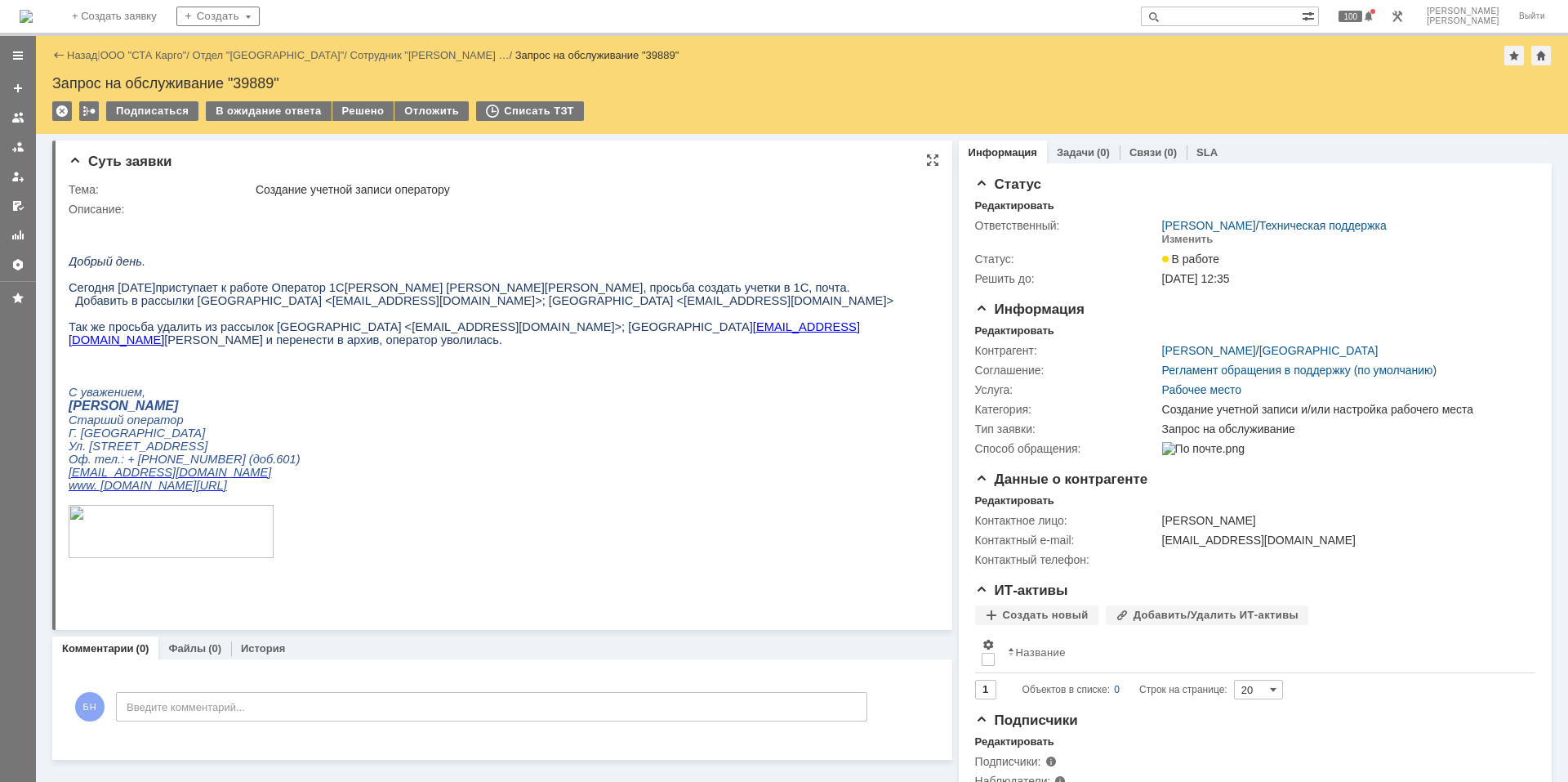
click at [281, 308] on span "Добавить в рассылки [GEOGRAPHIC_DATA] <[EMAIL_ADDRESS][DOMAIN_NAME]>; [GEOGRAPH…" at bounding box center [484, 301] width 818 height 13
click at [406, 359] on p at bounding box center [495, 353] width 853 height 13
drag, startPoint x: 265, startPoint y: 354, endPoint x: 231, endPoint y: 327, distance: 43.4
click at [231, 327] on div "Добрый день. Сегодня 09.10.25 приступает к работе Оператор 1С Кольцова Татьяна …" at bounding box center [495, 414] width 853 height 319
click at [231, 320] on p at bounding box center [495, 314] width 853 height 13
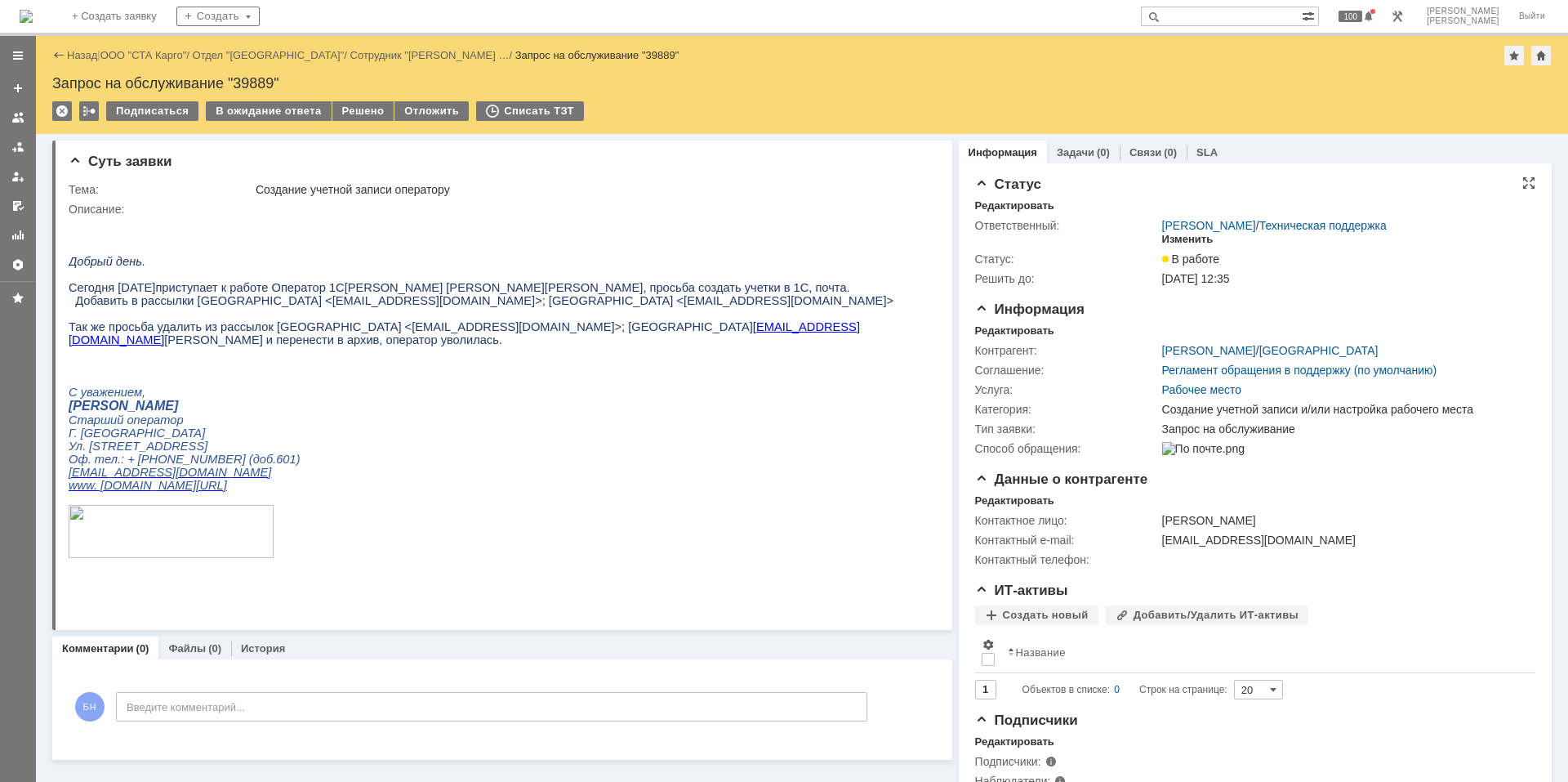
click at [1175, 234] on div "Изменить" at bounding box center [1188, 239] width 52 height 13
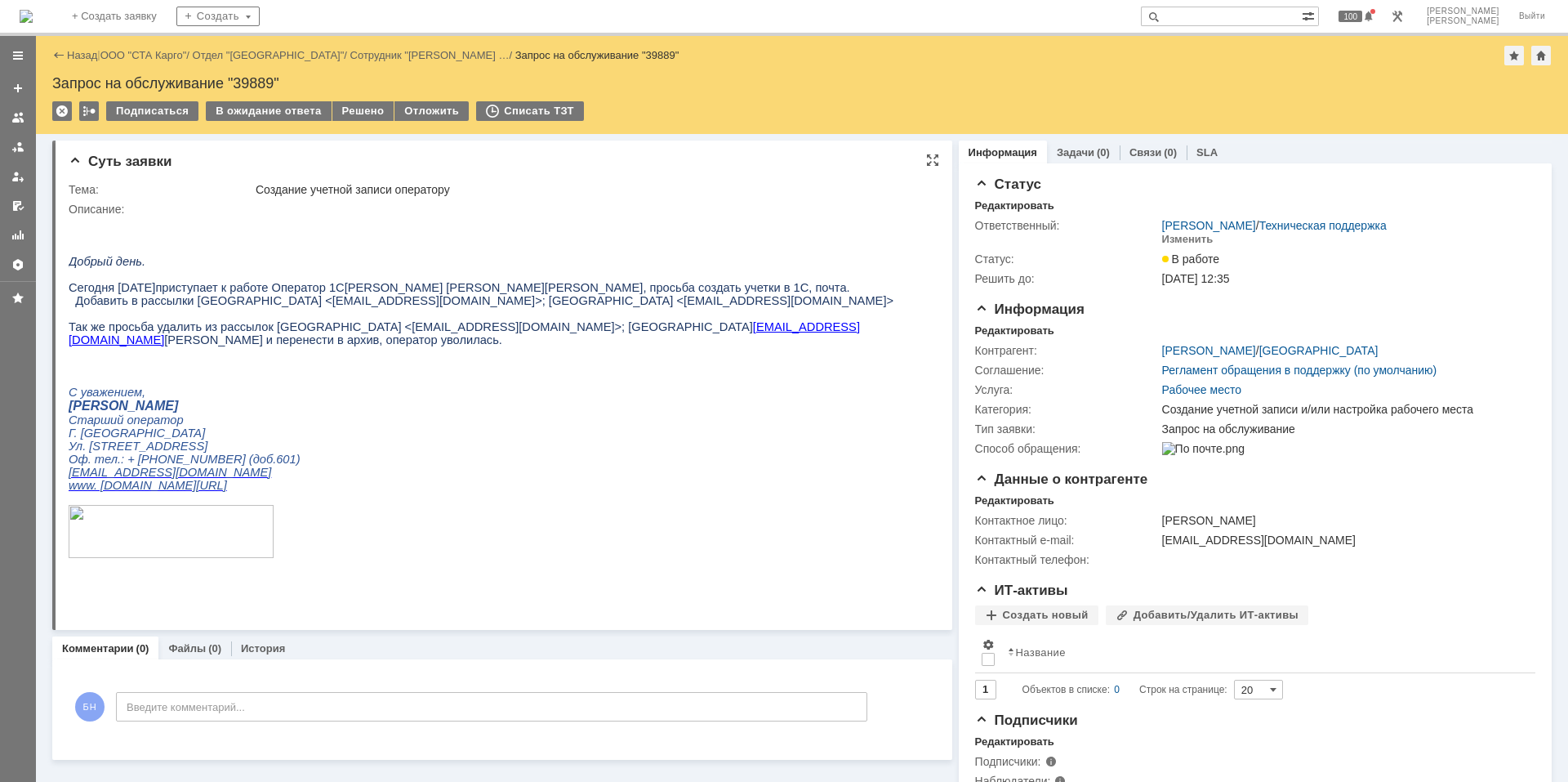
click at [323, 320] on p at bounding box center [495, 314] width 853 height 13
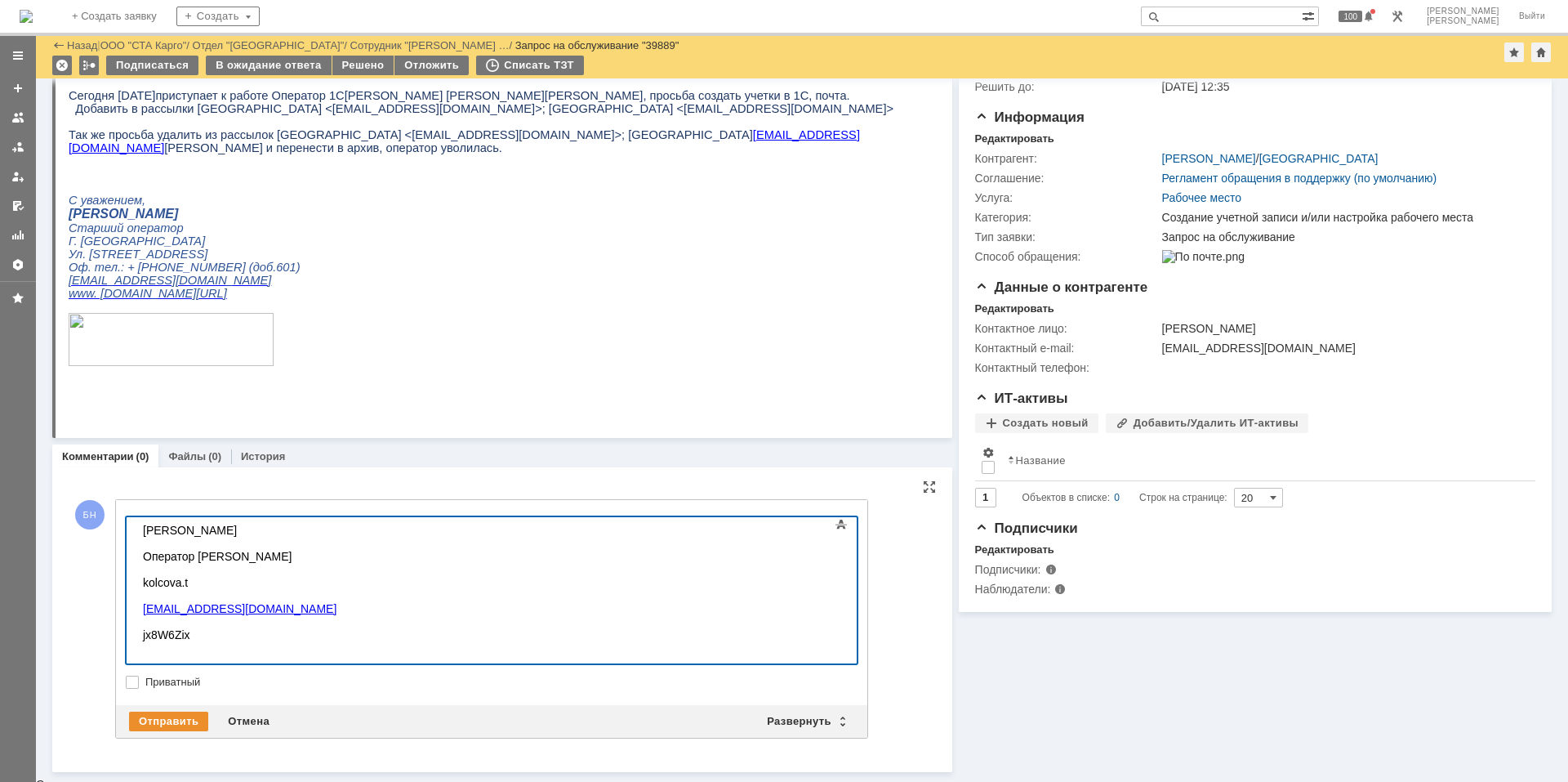
scroll to position [132, 0]
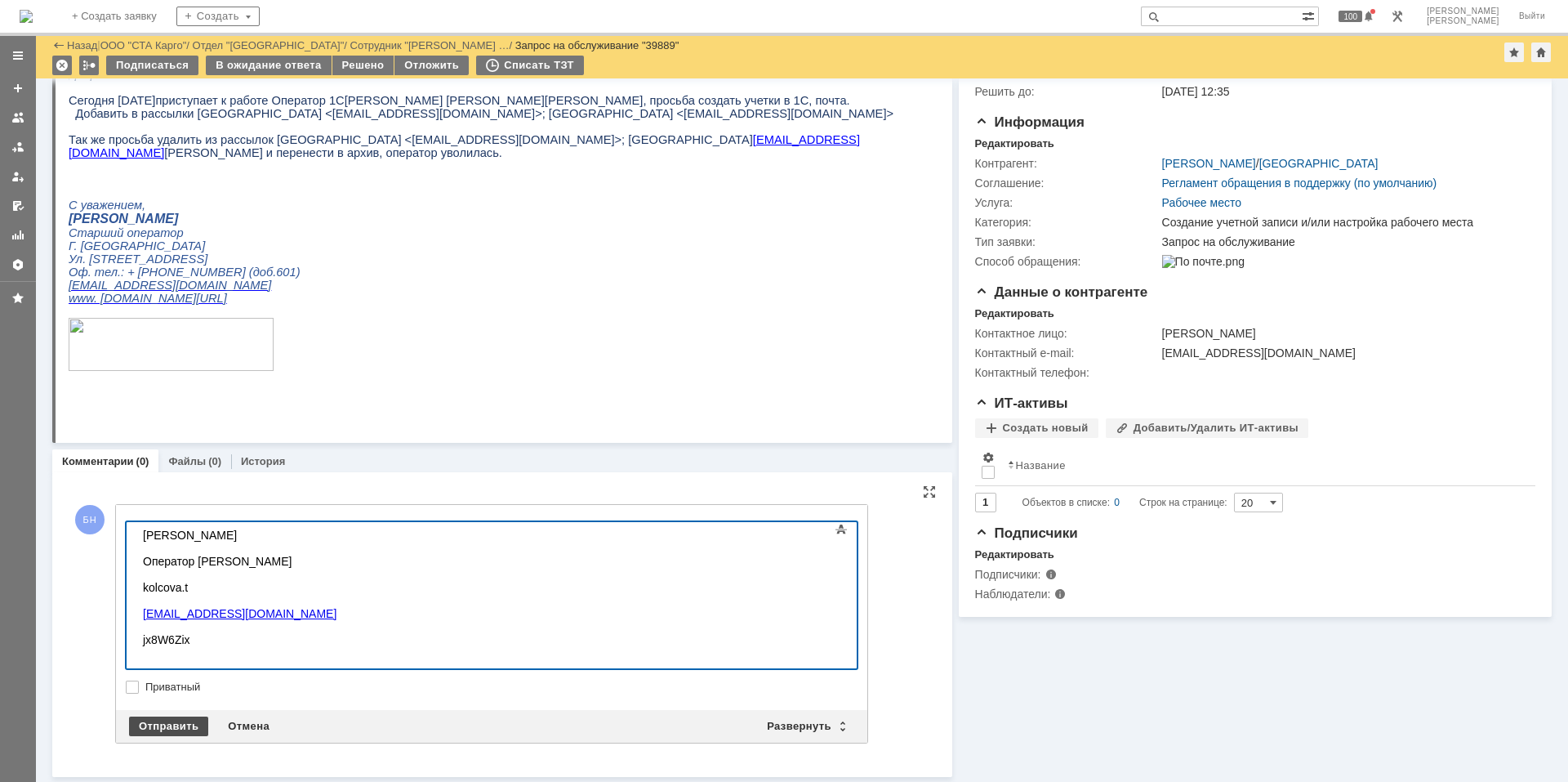
click at [169, 721] on div "Отправить" at bounding box center [168, 726] width 79 height 20
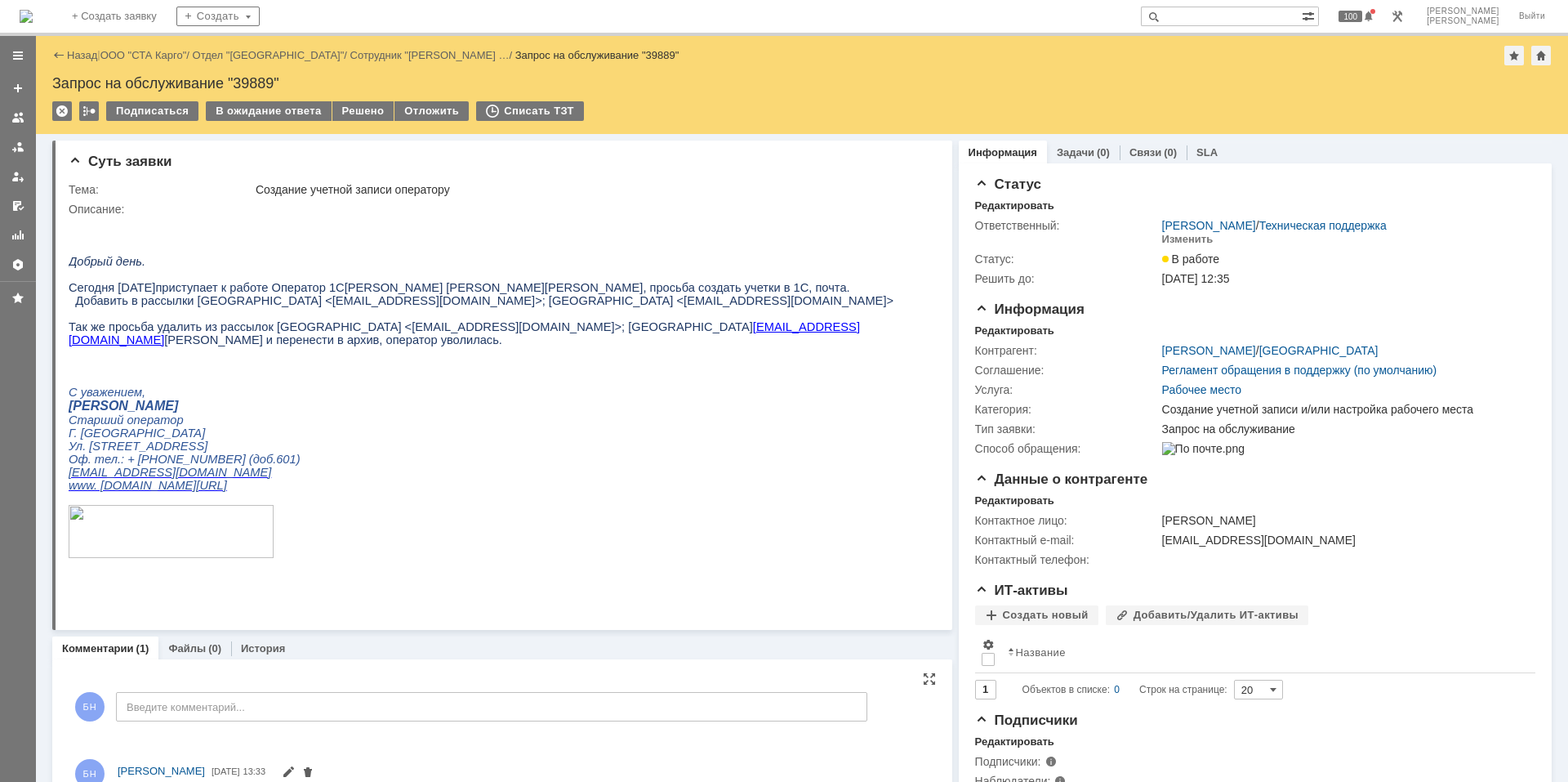
scroll to position [0, 0]
click at [1180, 244] on div "Изменить" at bounding box center [1188, 239] width 52 height 13
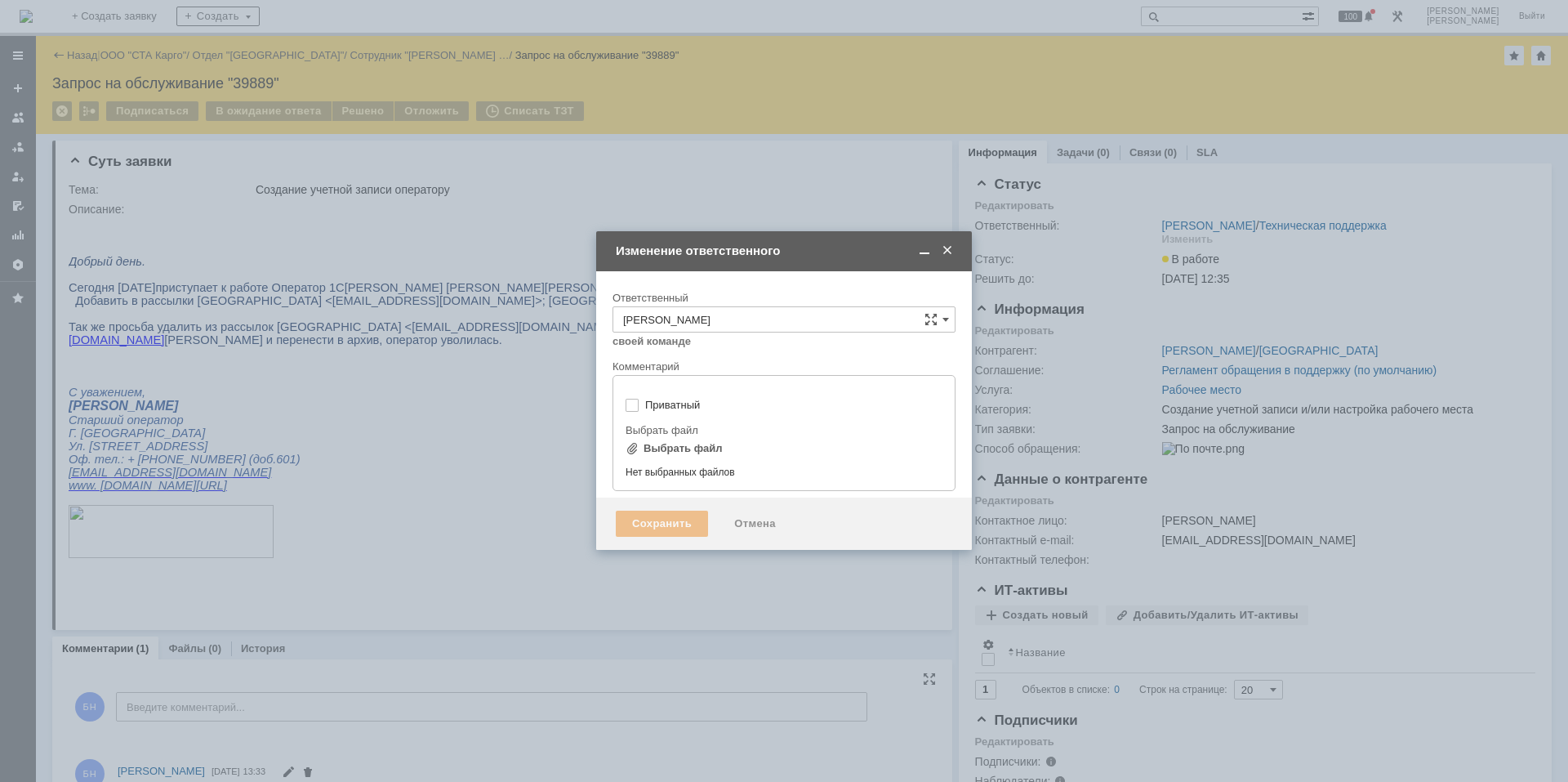
type input "[не указано]"
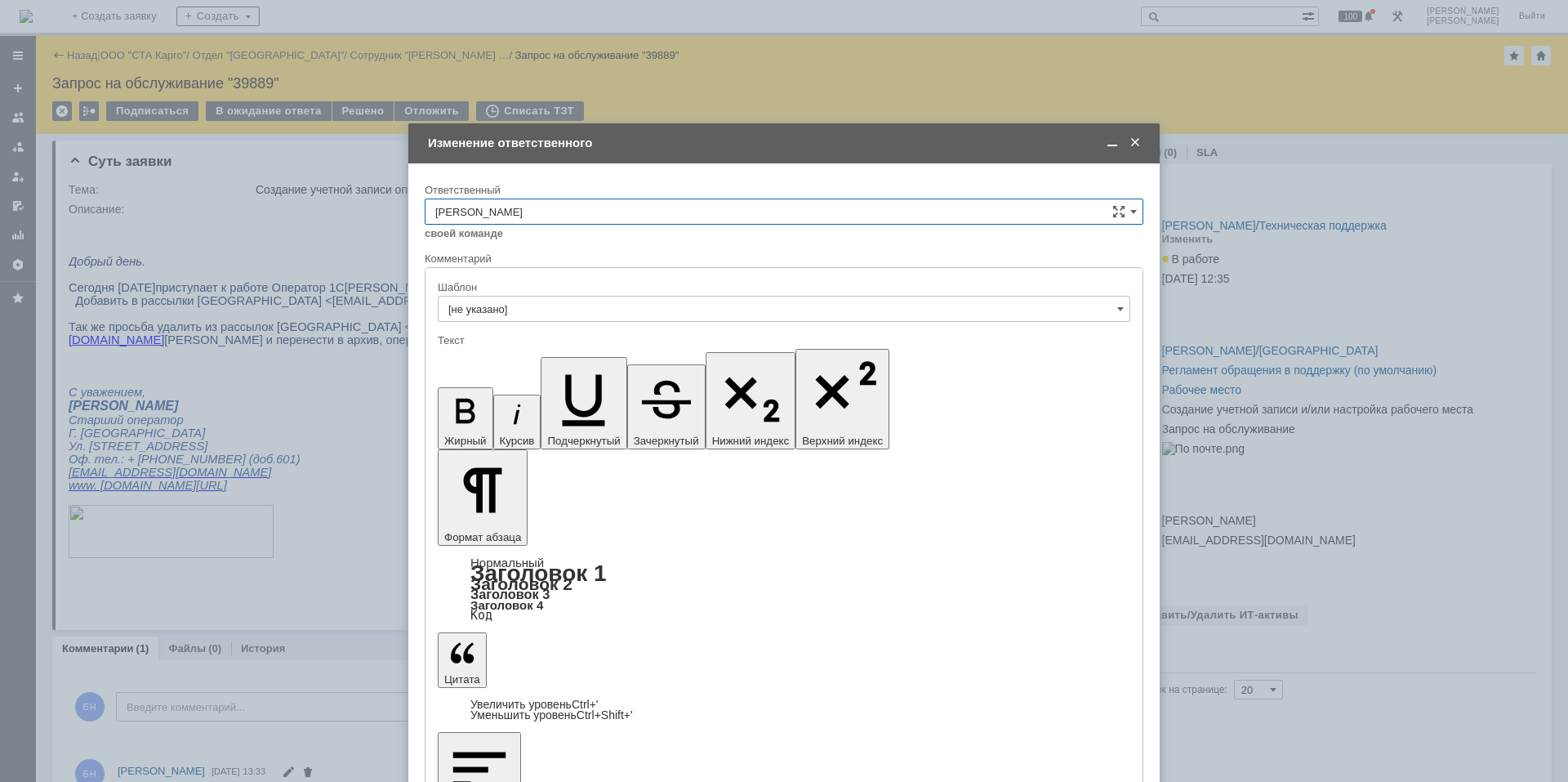
click at [526, 215] on input "[PERSON_NAME]" at bounding box center [784, 212] width 719 height 26
click at [504, 423] on span "Поддержка 1С" at bounding box center [784, 430] width 698 height 13
drag, startPoint x: 463, startPoint y: 610, endPoint x: 467, endPoint y: 621, distance: 11.7
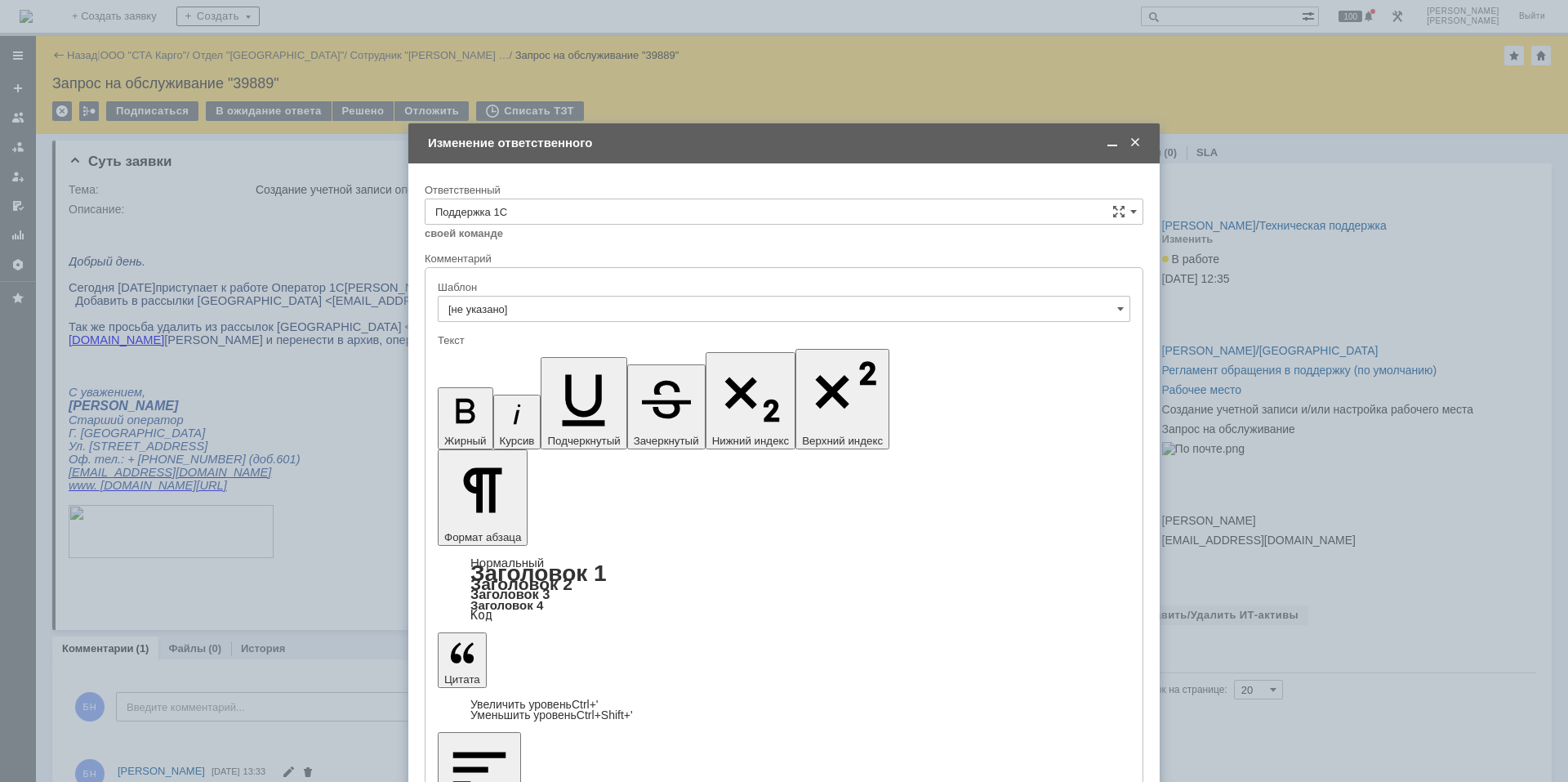
type input "Поддержка 1С"
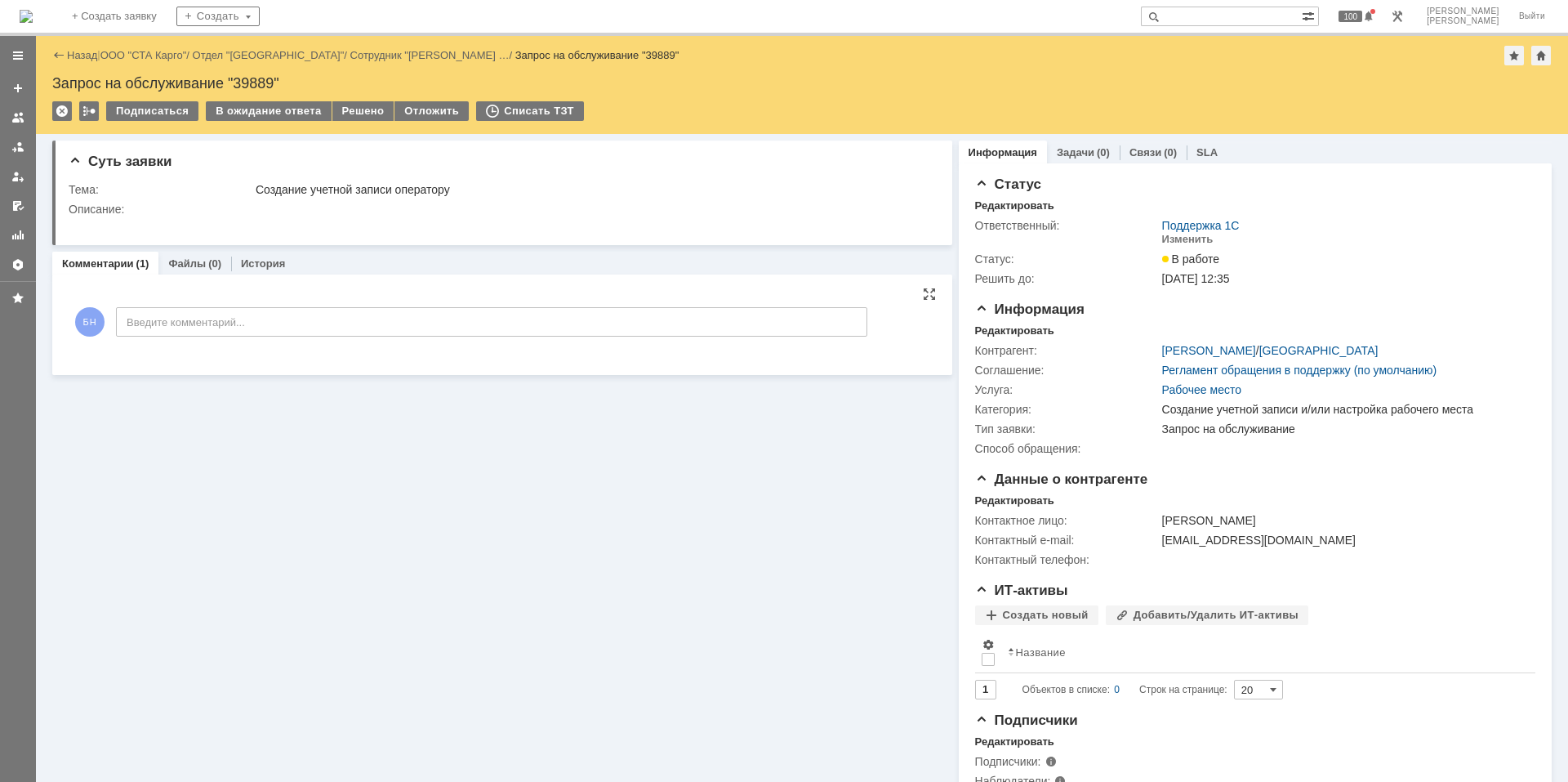
scroll to position [0, 0]
click at [33, 11] on img at bounding box center [26, 16] width 13 height 13
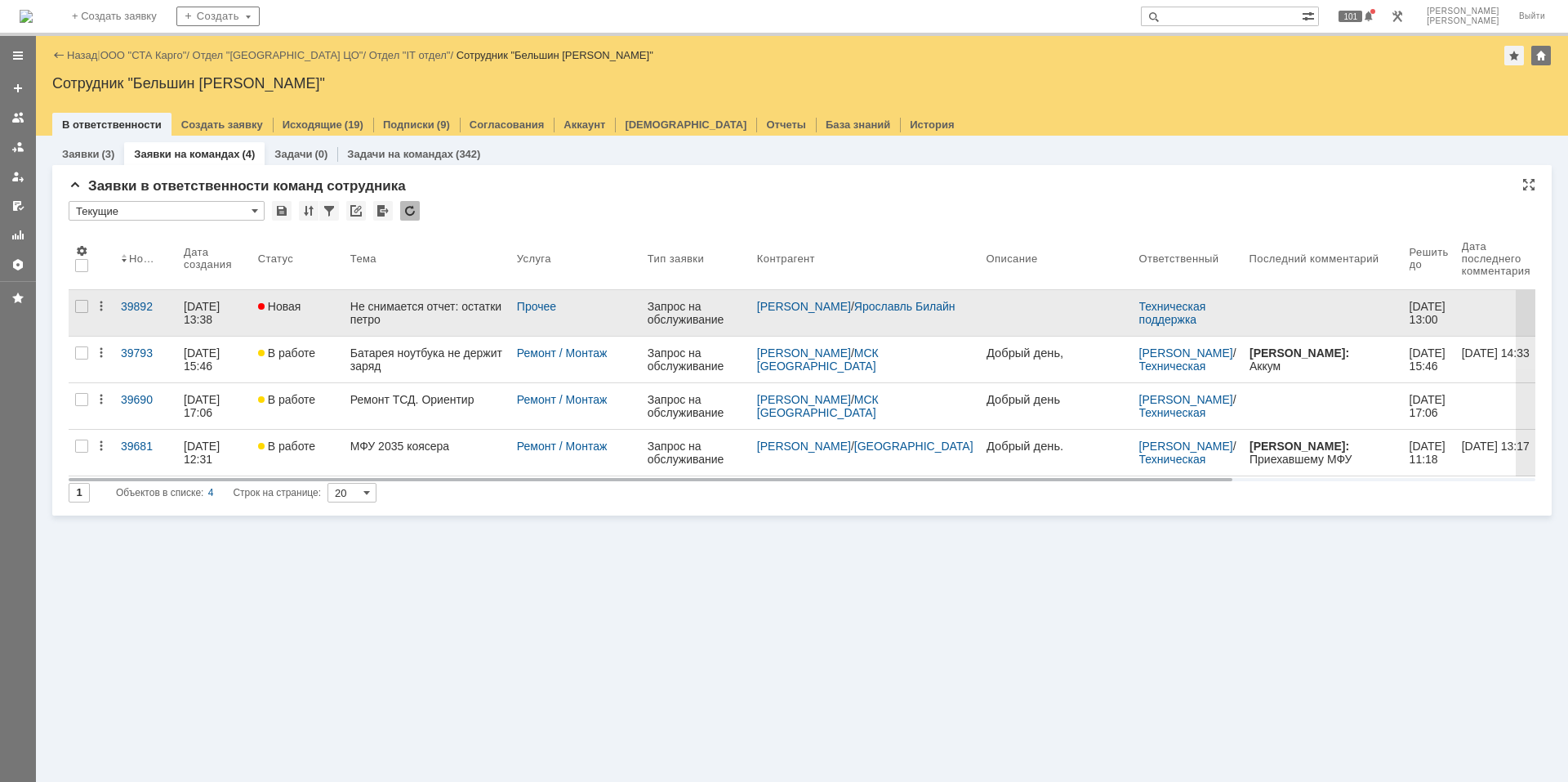
click at [431, 307] on div "Не снимается отчет: остатки петро" at bounding box center [427, 313] width 153 height 26
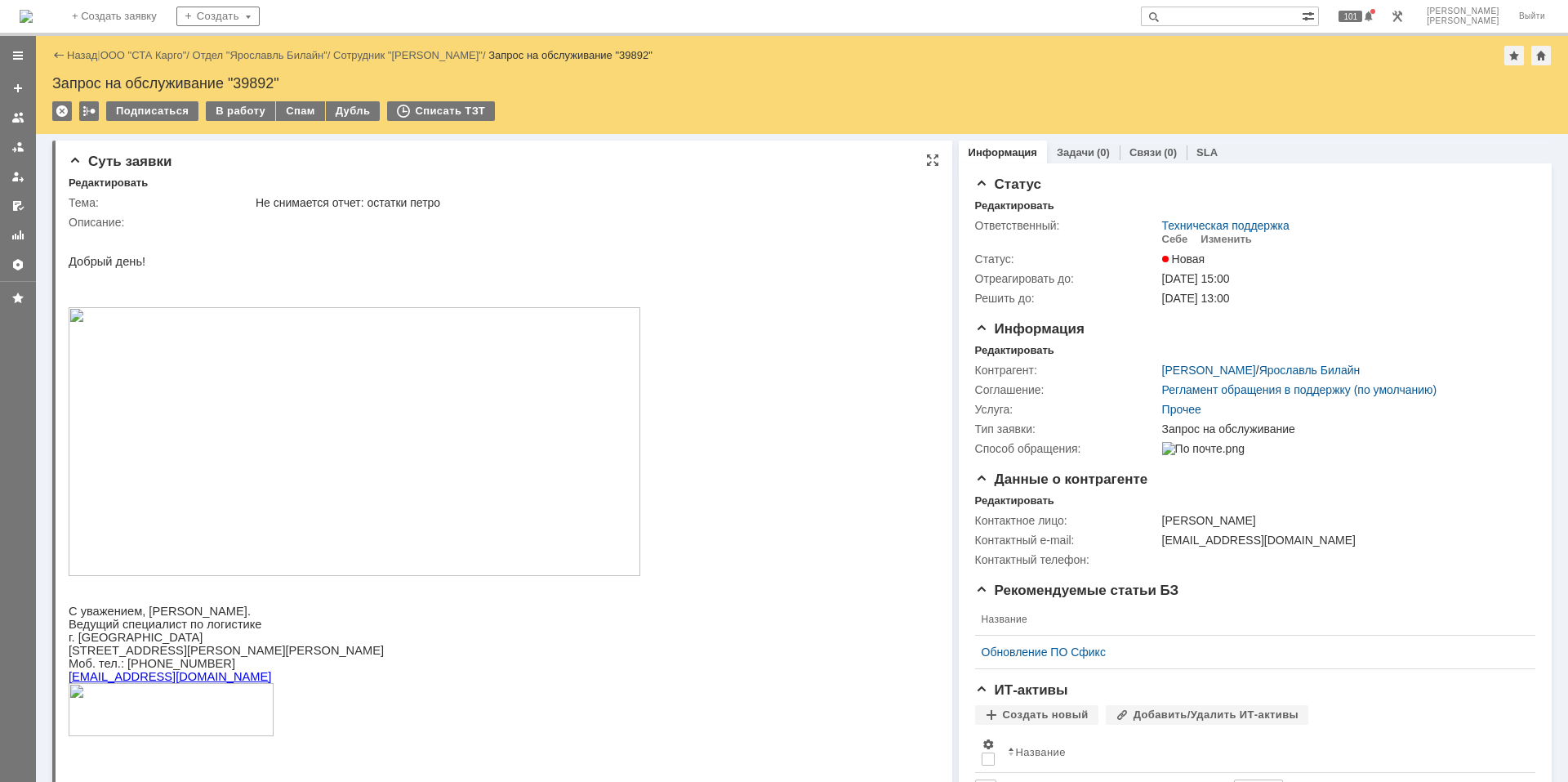
click at [411, 275] on p at bounding box center [355, 275] width 572 height 13
click at [33, 12] on img at bounding box center [26, 16] width 13 height 13
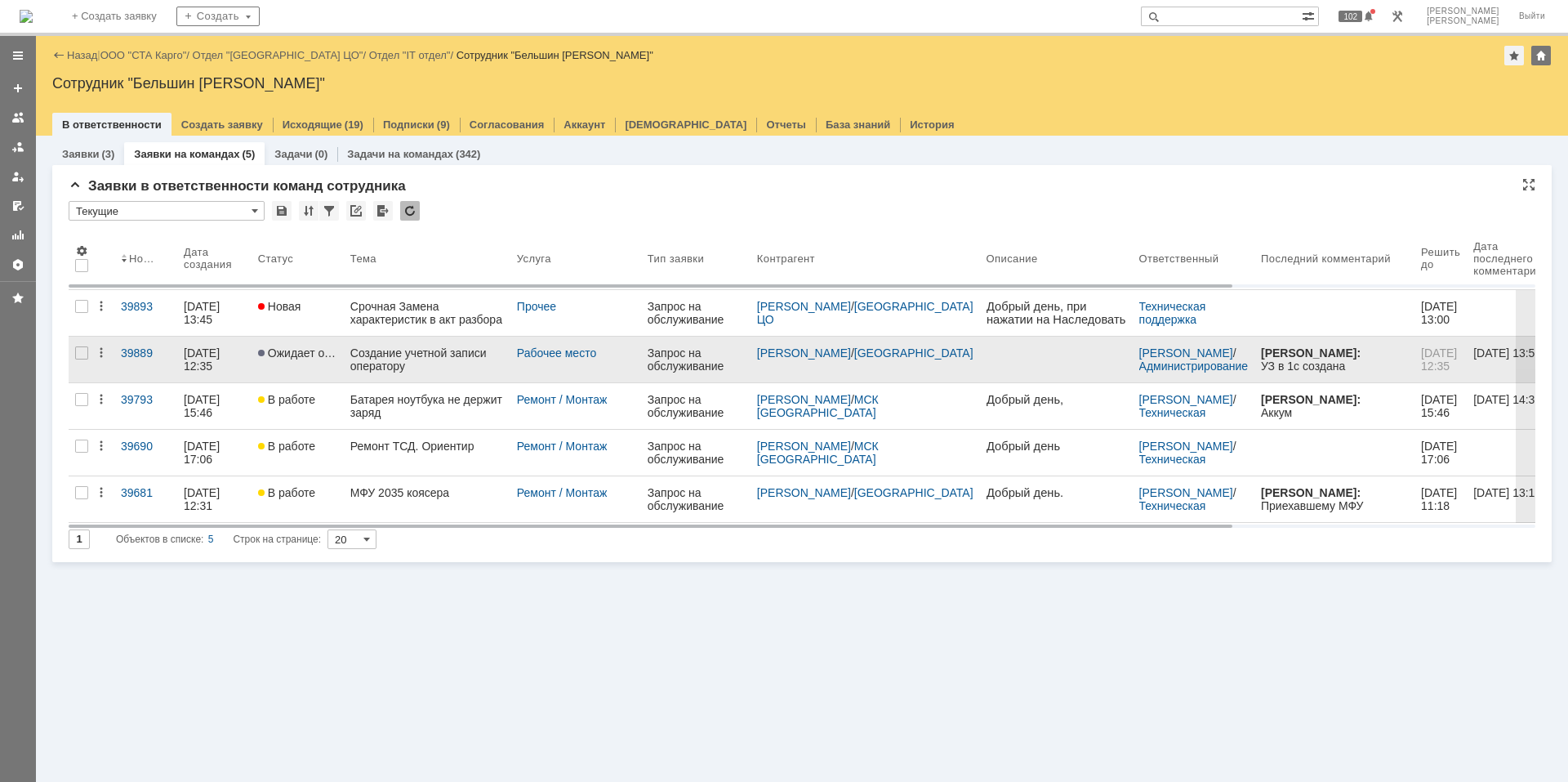
click at [438, 346] on div "Создание учетной записи оператору" at bounding box center [427, 359] width 153 height 26
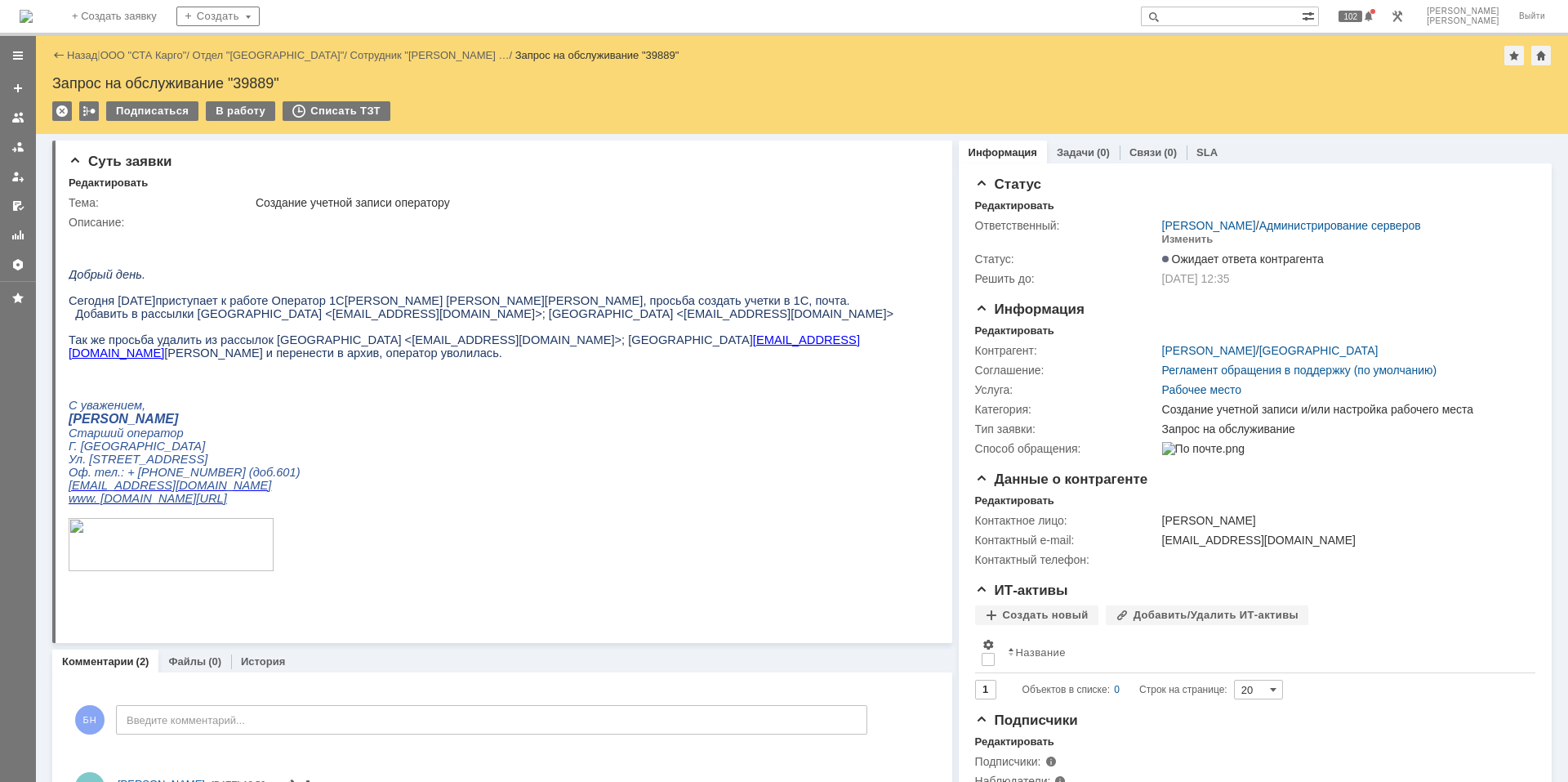
click at [33, 19] on img at bounding box center [26, 16] width 13 height 13
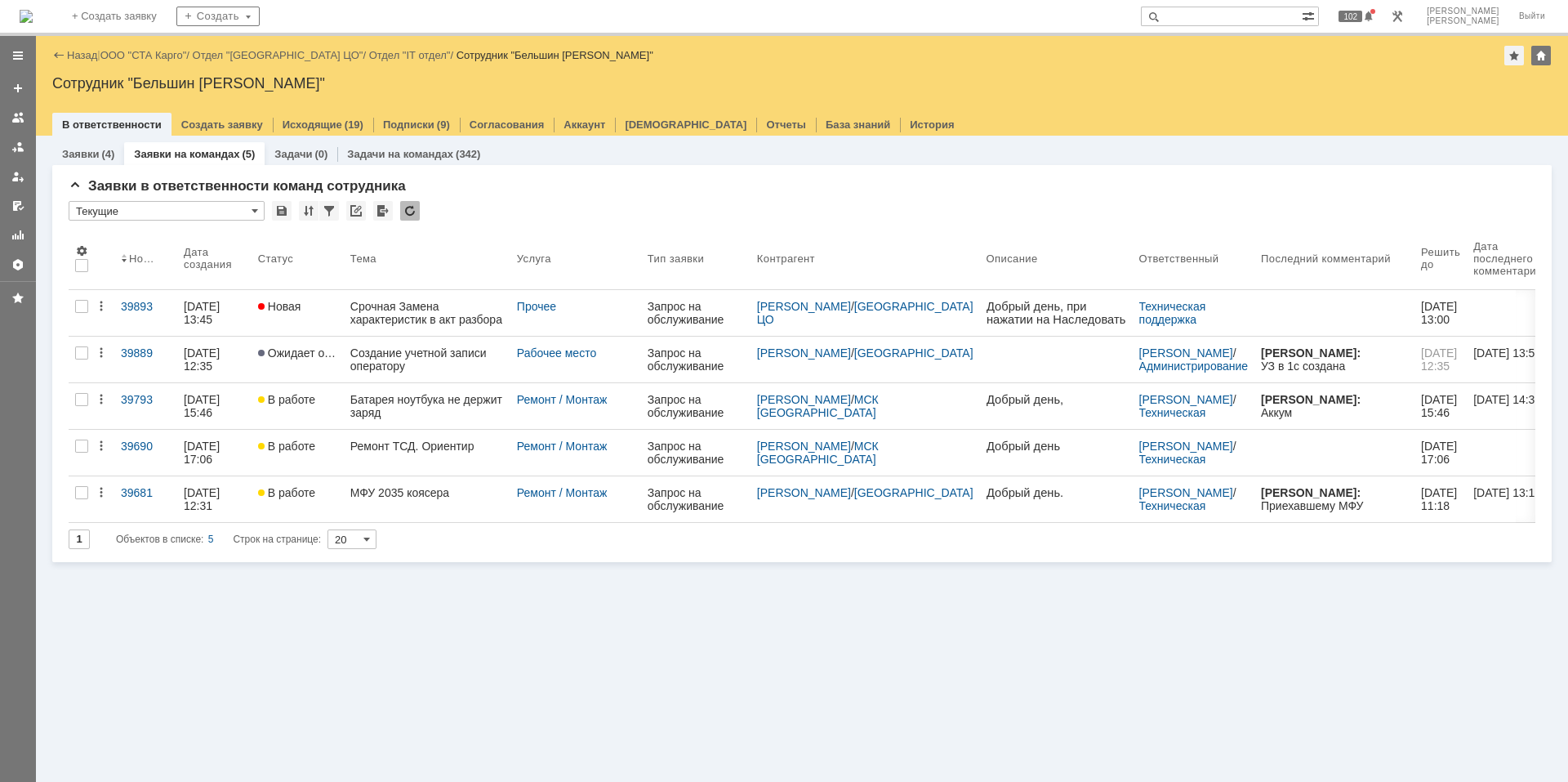
click at [574, 655] on div "Заявки (4) Заявки на командах (5) Задачи (0) Задачи на командах (342) Заявки в …" at bounding box center [801, 458] width 1532 height 646
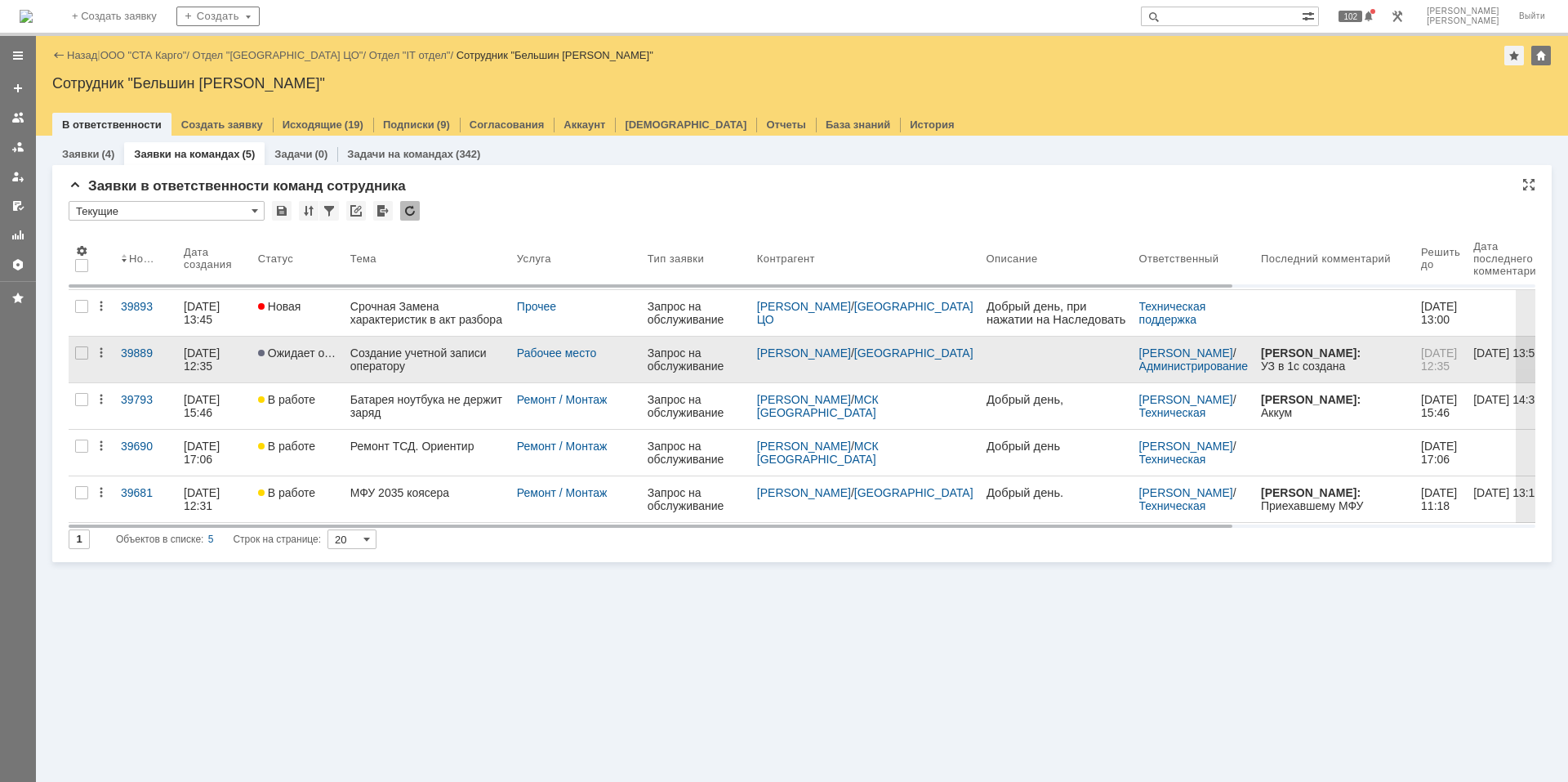
click at [425, 362] on div "Создание учетной записи оператору" at bounding box center [427, 359] width 153 height 26
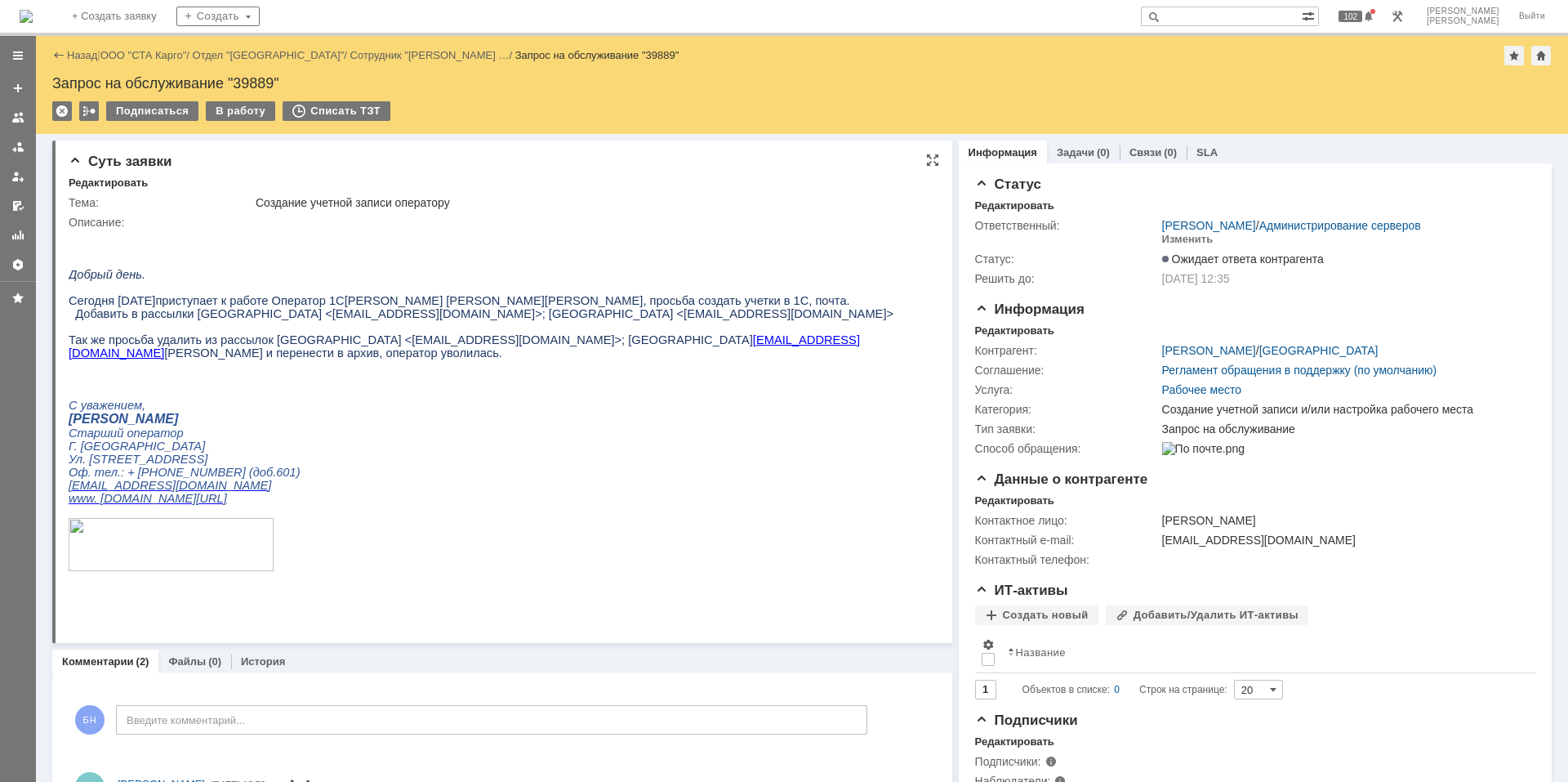
click at [399, 373] on p at bounding box center [495, 366] width 853 height 13
click at [610, 288] on p at bounding box center [495, 288] width 853 height 13
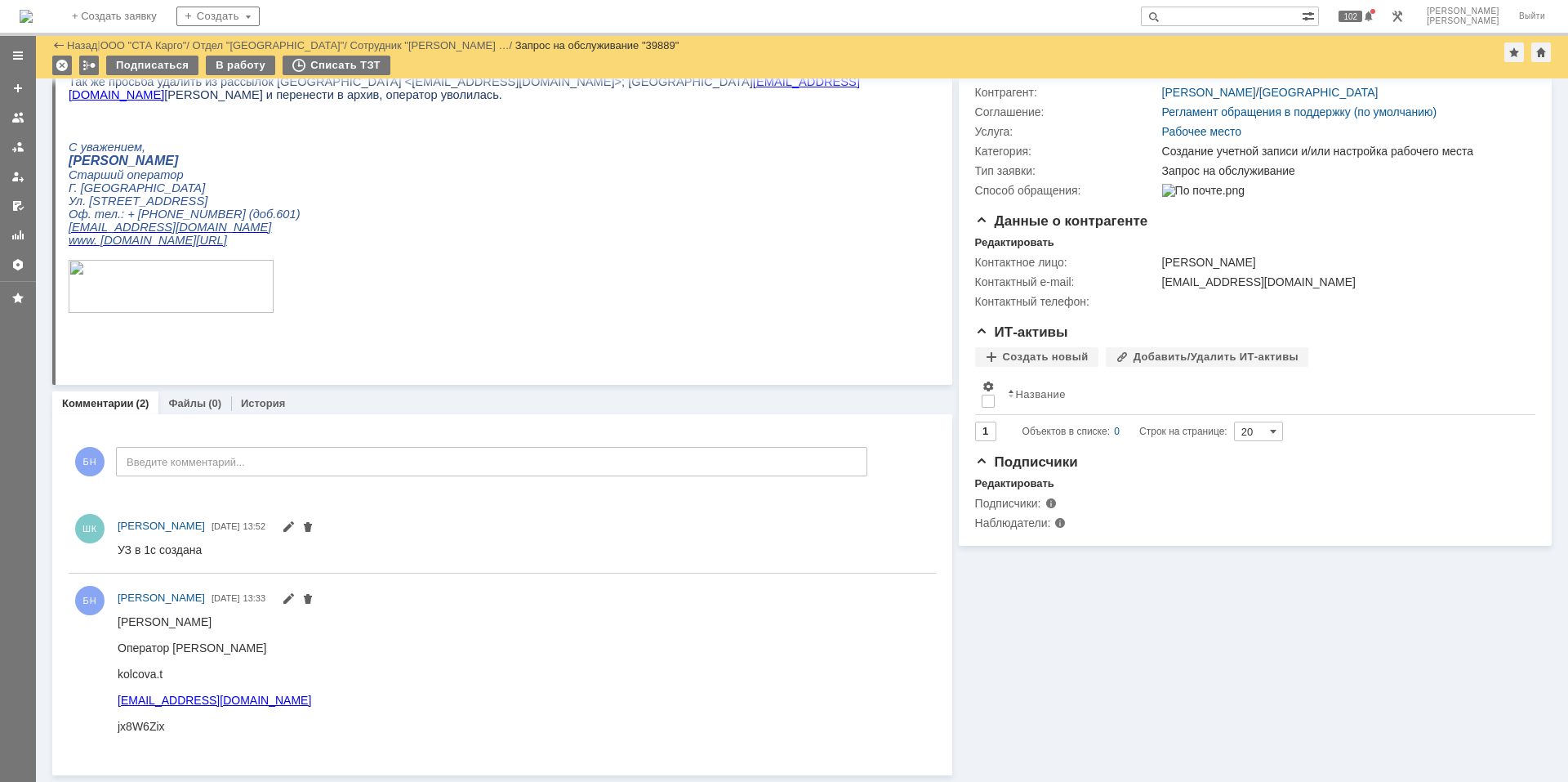
scroll to position [203, 0]
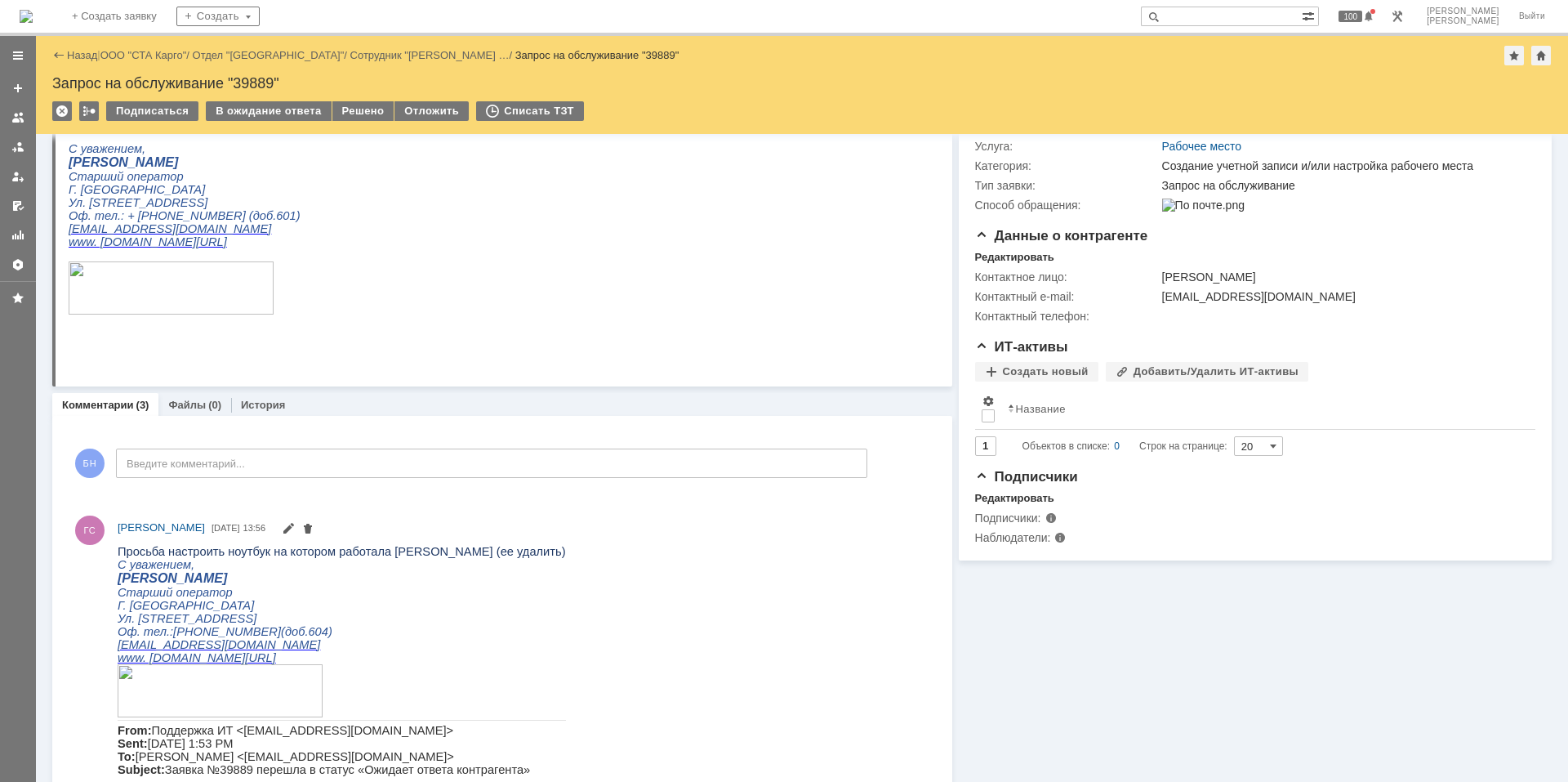
scroll to position [327, 0]
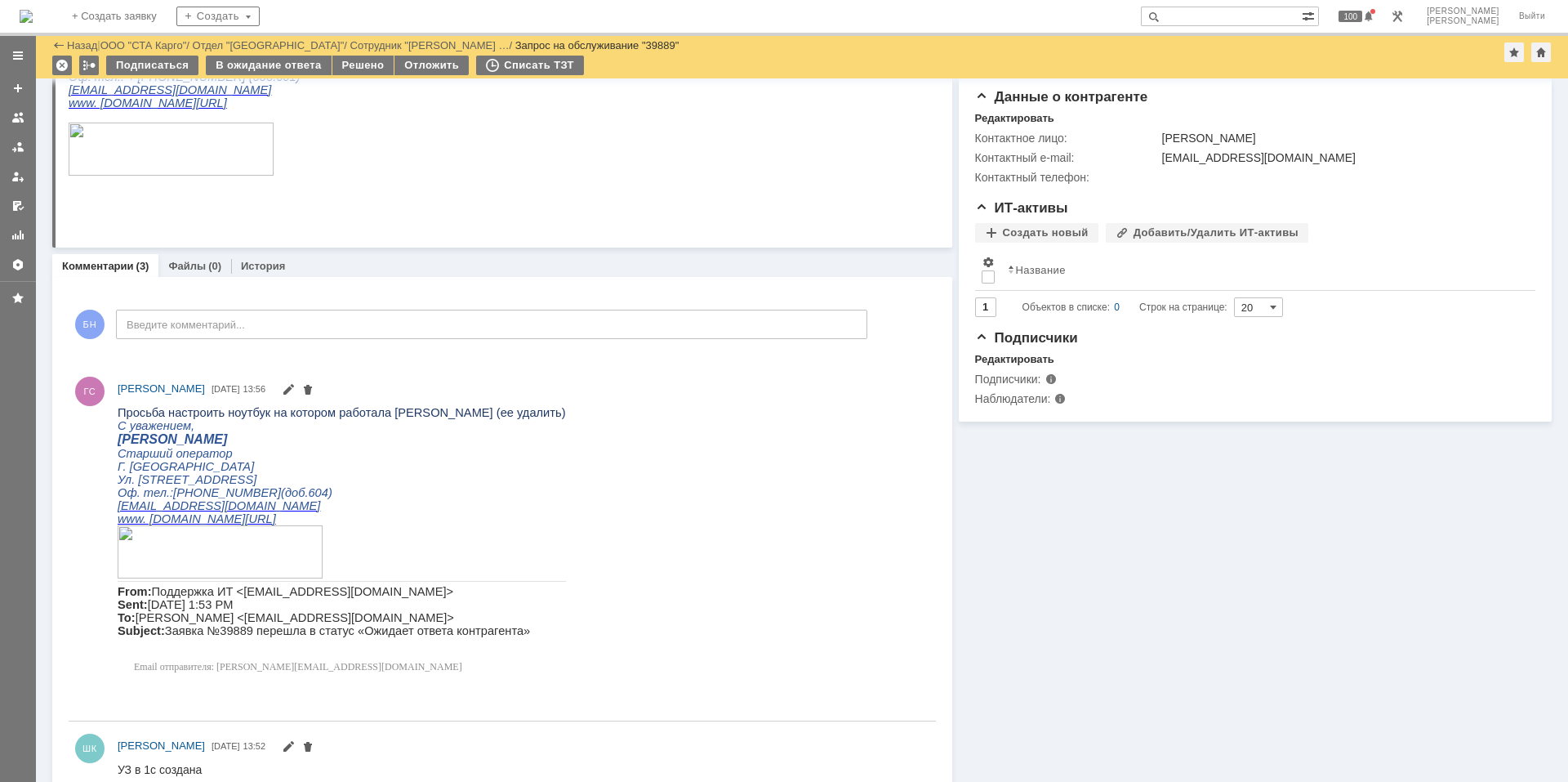
click at [578, 178] on p at bounding box center [495, 150] width 853 height 56
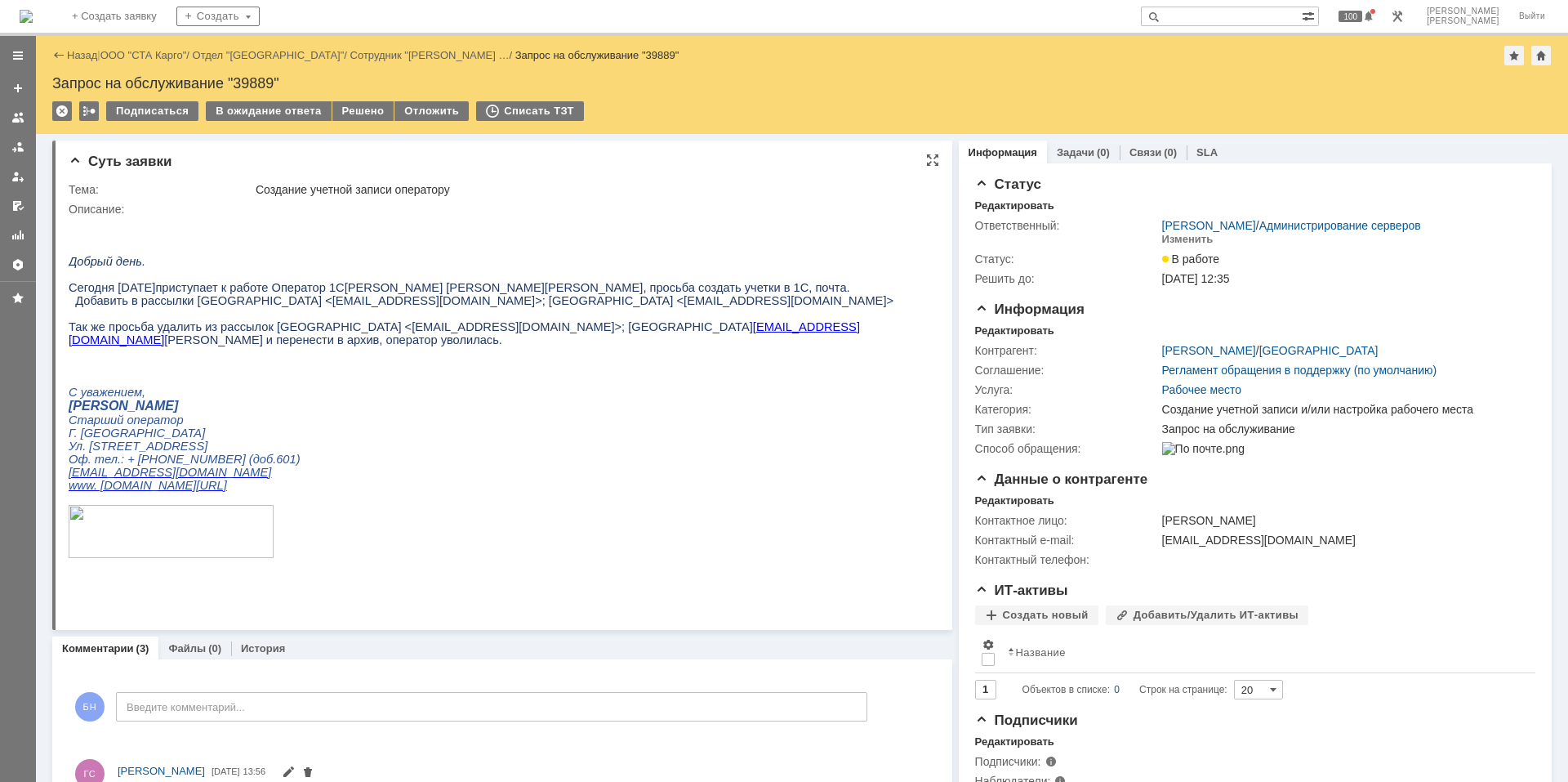
click at [446, 295] on span "[PERSON_NAME]" at bounding box center [495, 288] width 99 height 13
click at [398, 342] on span "Так же просьба удалить из рассылок [GEOGRAPHIC_DATA][PERSON_NAME] <[EMAIL_ADDRE…" at bounding box center [464, 333] width 791 height 26
click at [261, 292] on span "приступает к работе Оператор 1С" at bounding box center [249, 288] width 189 height 13
click at [265, 281] on p at bounding box center [495, 275] width 853 height 13
click at [253, 426] on p "Старший оператор" at bounding box center [495, 420] width 853 height 13
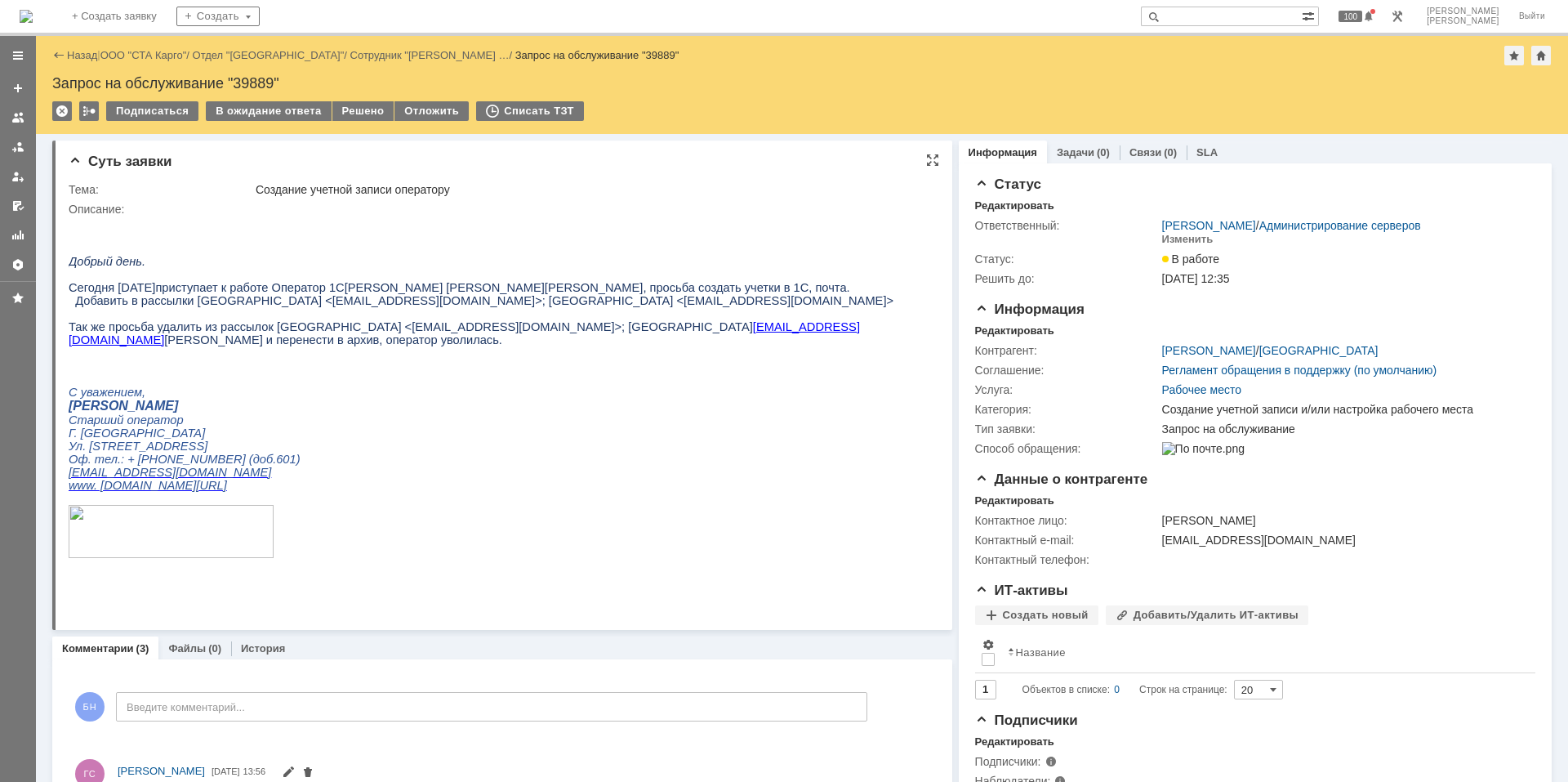
drag, startPoint x: 570, startPoint y: 270, endPoint x: 500, endPoint y: 225, distance: 83.2
click at [569, 268] on p "Добрый день." at bounding box center [495, 262] width 853 height 13
click at [33, 15] on img at bounding box center [26, 16] width 13 height 13
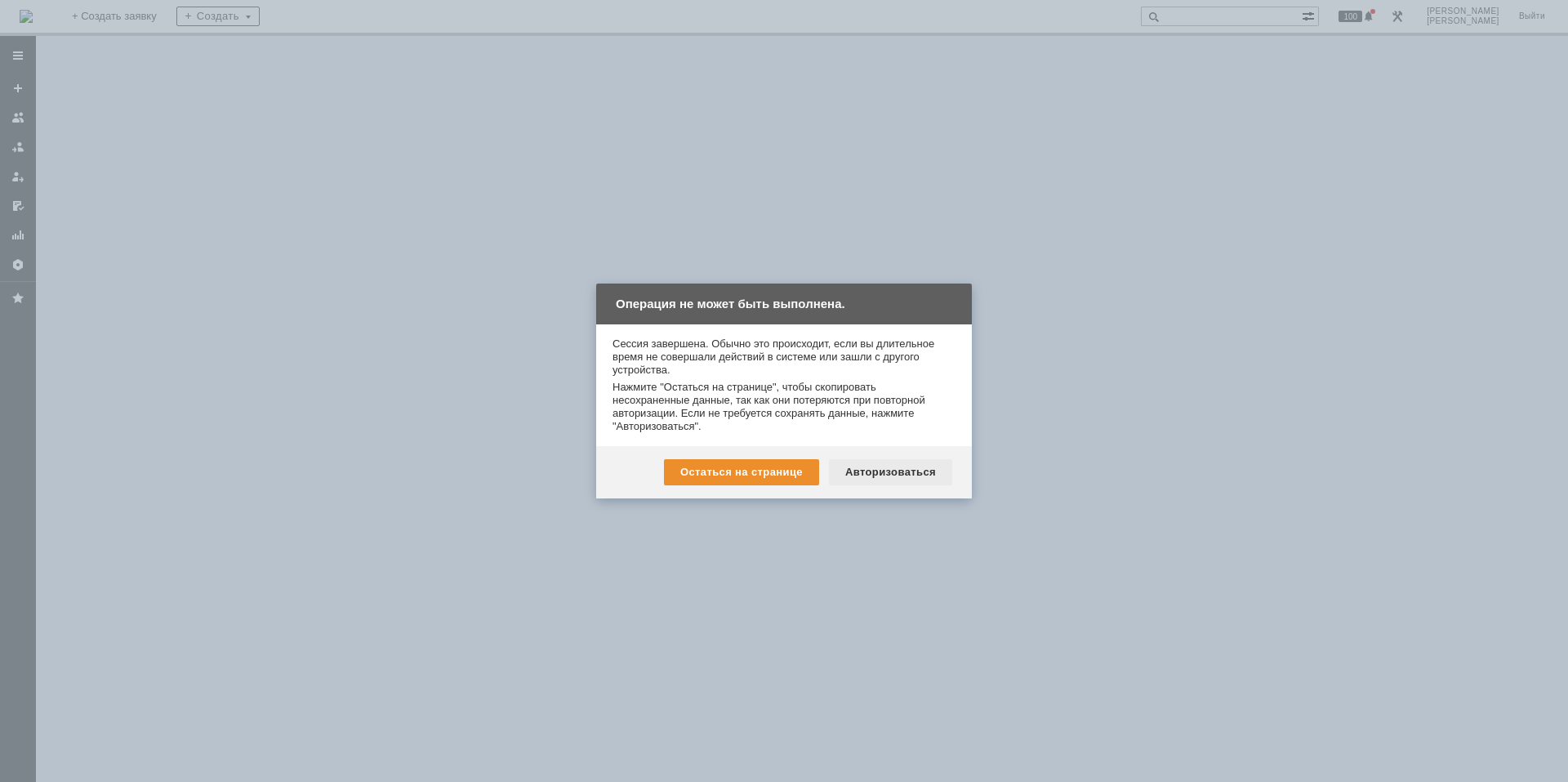
drag, startPoint x: 955, startPoint y: 464, endPoint x: 928, endPoint y: 475, distance: 29.2
click at [954, 465] on div "Остаться на странице Авторизоваться" at bounding box center [784, 472] width 375 height 53
click at [928, 475] on div "Авторизоваться" at bounding box center [890, 472] width 123 height 26
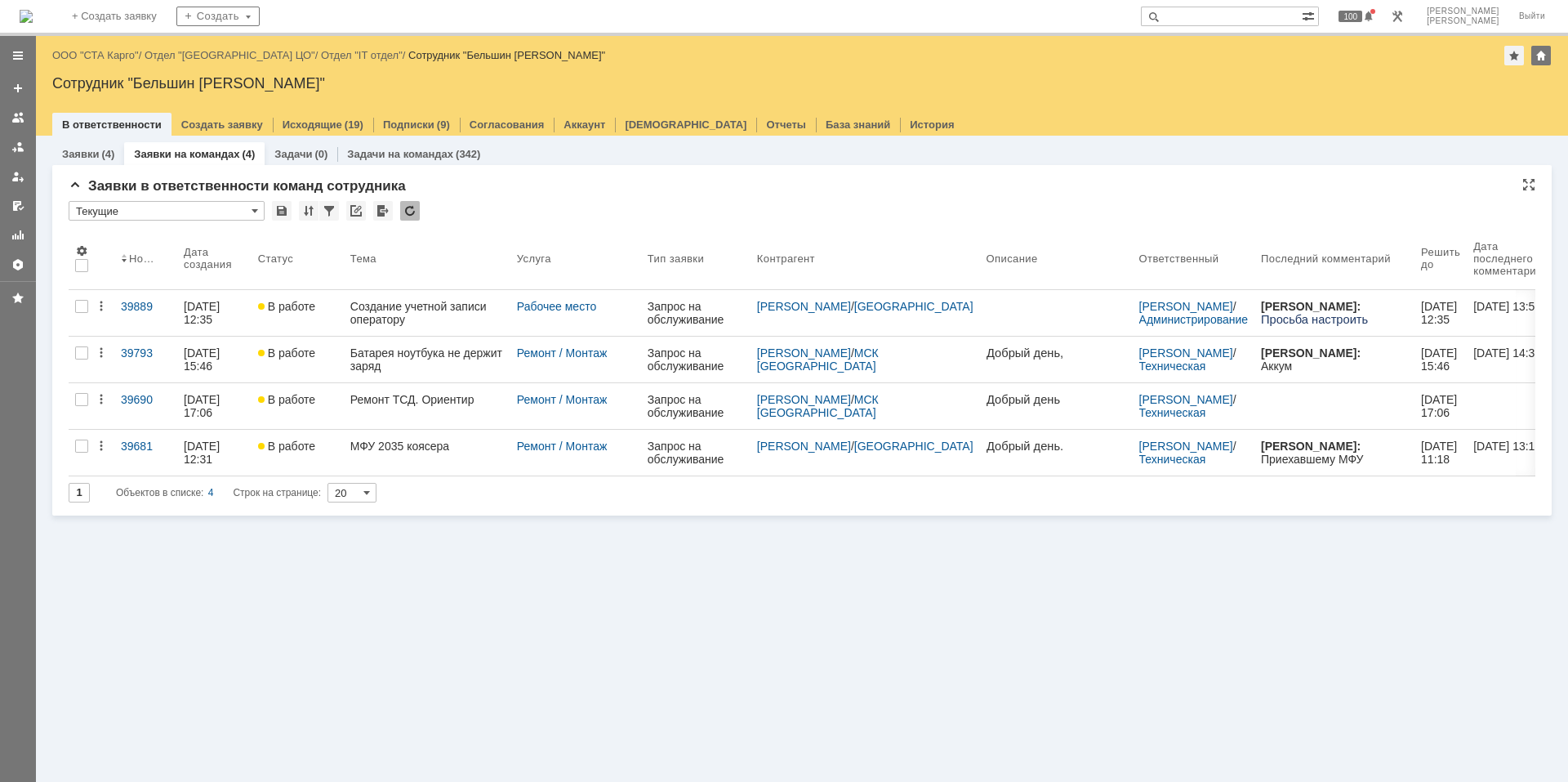
click at [404, 208] on div at bounding box center [410, 211] width 20 height 20
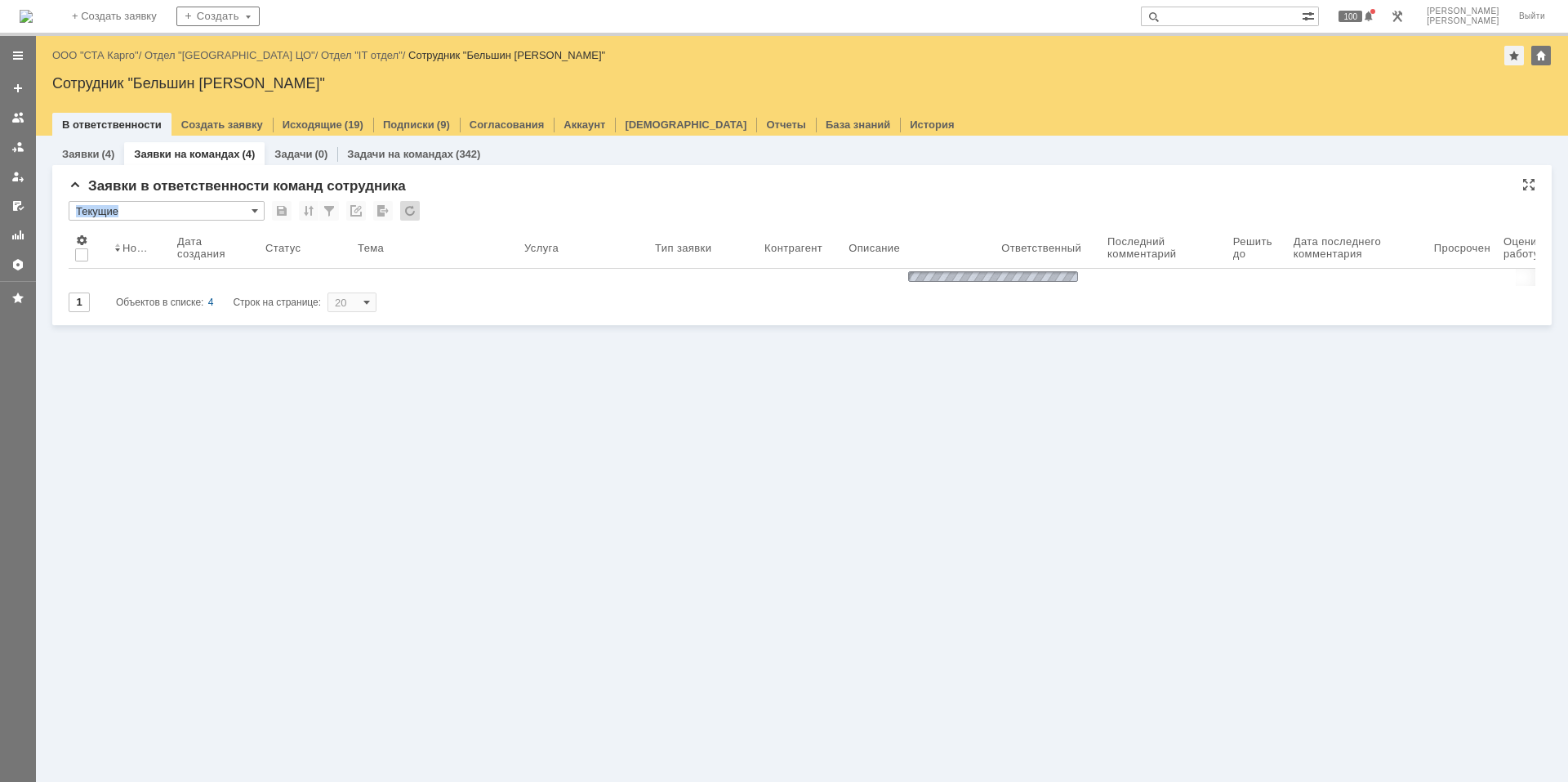
click at [404, 208] on div at bounding box center [410, 211] width 20 height 20
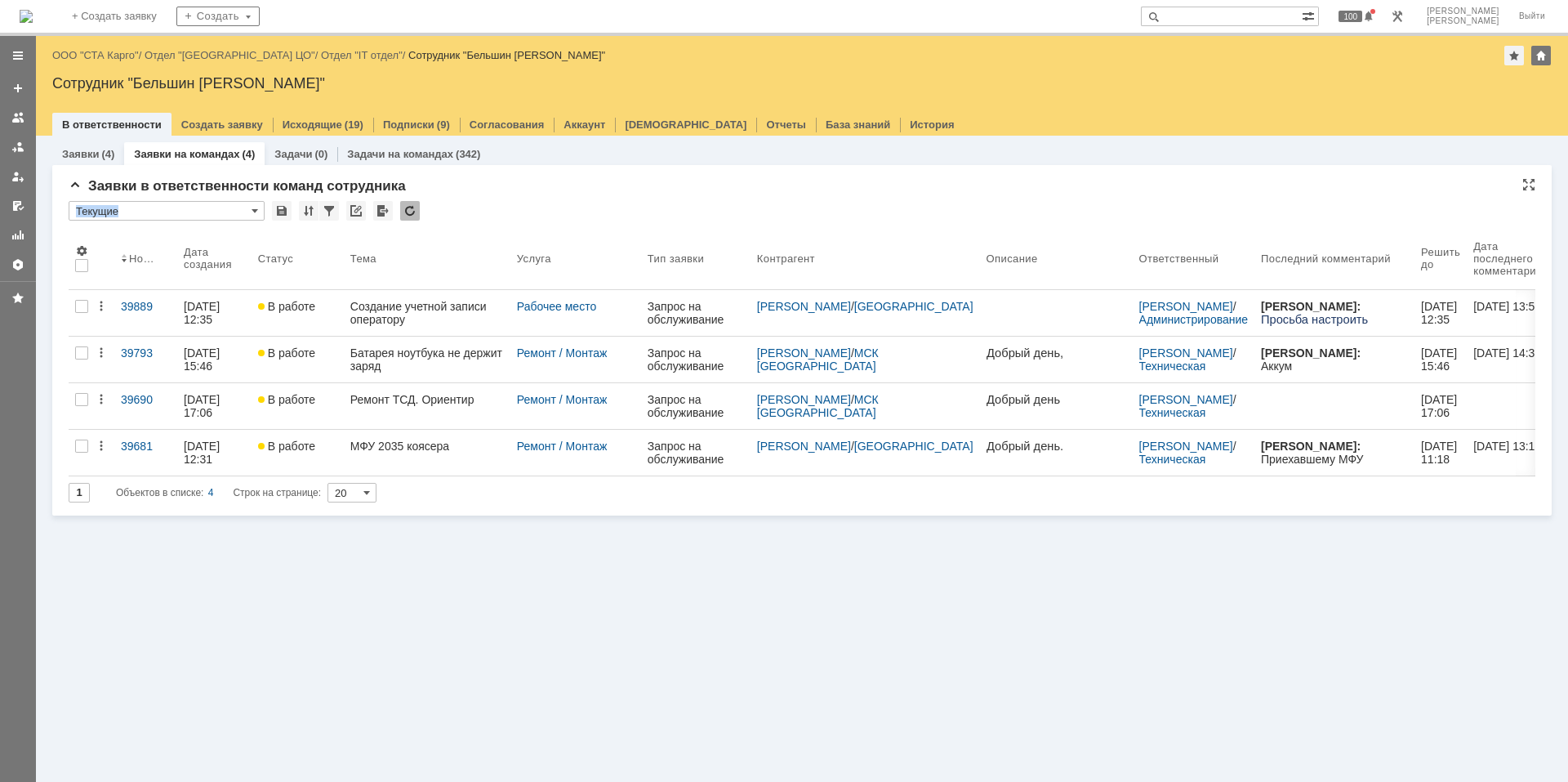
click at [465, 574] on div "Заявки (4) Заявки на командах (4) Задачи (0) Задачи на командах (342) Заявки в …" at bounding box center [801, 458] width 1532 height 646
click at [404, 211] on div at bounding box center [410, 211] width 20 height 20
click at [437, 574] on div "Заявки (4) Заявки на командах (4) Задачи (0) Задачи на командах (342) Заявки в …" at bounding box center [801, 458] width 1532 height 646
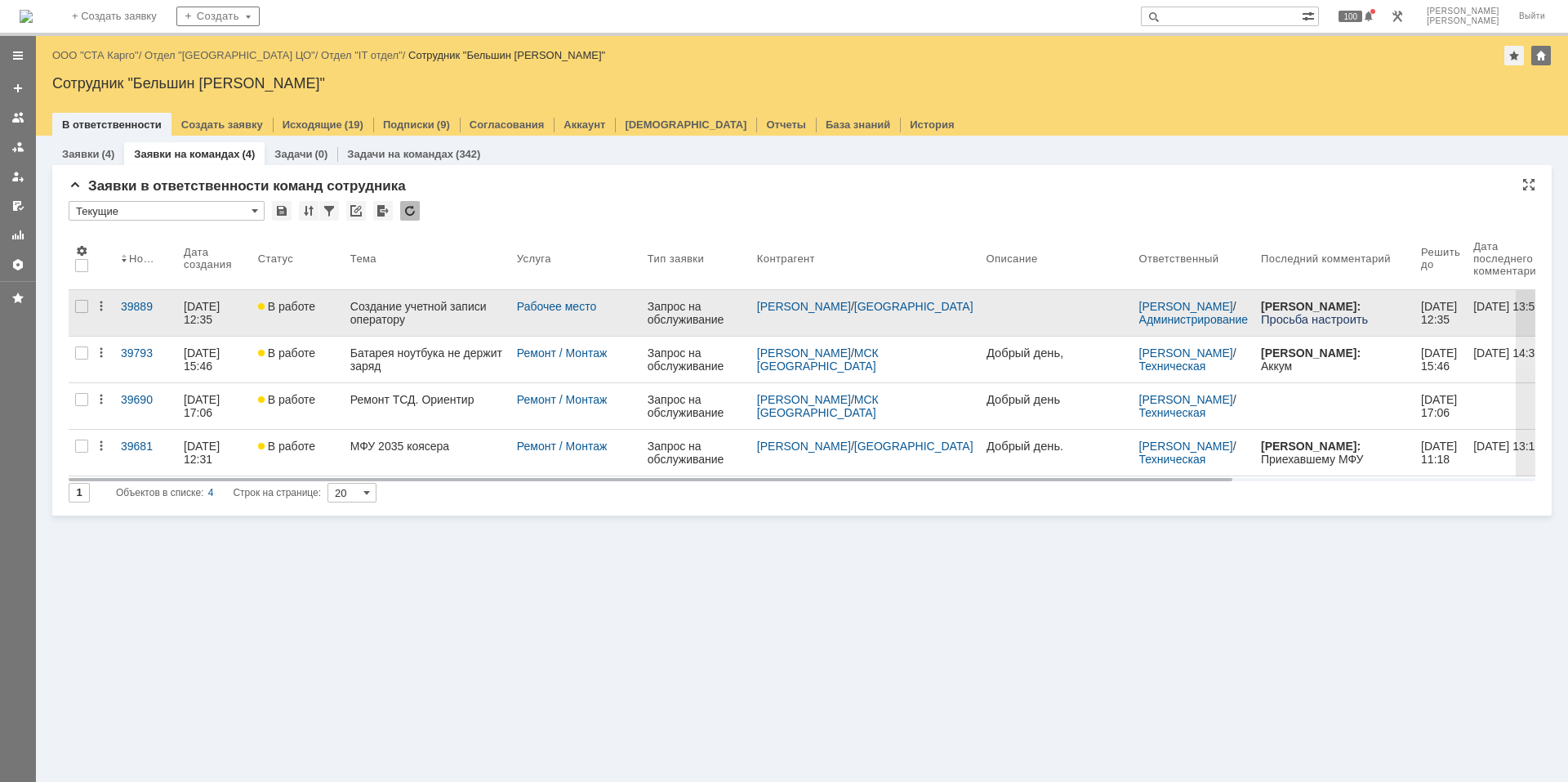
click at [408, 308] on div "Создание учетной записи оператору" at bounding box center [427, 313] width 153 height 26
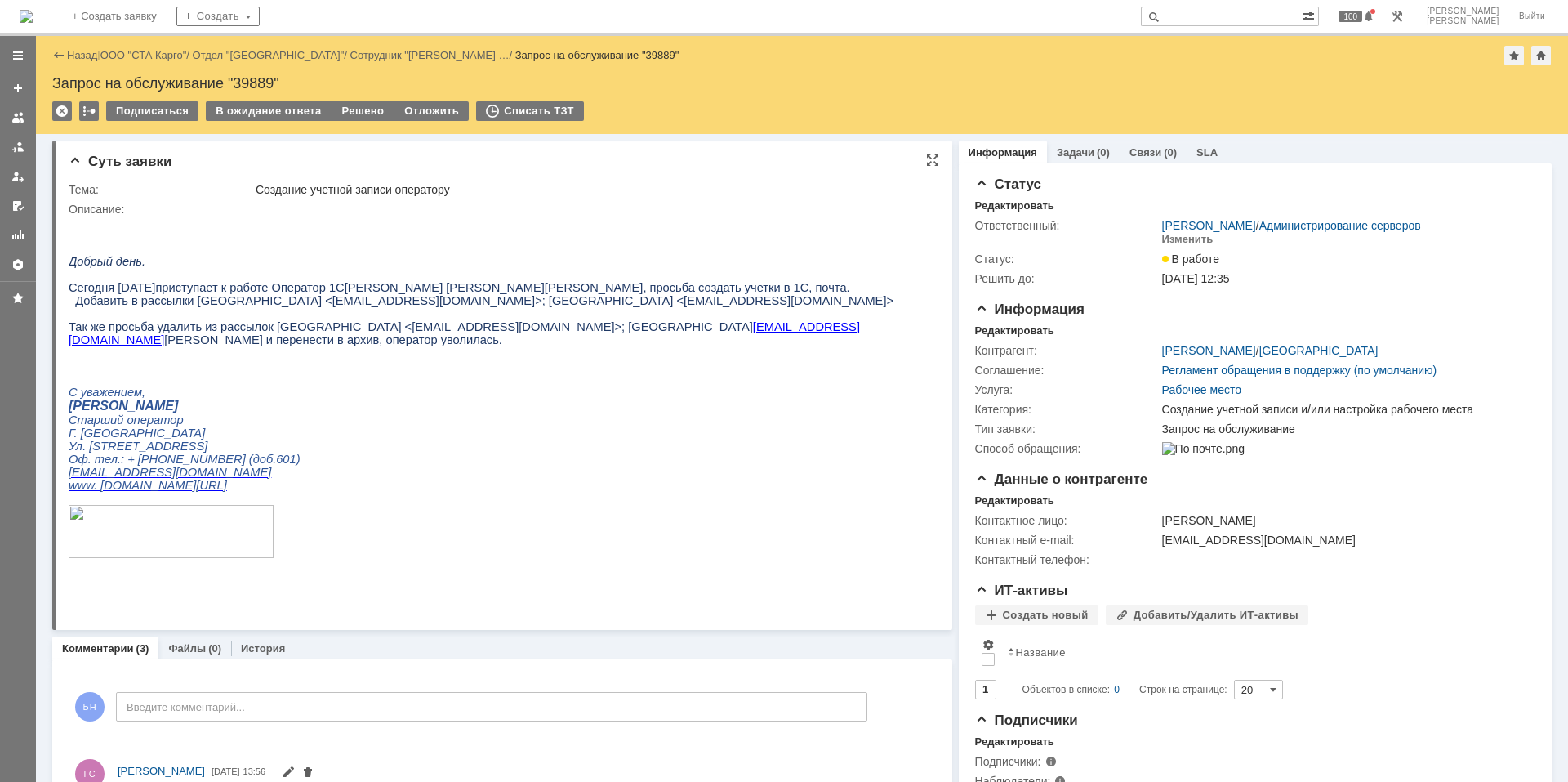
click at [476, 346] on p "Так же просьба удалить из рассылок [GEOGRAPHIC_DATA][PERSON_NAME] <[EMAIL_ADDRE…" at bounding box center [495, 333] width 853 height 26
click at [348, 108] on div "Решено" at bounding box center [363, 111] width 62 height 20
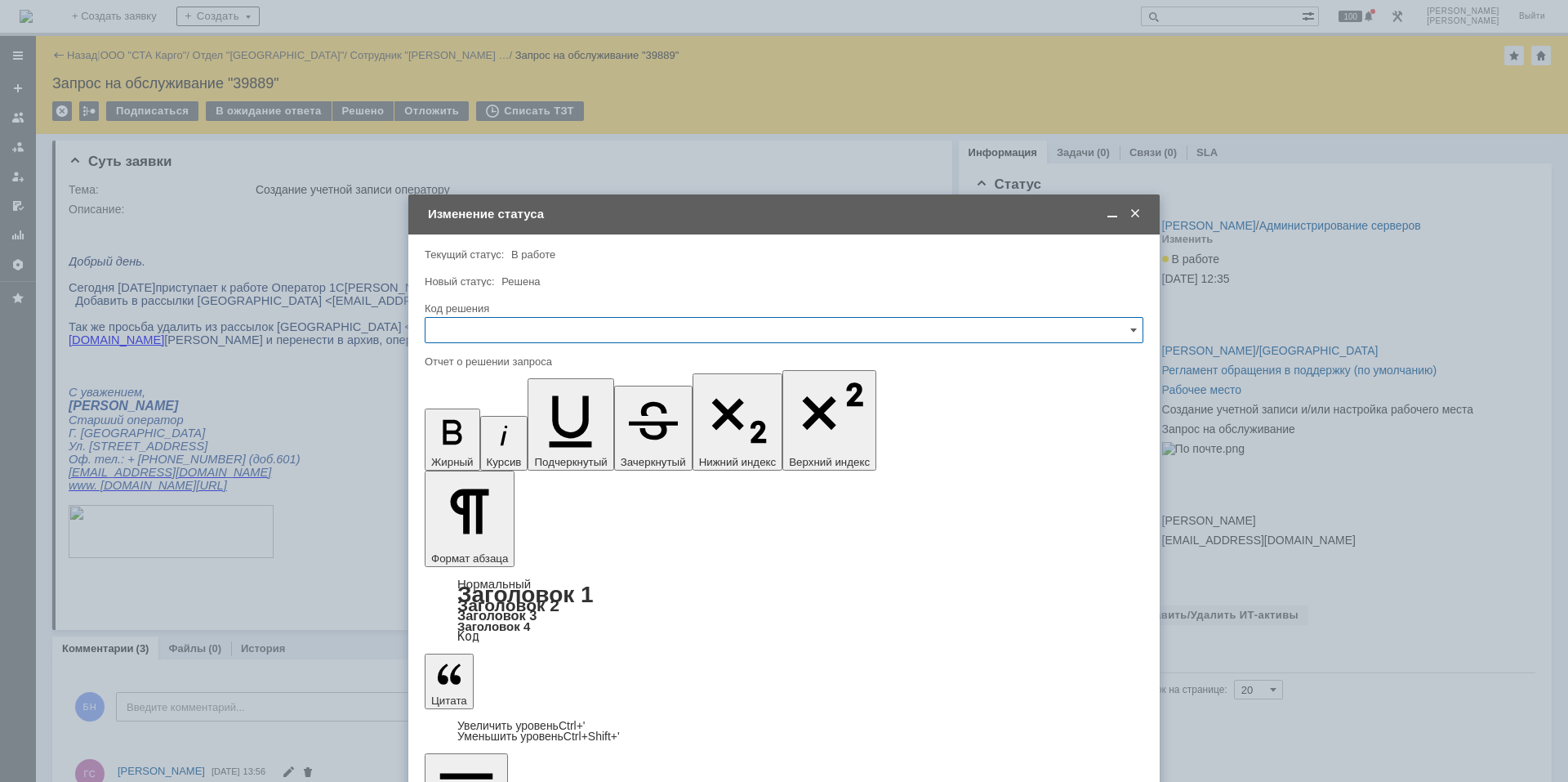
click at [475, 325] on input "text" at bounding box center [784, 330] width 719 height 26
click at [460, 537] on div "Решено" at bounding box center [784, 550] width 717 height 26
type input "Решено"
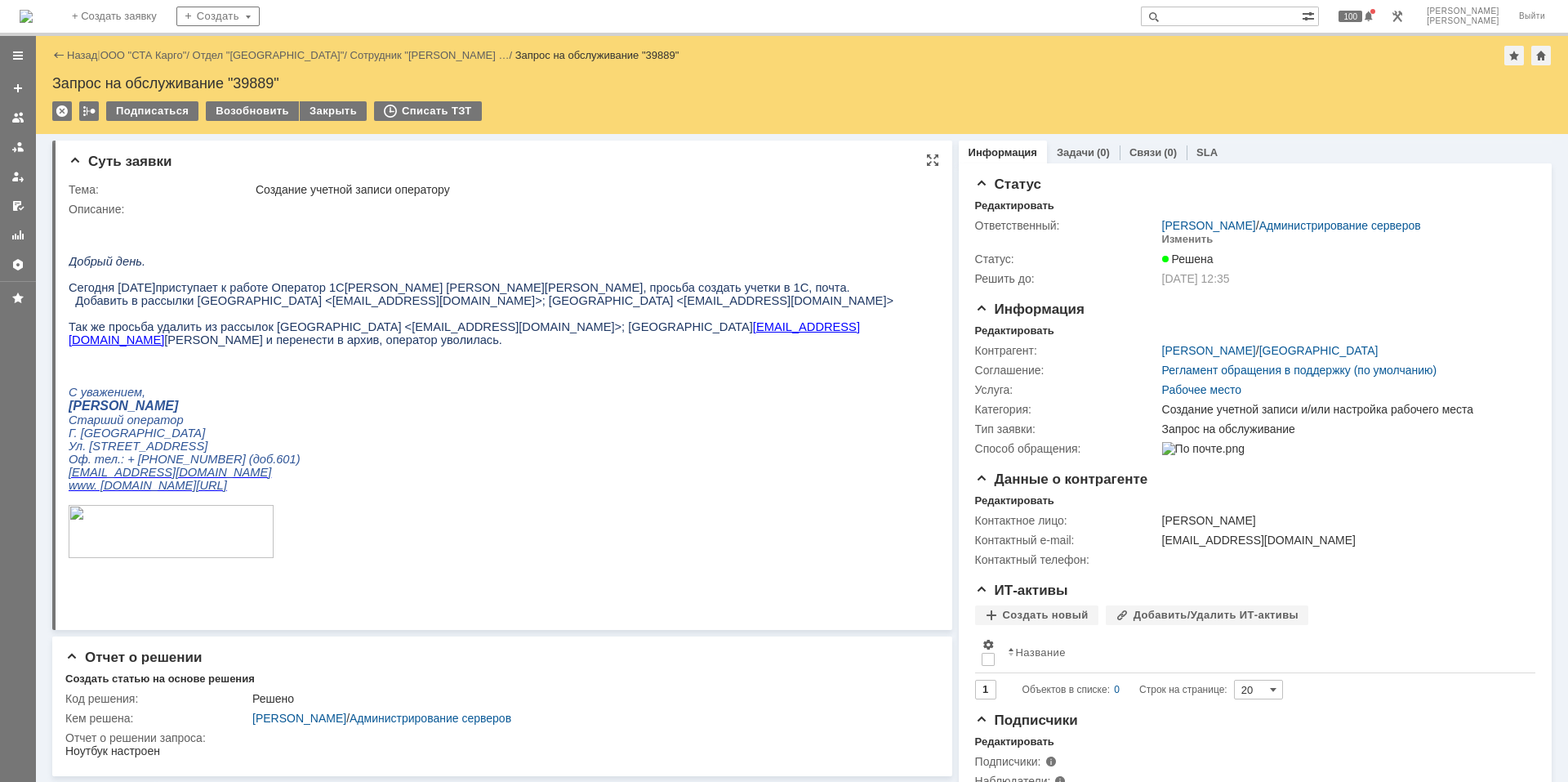
click at [561, 359] on p at bounding box center [495, 353] width 853 height 13
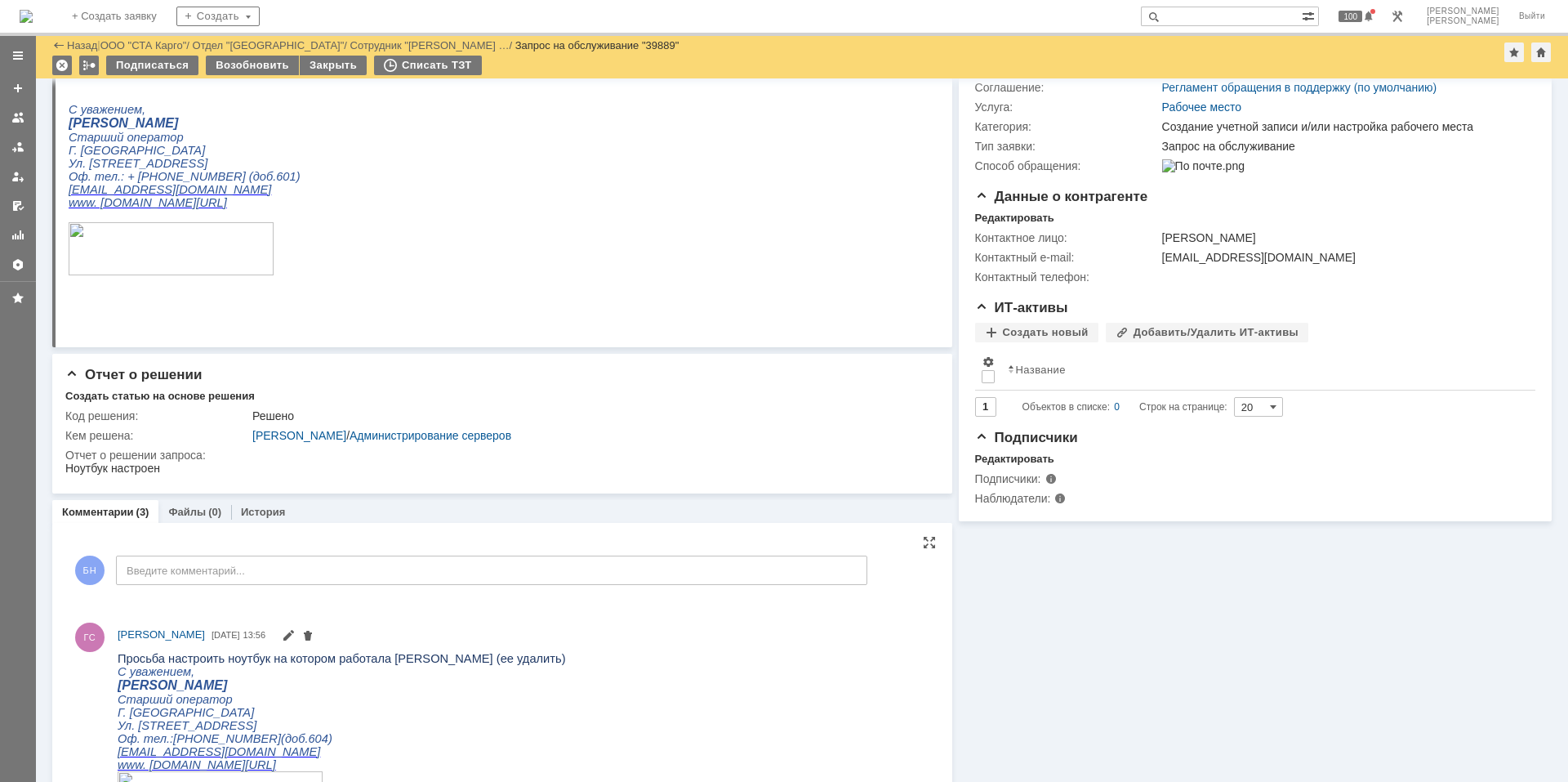
scroll to position [408, 0]
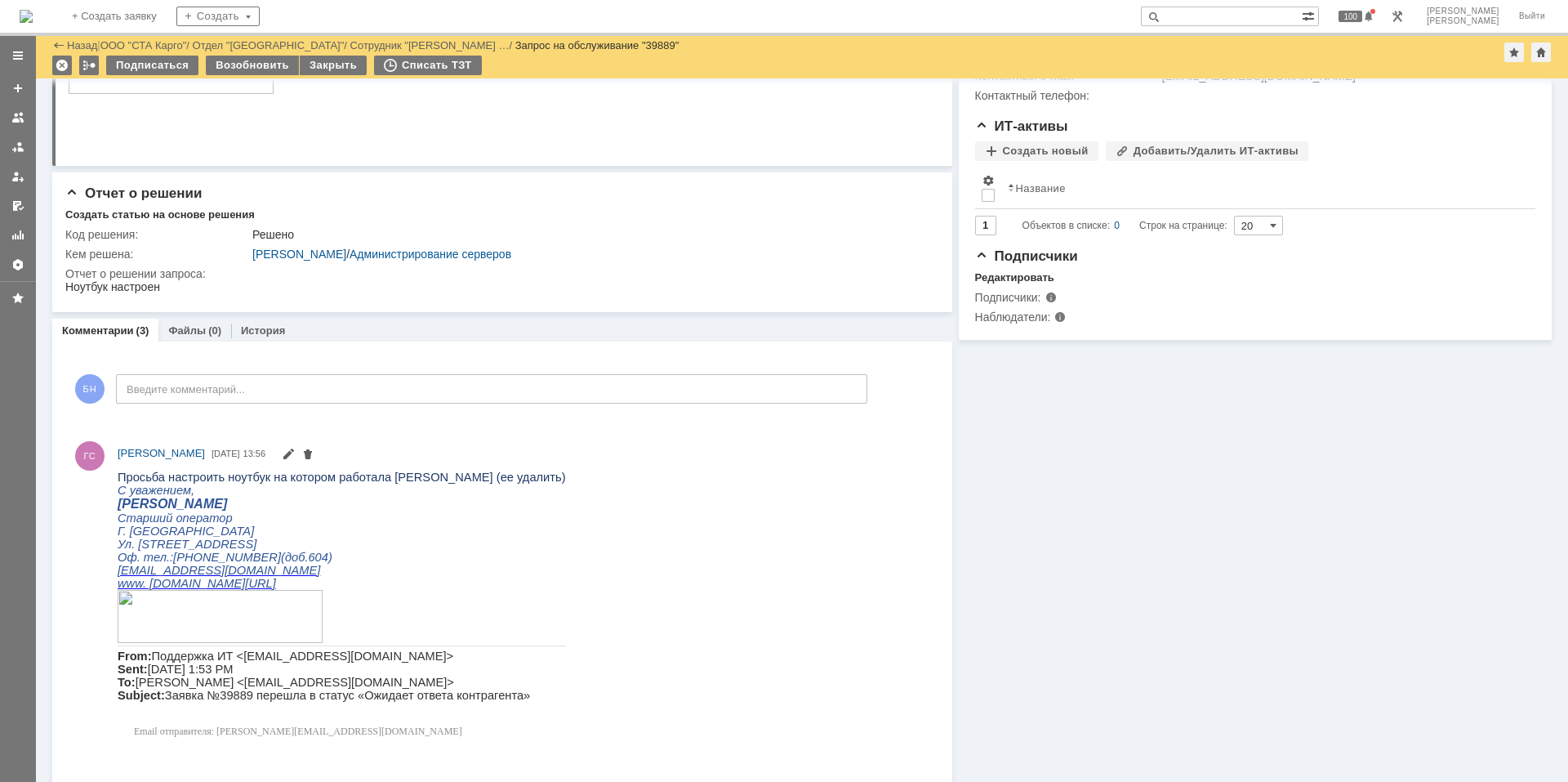
click at [33, 9] on img at bounding box center [26, 16] width 13 height 13
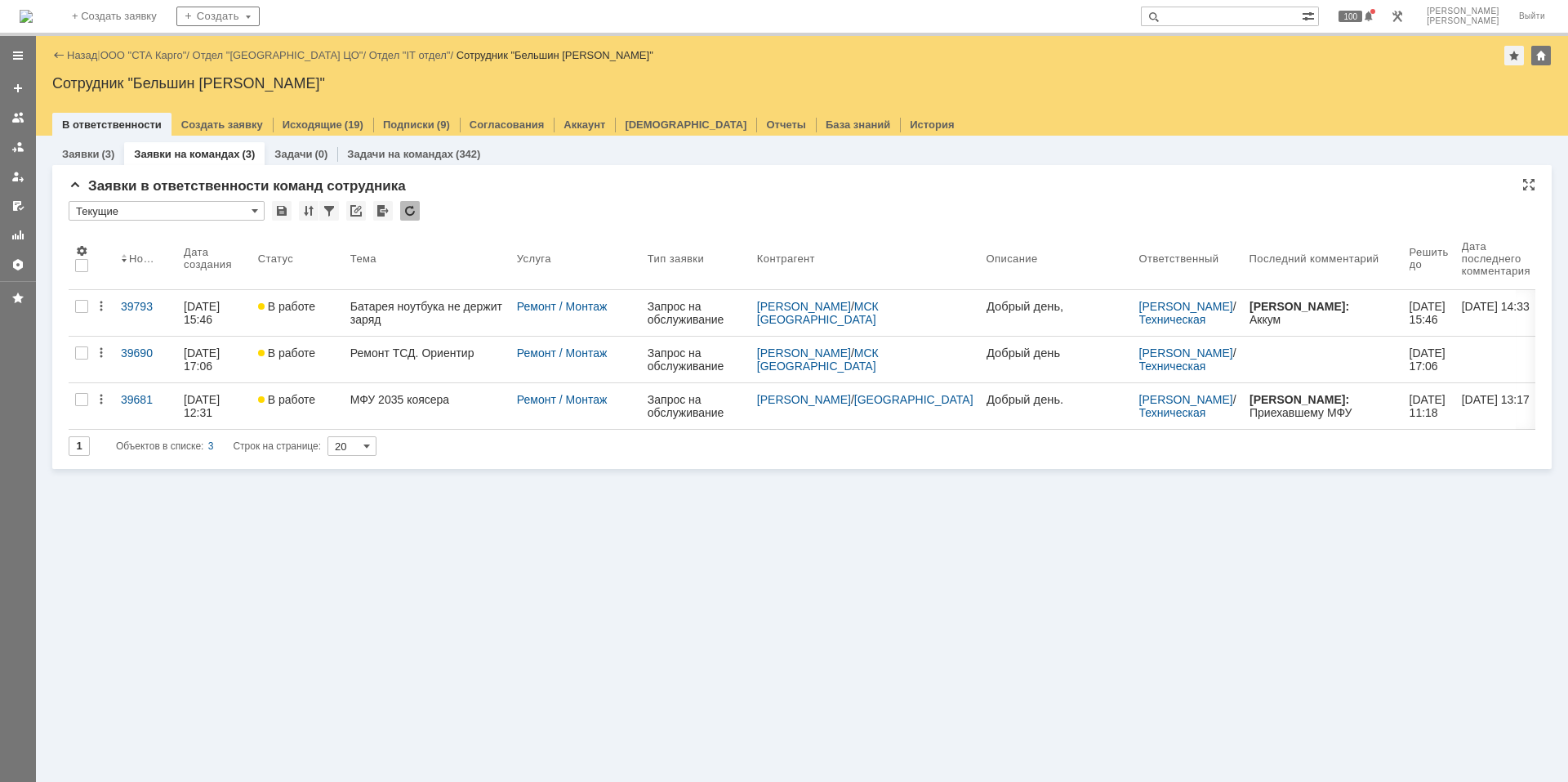
click at [413, 208] on div at bounding box center [410, 211] width 20 height 20
click at [525, 522] on div "Заявки (3) Заявки на командах (3) Задачи (0) Задачи на командах (342) Заявки в …" at bounding box center [801, 458] width 1532 height 646
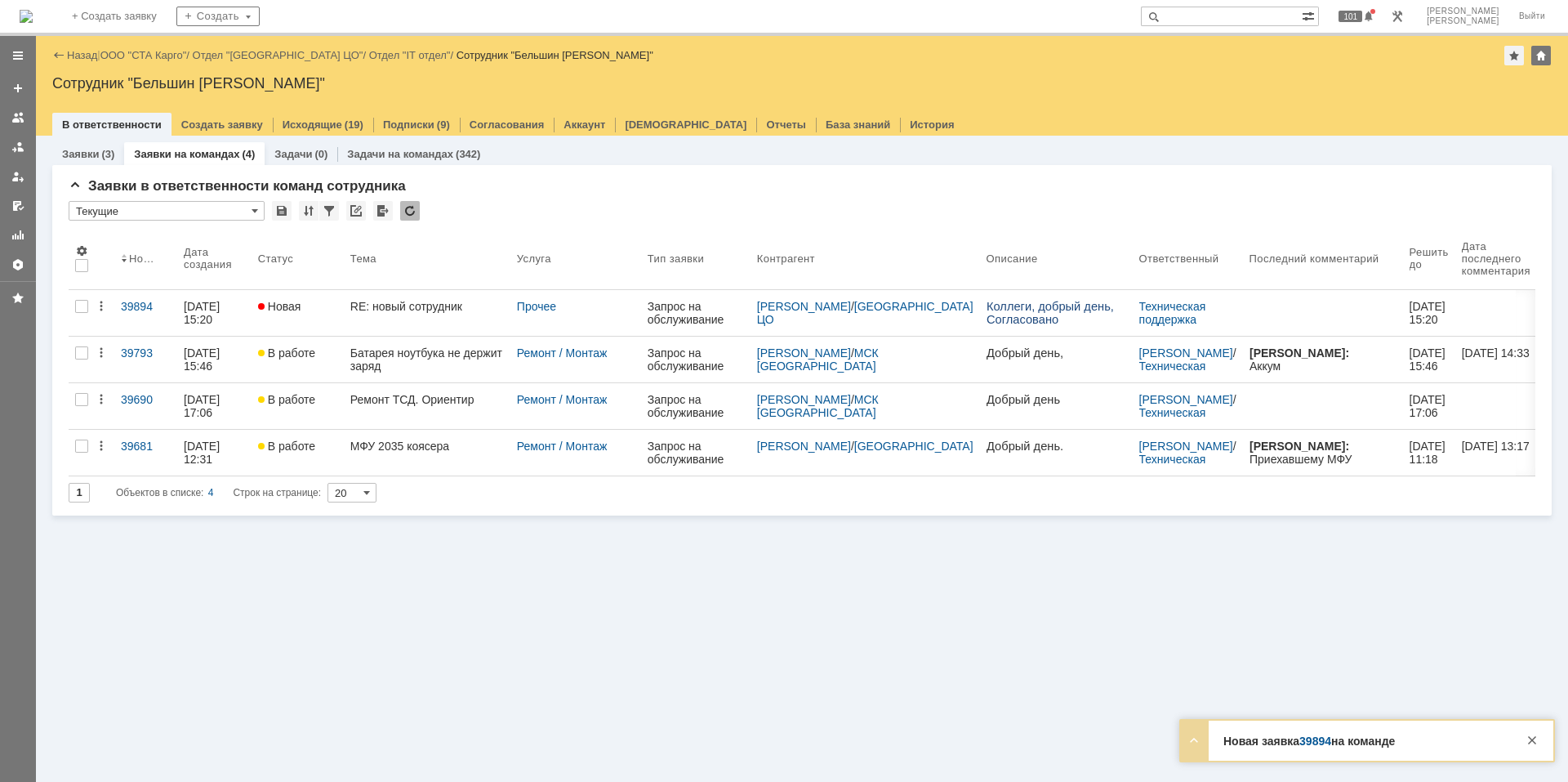
click at [413, 311] on div "RE: новый сотрудник" at bounding box center [427, 307] width 153 height 13
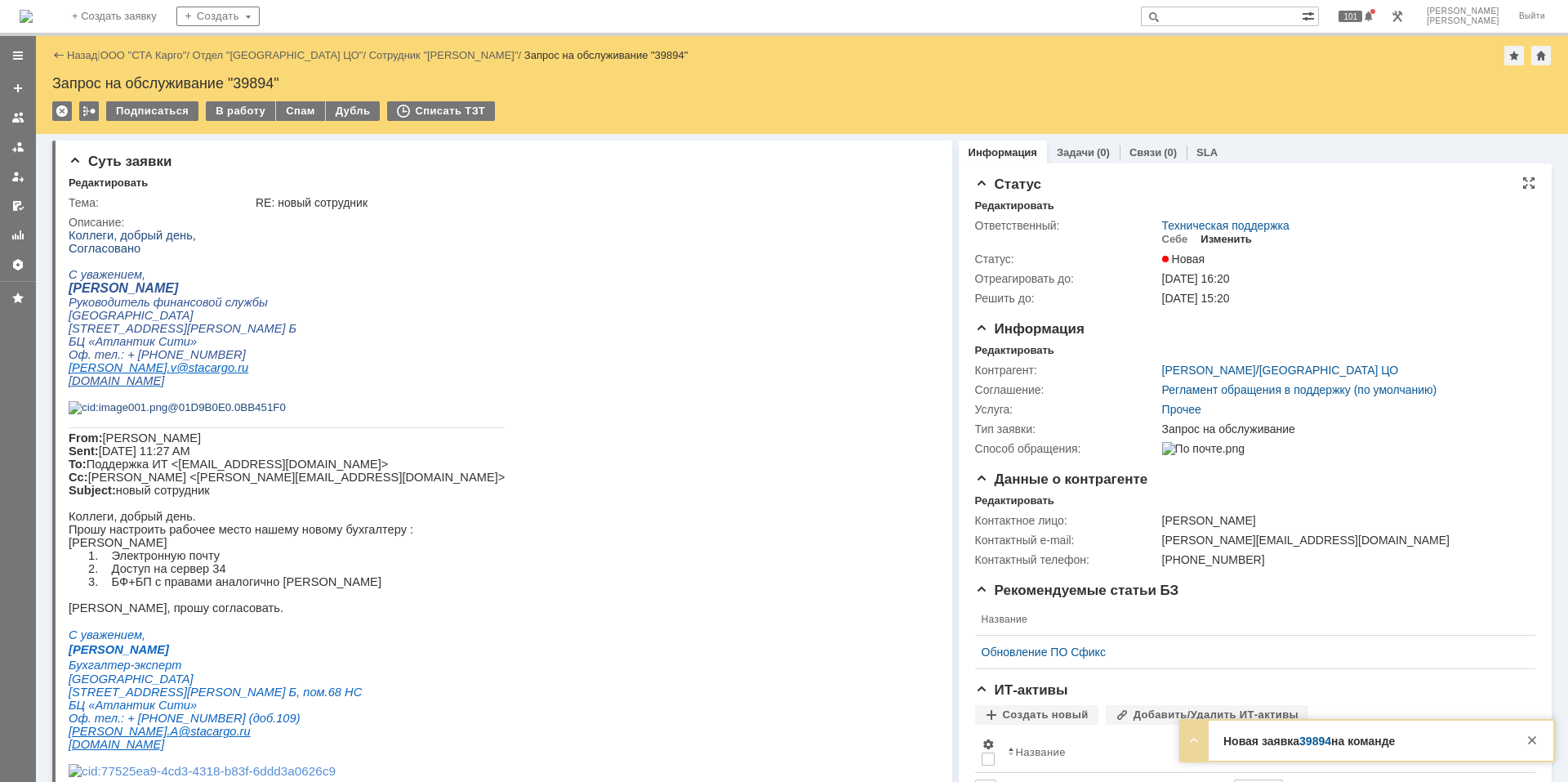
click at [1212, 240] on div "Изменить" at bounding box center [1227, 239] width 52 height 13
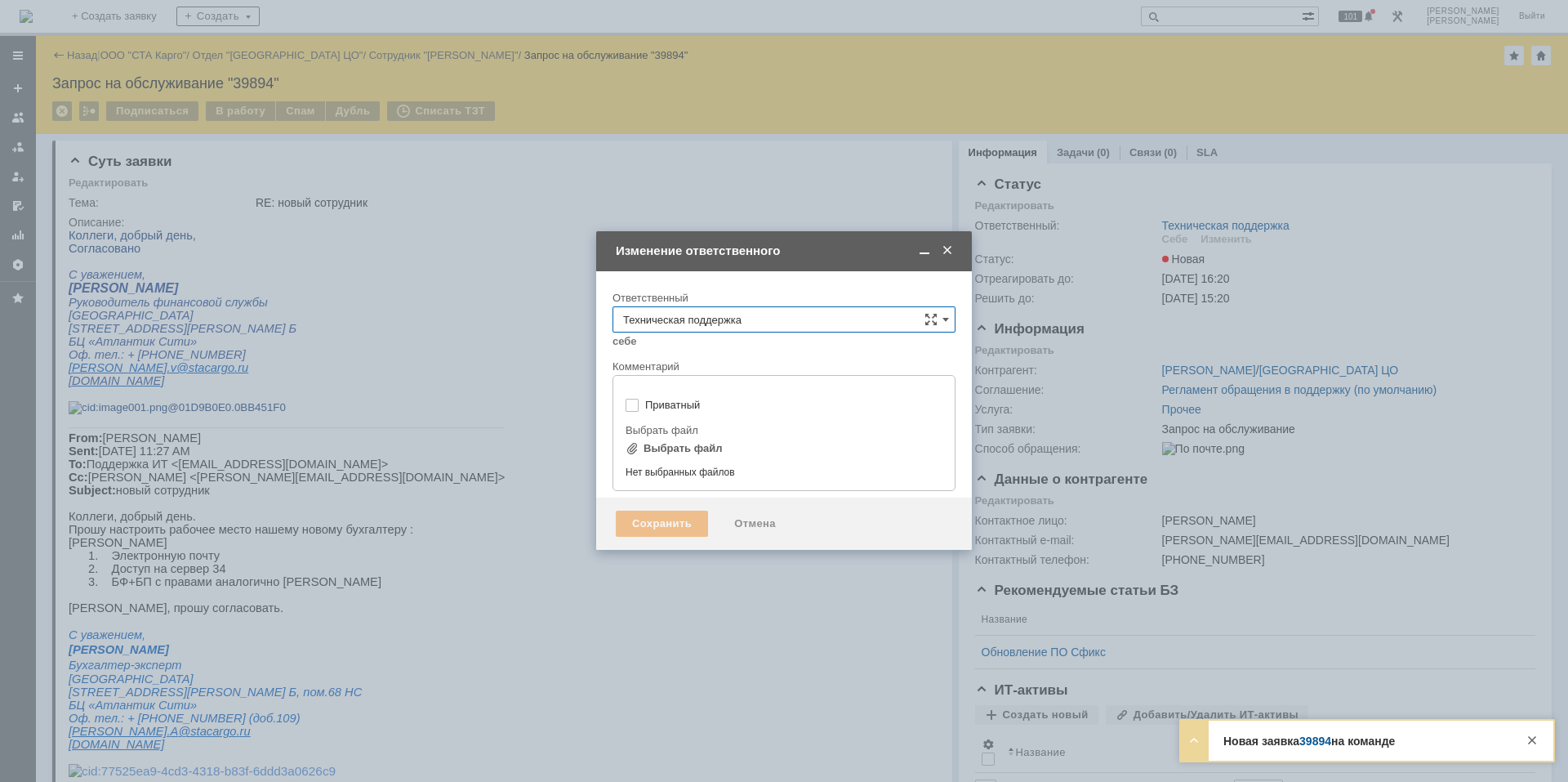
type input "[не указано]"
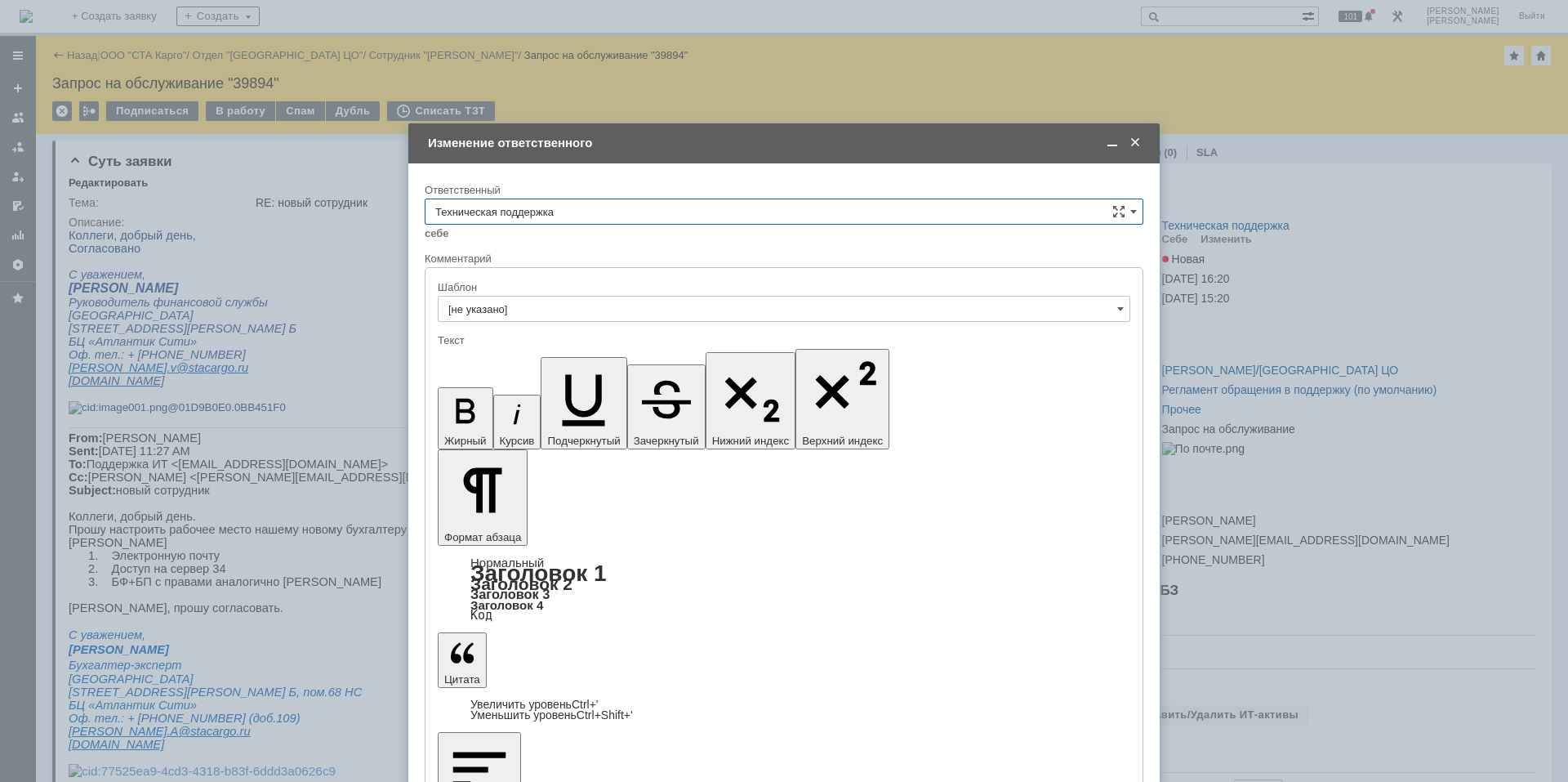
click at [571, 215] on input "Техническая поддержка" at bounding box center [784, 212] width 719 height 26
click at [549, 388] on span "[PERSON_NAME]" at bounding box center [784, 382] width 698 height 13
type input "[PERSON_NAME]"
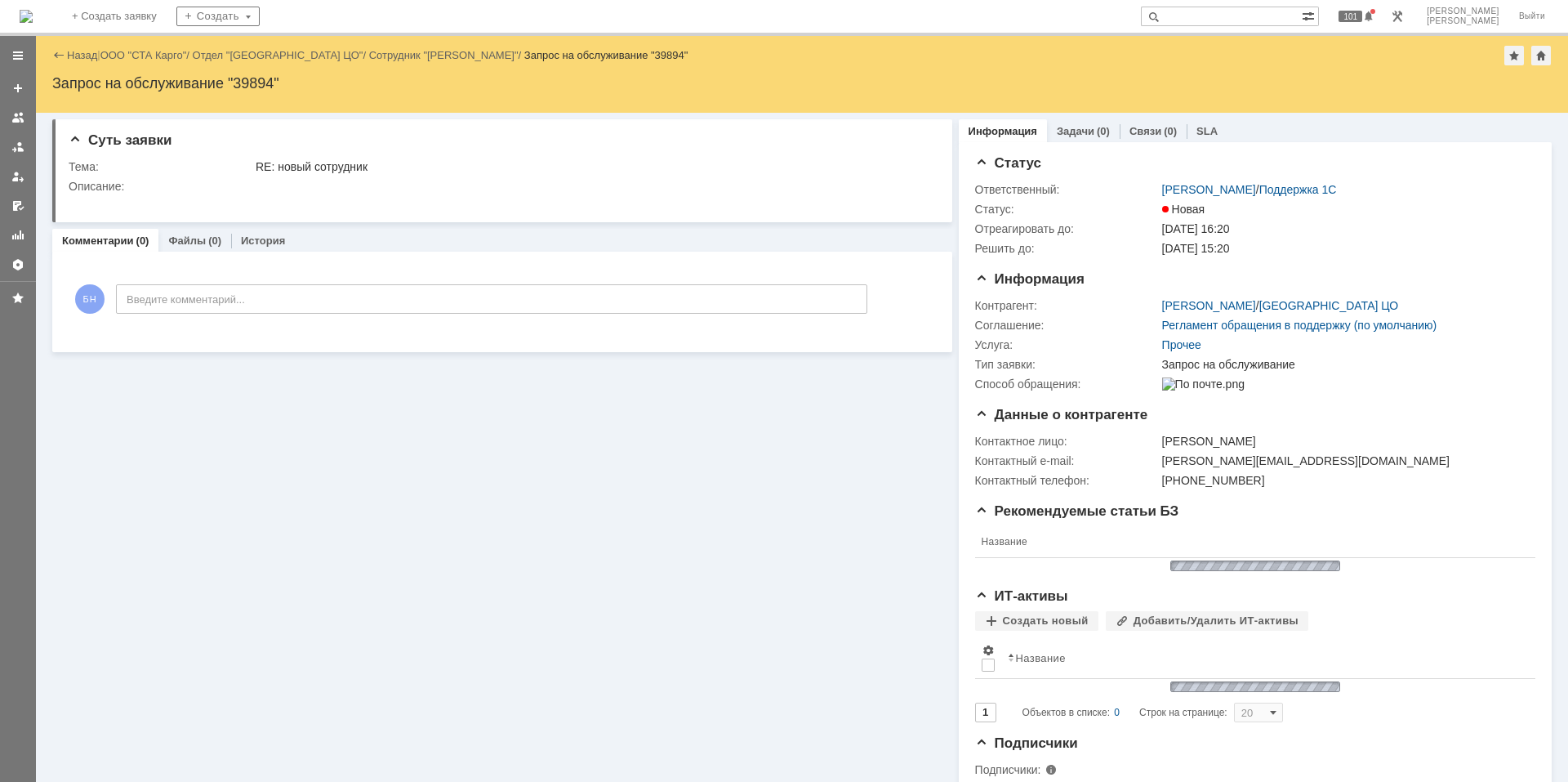
scroll to position [0, 0]
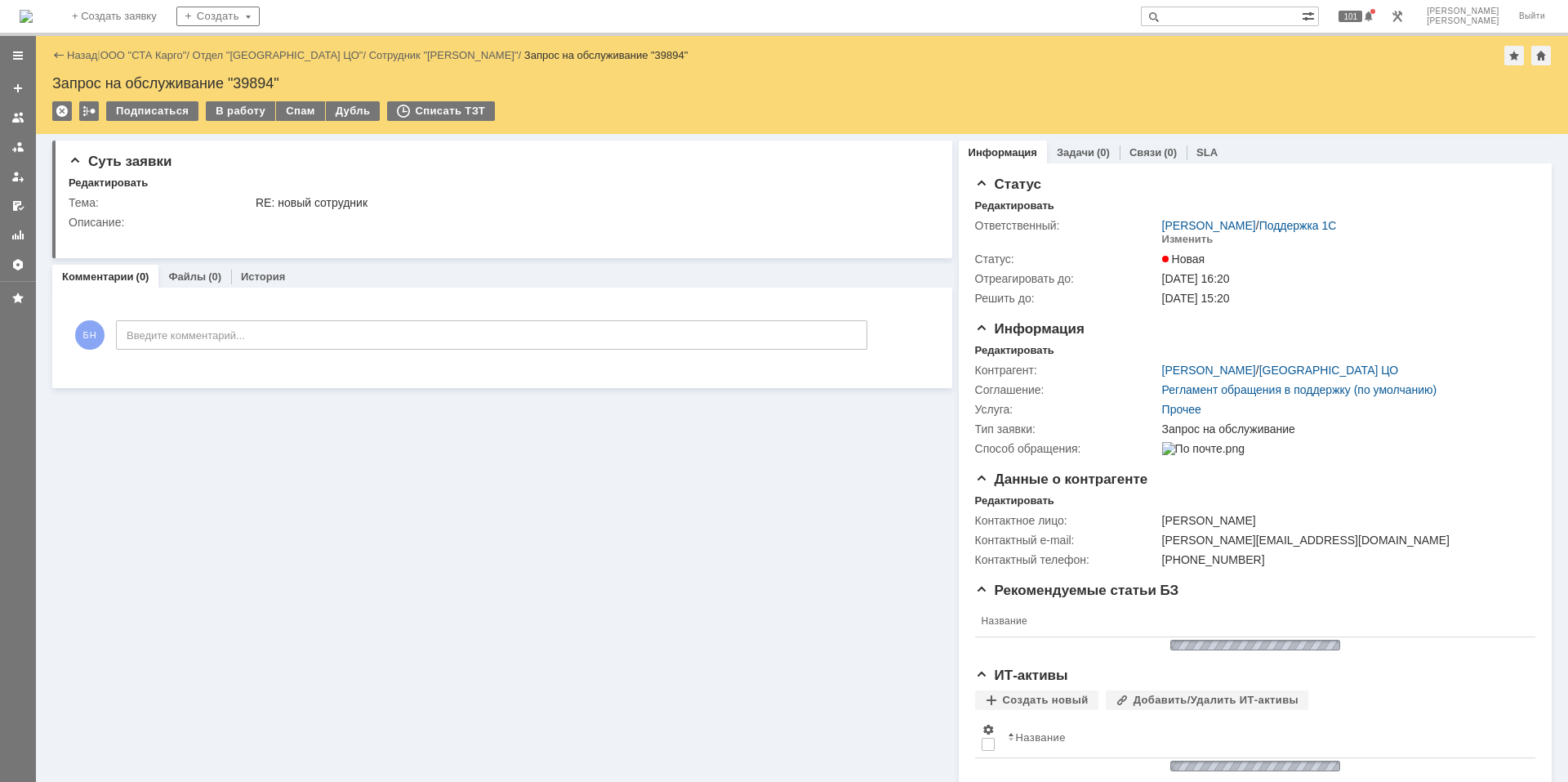
click at [33, 9] on img at bounding box center [26, 16] width 13 height 13
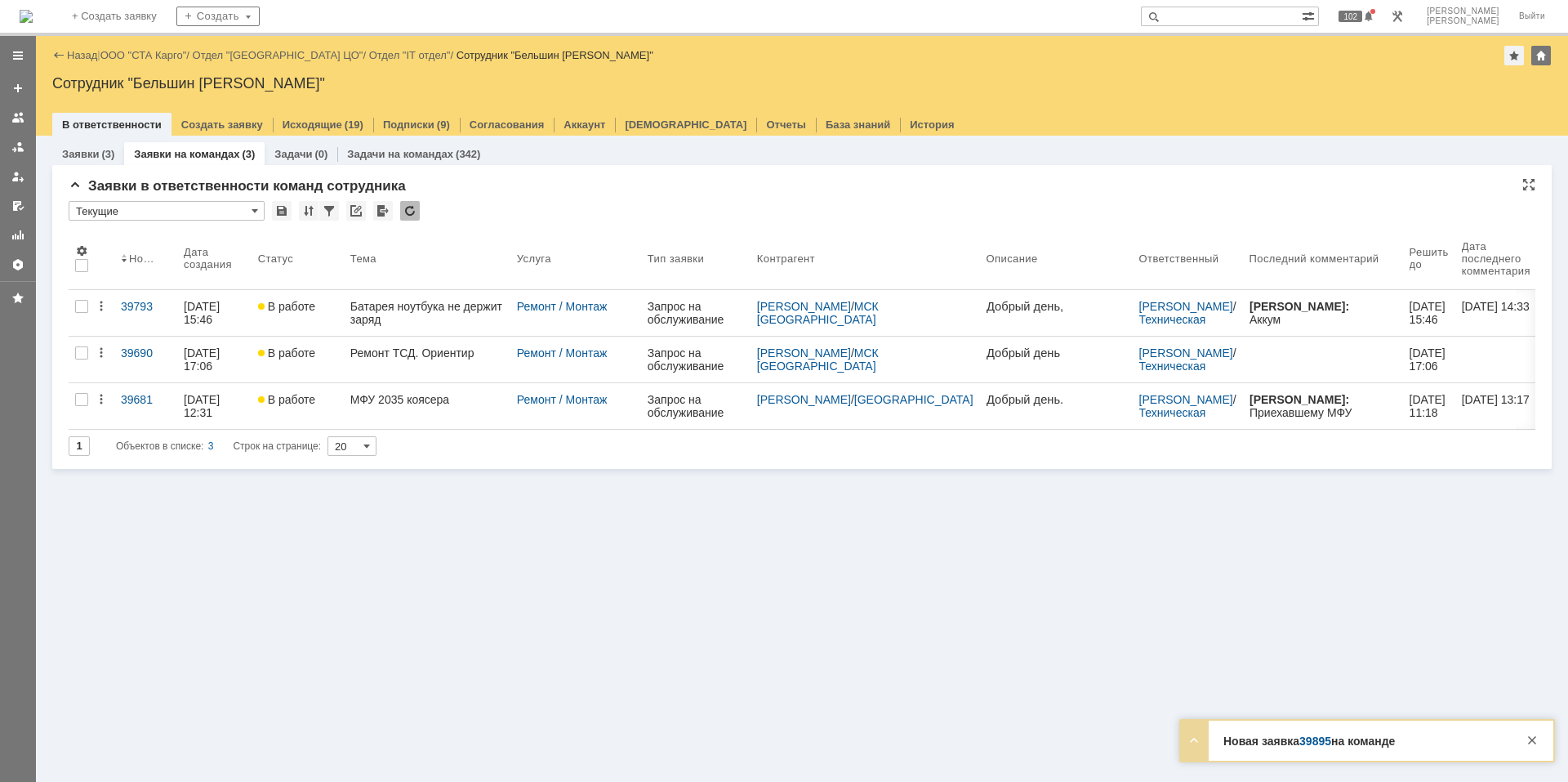
click at [418, 199] on div "Заявки в ответственности команд сотрудника * Текущие Результаты поиска: 1 Объек…" at bounding box center [802, 323] width 1467 height 291
click at [411, 208] on div at bounding box center [410, 211] width 20 height 20
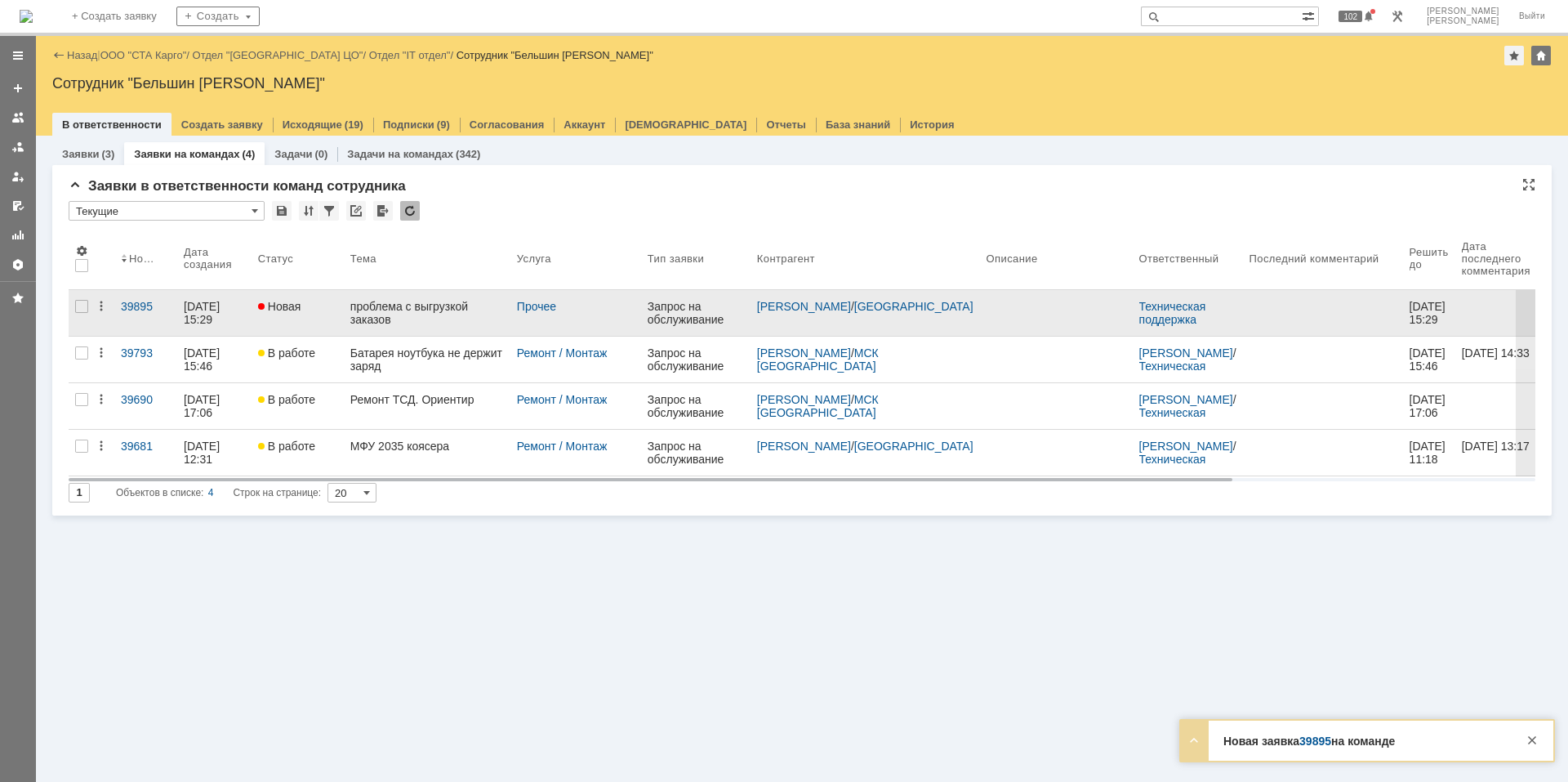
click at [400, 302] on div "проблема с выгрузкой заказов" at bounding box center [427, 313] width 153 height 26
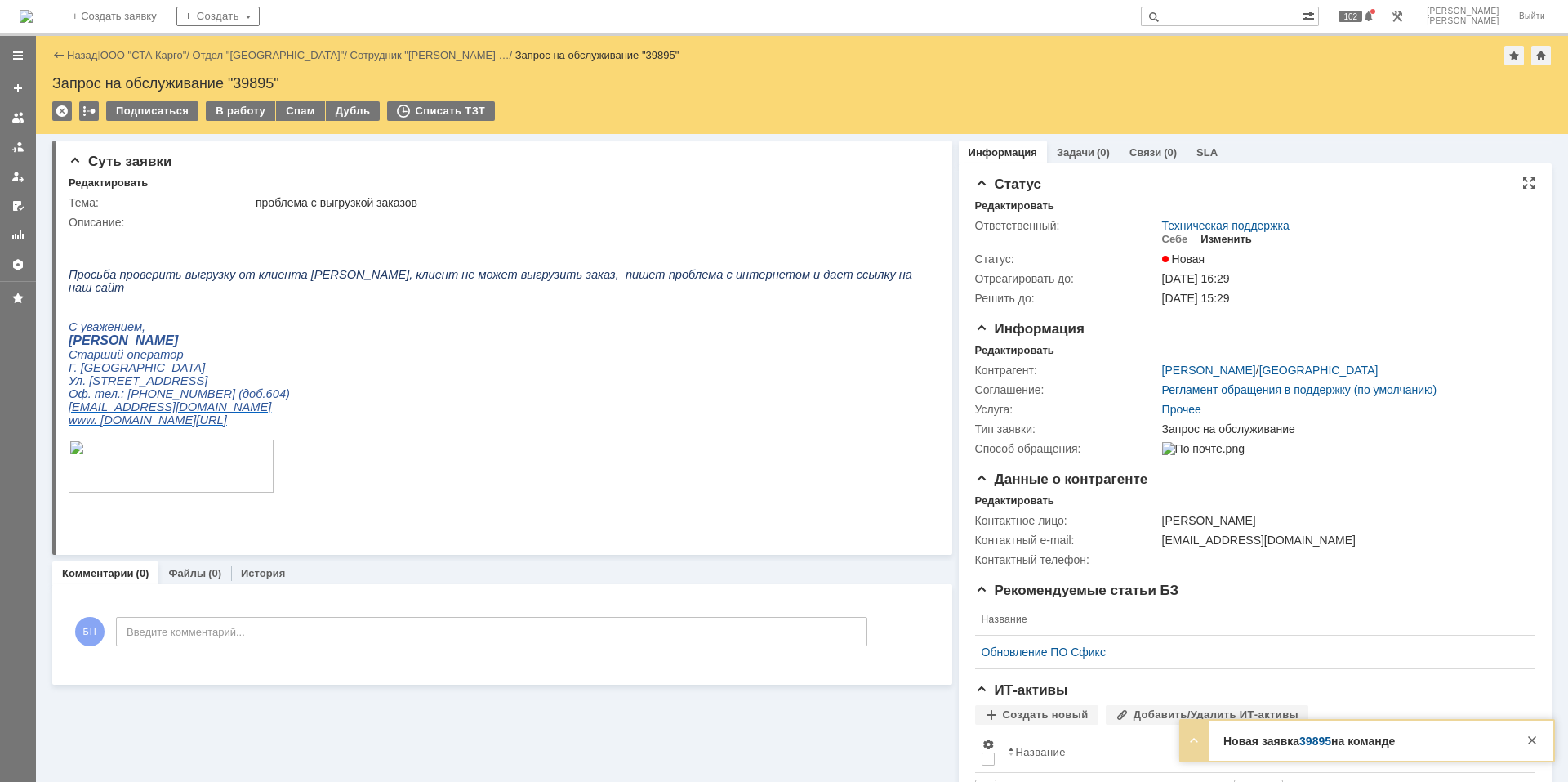
click at [1215, 234] on div "Изменить" at bounding box center [1227, 239] width 52 height 13
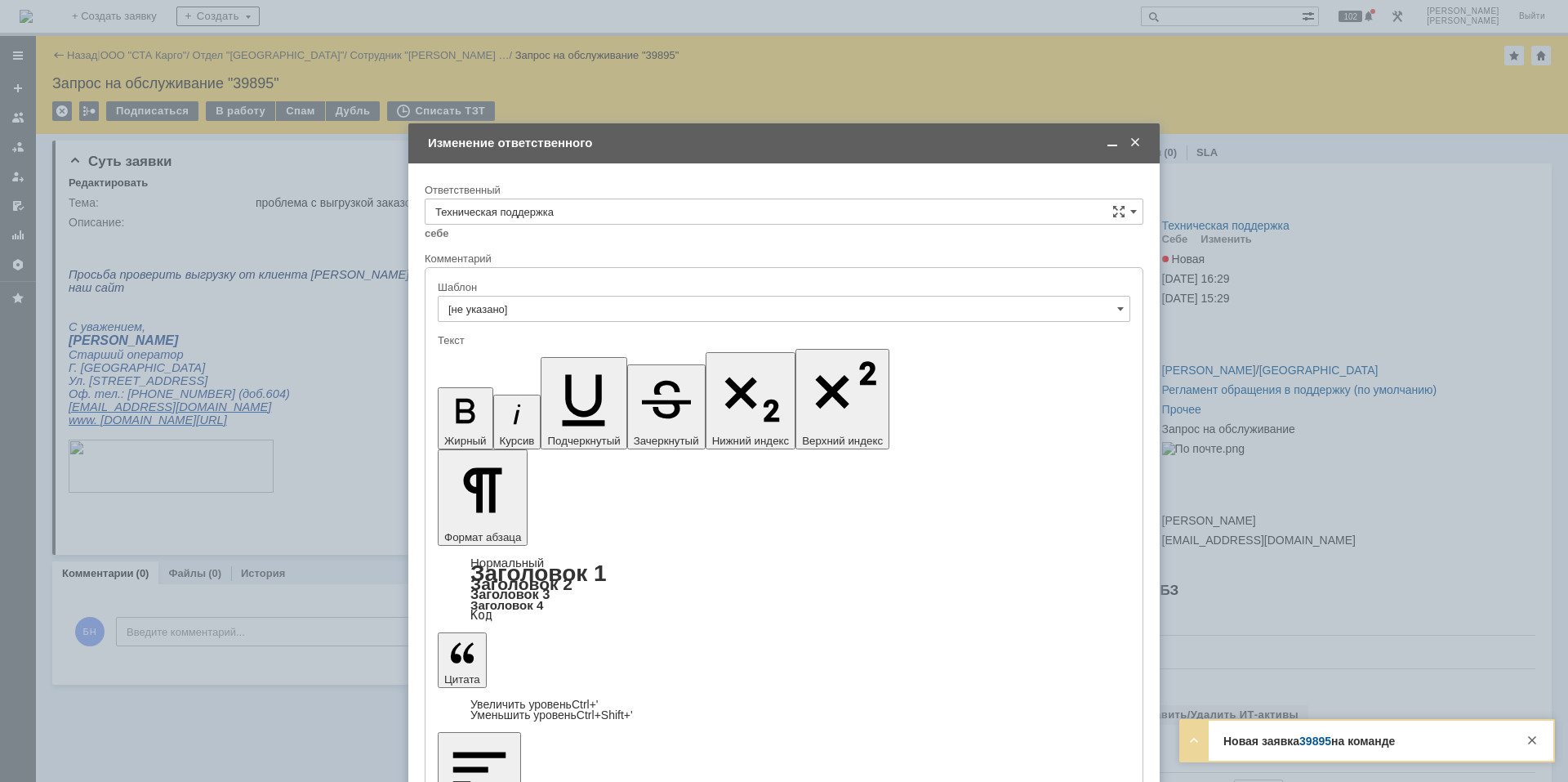
click at [594, 186] on div "Ответственный" at bounding box center [783, 189] width 716 height 10
click at [602, 208] on input "Техническая поддержка" at bounding box center [784, 212] width 719 height 26
click at [655, 337] on div "Поддержка 1С" at bounding box center [784, 348] width 717 height 26
type input "Поддержка 1С"
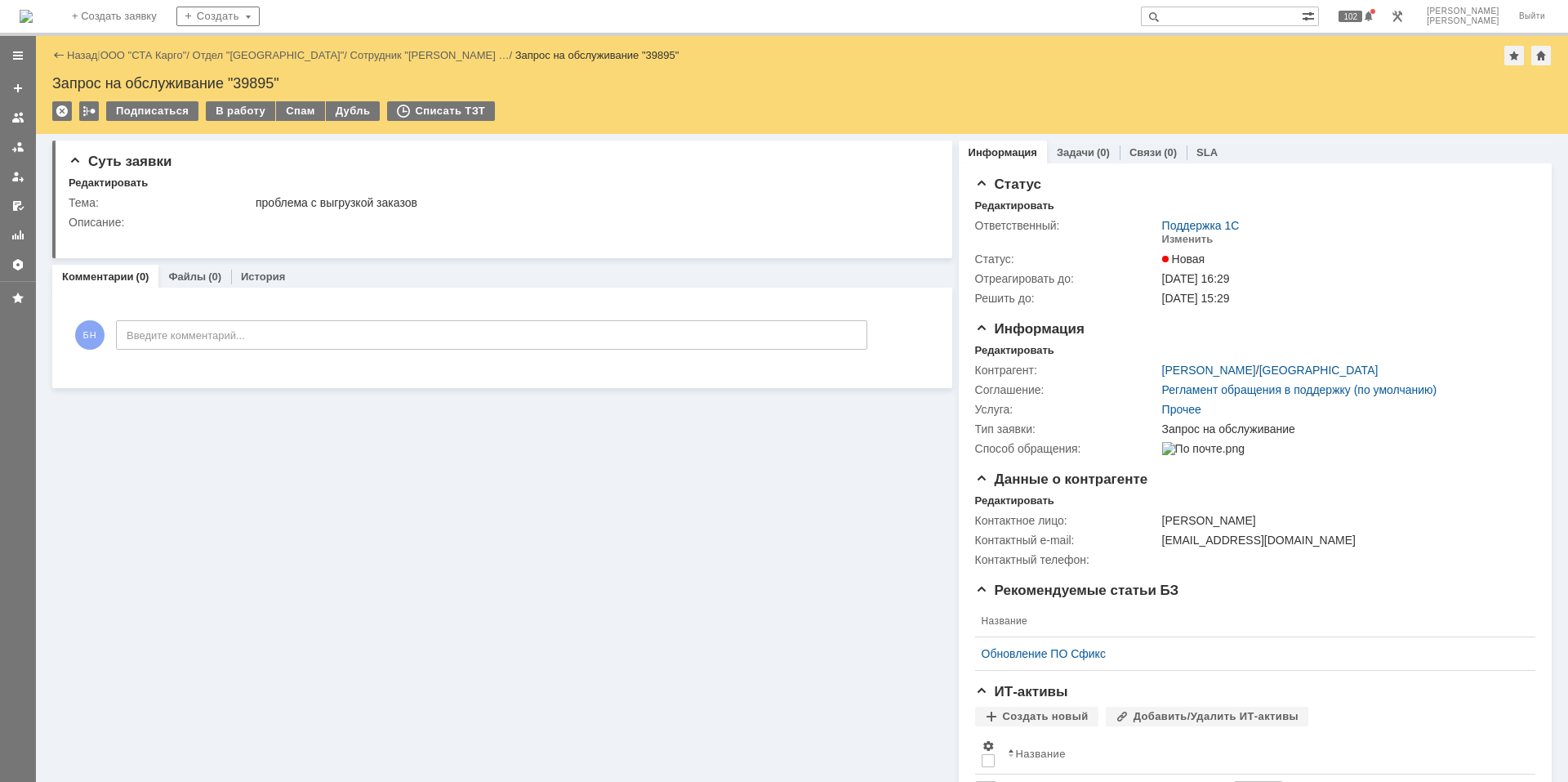
scroll to position [0, 0]
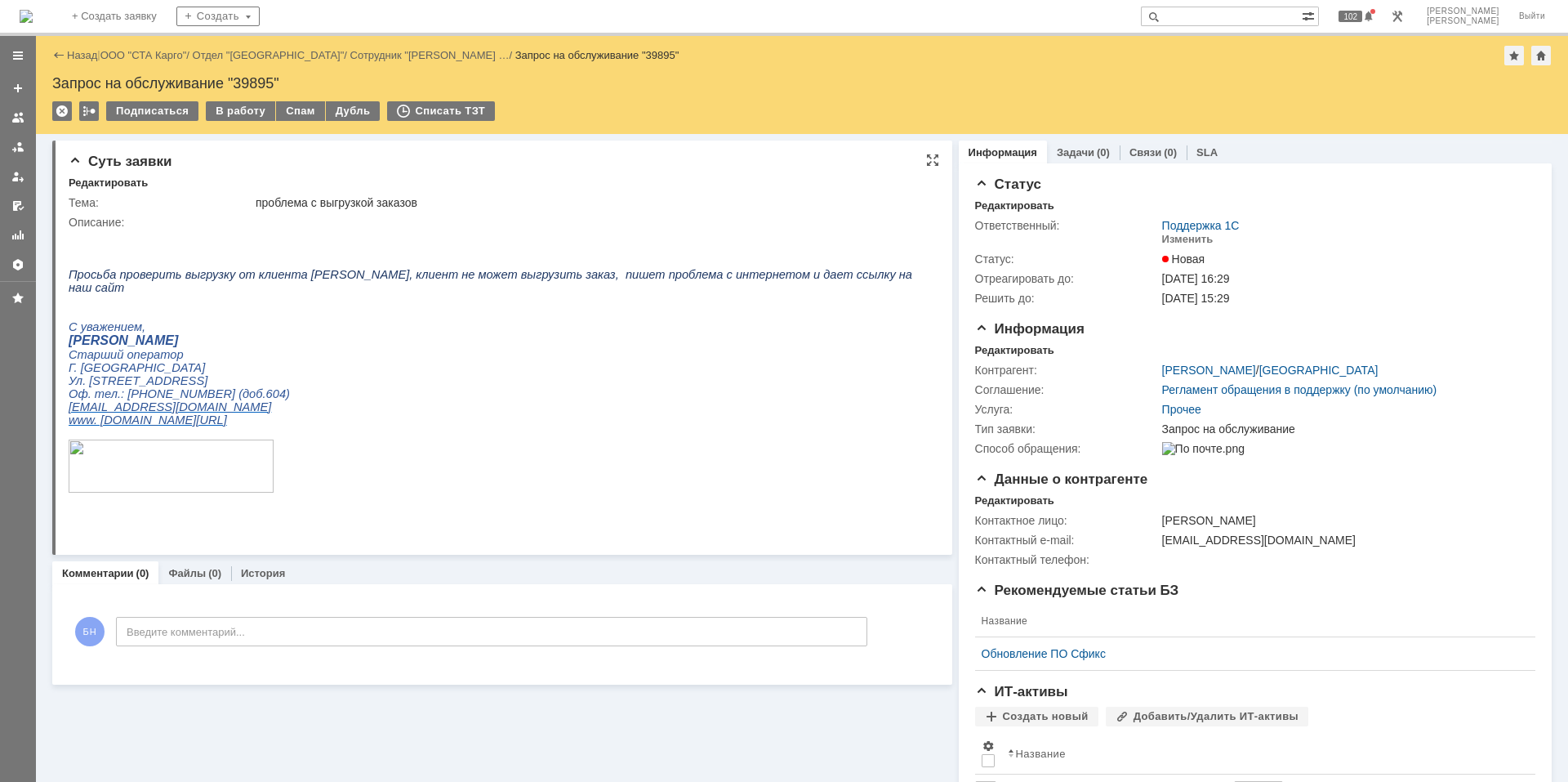
click at [461, 357] on p "Старший оператор" at bounding box center [495, 355] width 853 height 13
click at [33, 9] on img at bounding box center [26, 16] width 13 height 13
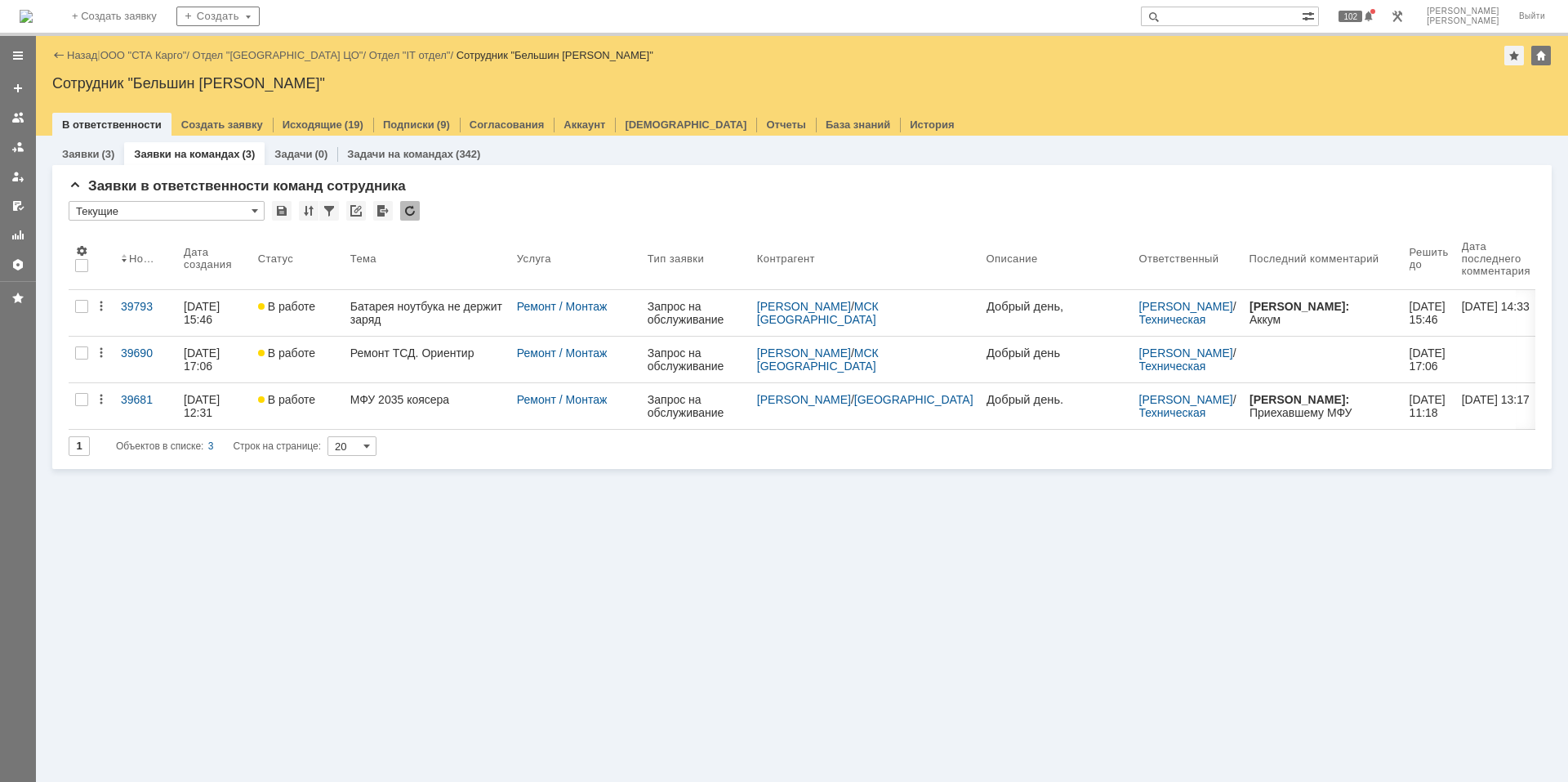
click at [485, 612] on div "Заявки (3) Заявки на командах (3) Задачи (0) Задачи на командах (342) Заявки в …" at bounding box center [801, 458] width 1532 height 646
click at [561, 531] on div "Заявки (3) Заявки на командах (3) Задачи (0) Задачи на командах (342) Заявки в …" at bounding box center [801, 458] width 1532 height 646
click at [405, 209] on div at bounding box center [410, 211] width 20 height 20
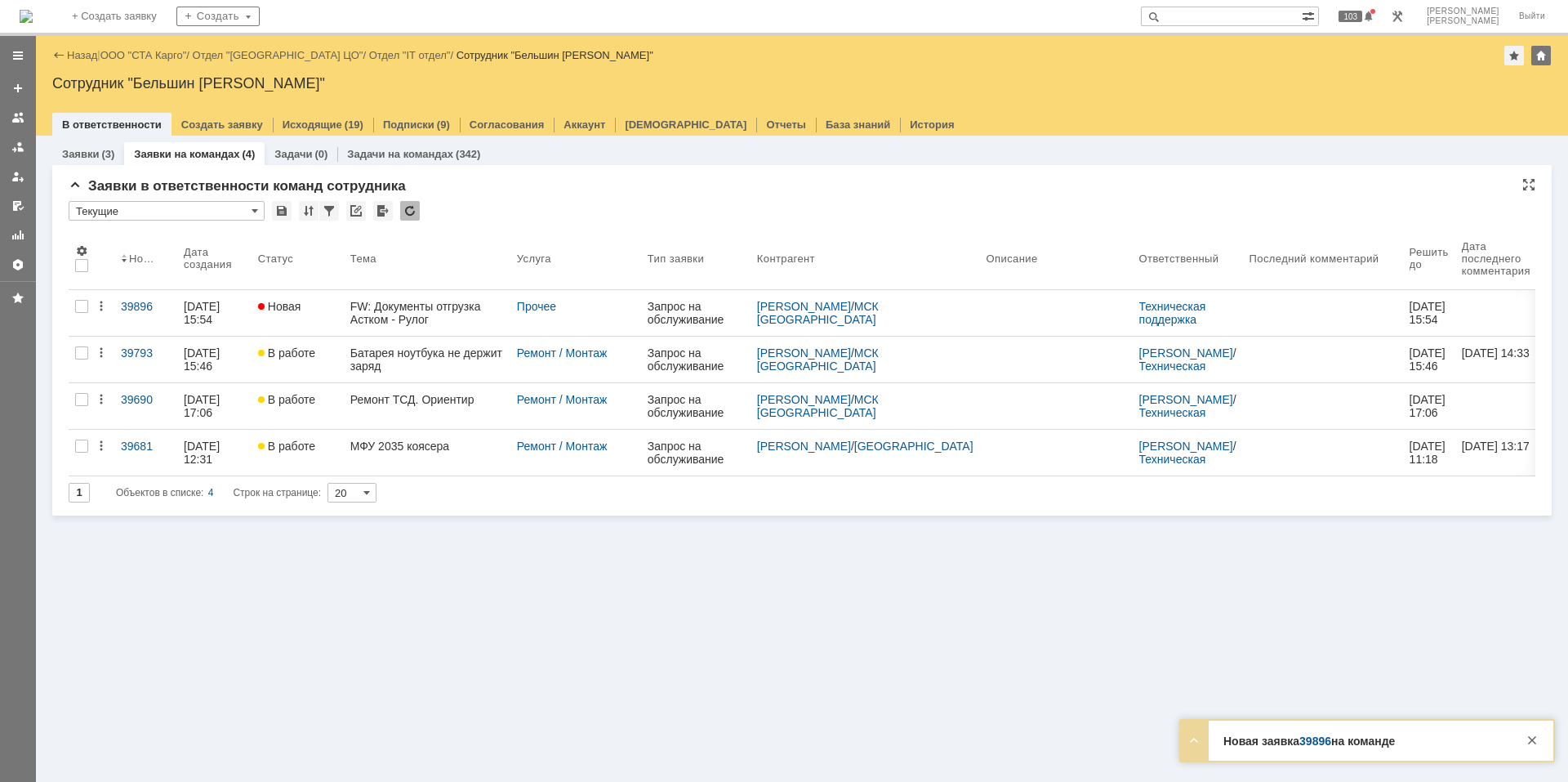
click at [432, 593] on div "Заявки (3) Заявки на командах (4) Задачи (0) Задачи на командах (342) Заявки в …" at bounding box center [801, 458] width 1532 height 646
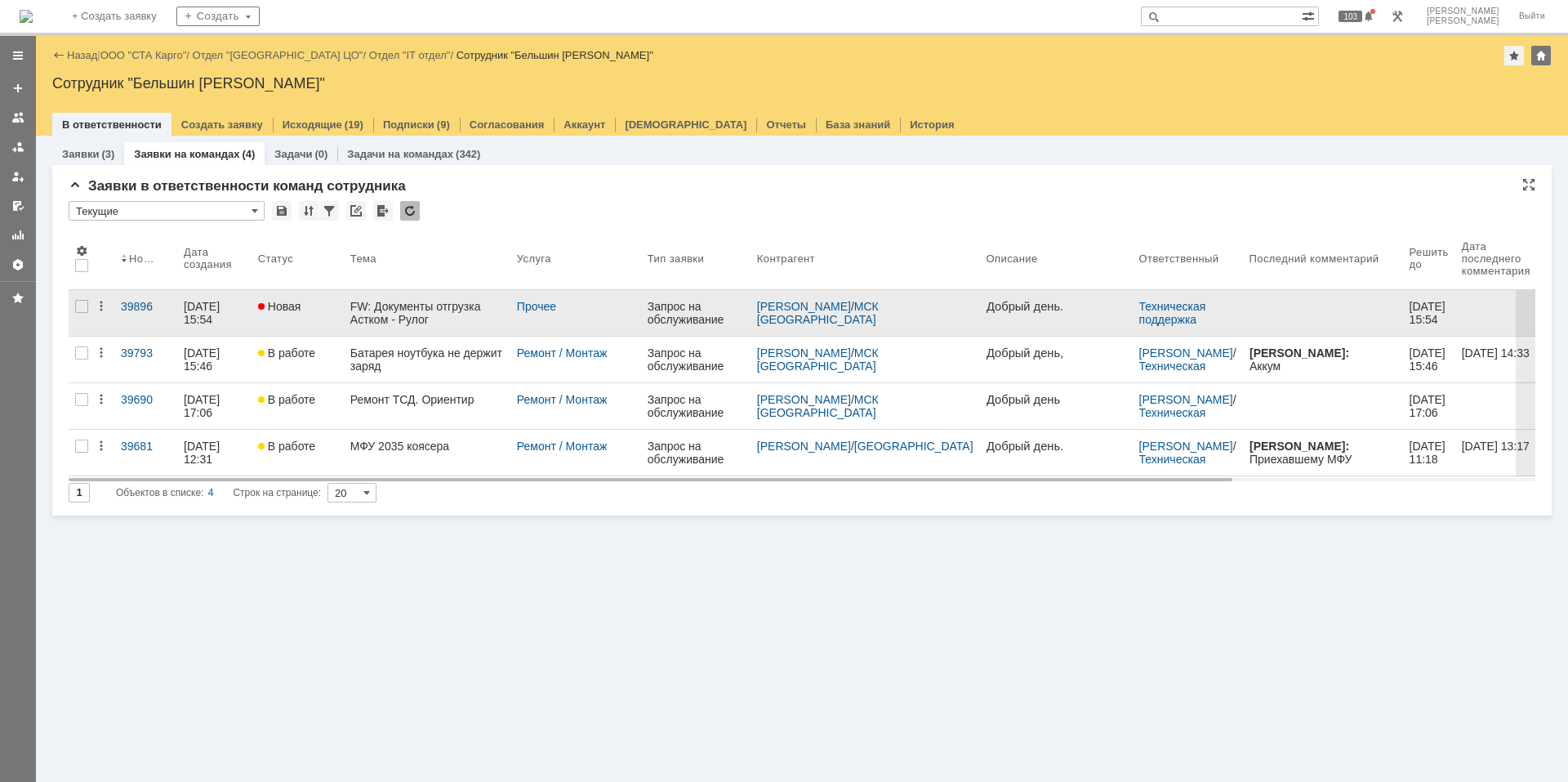
click at [425, 326] on link "FW: Документы отгрузка Астком - Рулог" at bounding box center [427, 312] width 166 height 46
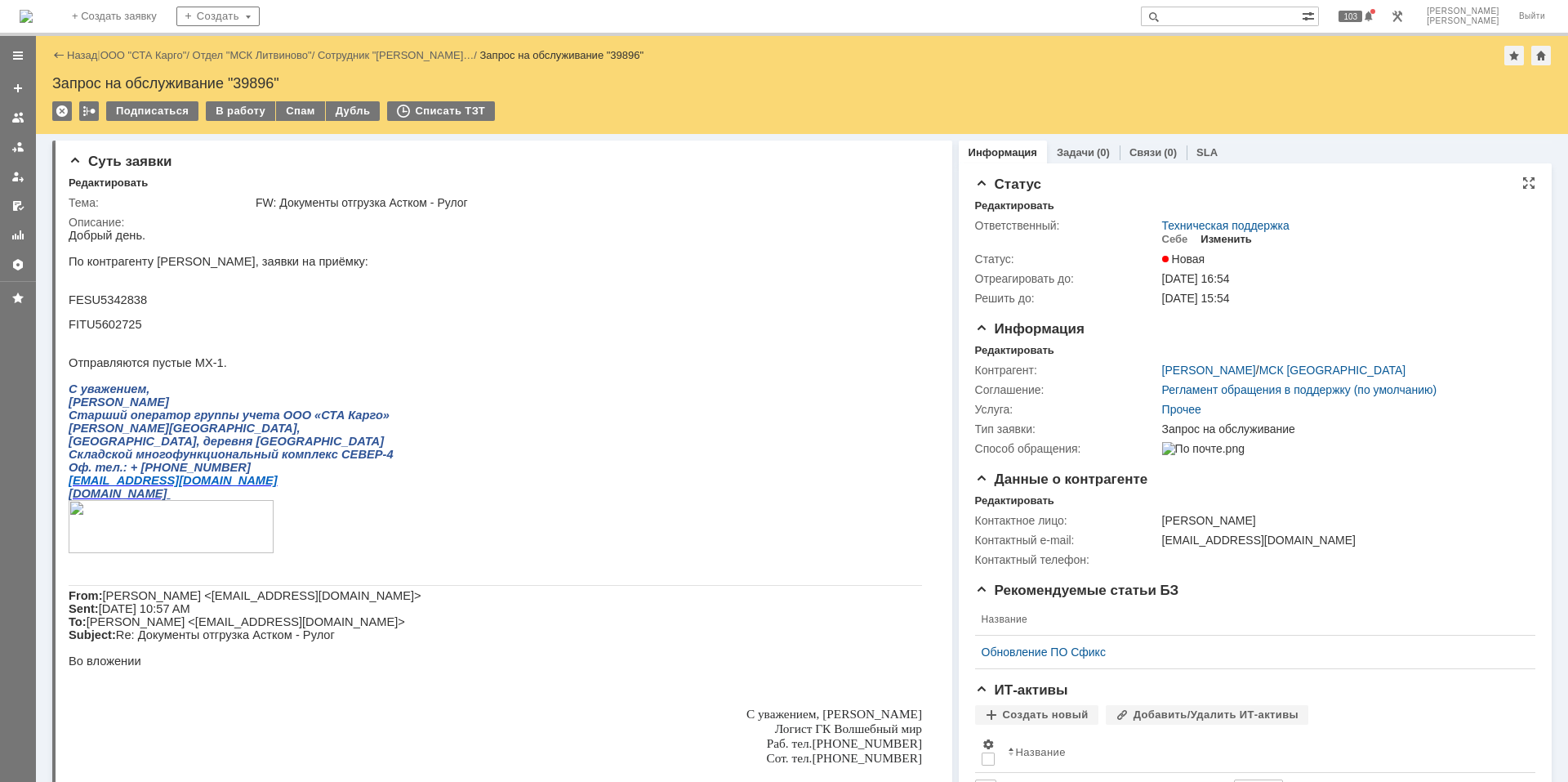
click at [1213, 236] on div "Изменить" at bounding box center [1227, 239] width 52 height 13
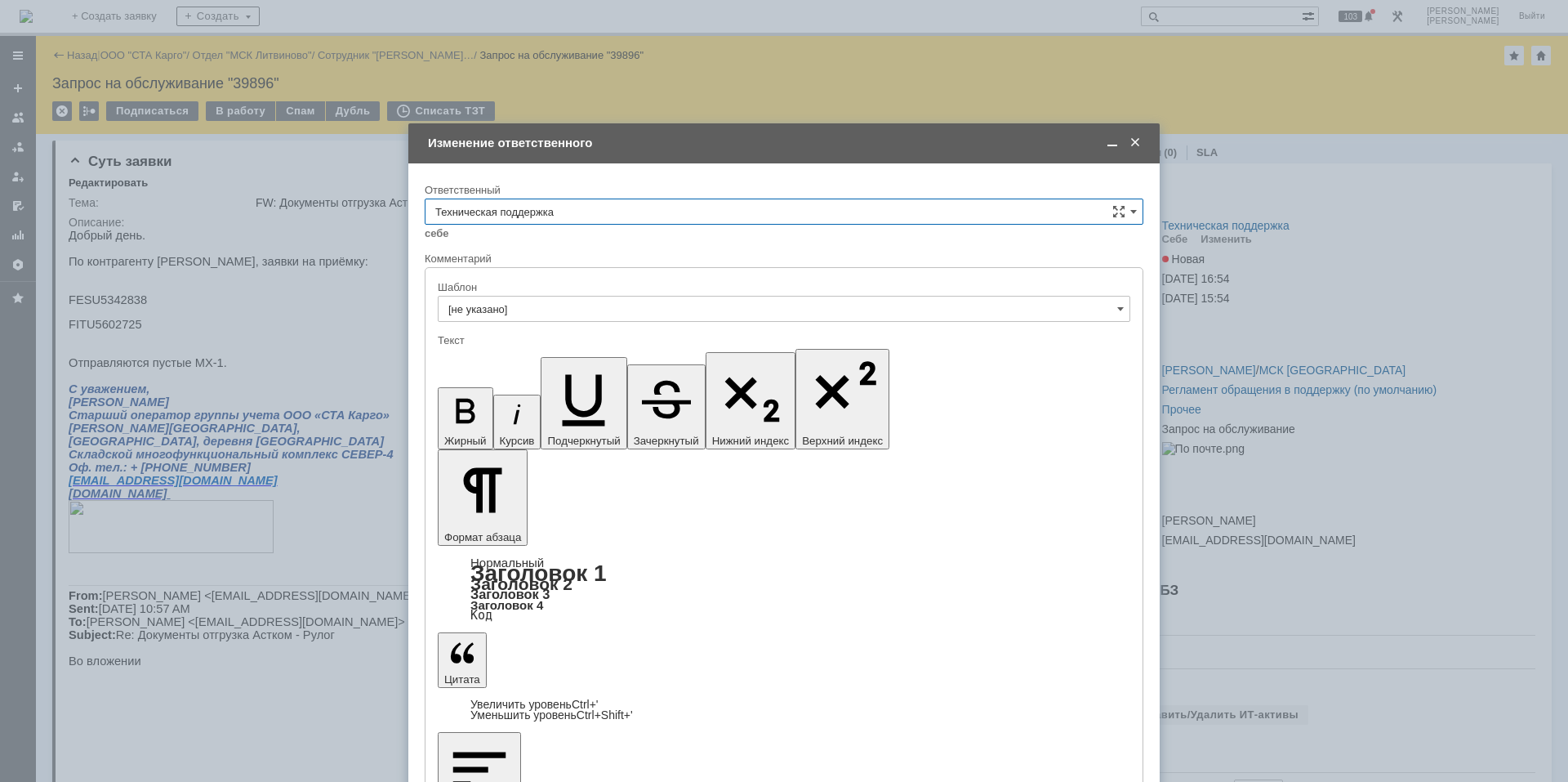
click at [531, 212] on input "Техническая поддержка" at bounding box center [784, 212] width 719 height 26
click at [512, 254] on div "Поддержка 1С" at bounding box center [784, 266] width 717 height 26
type input "Поддержка 1С"
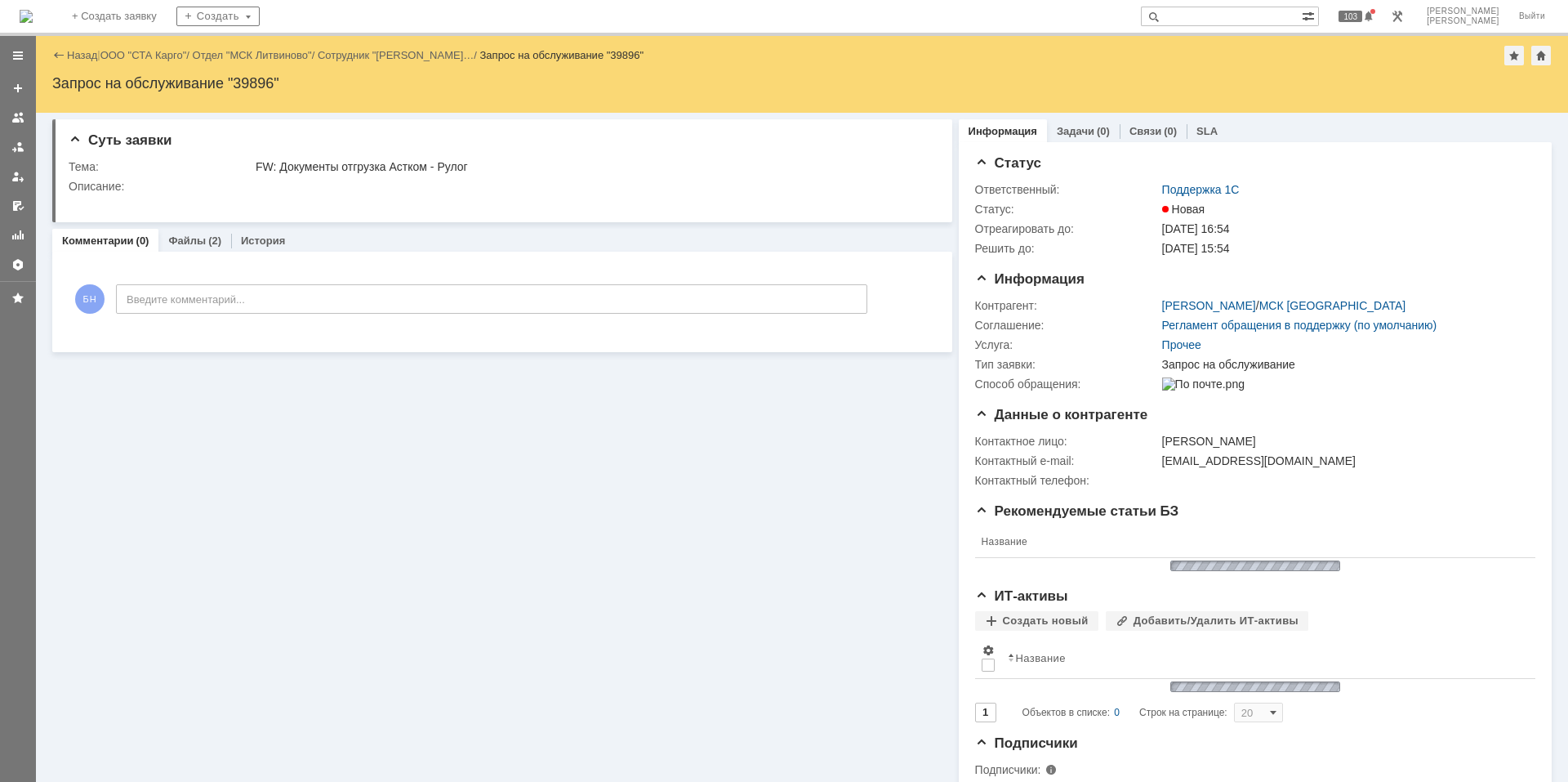
click at [33, 9] on img at bounding box center [26, 16] width 13 height 13
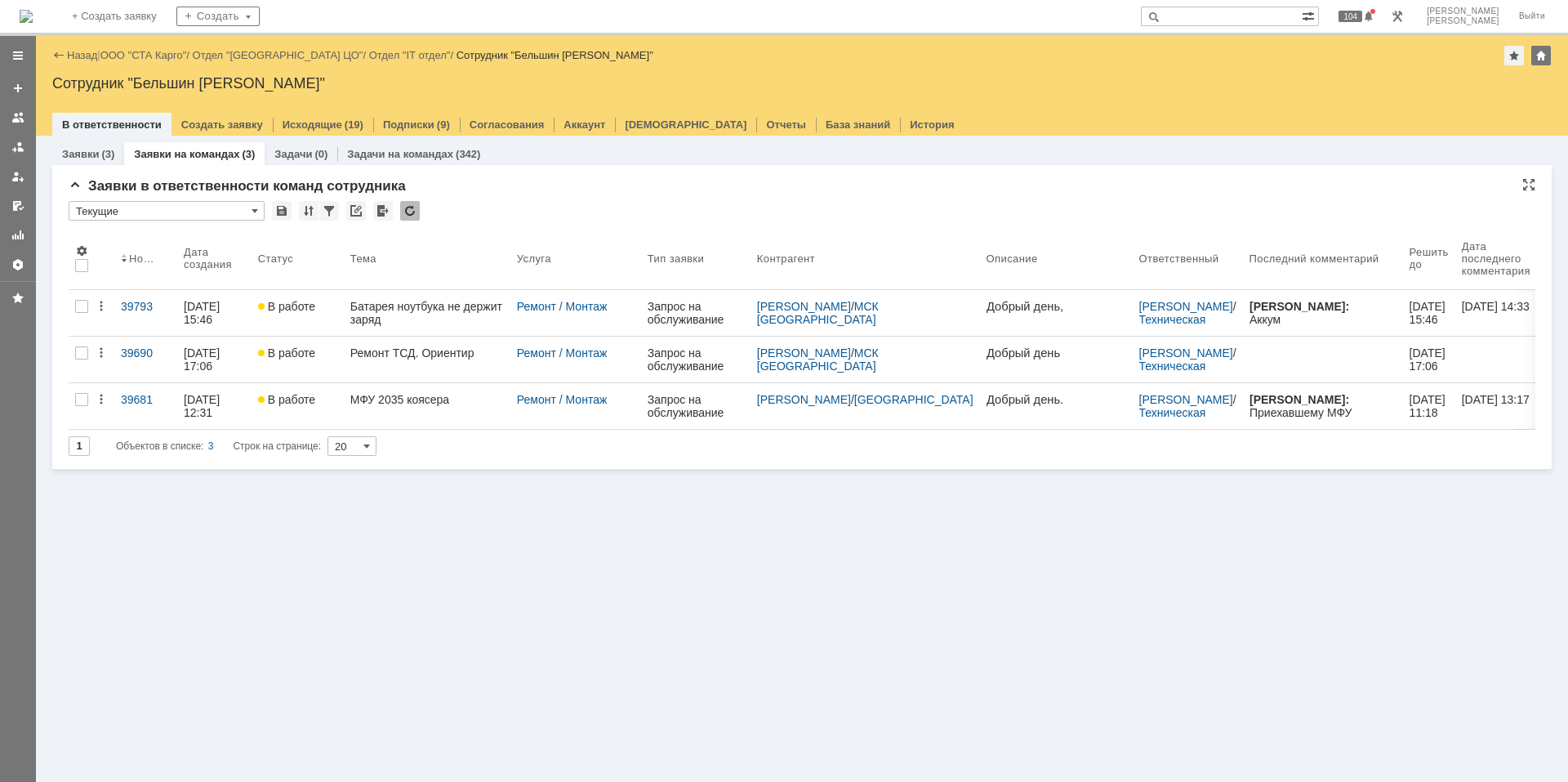
click at [417, 205] on div at bounding box center [410, 211] width 20 height 20
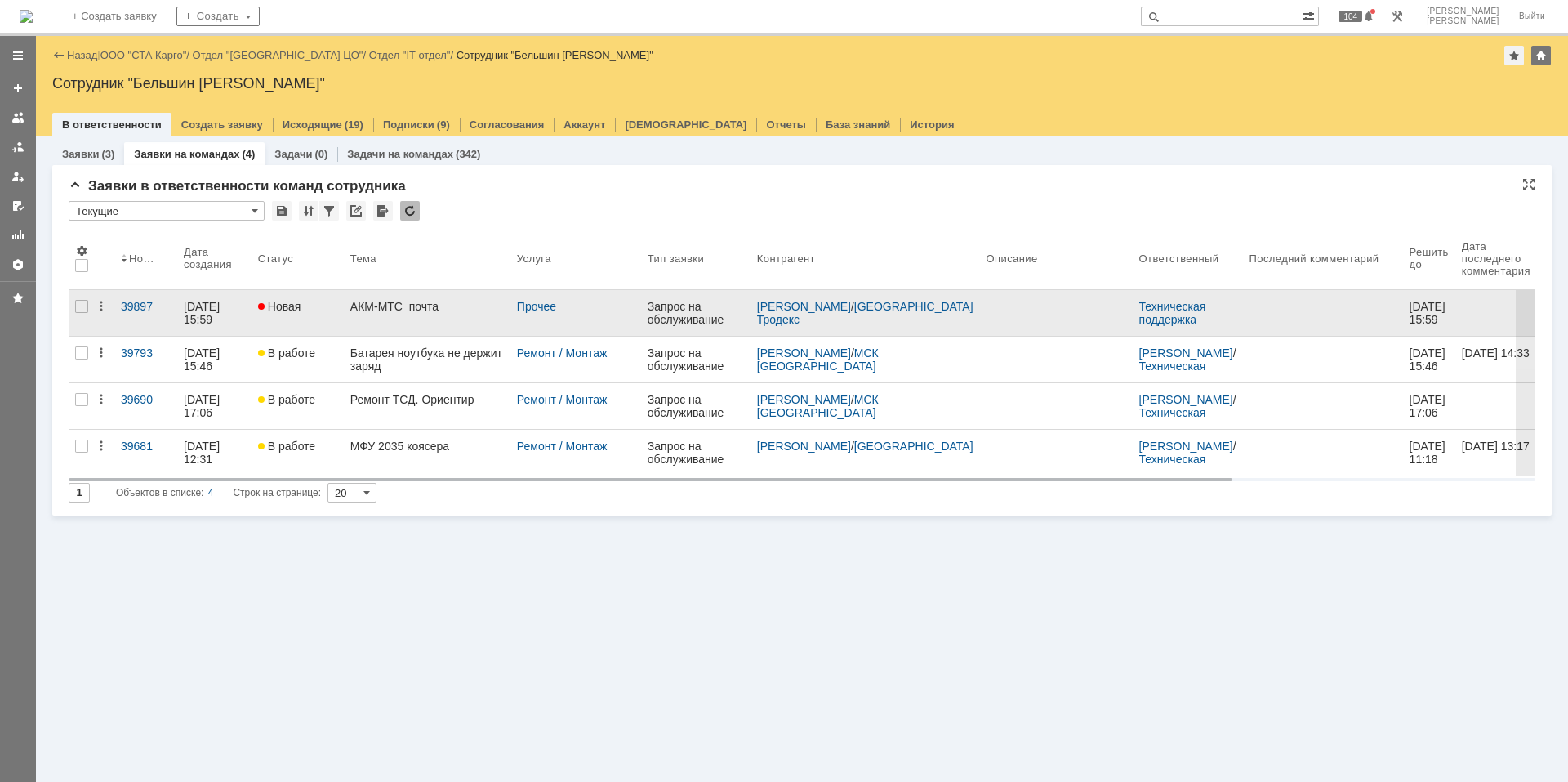
click at [401, 307] on div "АКМ-МТС почта" at bounding box center [427, 307] width 153 height 13
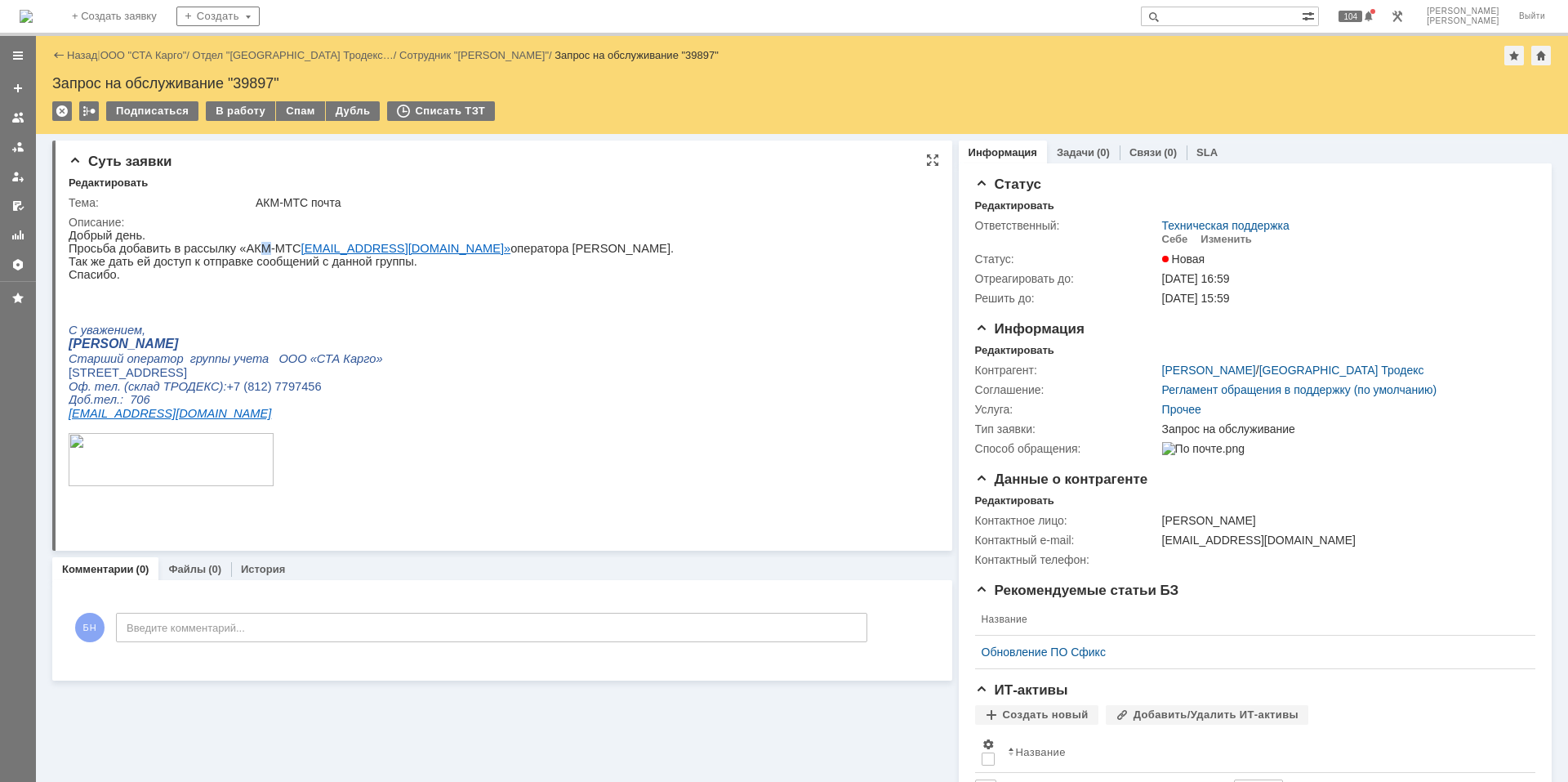
click at [246, 246] on p "Просьба добавить в рассылку «АКМ-МТС akm_mts@stacargo.ru» оператора Блинкову Ма…" at bounding box center [371, 248] width 605 height 13
click at [1007, 346] on div "Редактировать" at bounding box center [1015, 351] width 79 height 13
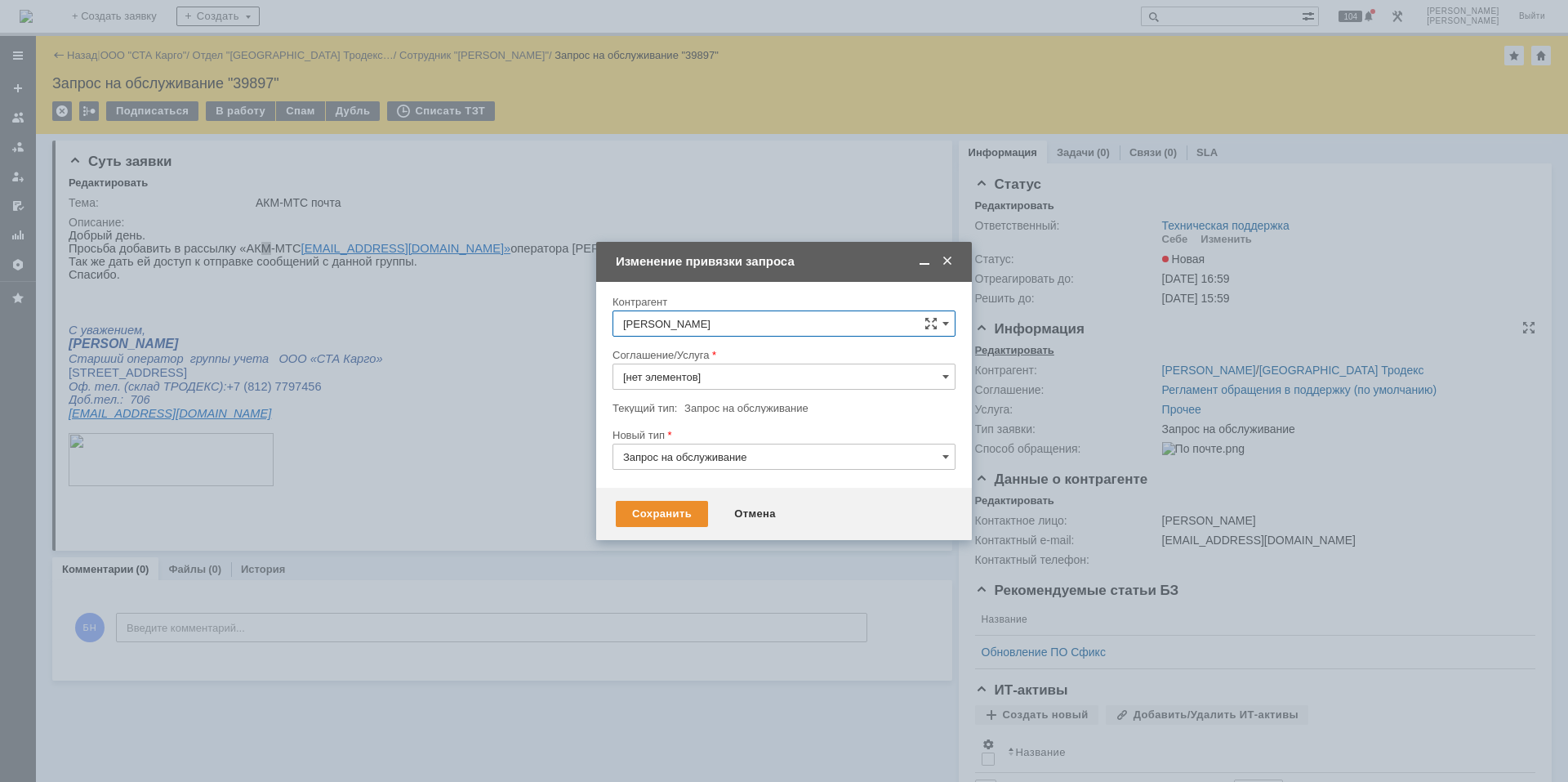
type input "Прочее"
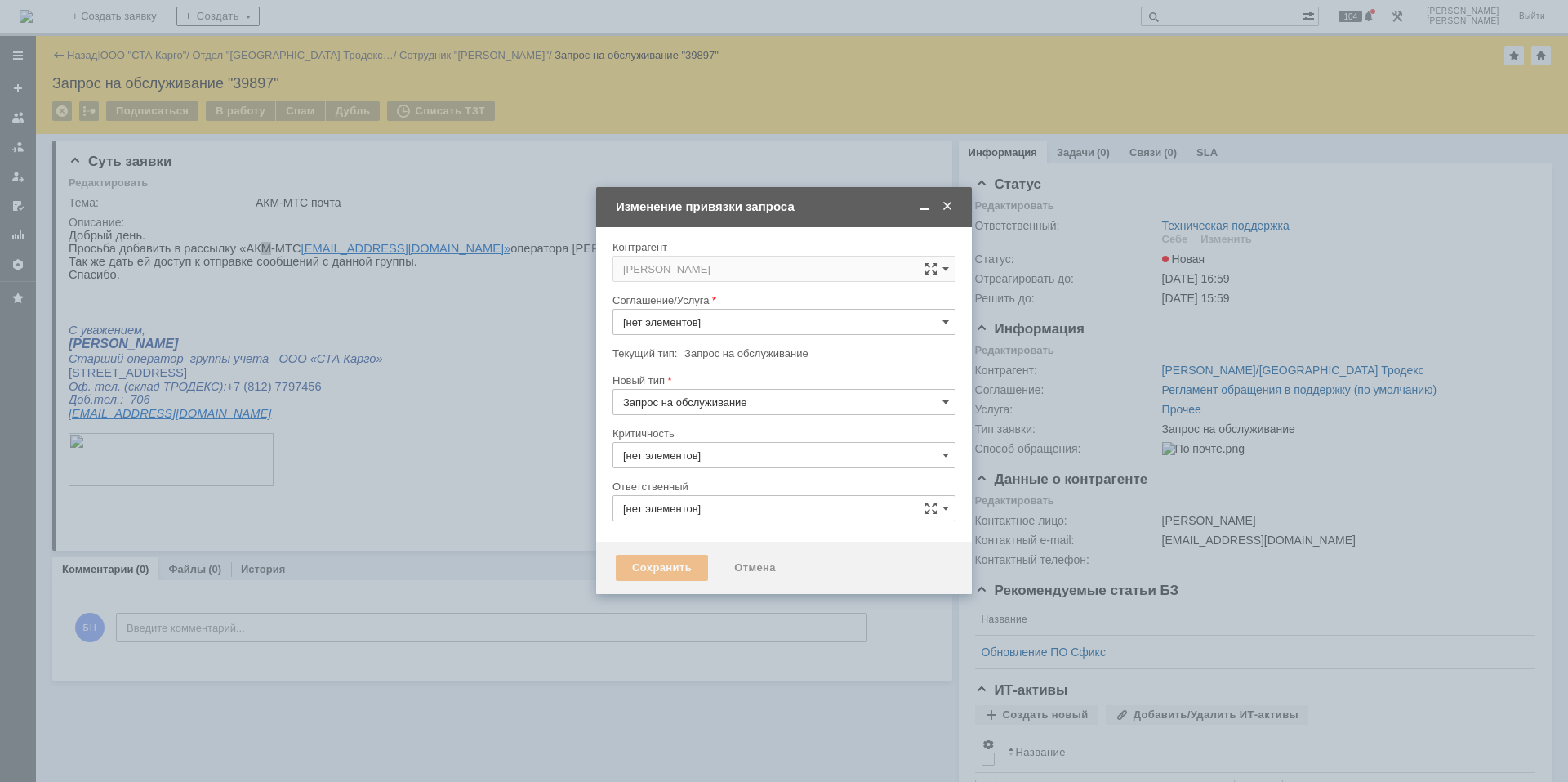
type input "3. Низкая"
type input "Техническая поддержка"
type input "Прочее"
type input "[не указано]"
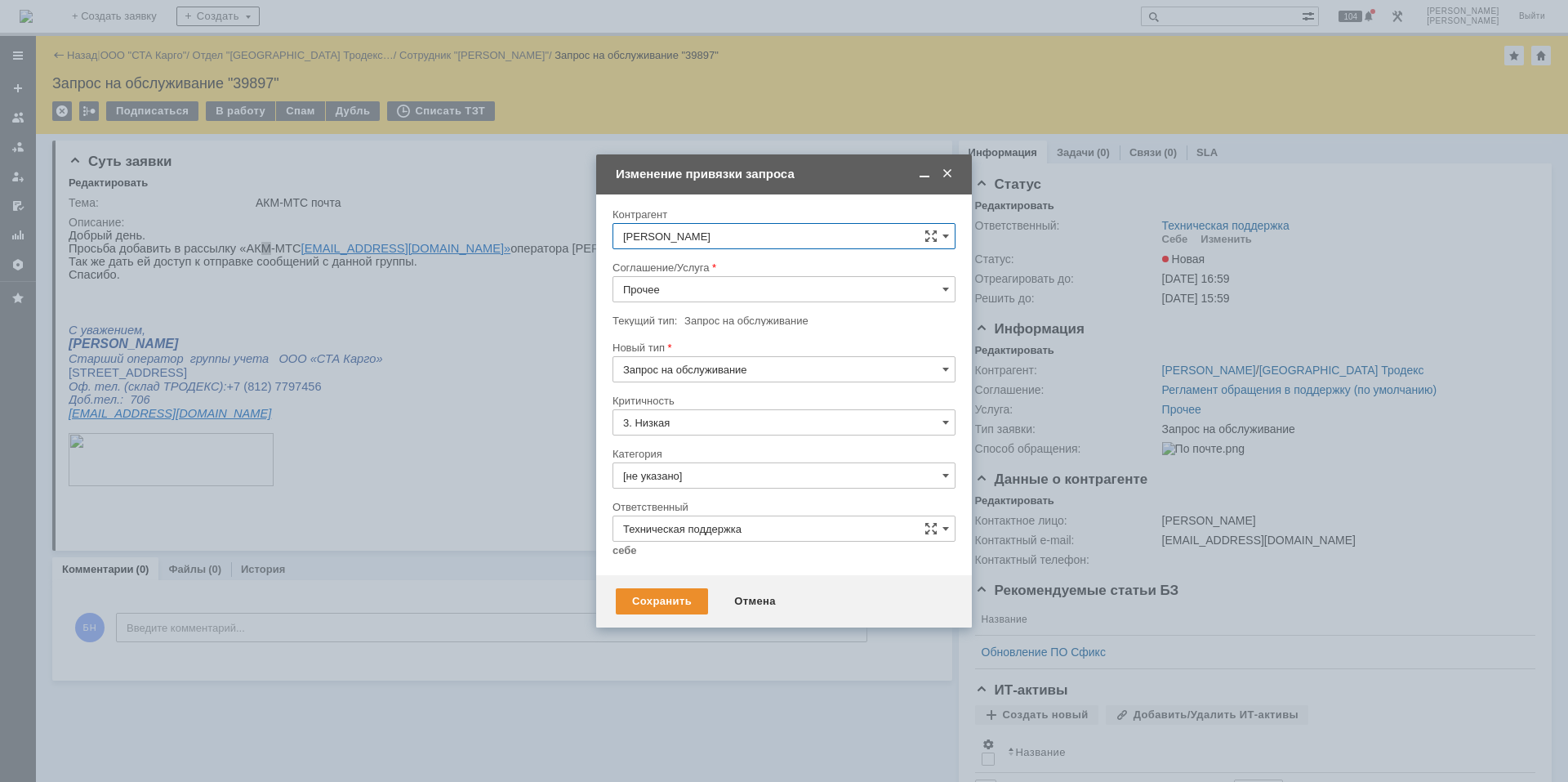
click at [703, 291] on input "Прочее" at bounding box center [784, 290] width 343 height 26
click at [717, 488] on span "Электронная почта" at bounding box center [784, 487] width 322 height 13
type input "Электронная почта"
click at [709, 484] on input "[не указано]" at bounding box center [784, 476] width 343 height 26
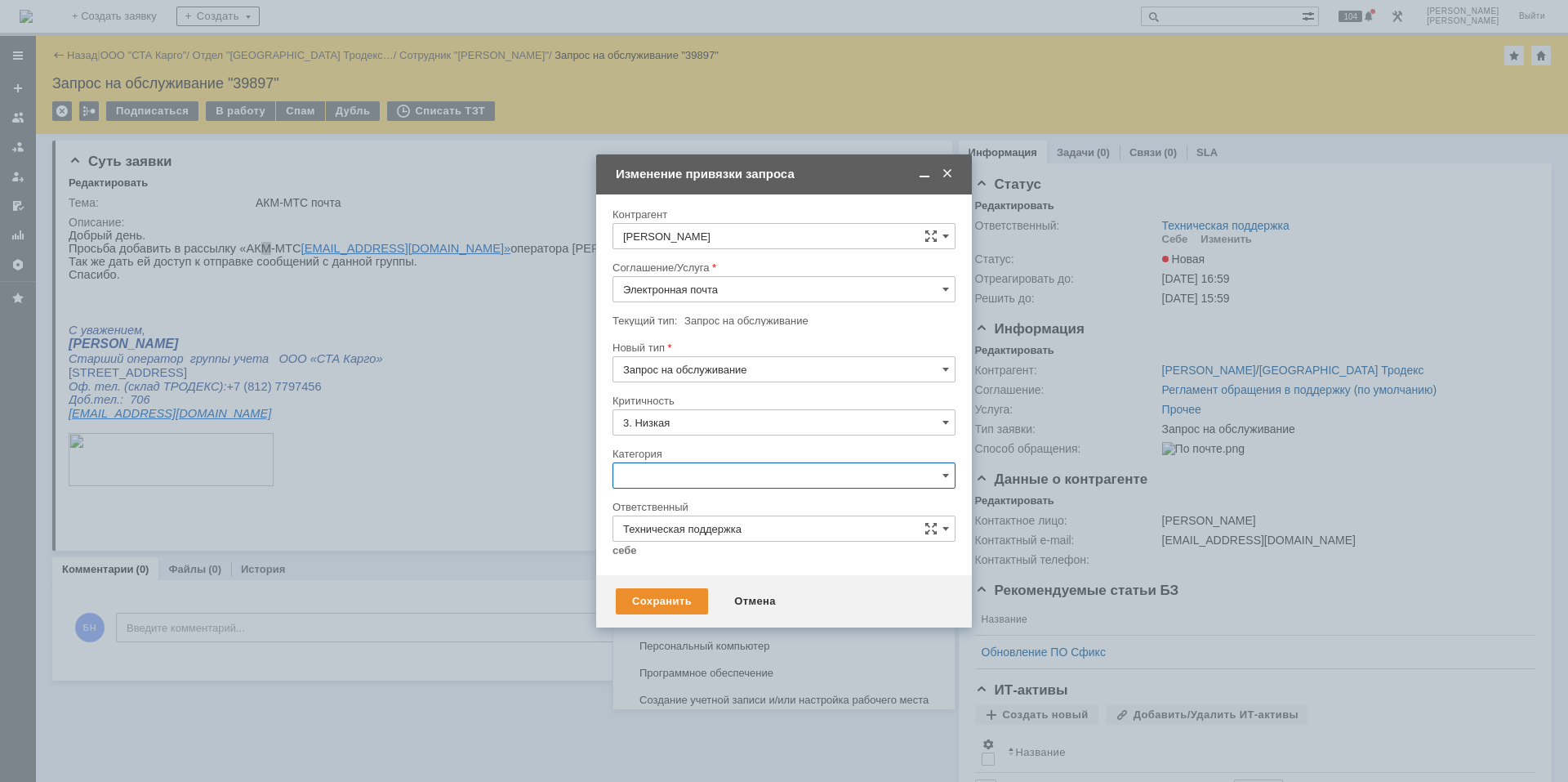
scroll to position [1086, 0]
click at [744, 562] on span "Группы Рассылки" at bounding box center [784, 566] width 322 height 13
type input "Группы Рассылки"
click at [632, 550] on link "себе" at bounding box center [625, 551] width 24 height 13
type input "[PERSON_NAME]"
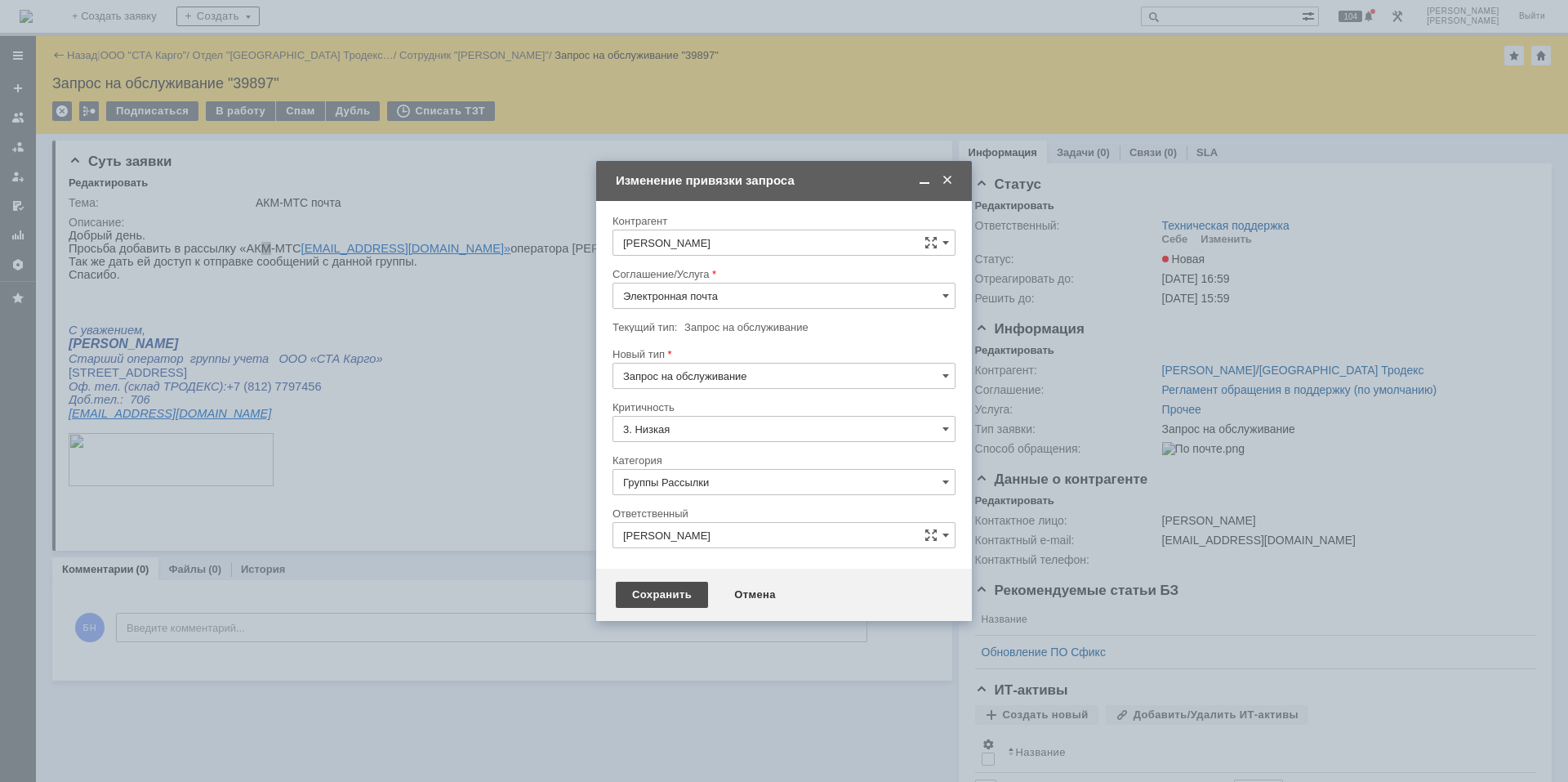
click at [652, 590] on div "Сохранить" at bounding box center [662, 595] width 92 height 26
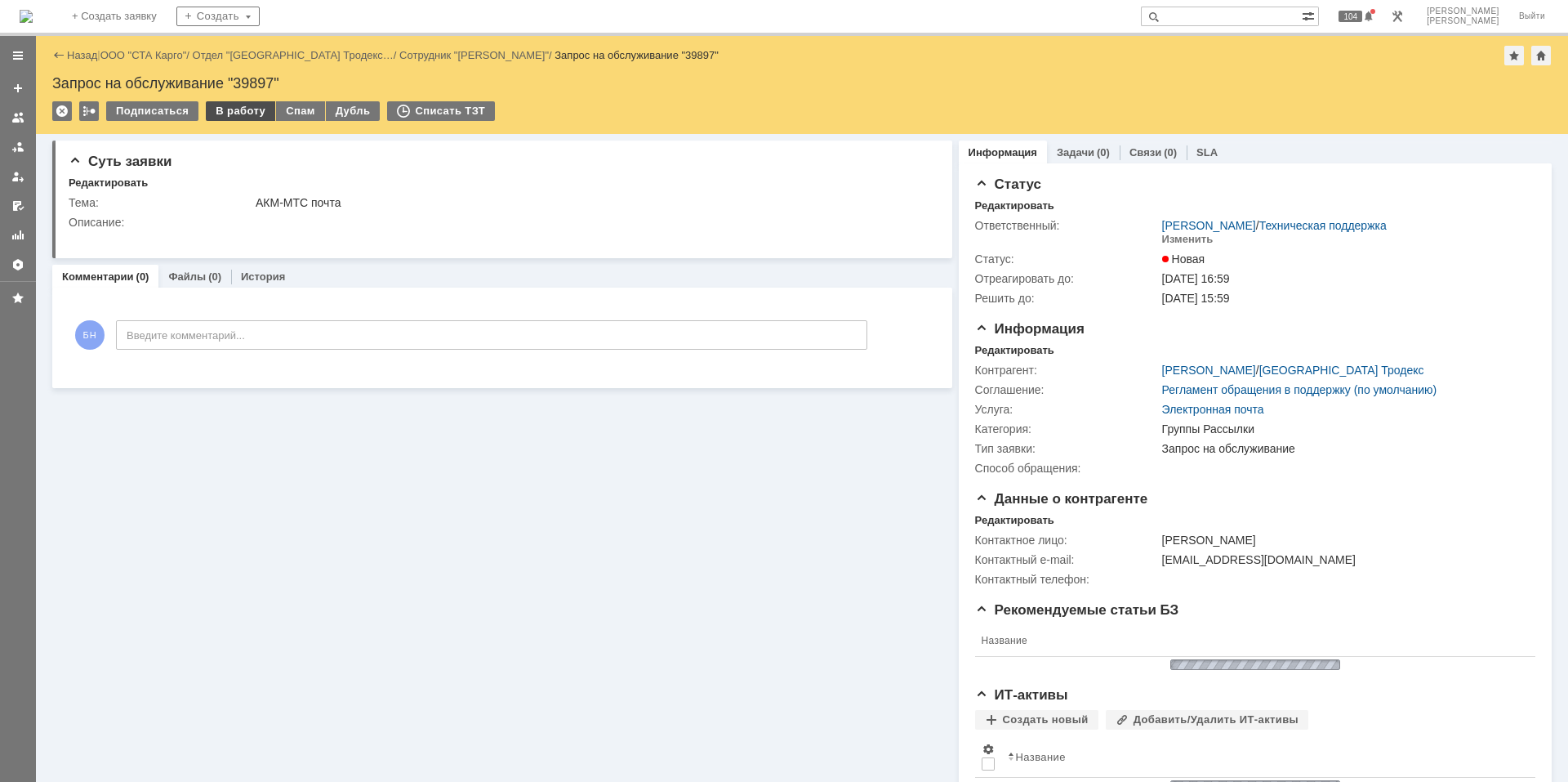
scroll to position [0, 0]
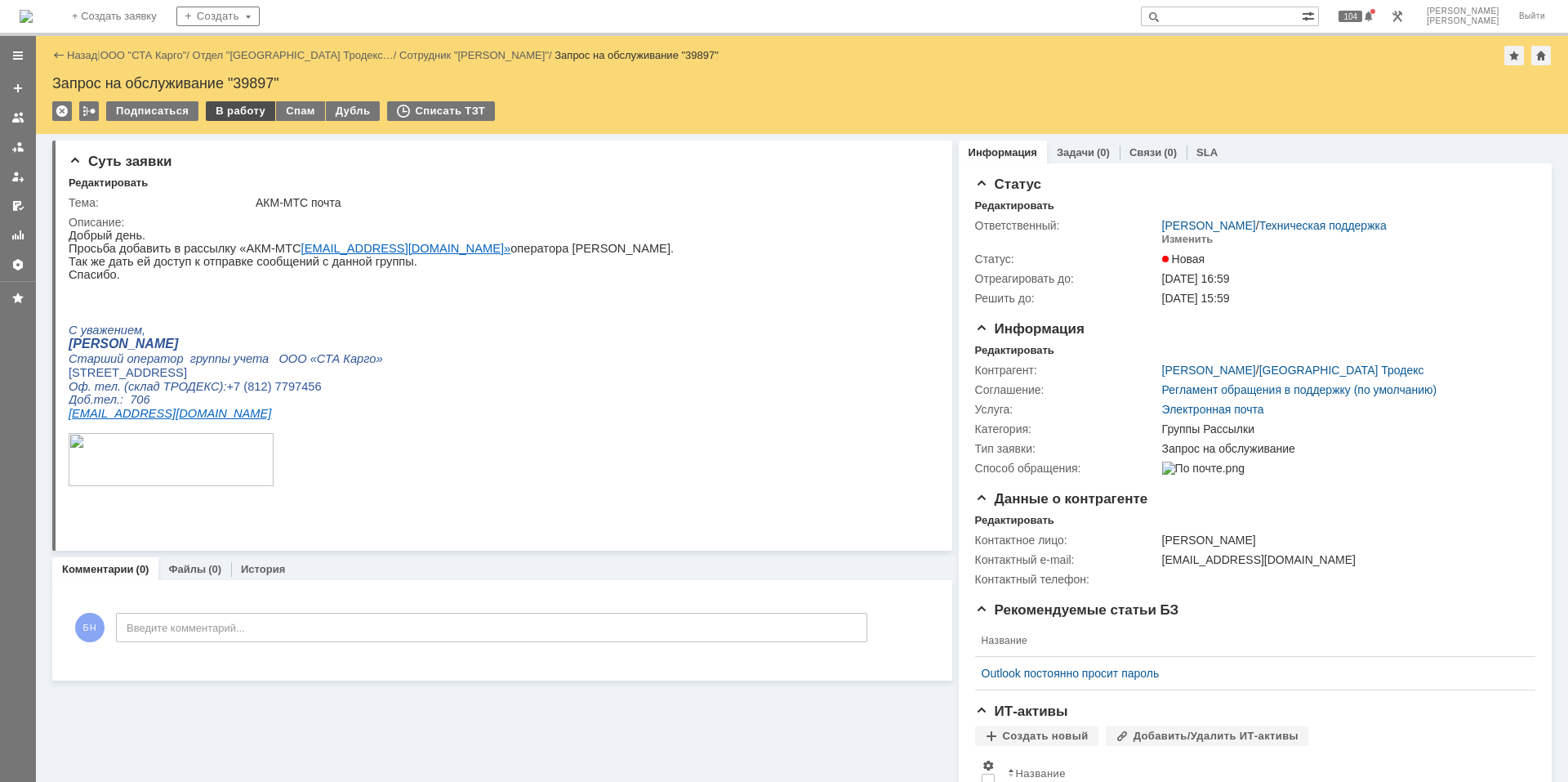
click at [246, 114] on div "В работу" at bounding box center [241, 111] width 70 height 20
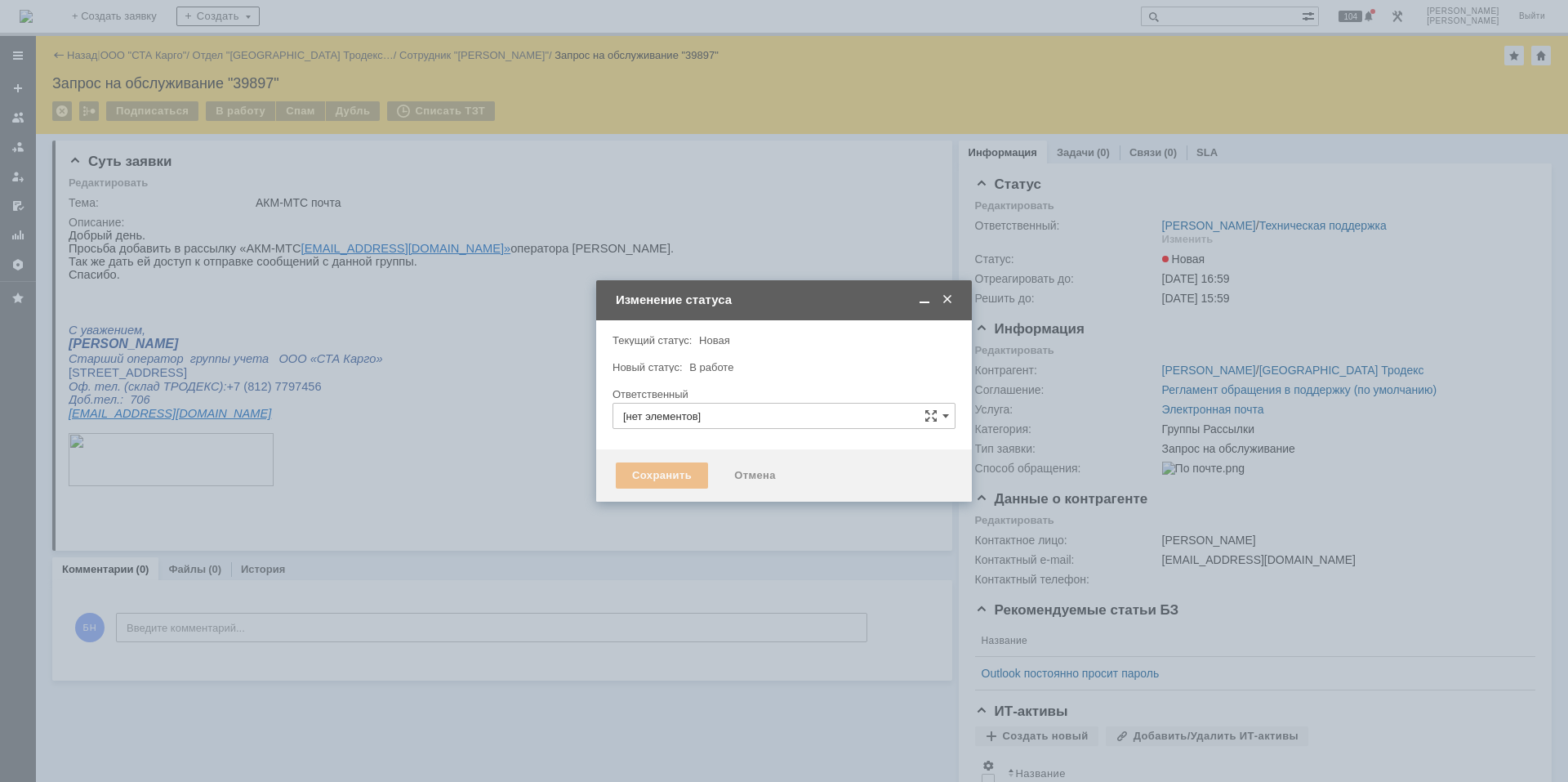
type input "[PERSON_NAME]"
type input "Группы Рассылки"
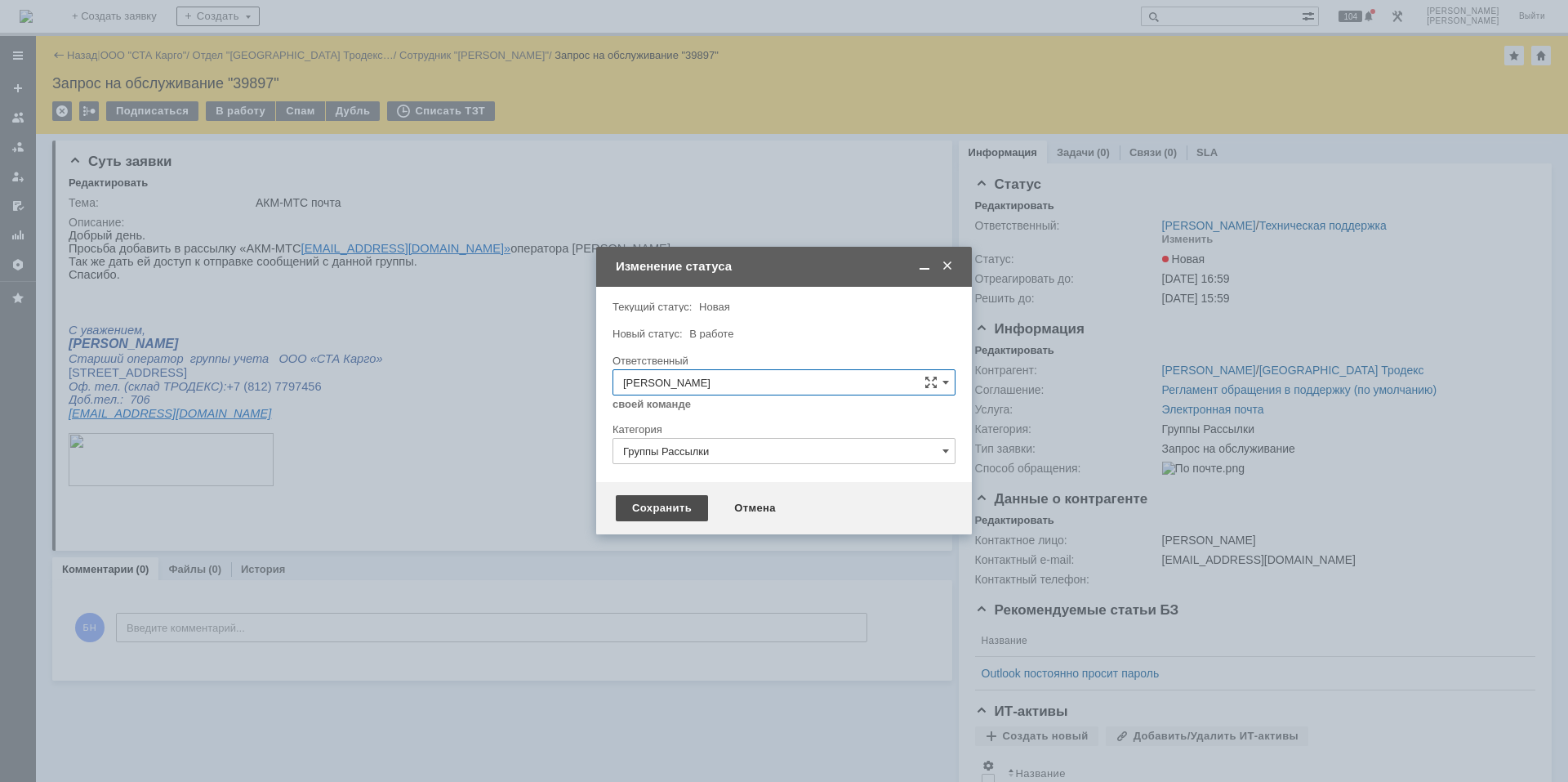
click at [688, 515] on div "Сохранить" at bounding box center [662, 508] width 92 height 26
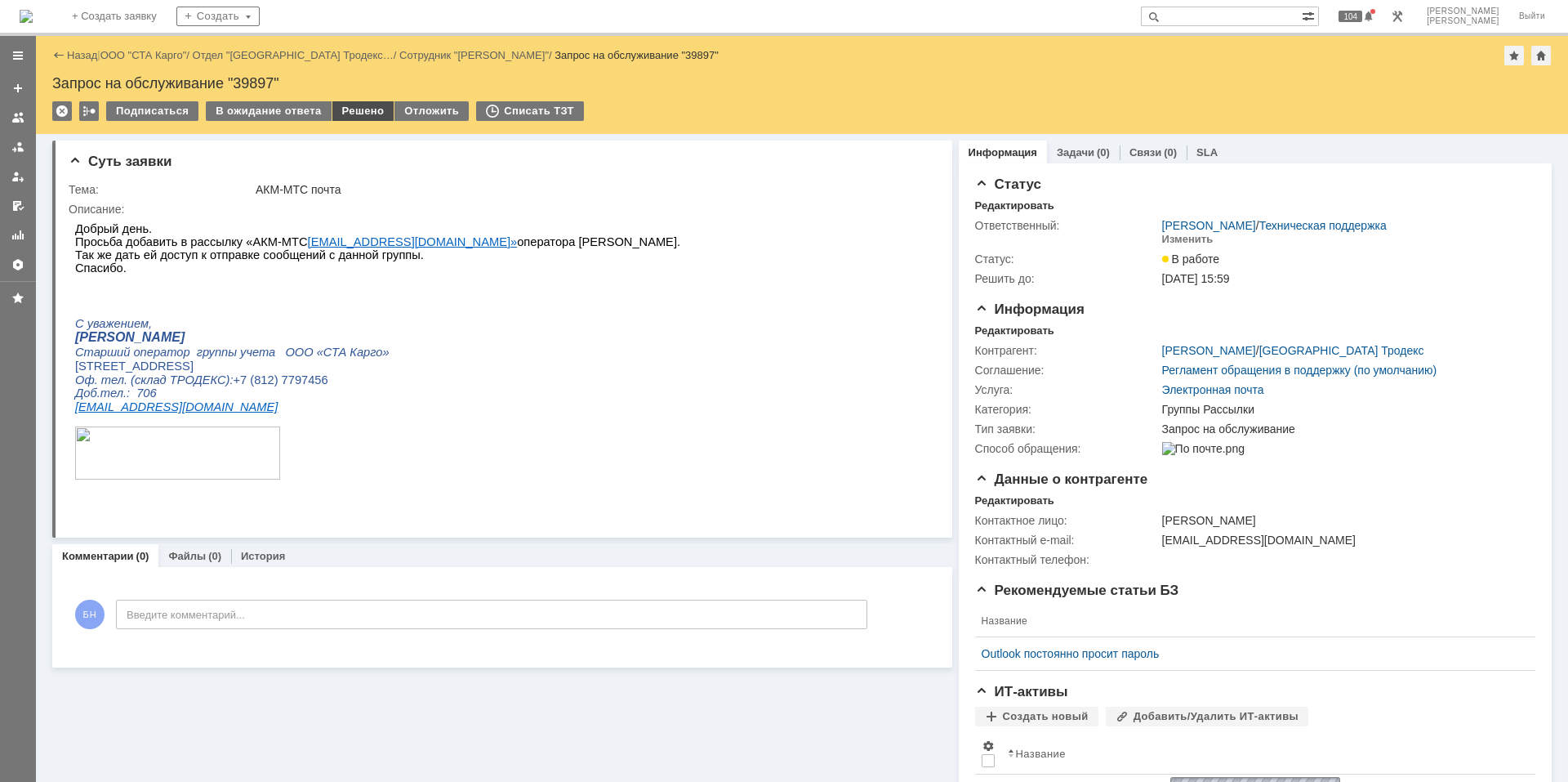
click at [351, 117] on div "Решено" at bounding box center [363, 111] width 62 height 20
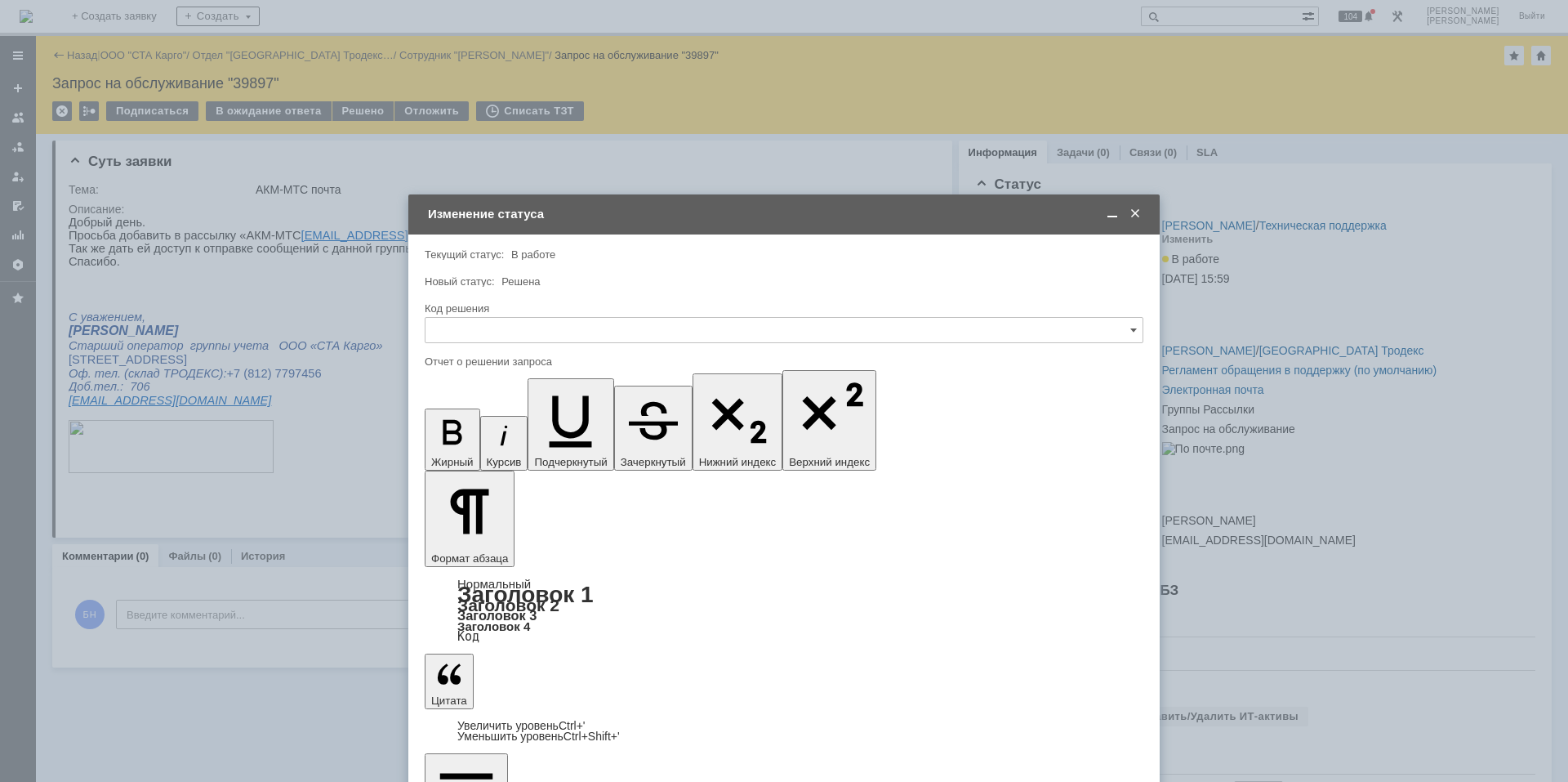
click at [551, 335] on input "text" at bounding box center [784, 330] width 719 height 26
click at [448, 550] on span "Решено" at bounding box center [784, 550] width 698 height 13
type input "Решено"
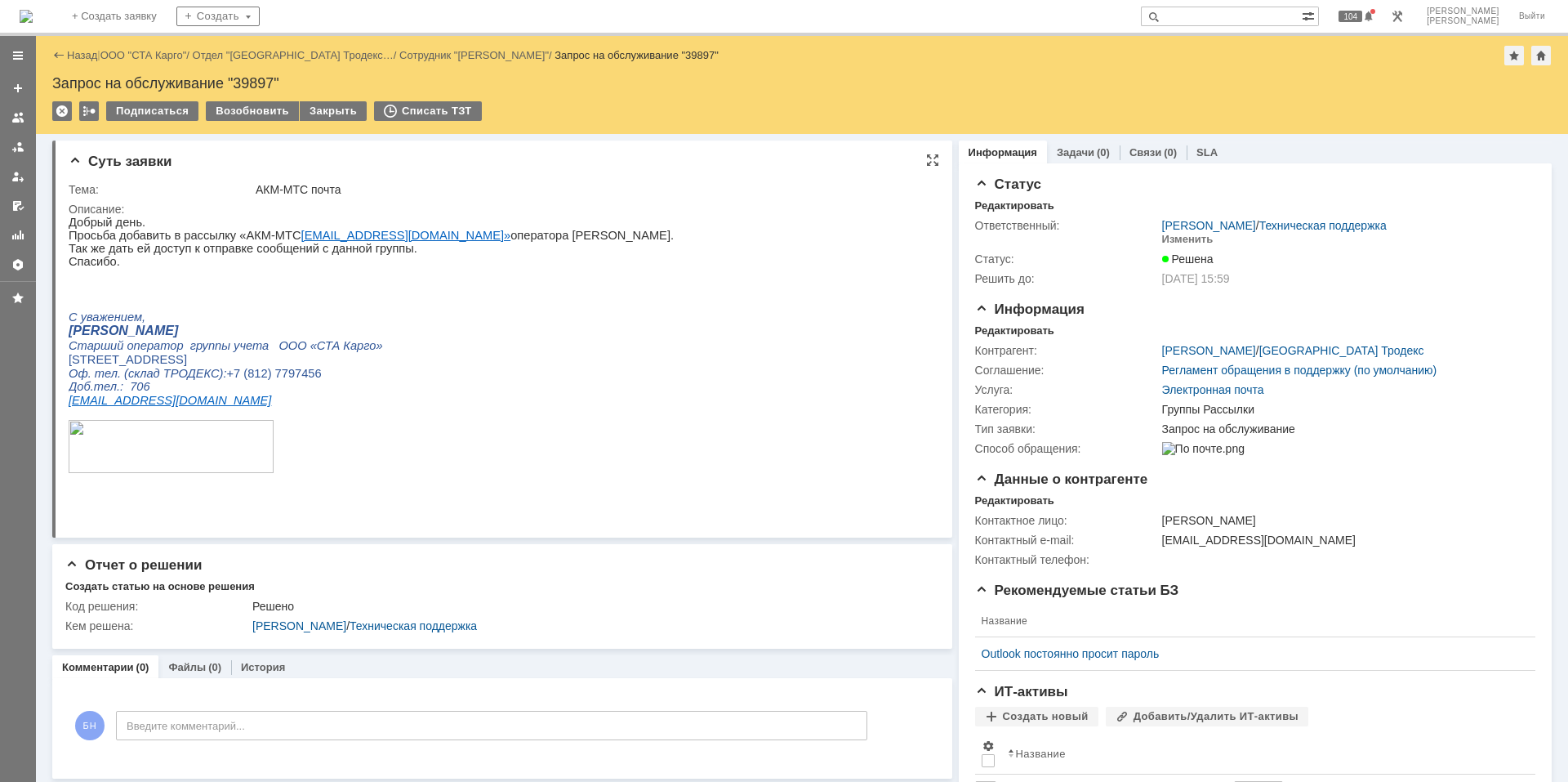
click at [234, 311] on p at bounding box center [371, 303] width 605 height 14
click at [597, 423] on html "Добрый день. Просьба добавить в рассылку «АКМ-МТС akm_mts@stacargo.ru» оператор…" at bounding box center [495, 359] width 853 height 286
click at [621, 359] on html "Добрый день. Просьба добавить в рассылку «АКМ-МТС akm_mts@stacargo.ru» оператор…" at bounding box center [495, 359] width 853 height 286
click at [308, 562] on div "Отчет о решении" at bounding box center [501, 565] width 874 height 16
click at [392, 488] on p at bounding box center [371, 482] width 605 height 13
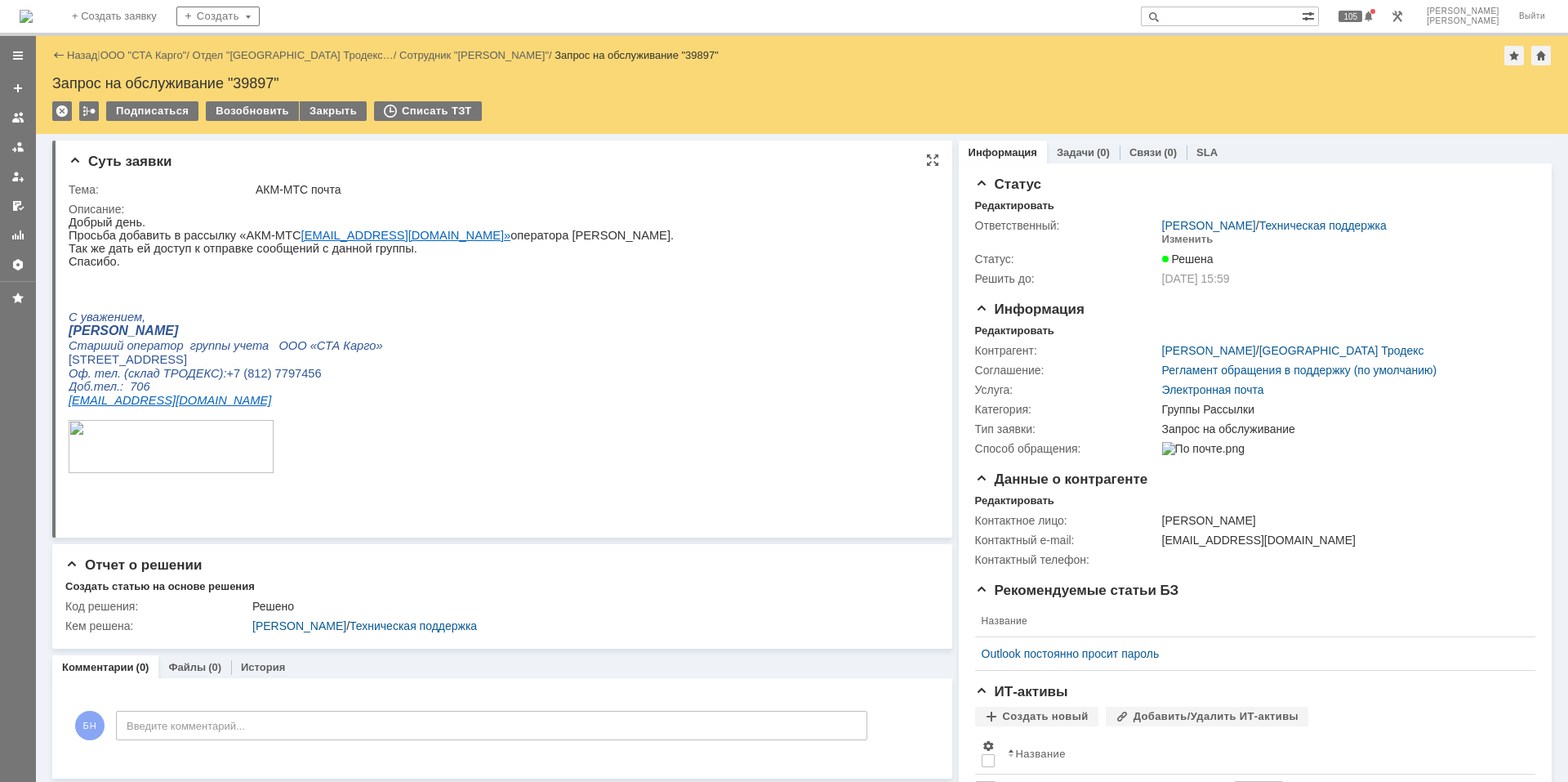
click at [394, 325] on p "С уважением," at bounding box center [371, 317] width 605 height 14
click at [33, 11] on img at bounding box center [26, 16] width 13 height 13
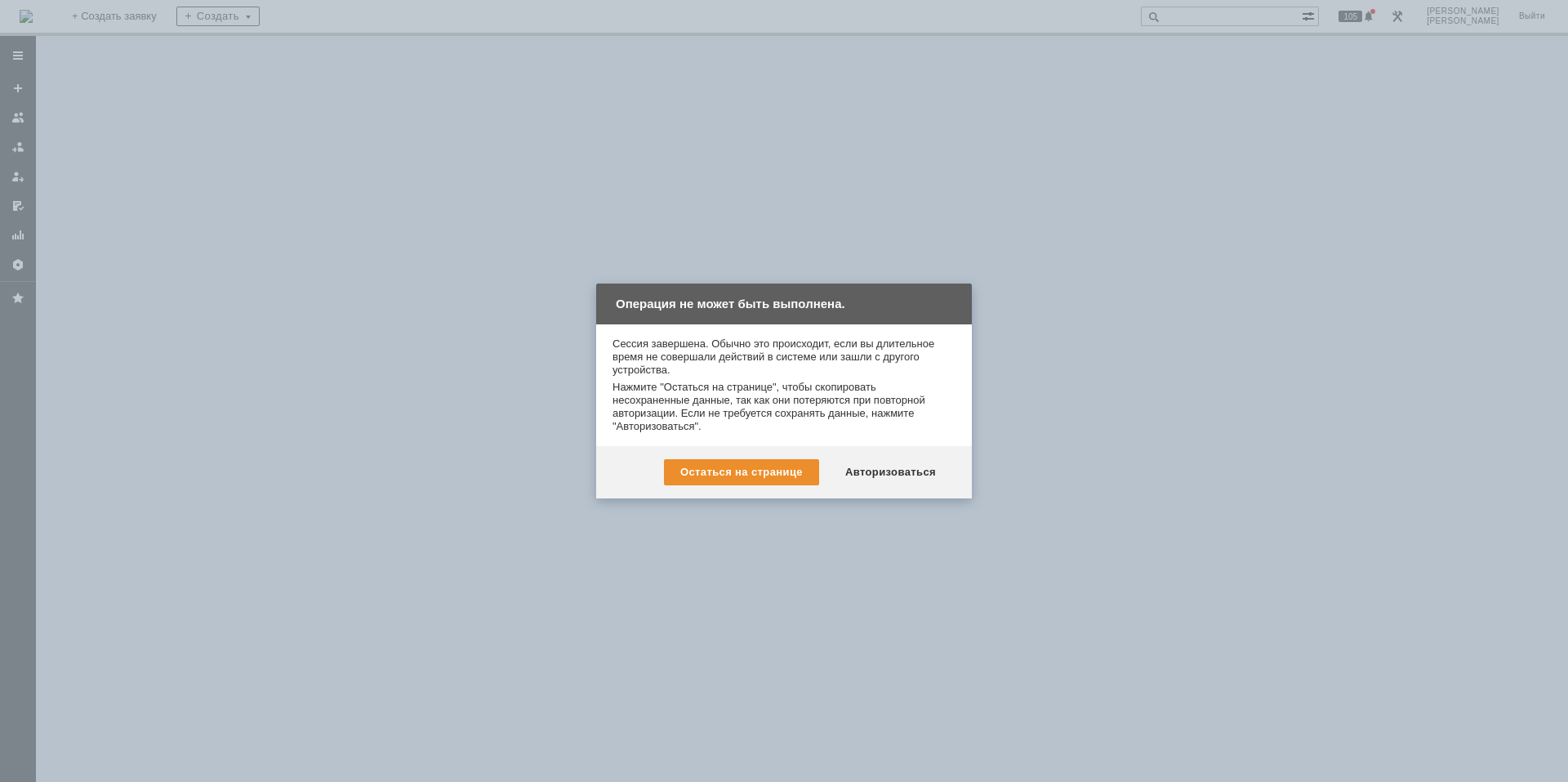
click at [918, 456] on div "Остаться на странице Авторизоваться" at bounding box center [784, 472] width 375 height 53
click at [926, 465] on div "Авторизоваться" at bounding box center [890, 472] width 123 height 26
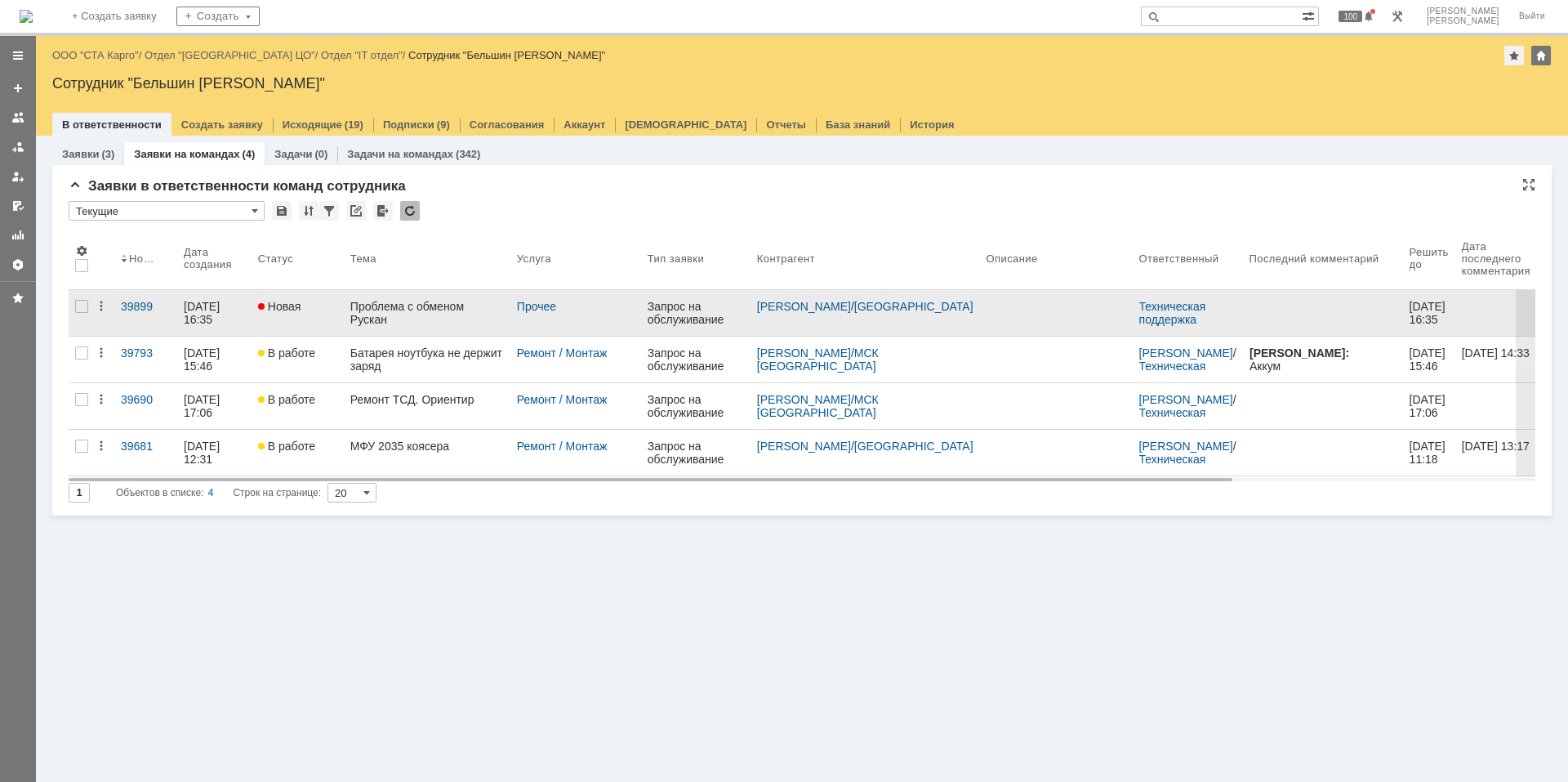
click at [406, 316] on div "Проблема с обменом Рускан" at bounding box center [427, 313] width 153 height 26
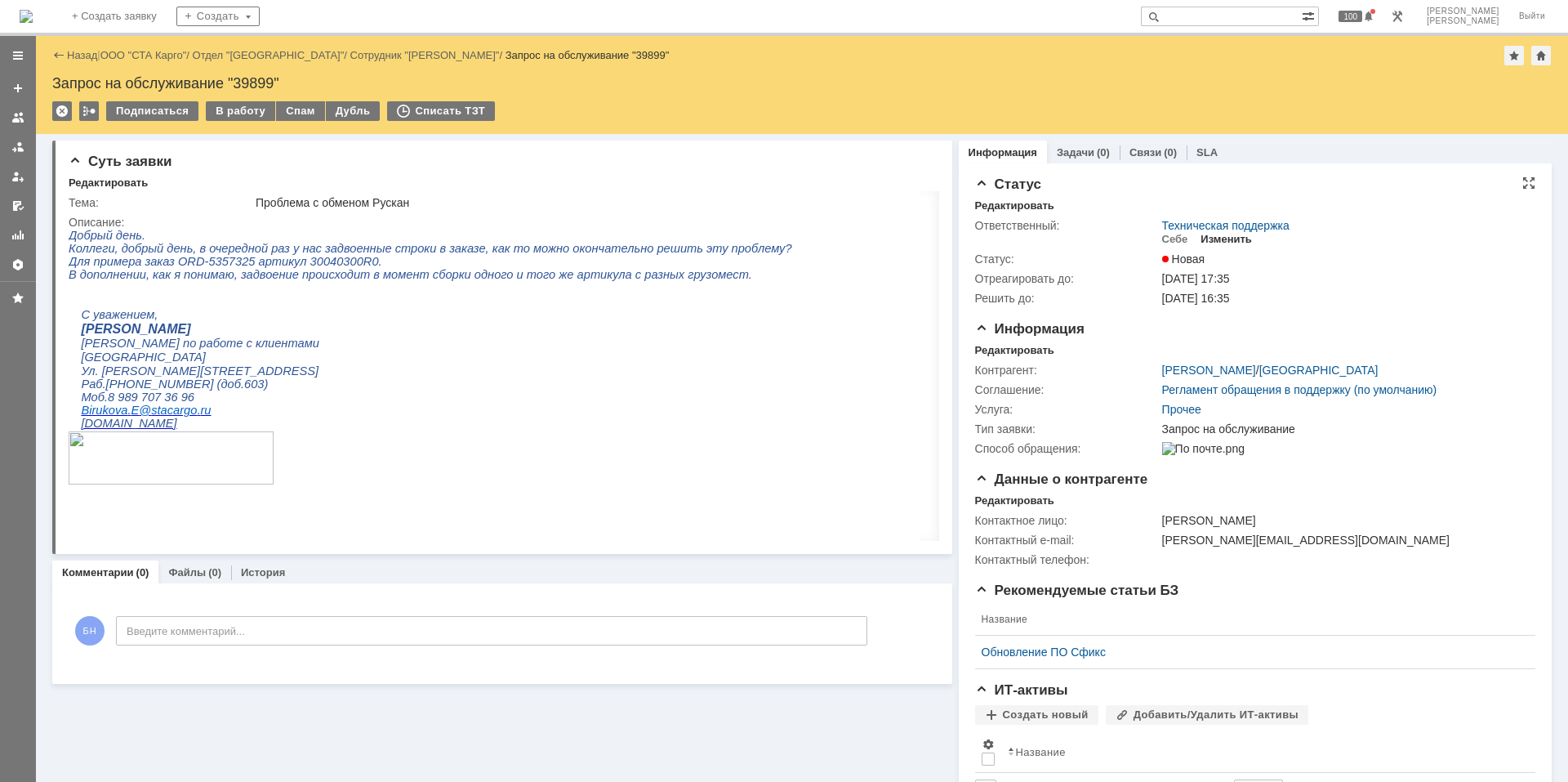
click at [1232, 238] on div "Изменить" at bounding box center [1227, 239] width 52 height 13
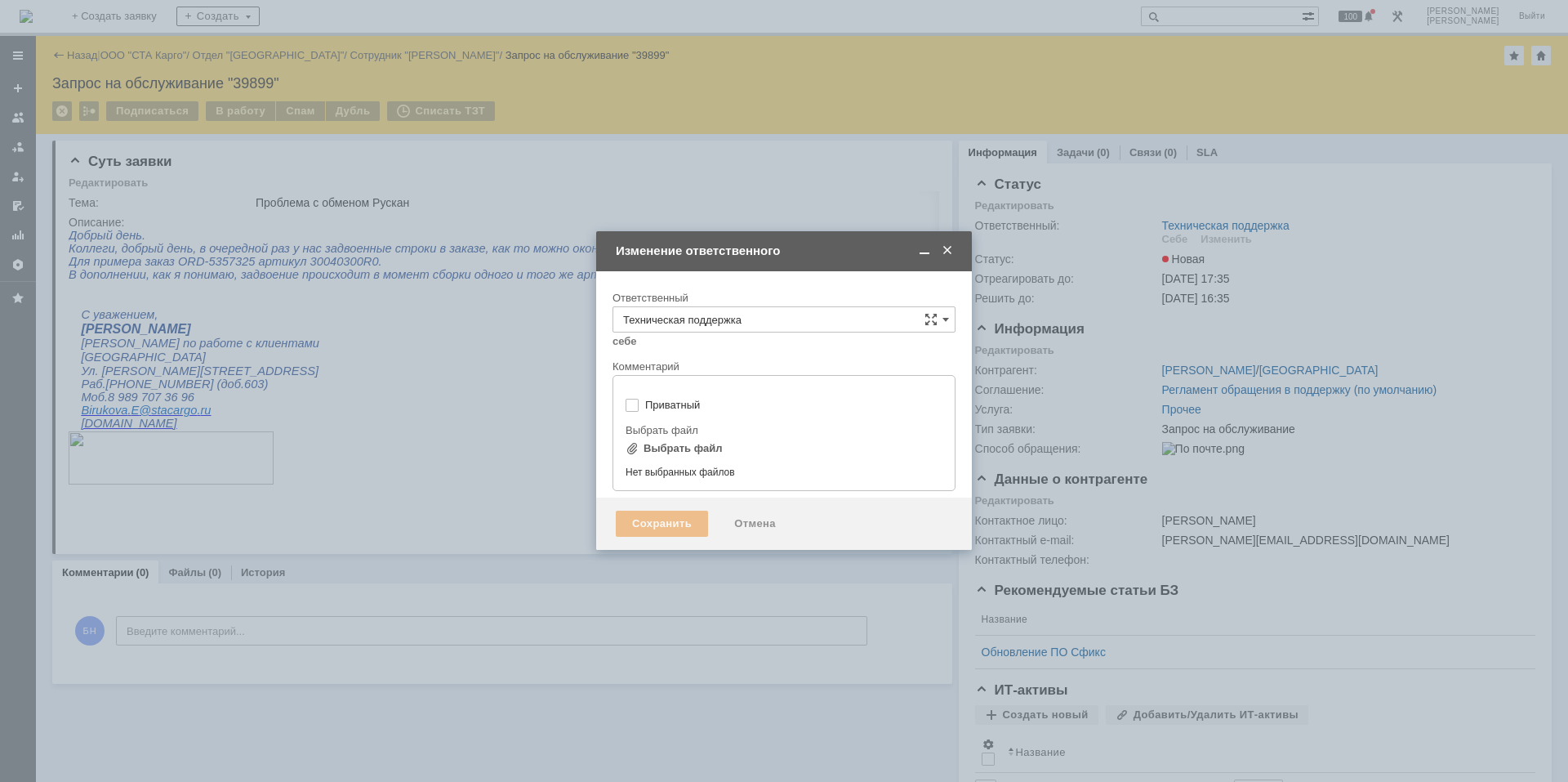
type input "[не указано]"
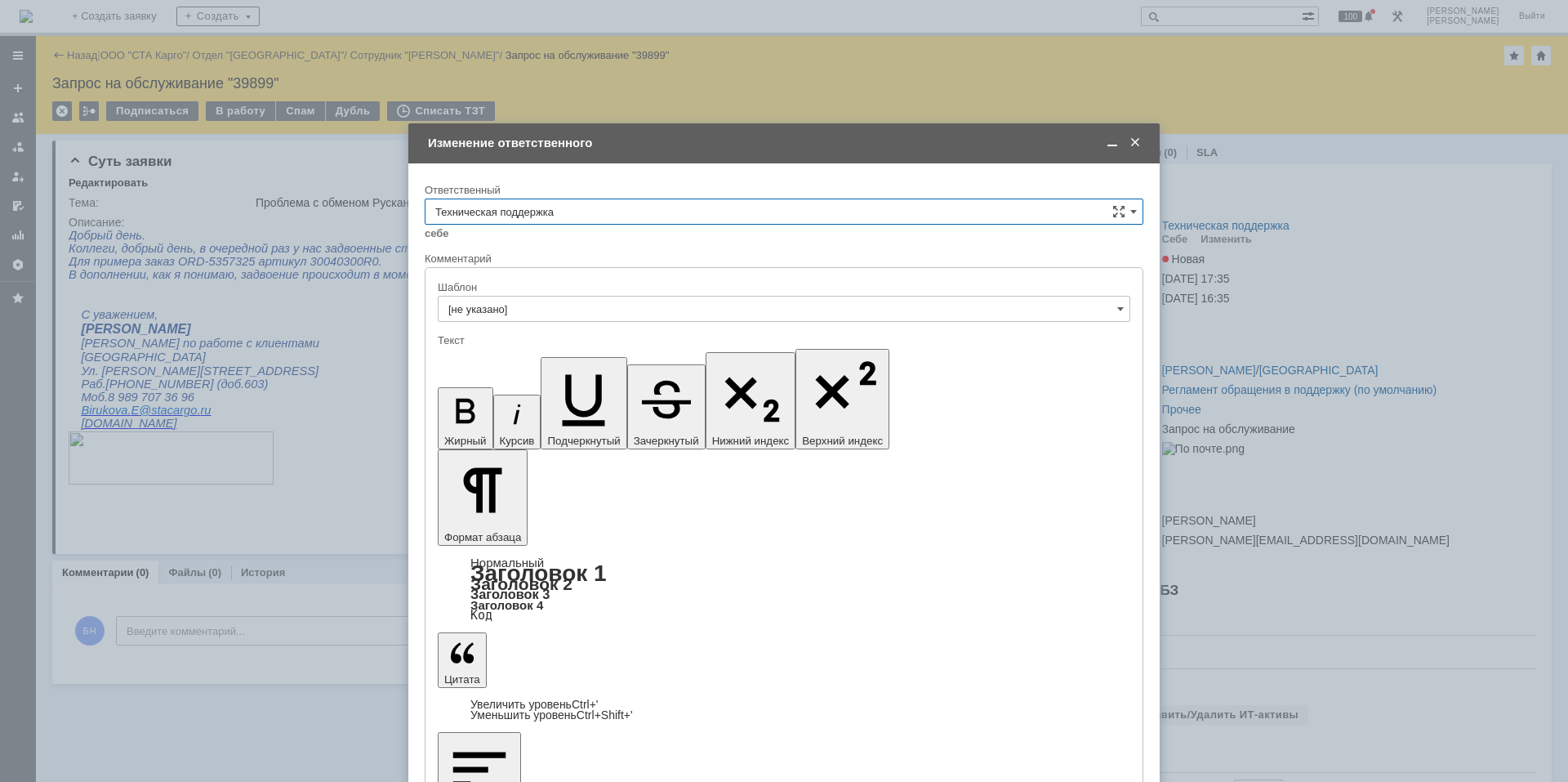
click at [562, 212] on input "Техническая поддержка" at bounding box center [784, 212] width 719 height 26
click at [558, 338] on div "Поддержка 1С" at bounding box center [784, 348] width 717 height 26
type input "Поддержка 1С"
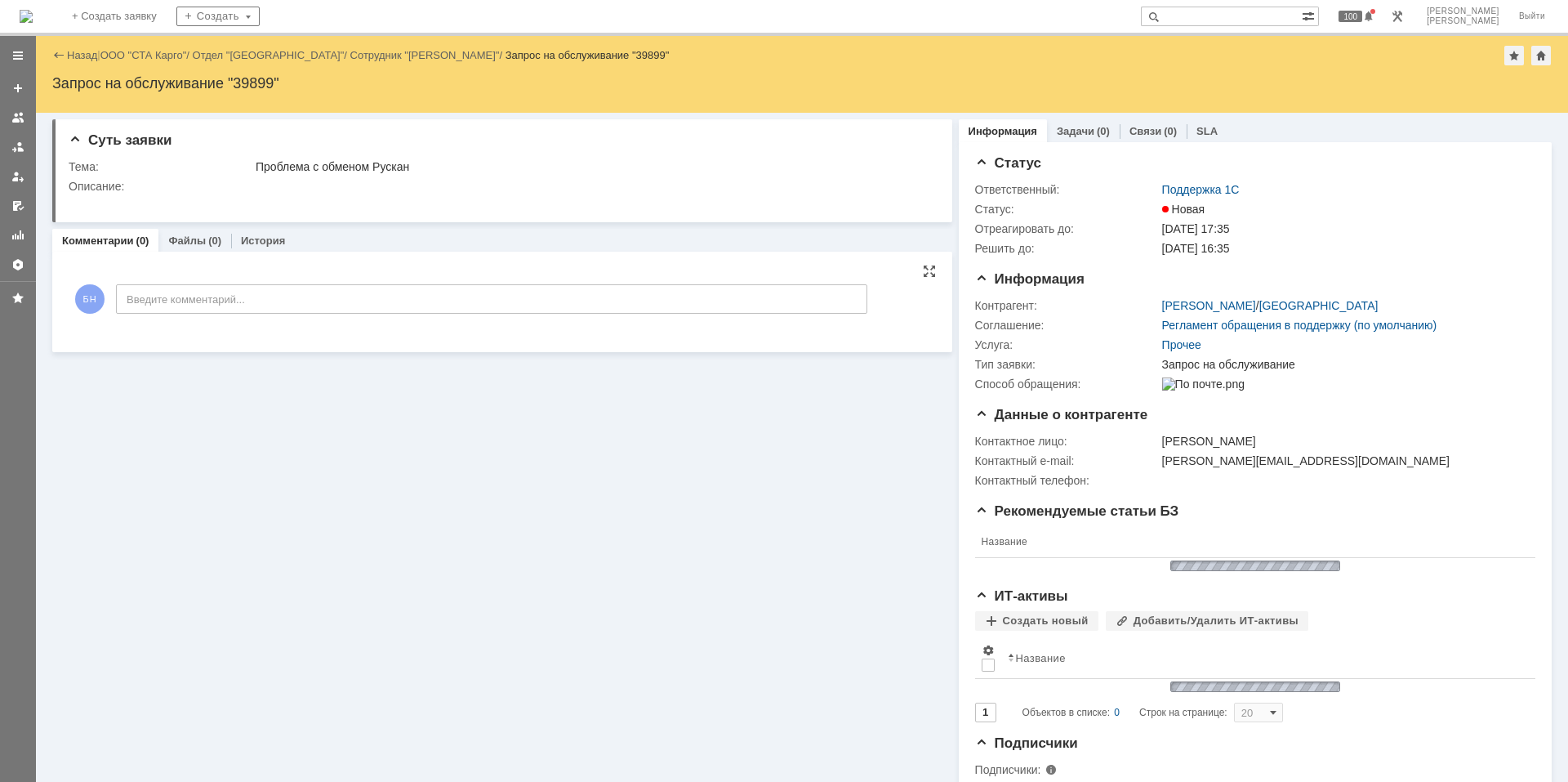
scroll to position [0, 0]
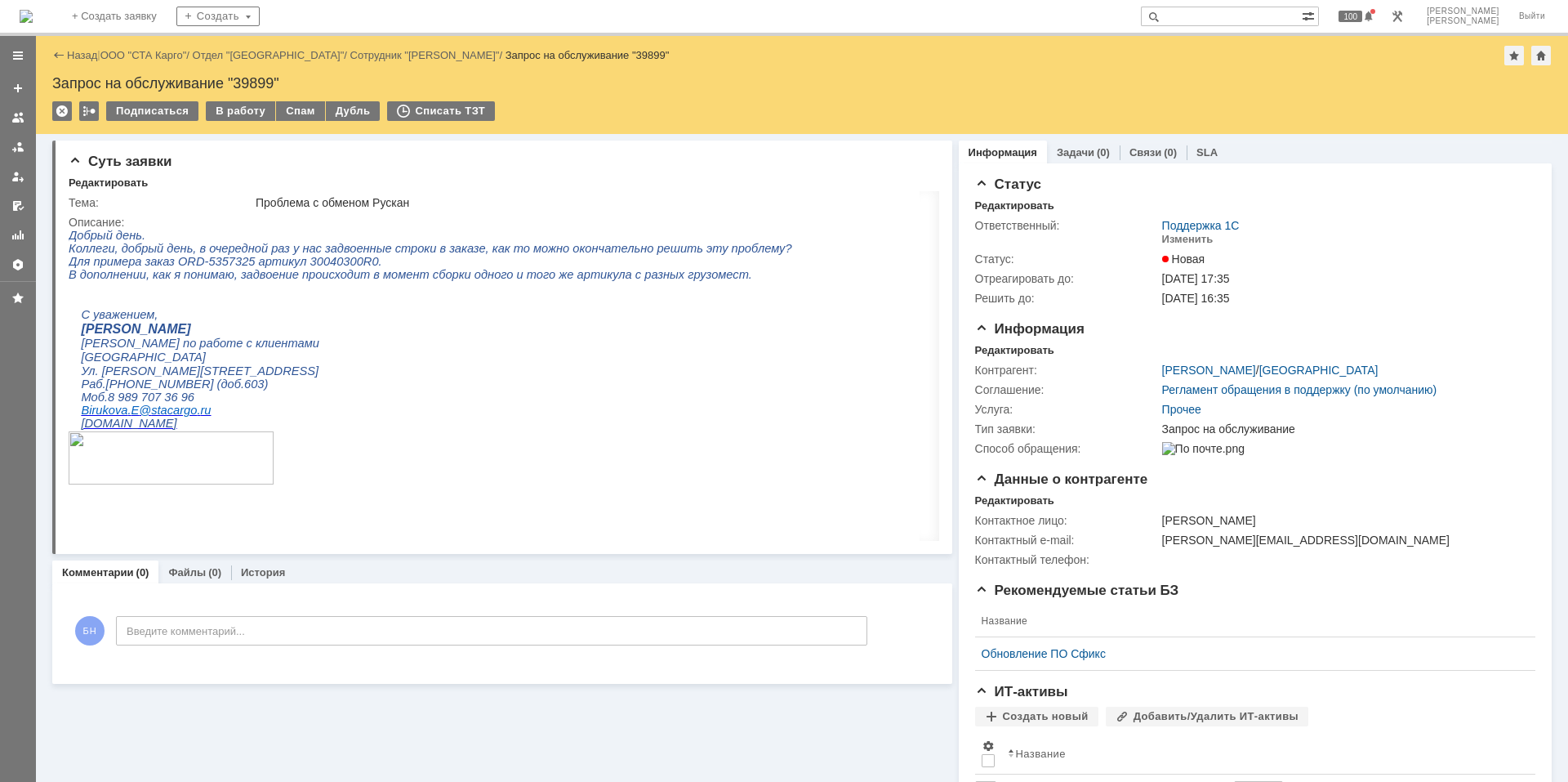
click at [33, 23] on img at bounding box center [26, 16] width 13 height 13
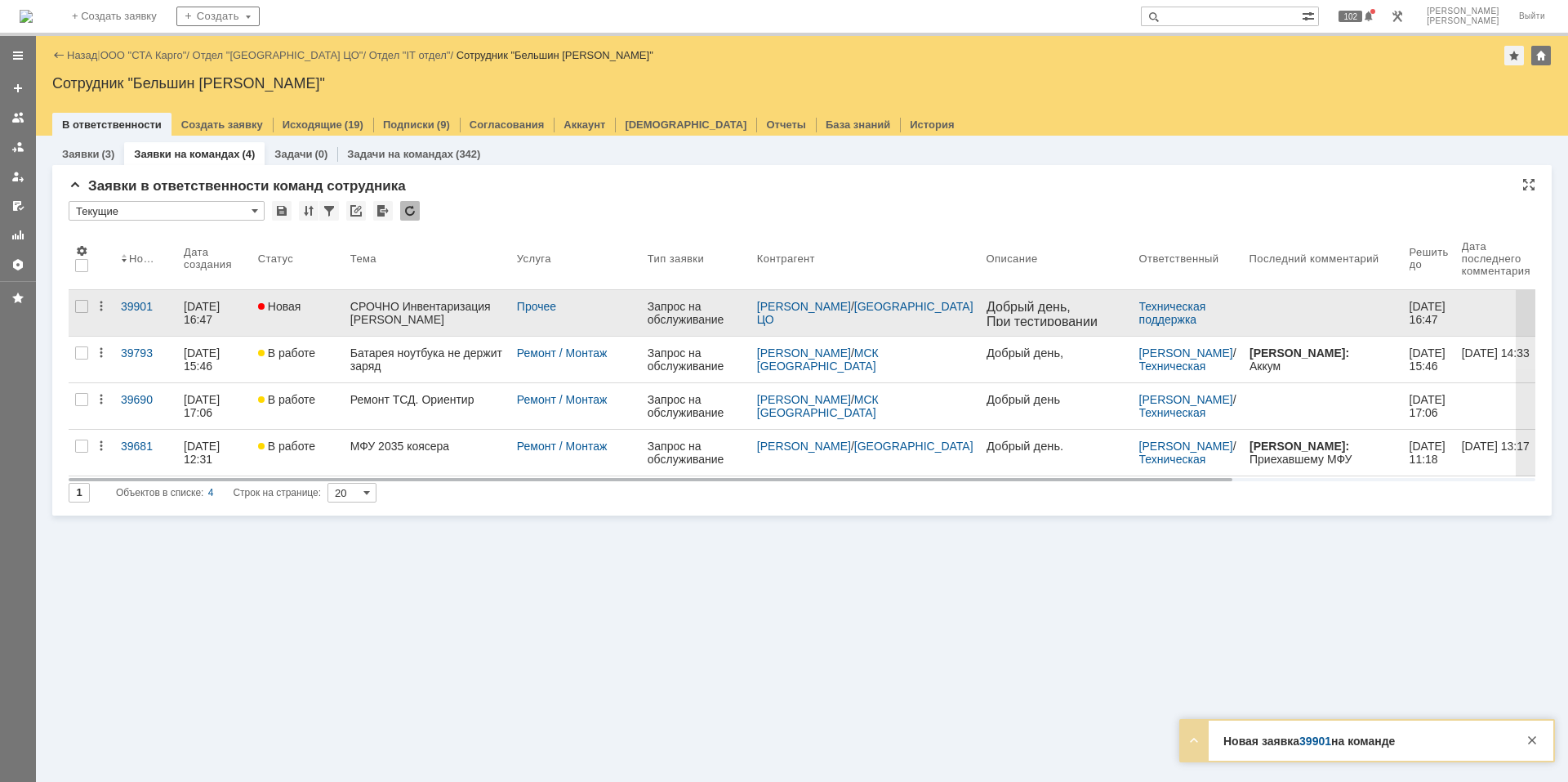
click at [424, 306] on div "СРОЧНО Инвентаризация [PERSON_NAME]" at bounding box center [427, 313] width 153 height 26
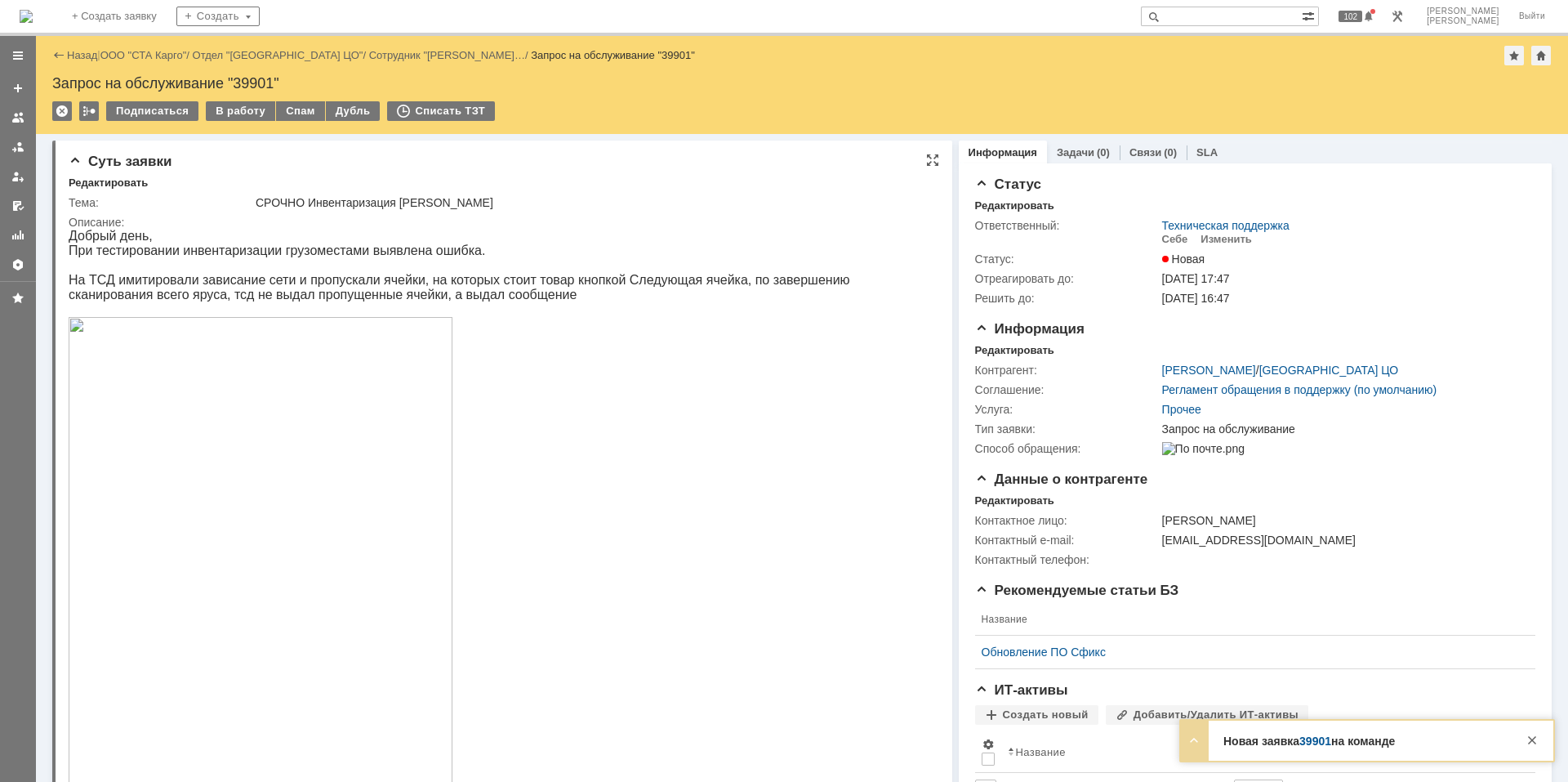
click at [717, 478] on p at bounding box center [495, 592] width 853 height 551
click at [1221, 240] on div "Изменить" at bounding box center [1227, 239] width 52 height 13
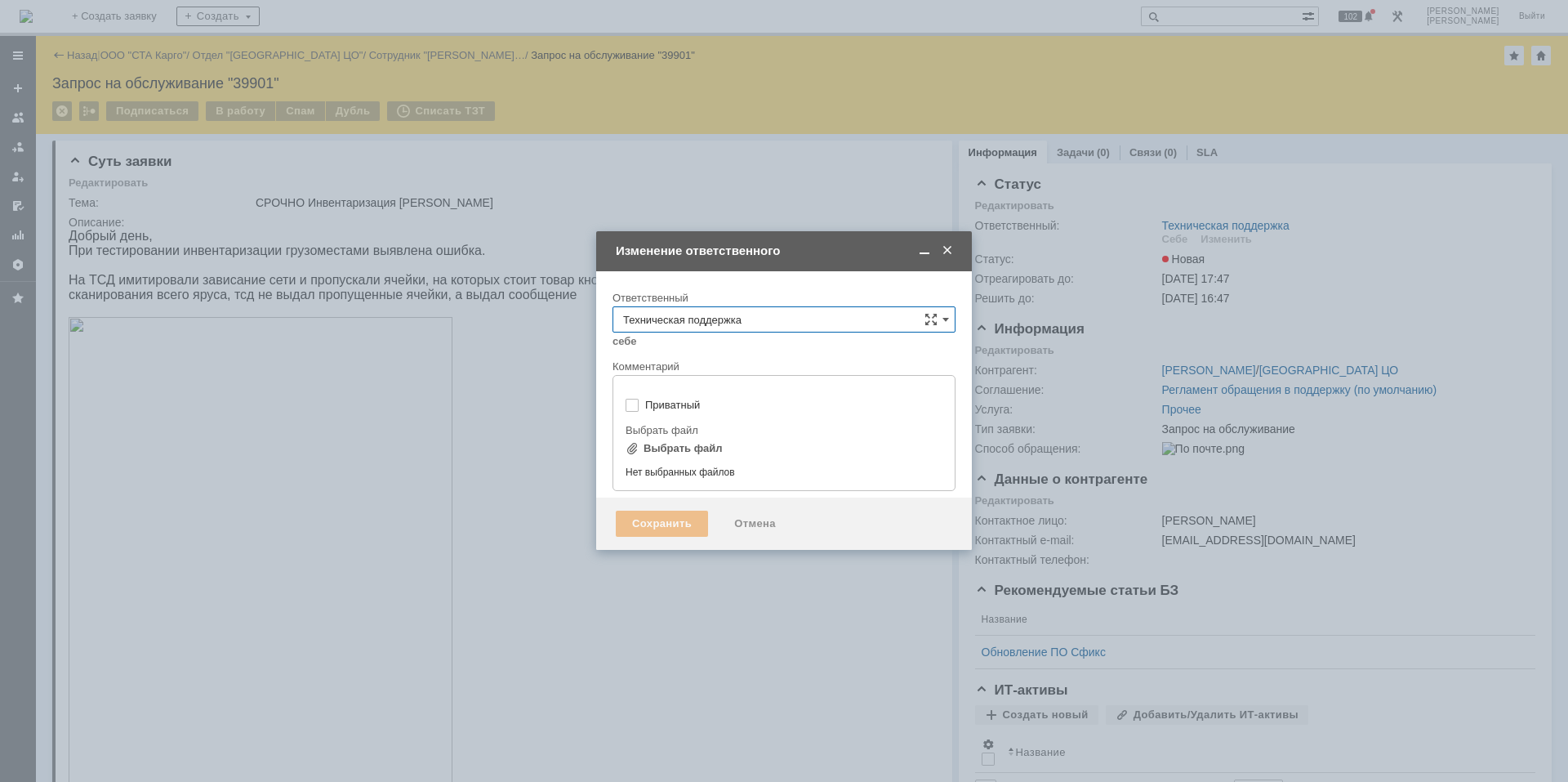
type input "[не указано]"
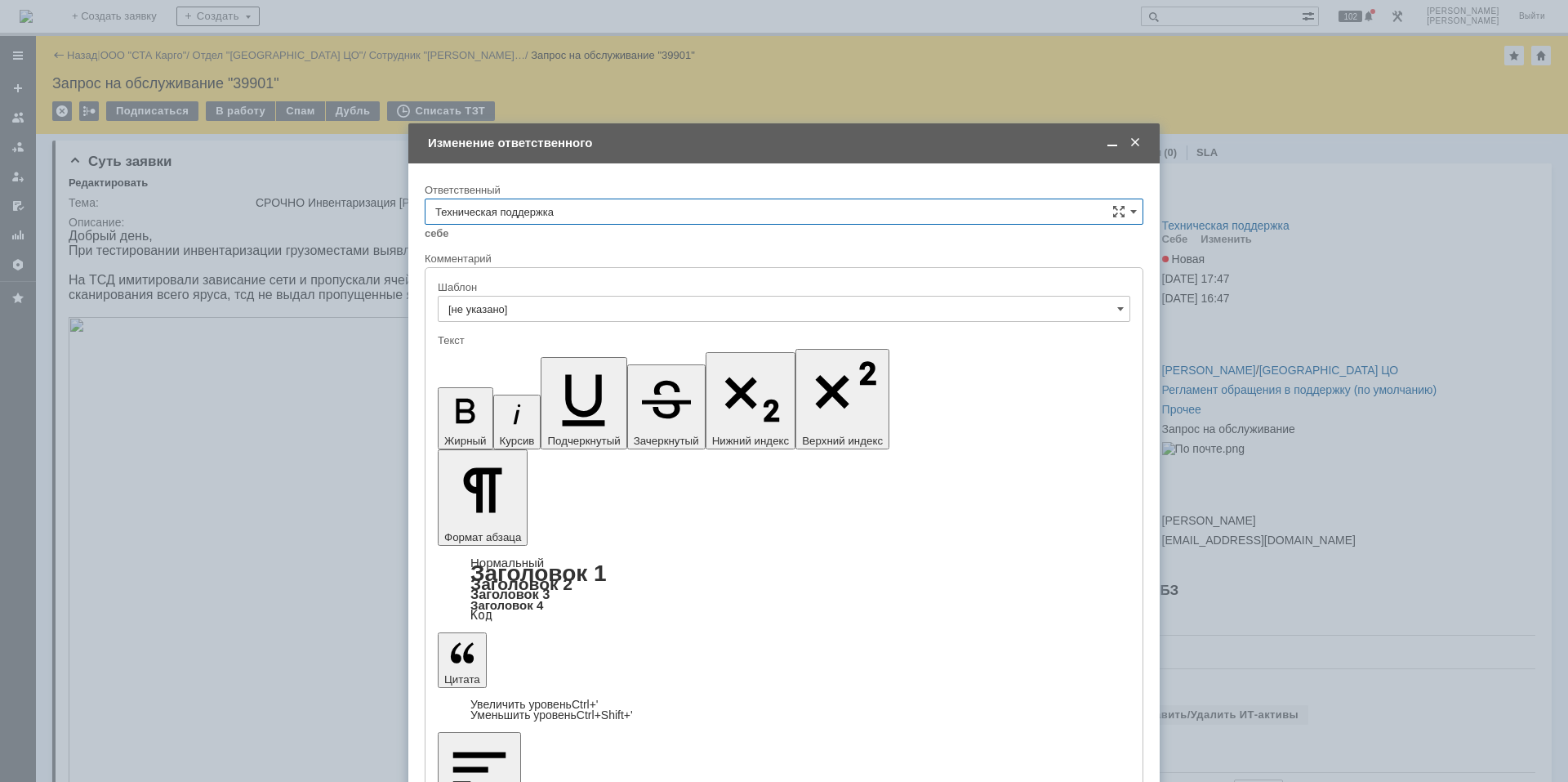
click at [593, 220] on input "Техническая поддержка" at bounding box center [784, 212] width 719 height 26
click at [593, 341] on div "Поддержка 1С" at bounding box center [784, 348] width 717 height 26
type input "Поддержка 1С"
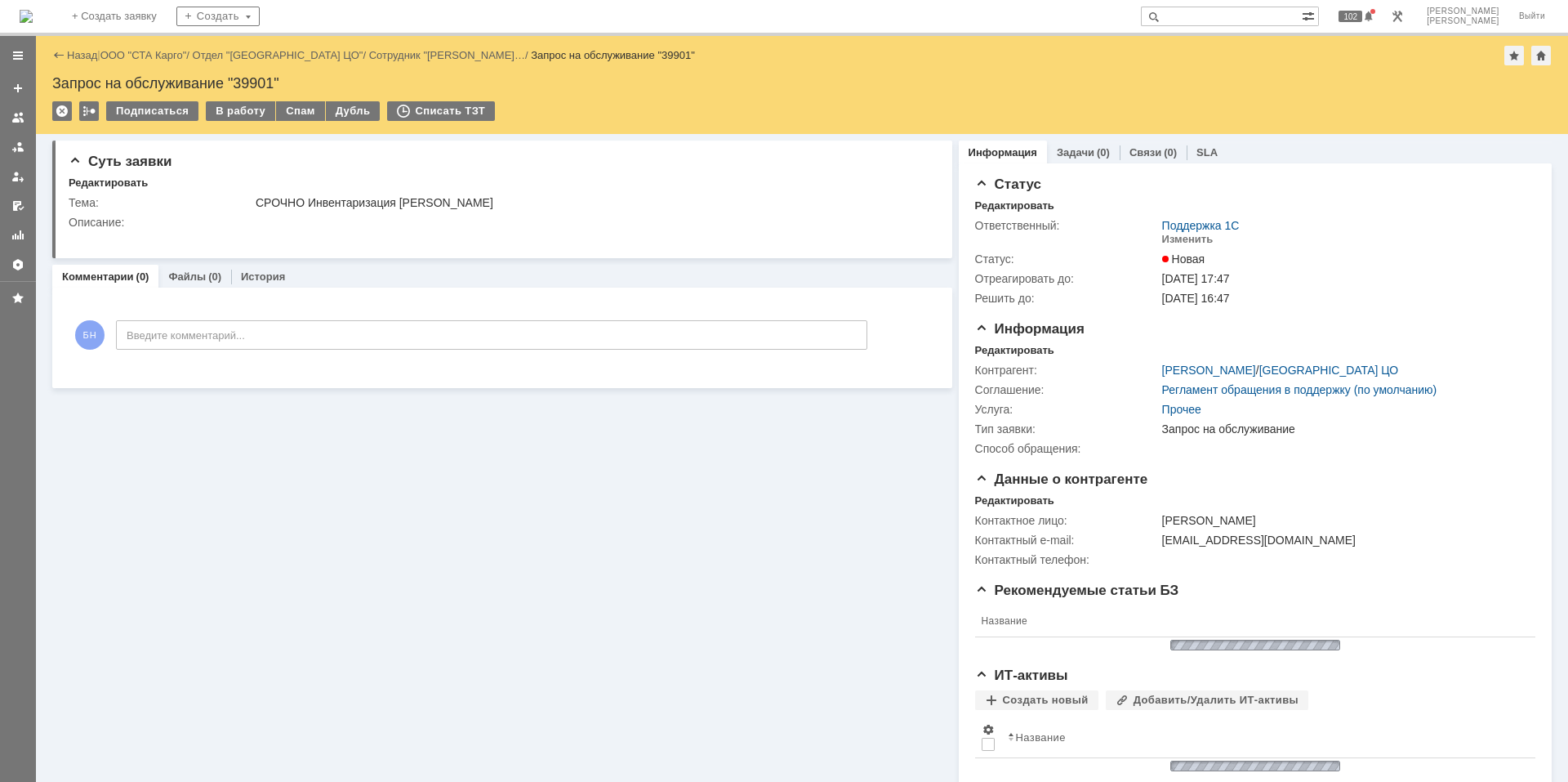
scroll to position [0, 0]
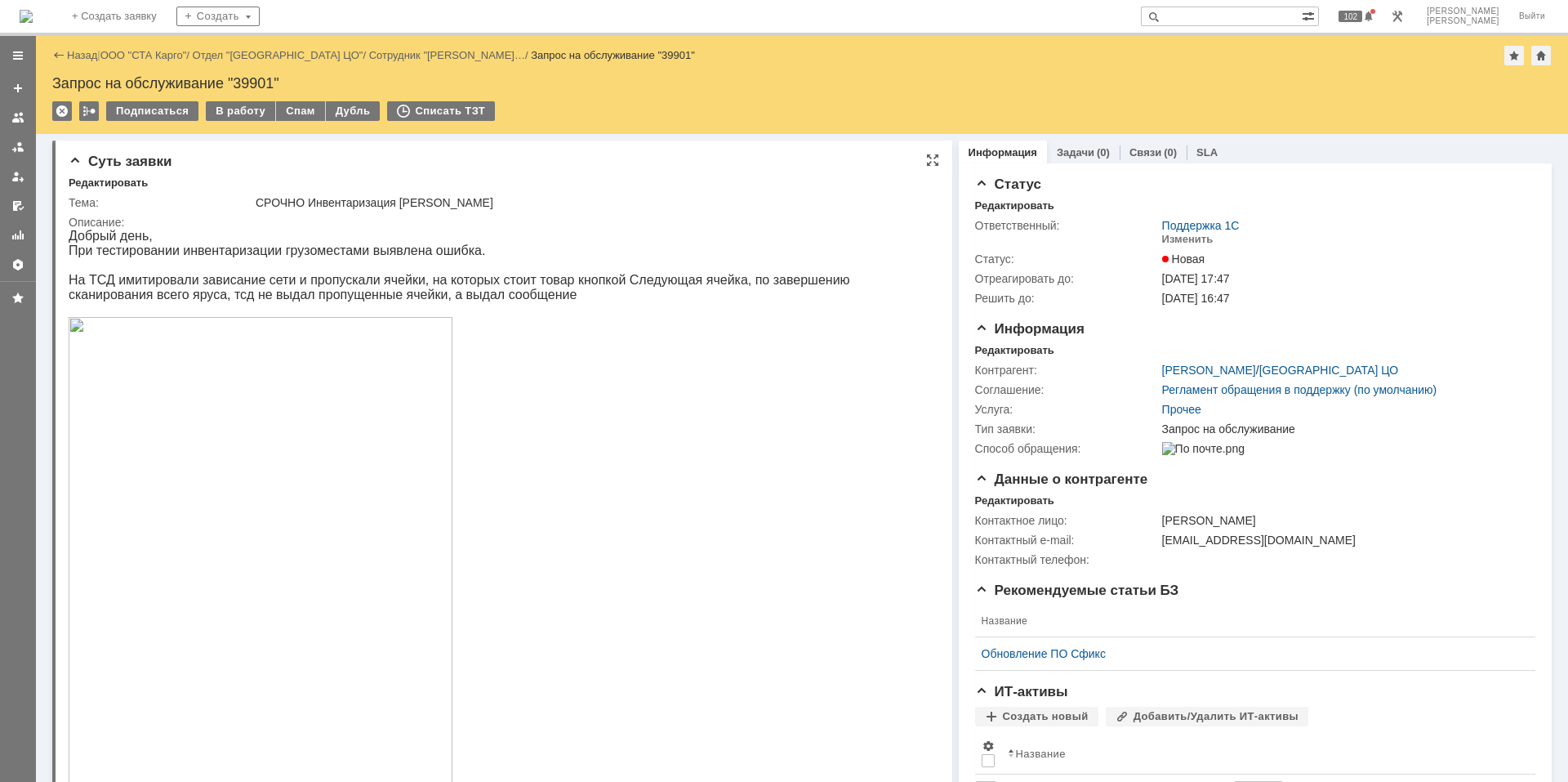
click at [461, 279] on p "На ТСД имитировали зависание сети и пропускали ячейки, на которых стоит товар к…" at bounding box center [495, 287] width 853 height 29
click at [271, 231] on p "Добрый день," at bounding box center [495, 236] width 853 height 15
click at [33, 9] on img at bounding box center [26, 16] width 13 height 13
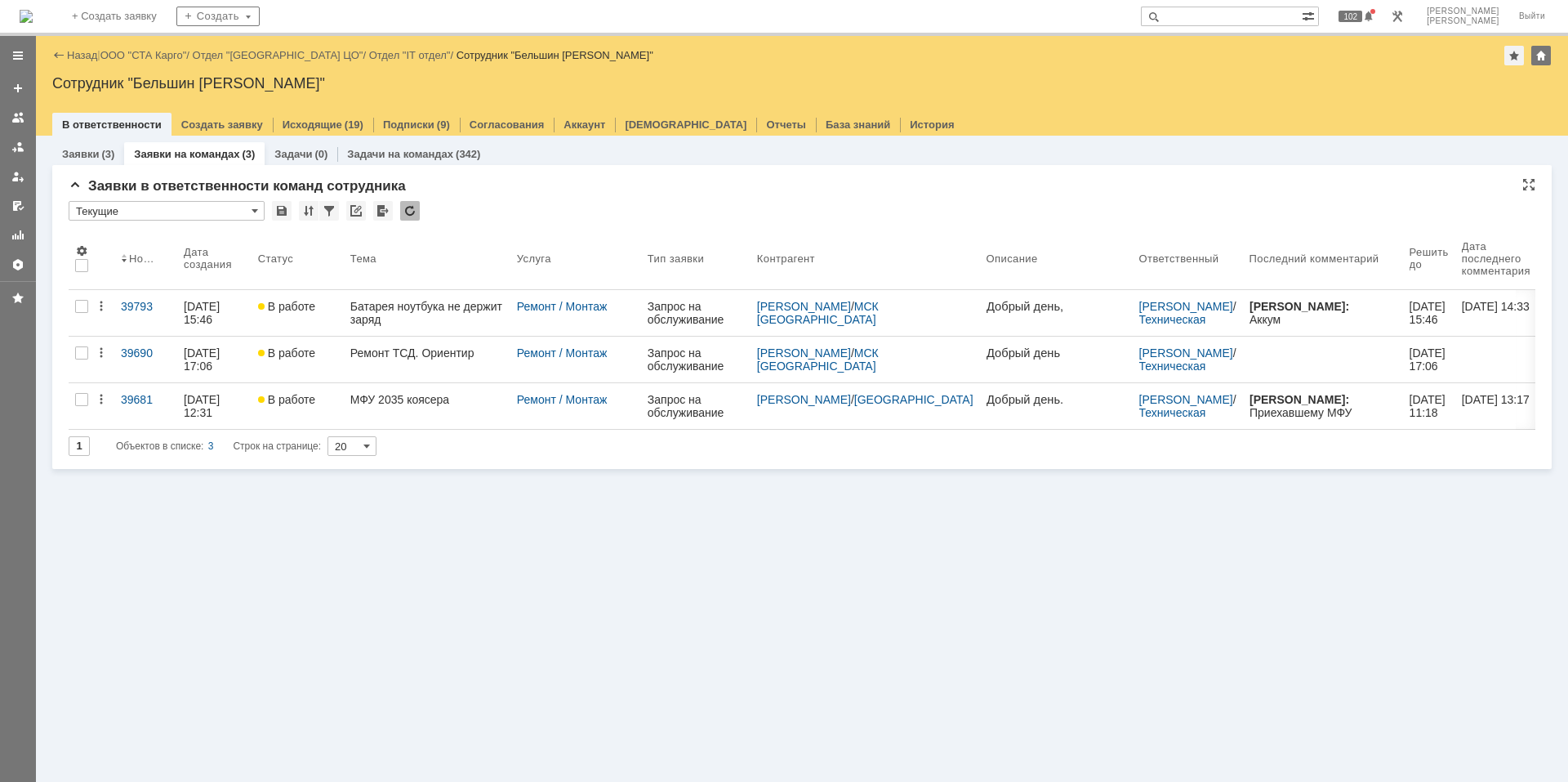
click at [417, 218] on div at bounding box center [410, 211] width 20 height 20
click at [500, 199] on div "Заявки в ответственности команд сотрудника * Текущие Результаты поиска: 1 Объек…" at bounding box center [802, 323] width 1467 height 291
click at [412, 203] on div at bounding box center [410, 211] width 20 height 20
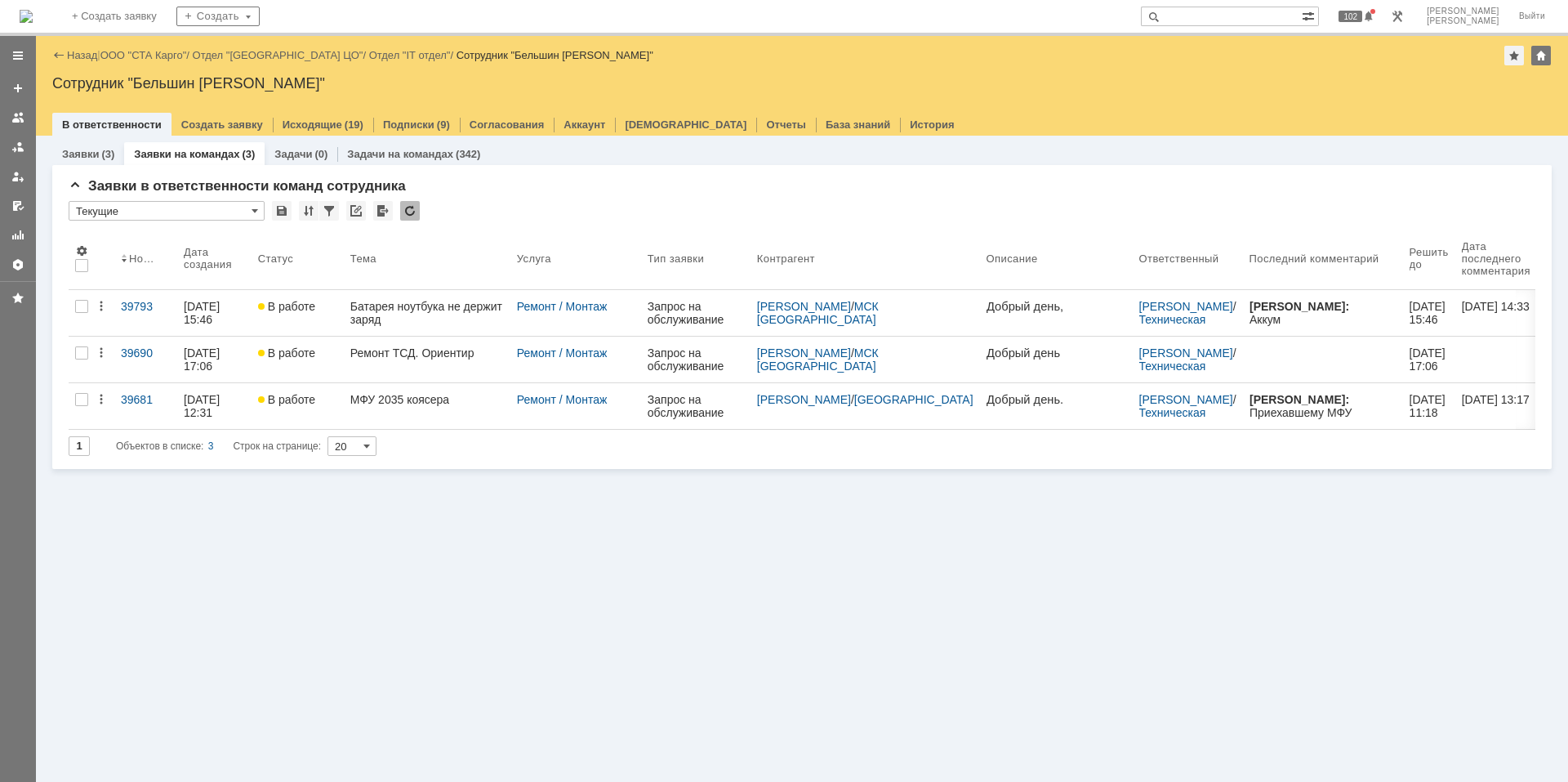
click at [411, 209] on div at bounding box center [410, 211] width 20 height 20
click at [1002, 603] on div "Заявки (3) Заявки на командах (3) Задачи (0) Задачи на командах (342) Заявки в …" at bounding box center [801, 458] width 1532 height 646
click at [413, 209] on div at bounding box center [410, 211] width 20 height 20
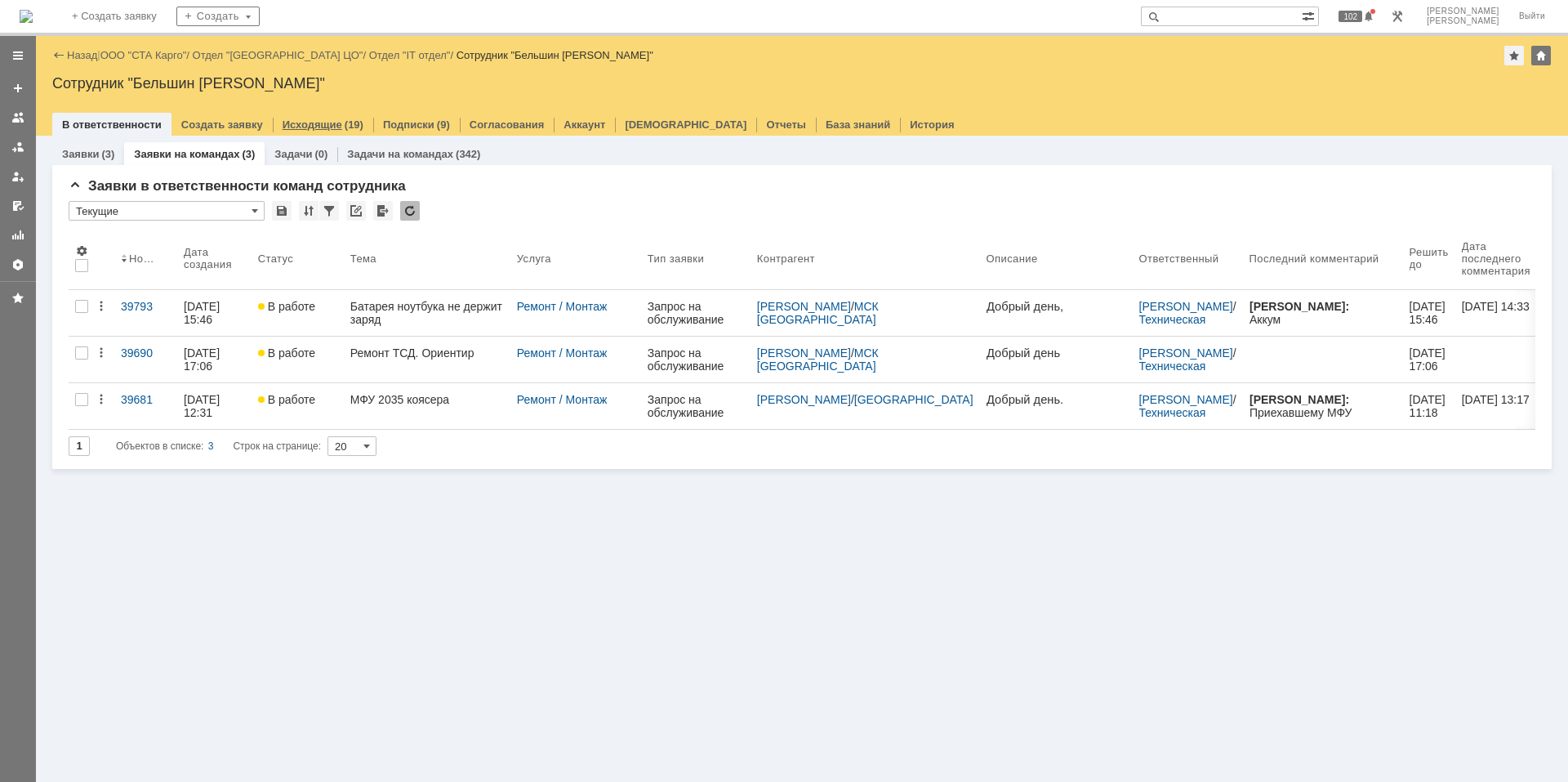
click at [318, 122] on link "Исходящие" at bounding box center [311, 124] width 59 height 12
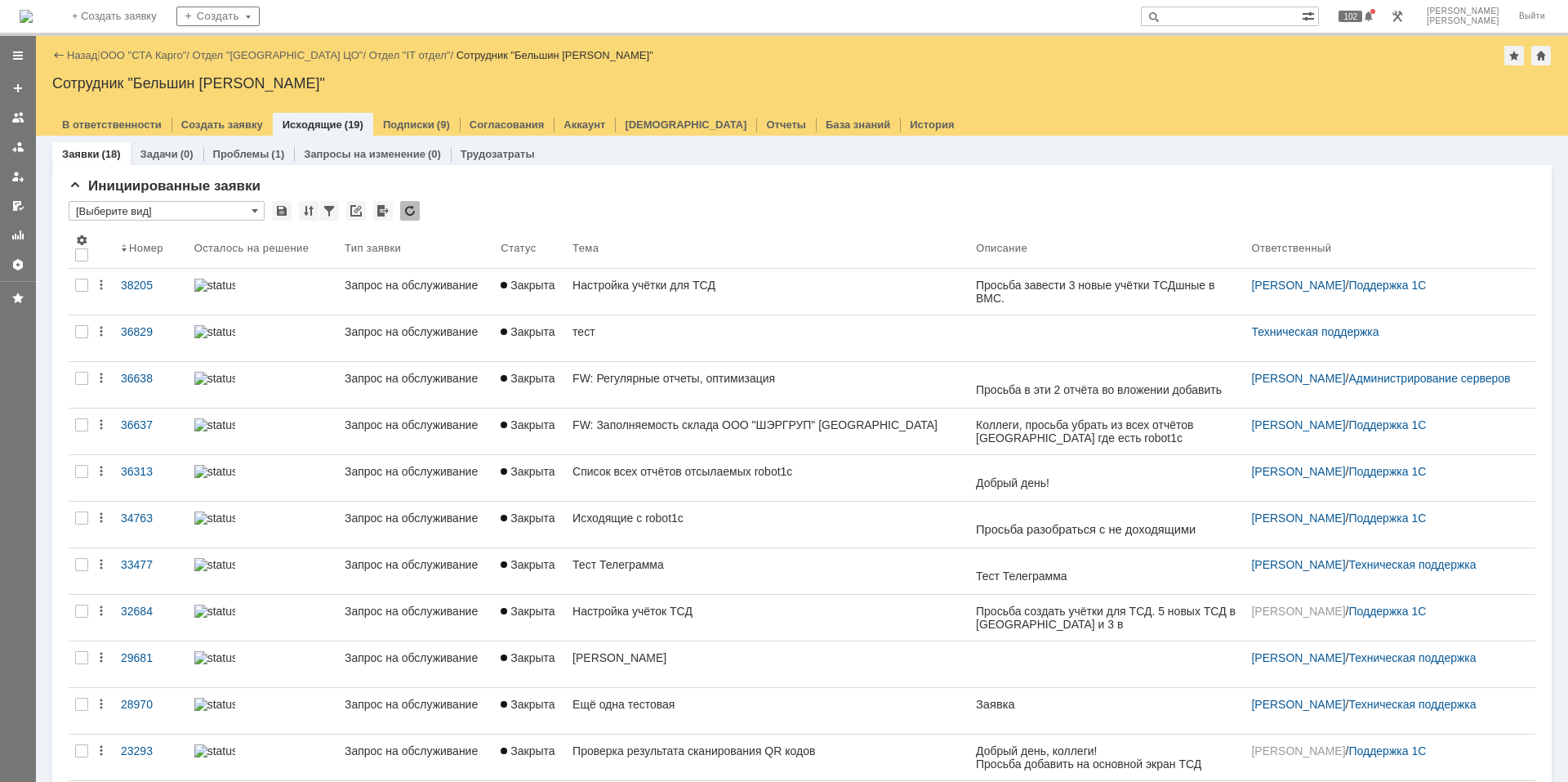
click at [33, 23] on img at bounding box center [26, 16] width 13 height 13
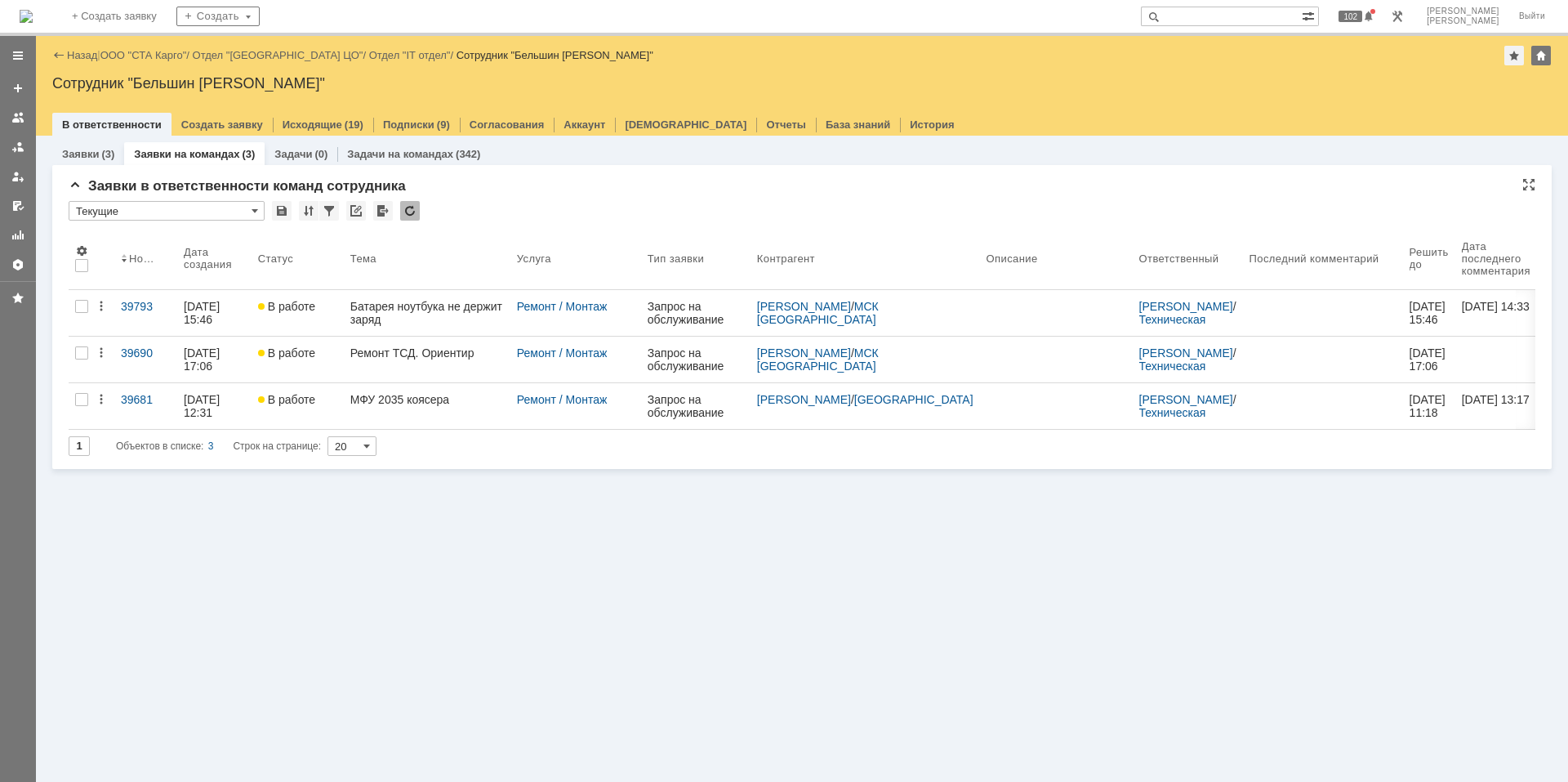
click at [220, 210] on input "Текущие" at bounding box center [166, 211] width 196 height 20
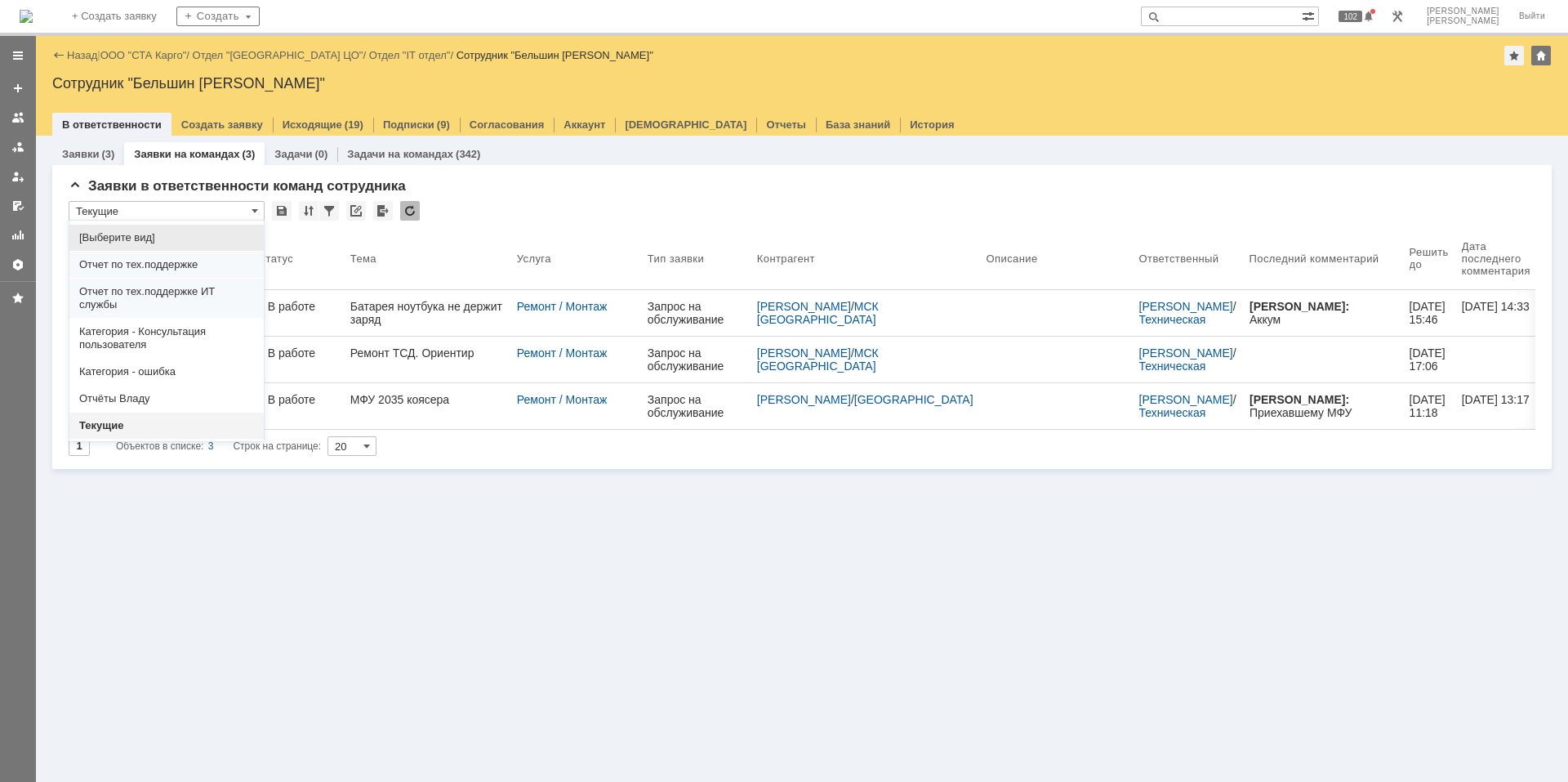
click at [189, 241] on span "[Выберите вид]" at bounding box center [166, 238] width 175 height 13
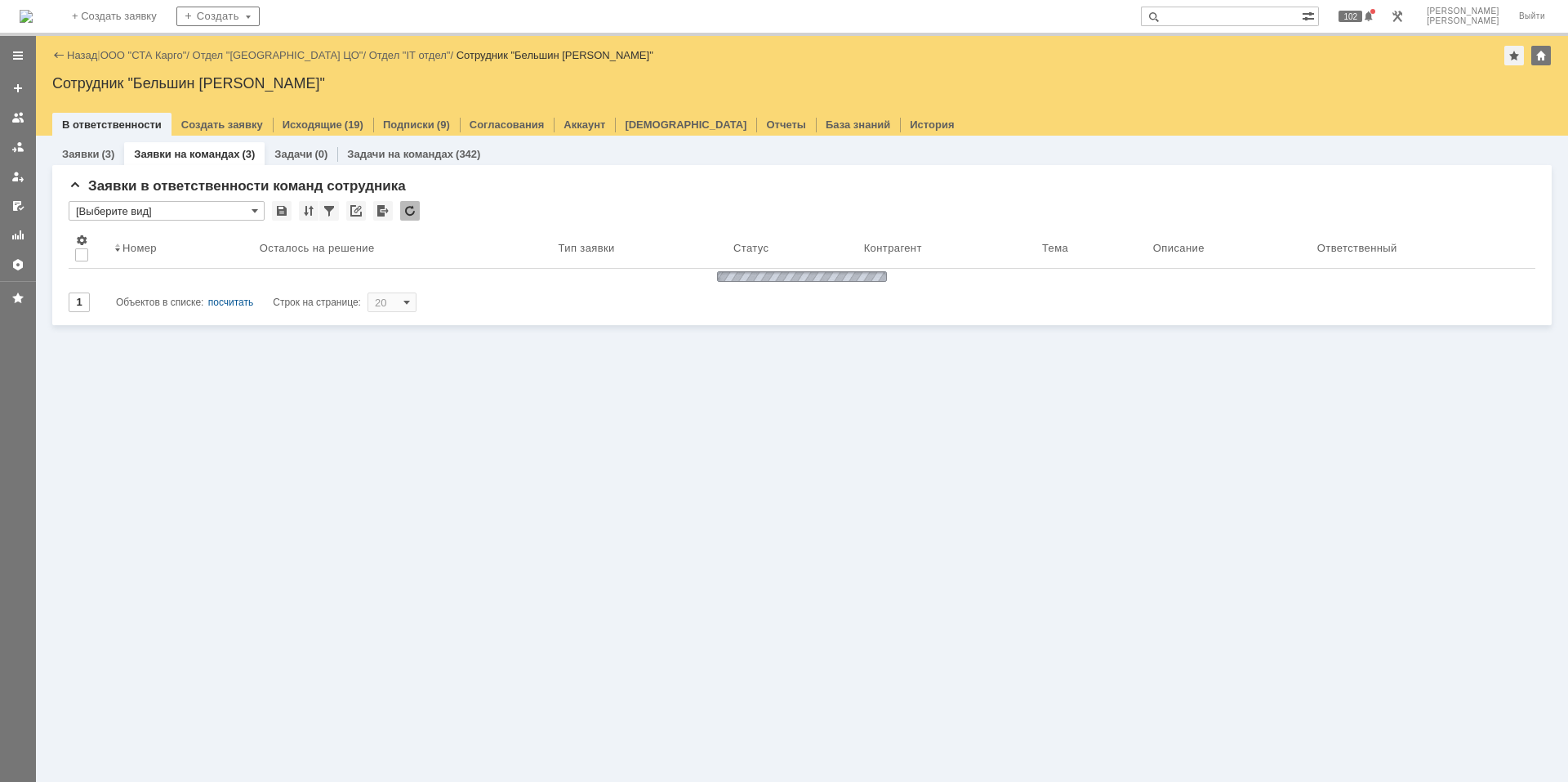
type input "[Выберите вид]"
click at [147, 56] on link "ООО "СТА Карго"" at bounding box center [144, 55] width 87 height 12
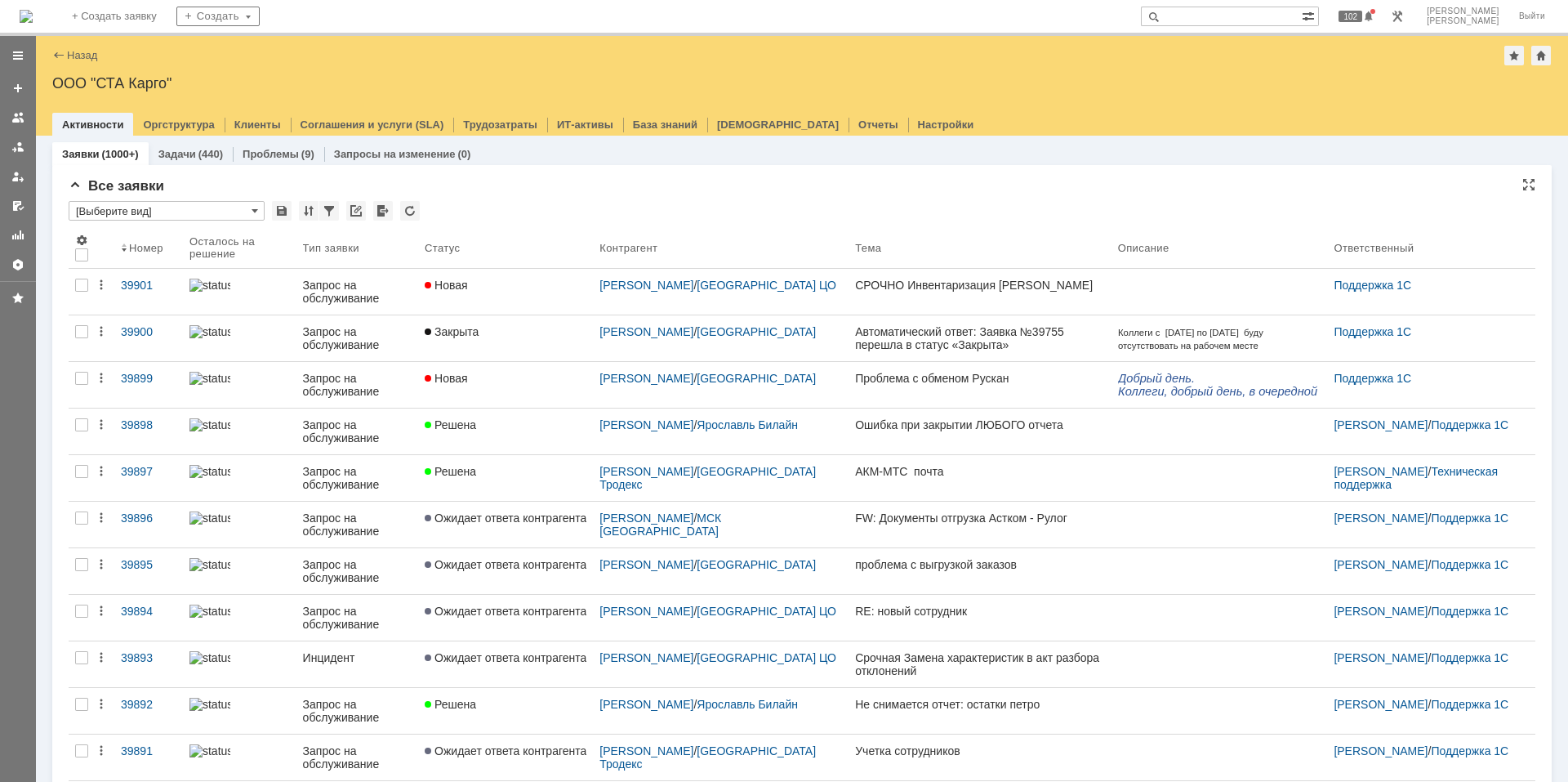
click at [213, 202] on input "text" at bounding box center [166, 202] width 196 height 3
click at [220, 211] on input "[Выберите вид]" at bounding box center [166, 211] width 196 height 20
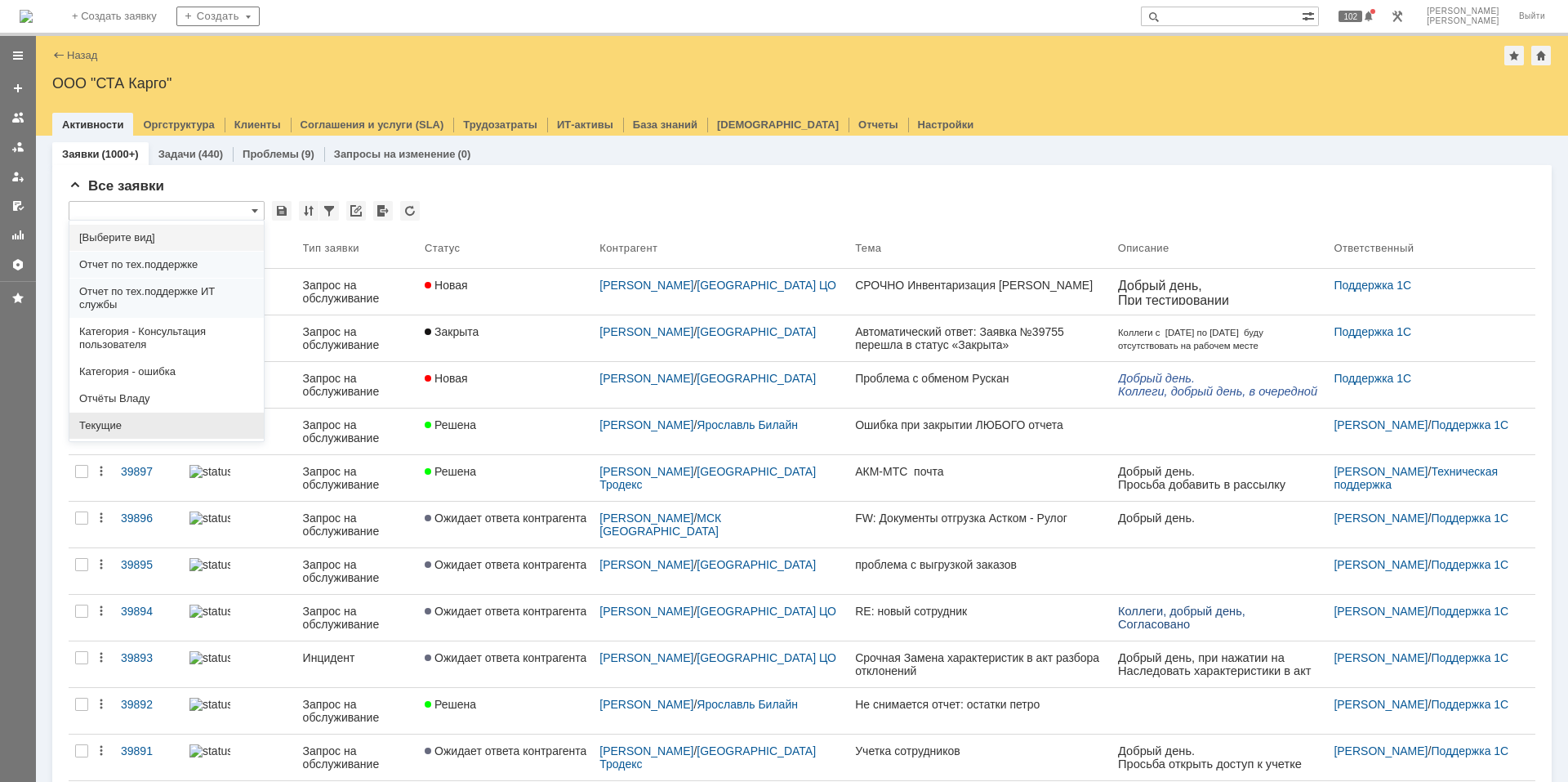
click at [166, 432] on div "Текущие" at bounding box center [166, 426] width 195 height 26
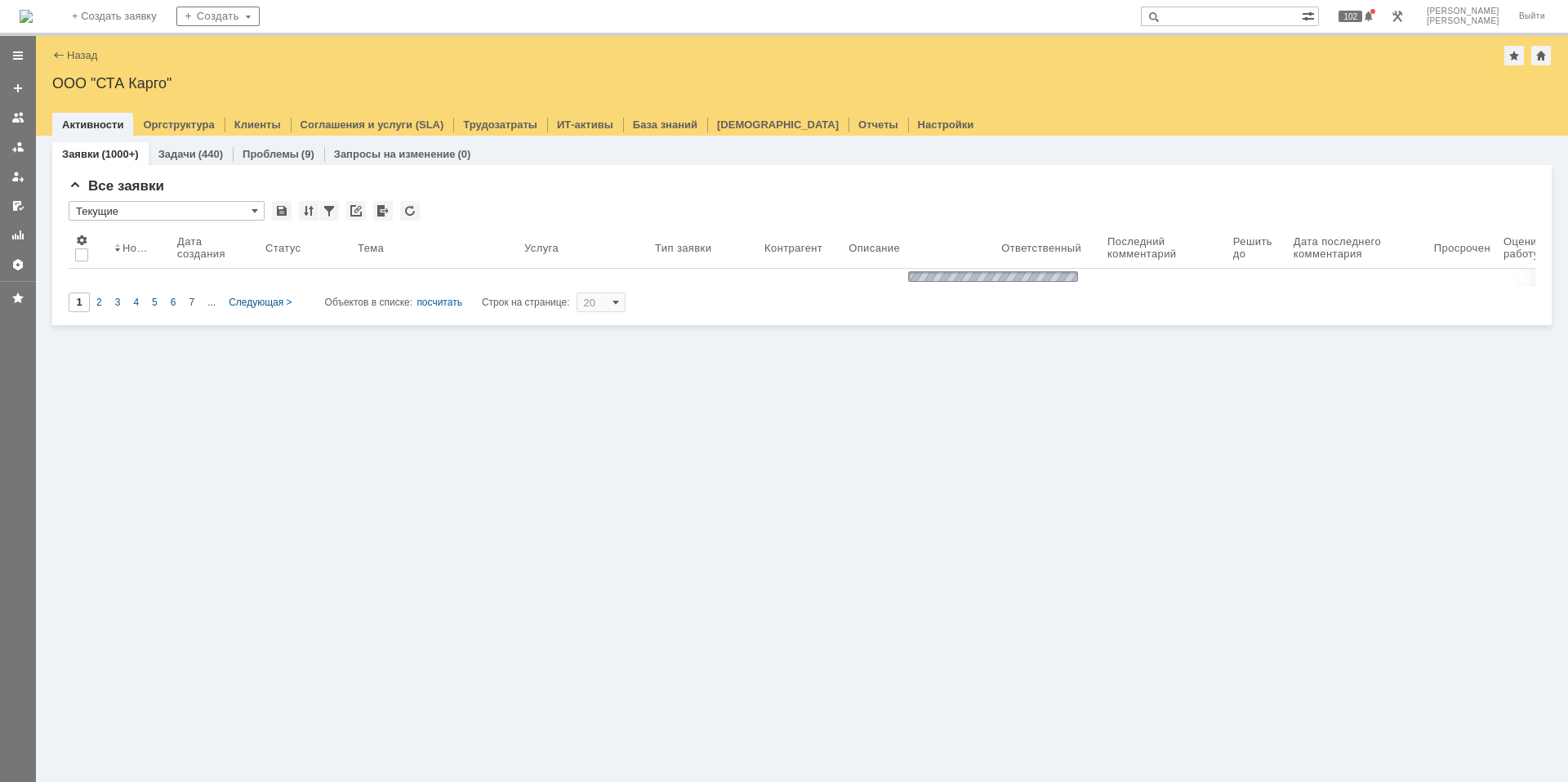
type input "Текущие"
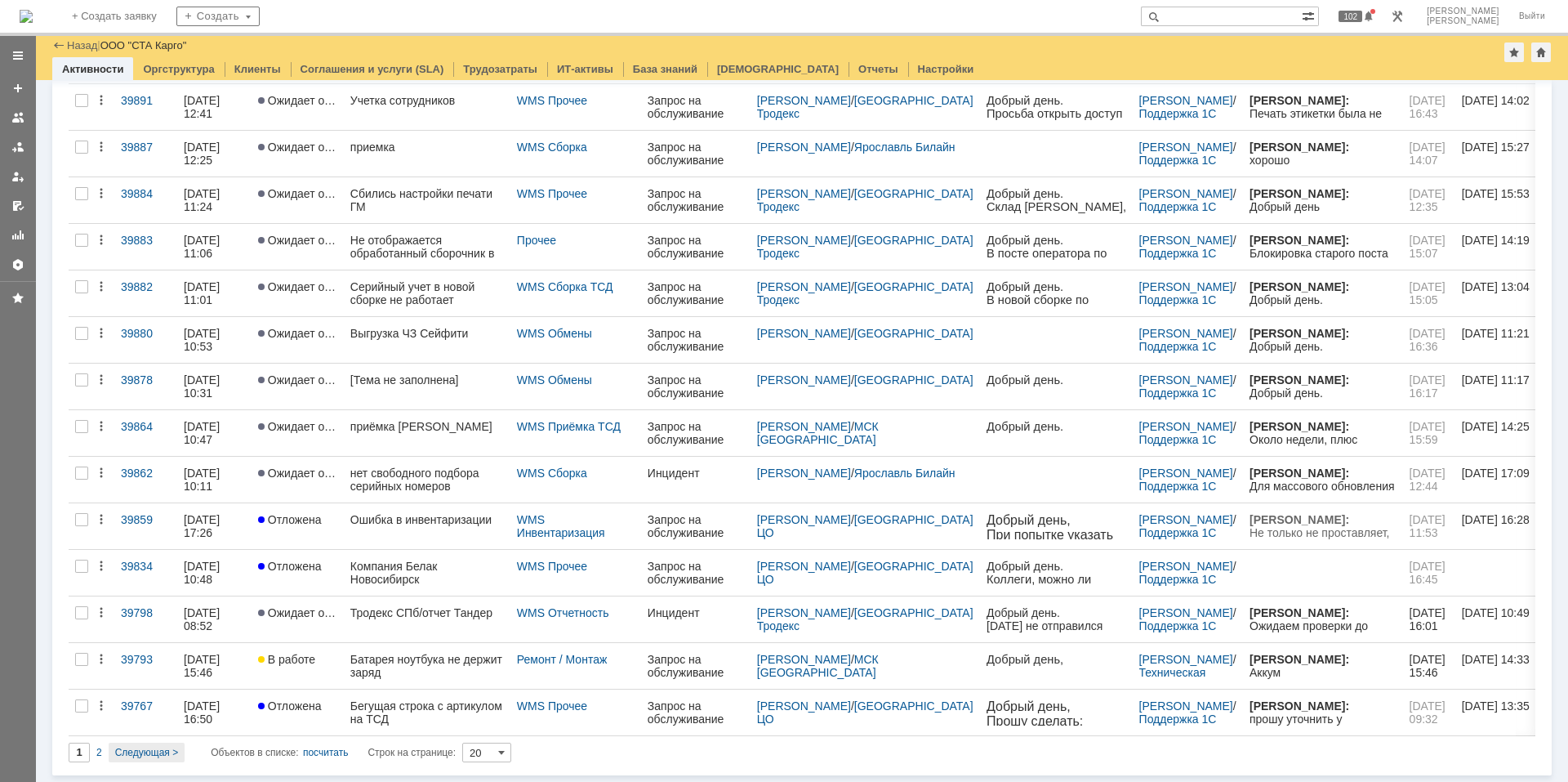
click at [153, 752] on span "Следующая >" at bounding box center [146, 753] width 63 height 11
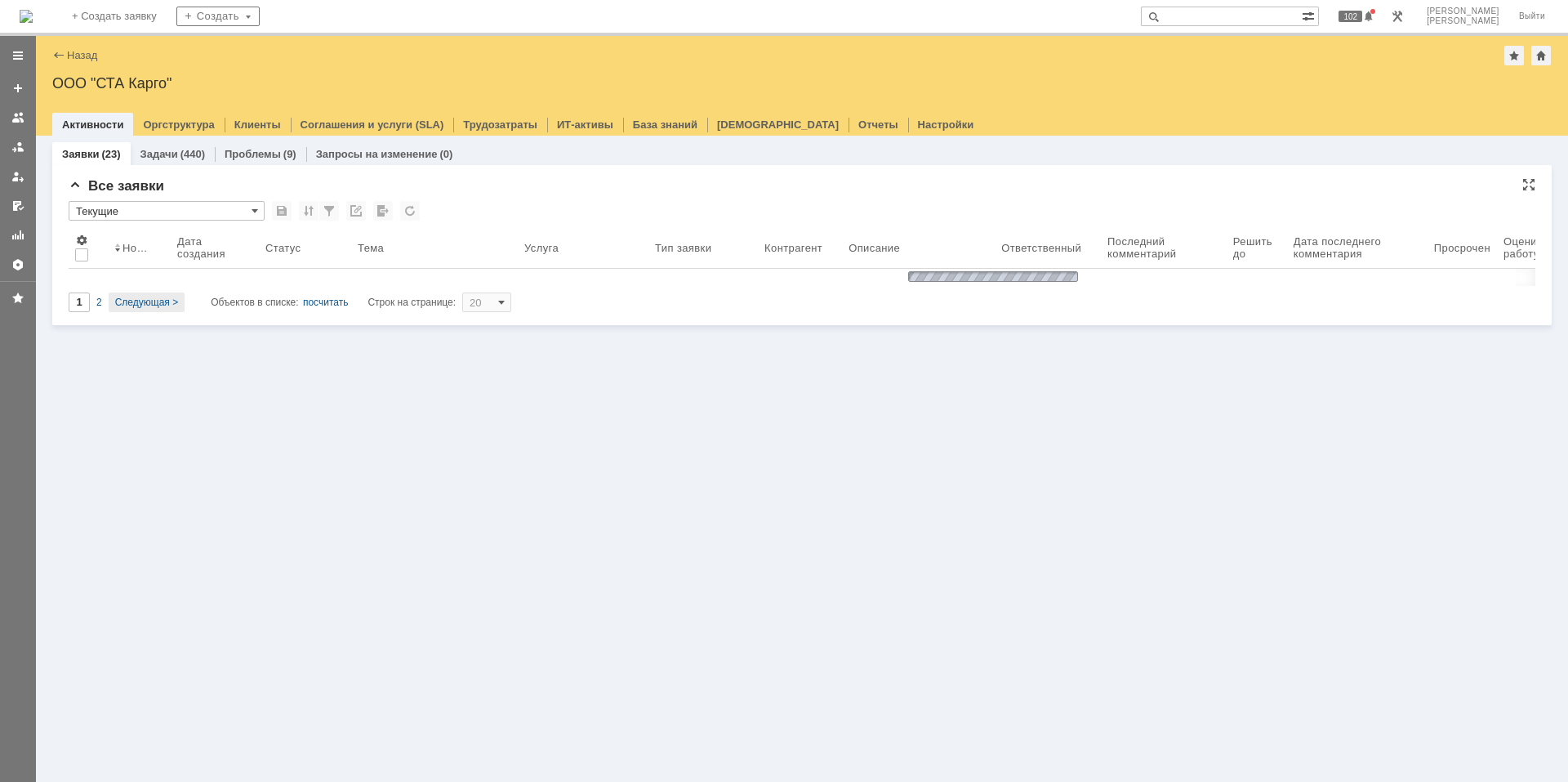
type input "2"
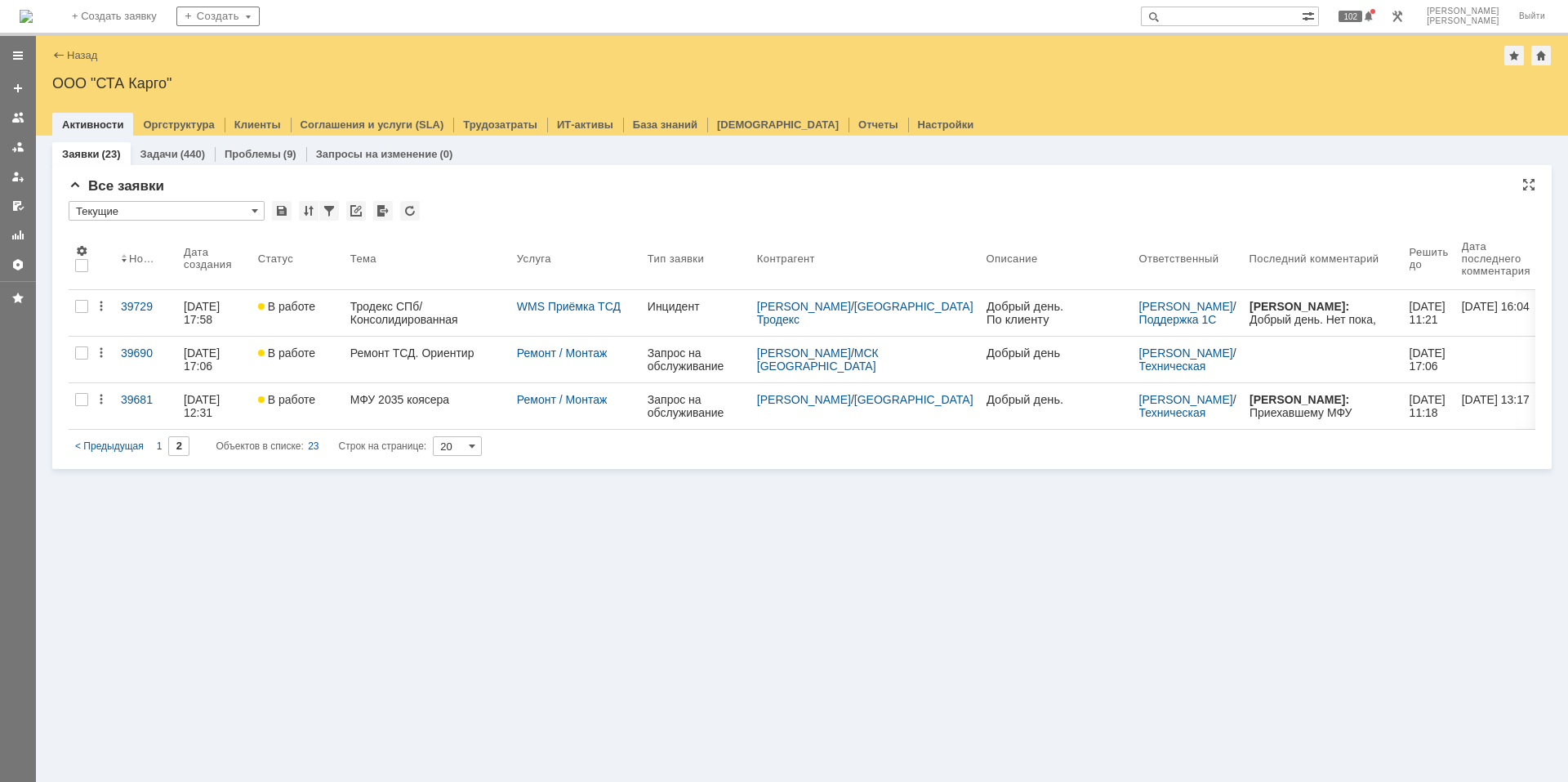
click at [33, 19] on img at bounding box center [26, 16] width 13 height 13
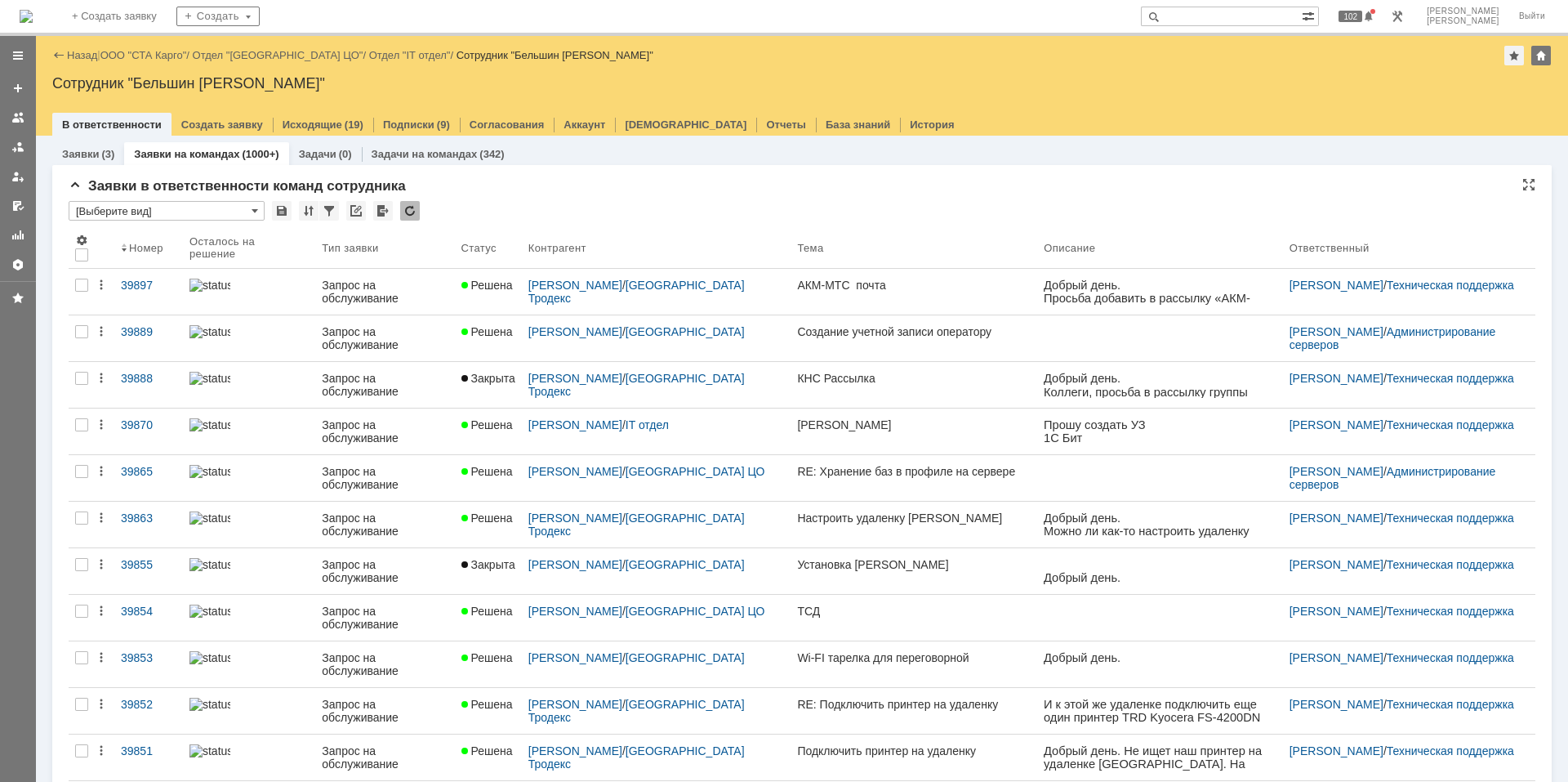
click at [165, 210] on input "[Выберите вид]" at bounding box center [166, 211] width 196 height 20
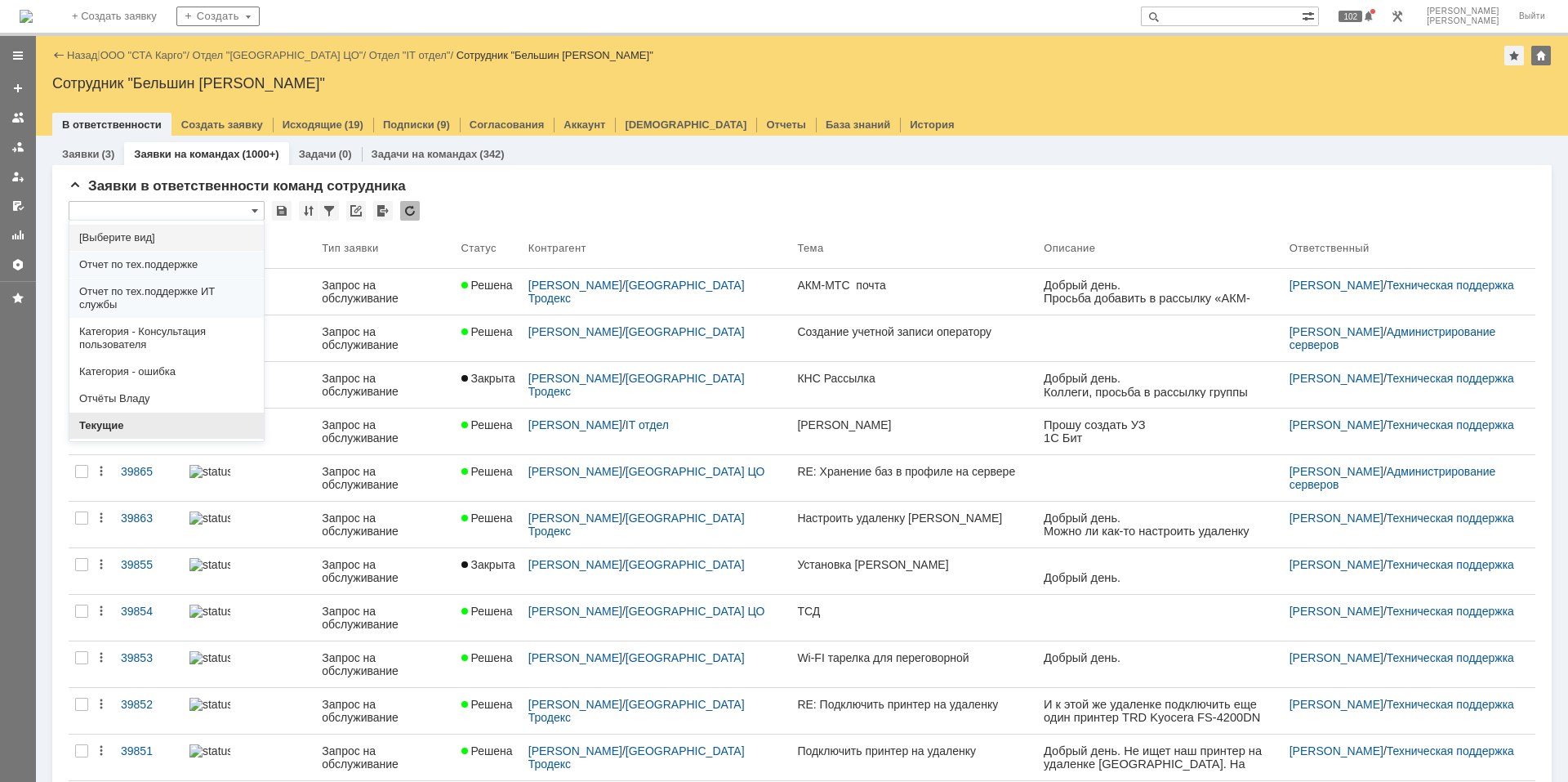
click at [127, 431] on span "Текущие" at bounding box center [166, 425] width 175 height 13
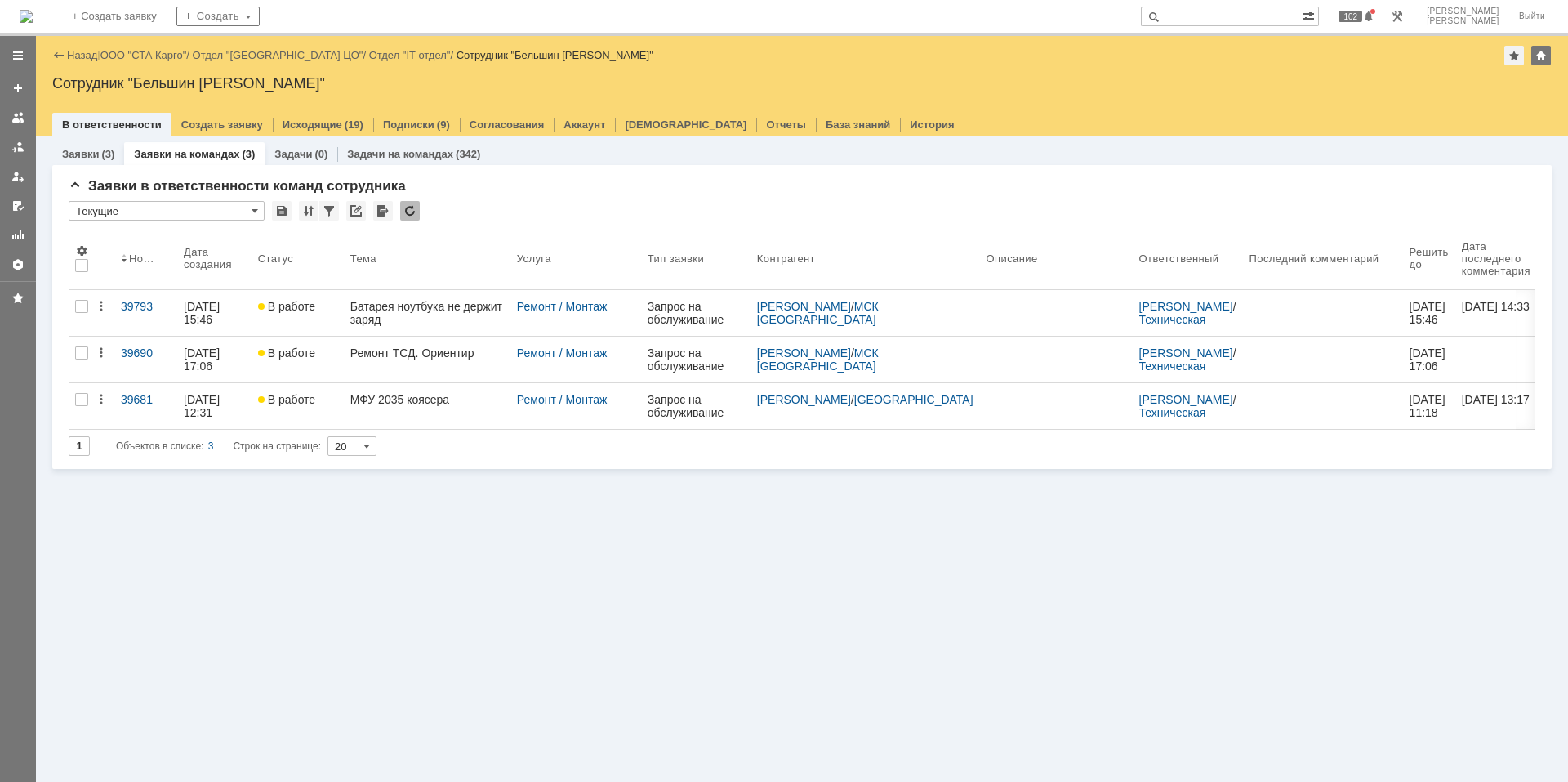
type input "Текущие"
click at [414, 210] on div at bounding box center [410, 211] width 20 height 20
click at [1549, 65] on td at bounding box center [1542, 56] width 21 height 22
click at [407, 220] on div at bounding box center [410, 211] width 20 height 20
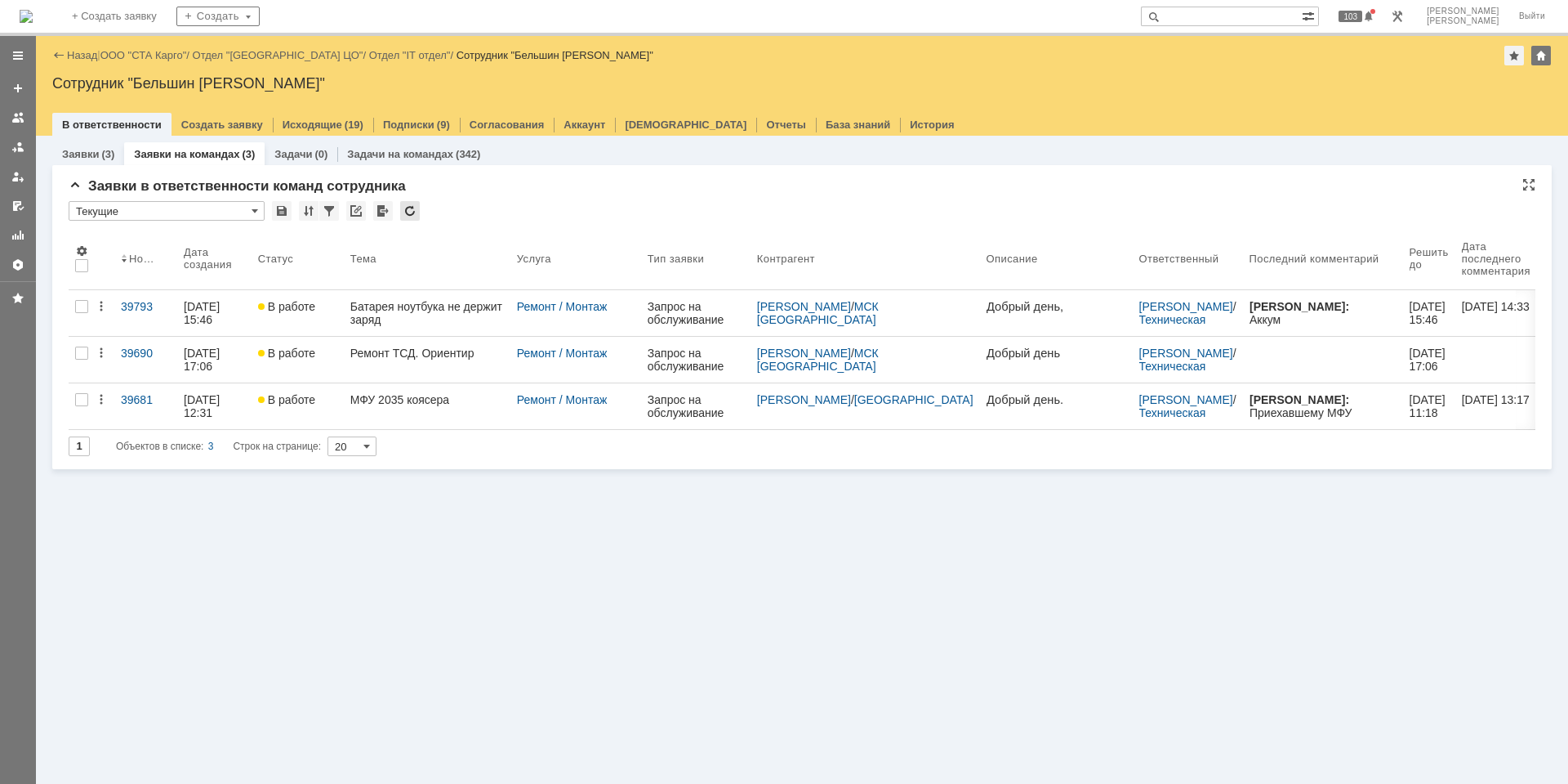
click at [411, 207] on div at bounding box center [410, 211] width 20 height 20
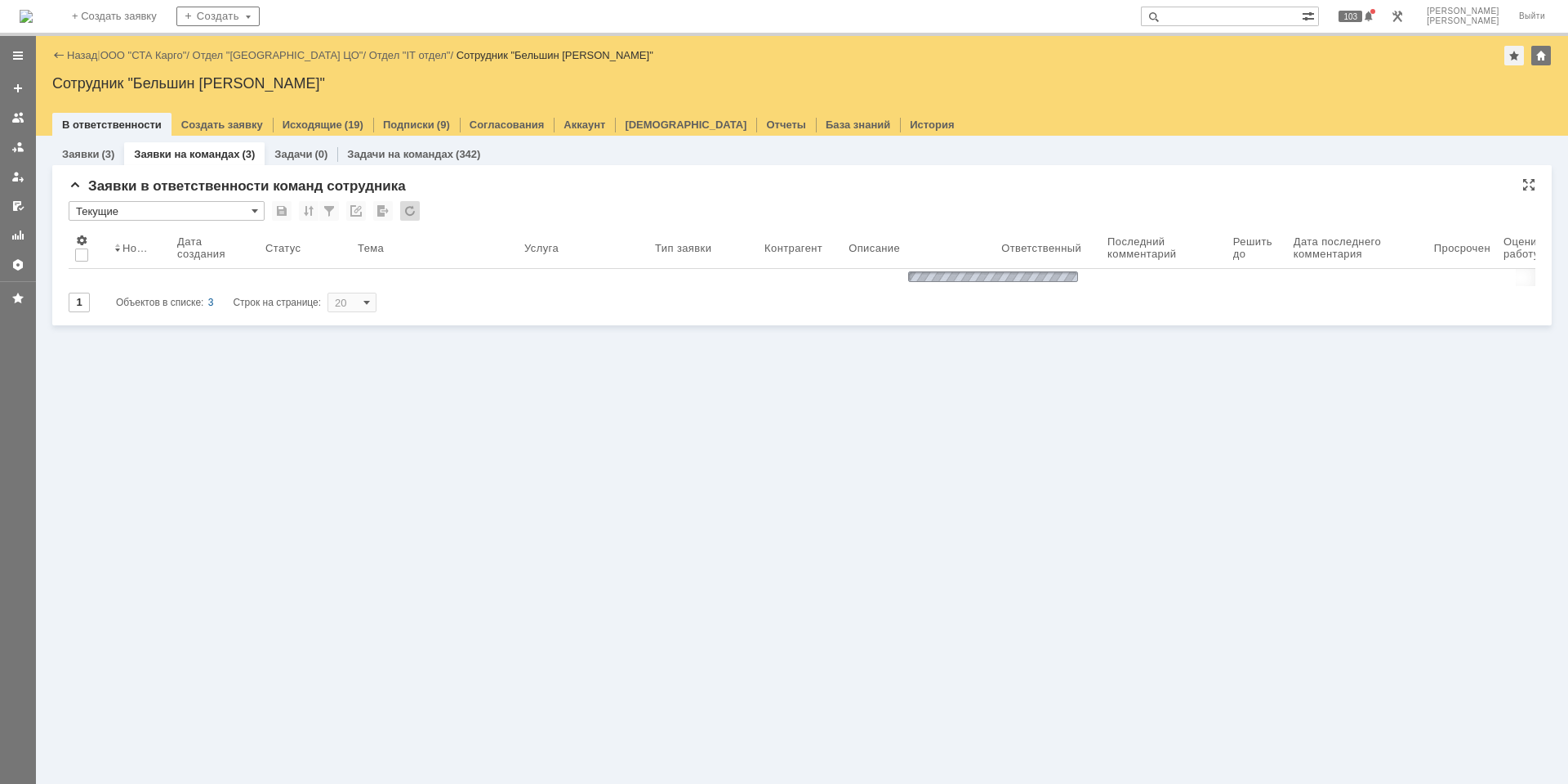
click at [411, 207] on div at bounding box center [410, 211] width 20 height 20
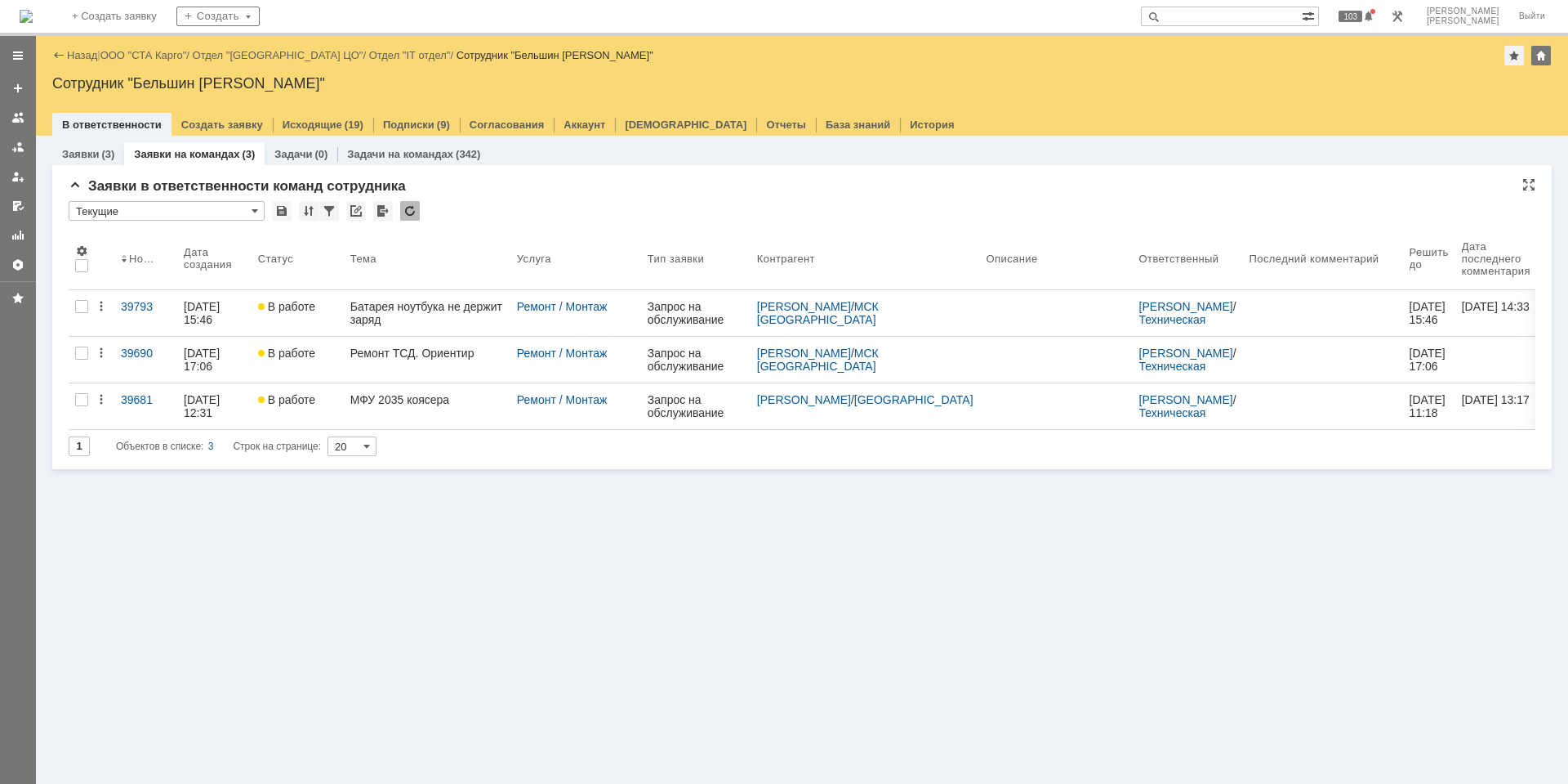
click at [392, 474] on div "Заявки (3) Заявки на командах (3) Задачи (0) Задачи на командах (342) Заявки в …" at bounding box center [801, 305] width 1532 height 340
